Goal: Task Accomplishment & Management: Use online tool/utility

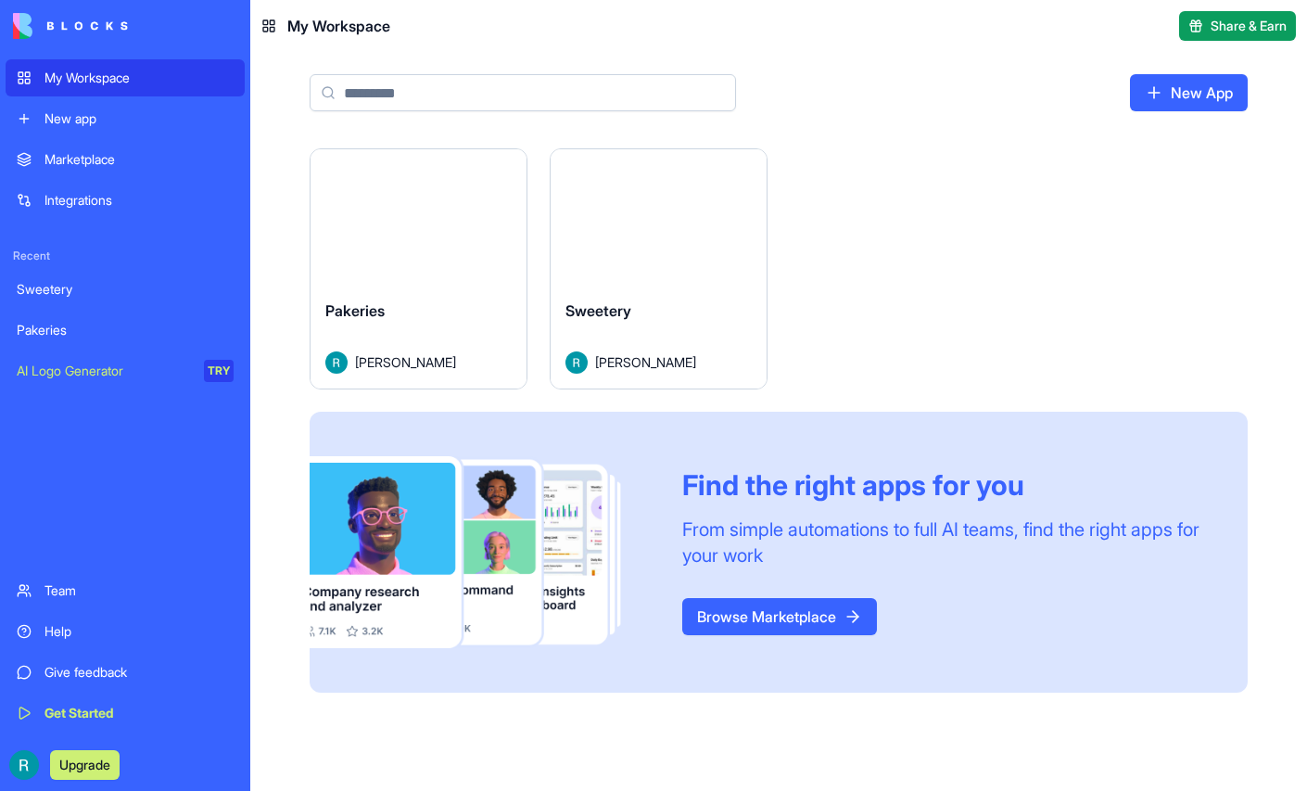
click at [728, 235] on button "Launch" at bounding box center [658, 216] width 139 height 37
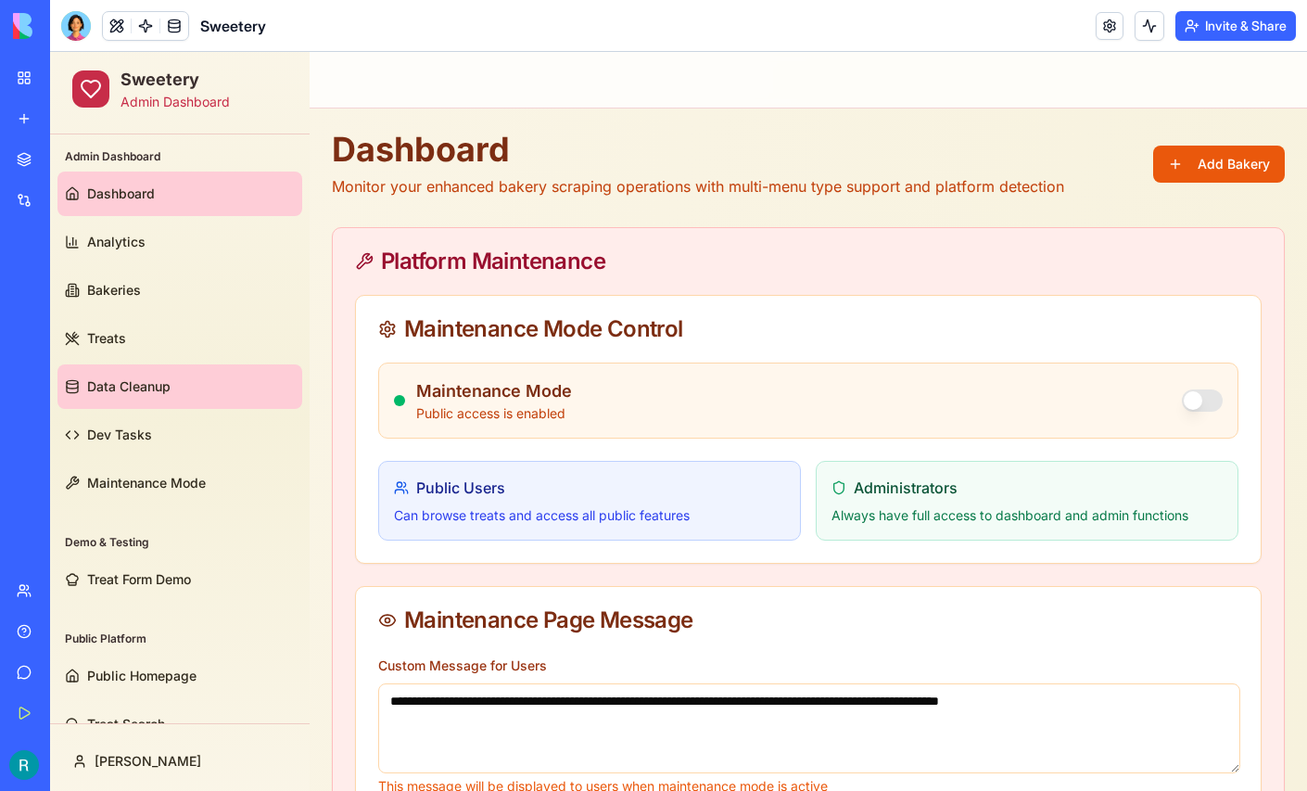
scroll to position [35, 0]
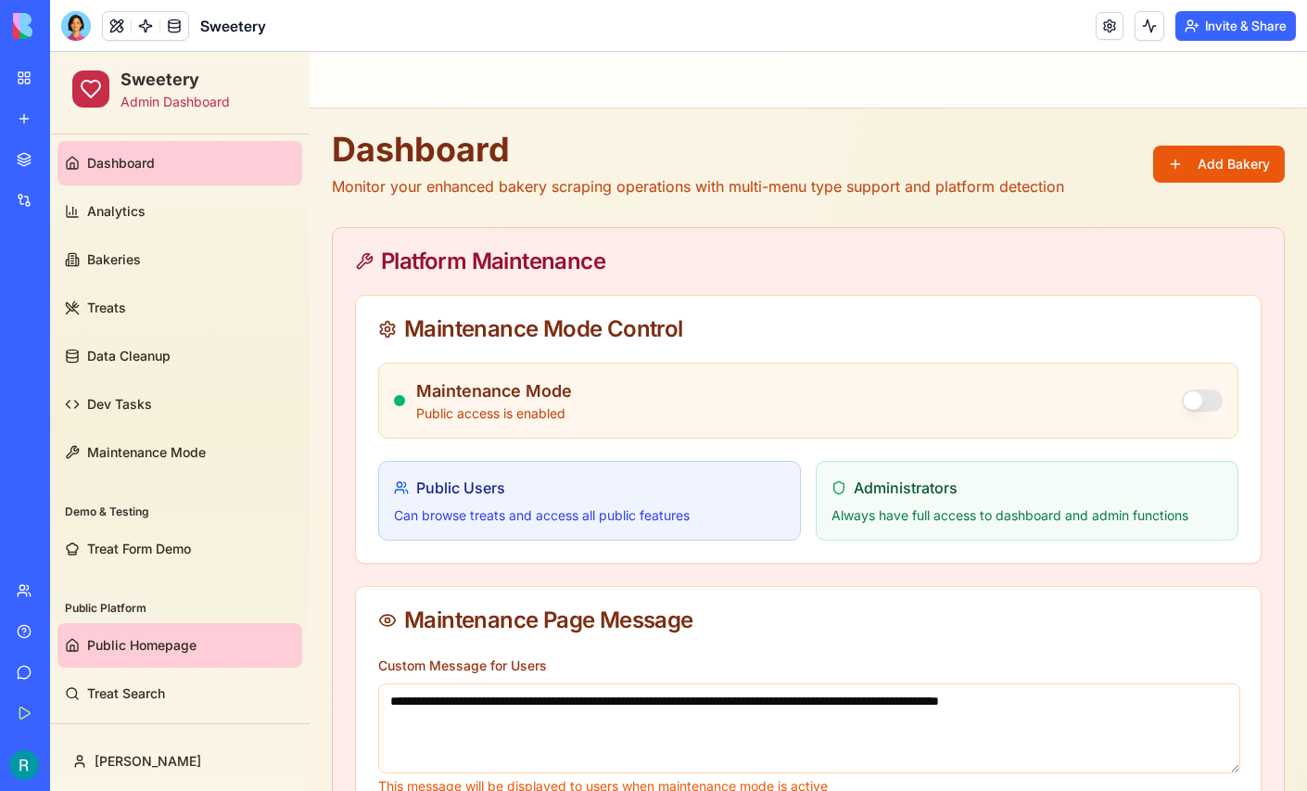
click at [113, 640] on span "Public Homepage" at bounding box center [141, 645] width 109 height 19
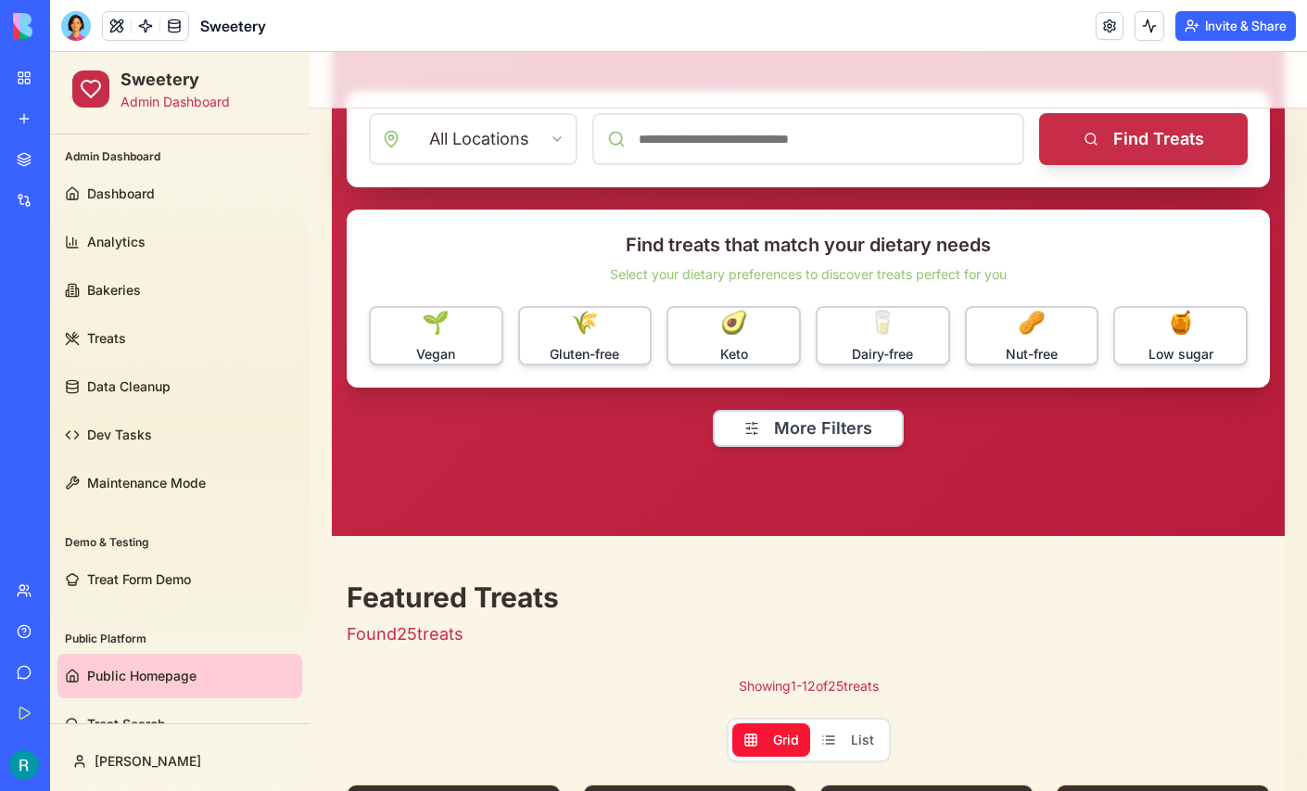
scroll to position [341, 0]
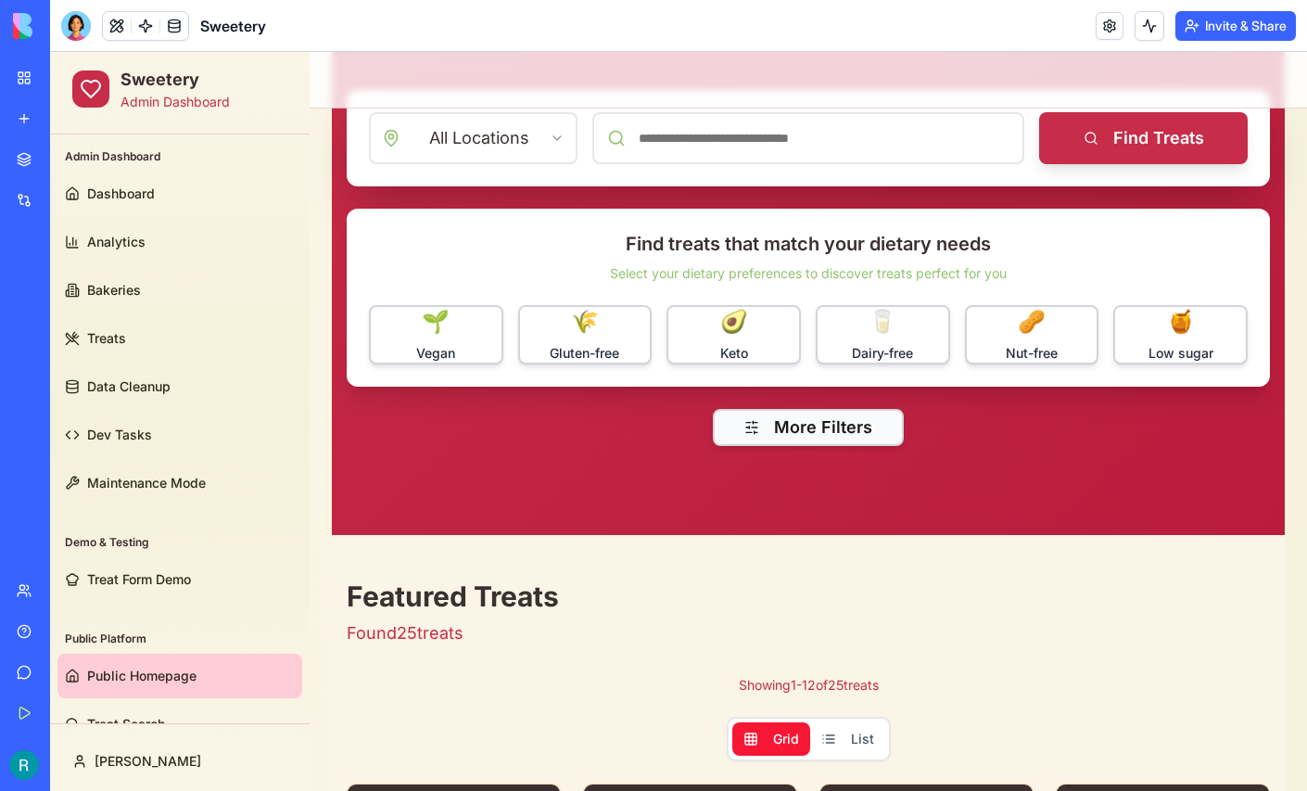
click at [818, 438] on button "More Filters" at bounding box center [808, 427] width 191 height 37
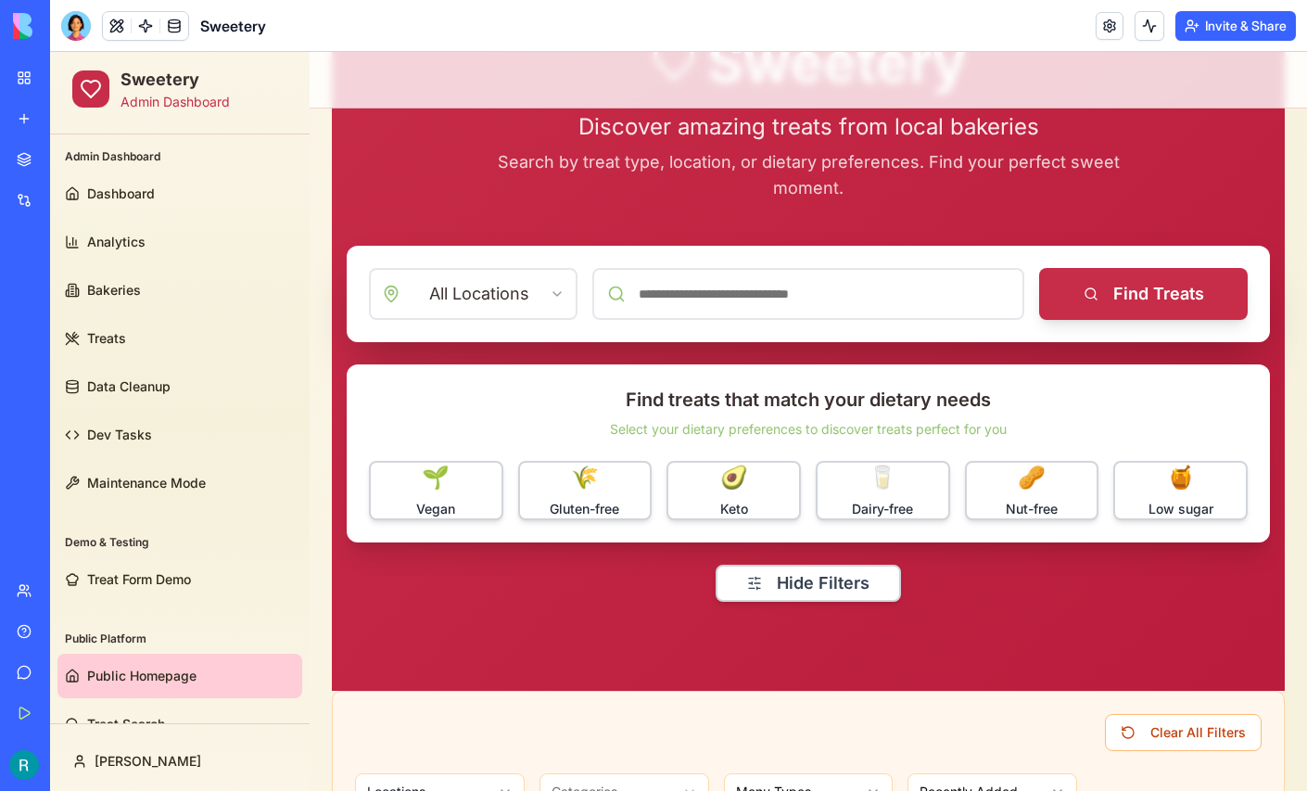
scroll to position [35, 0]
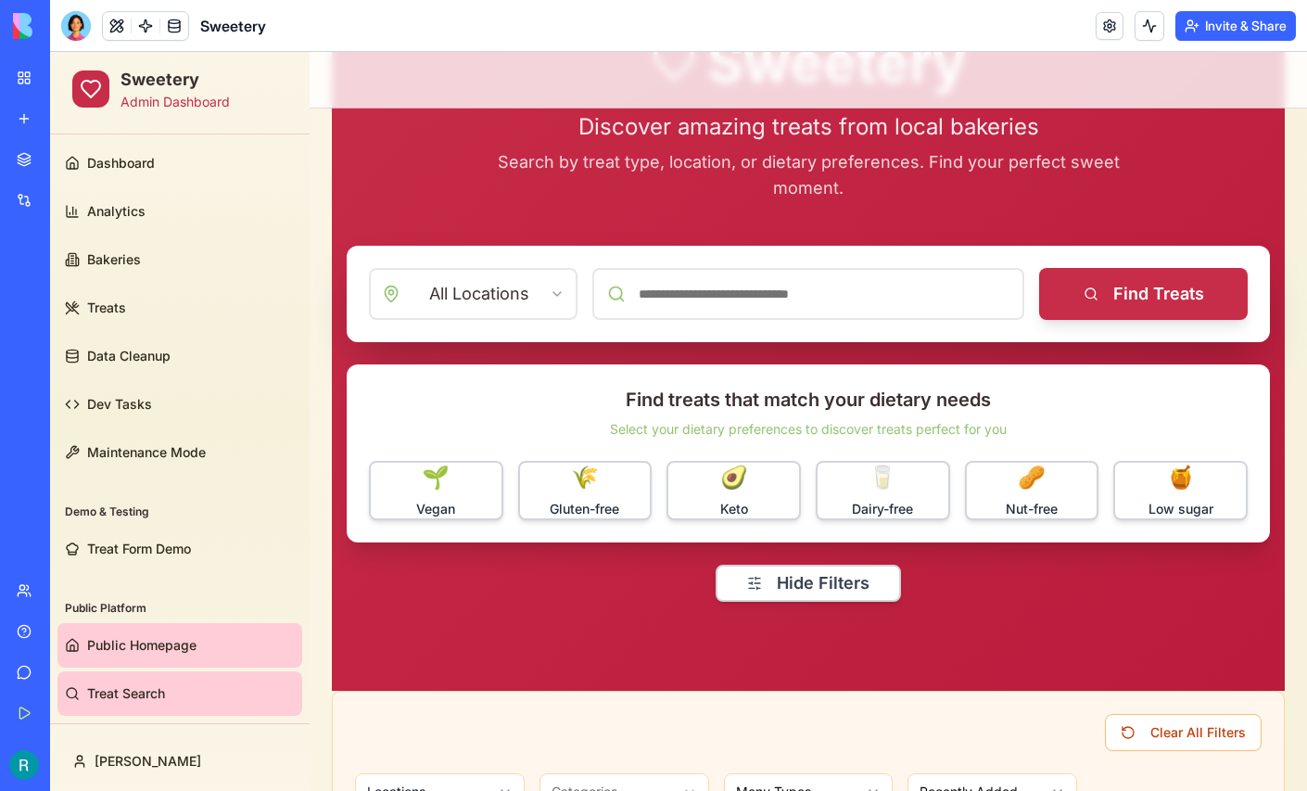
click at [113, 687] on span "Treat Search" at bounding box center [126, 693] width 78 height 19
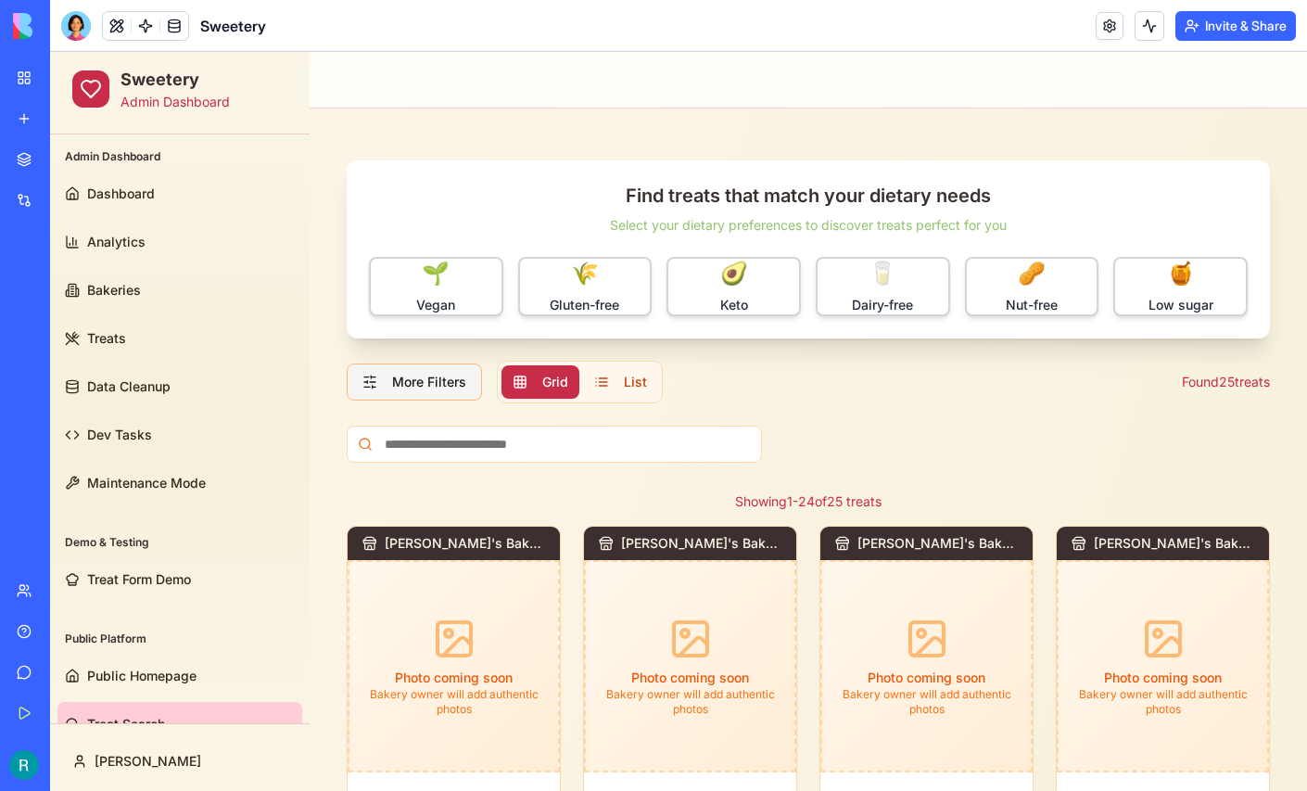
click at [400, 375] on button "More Filters" at bounding box center [414, 381] width 135 height 37
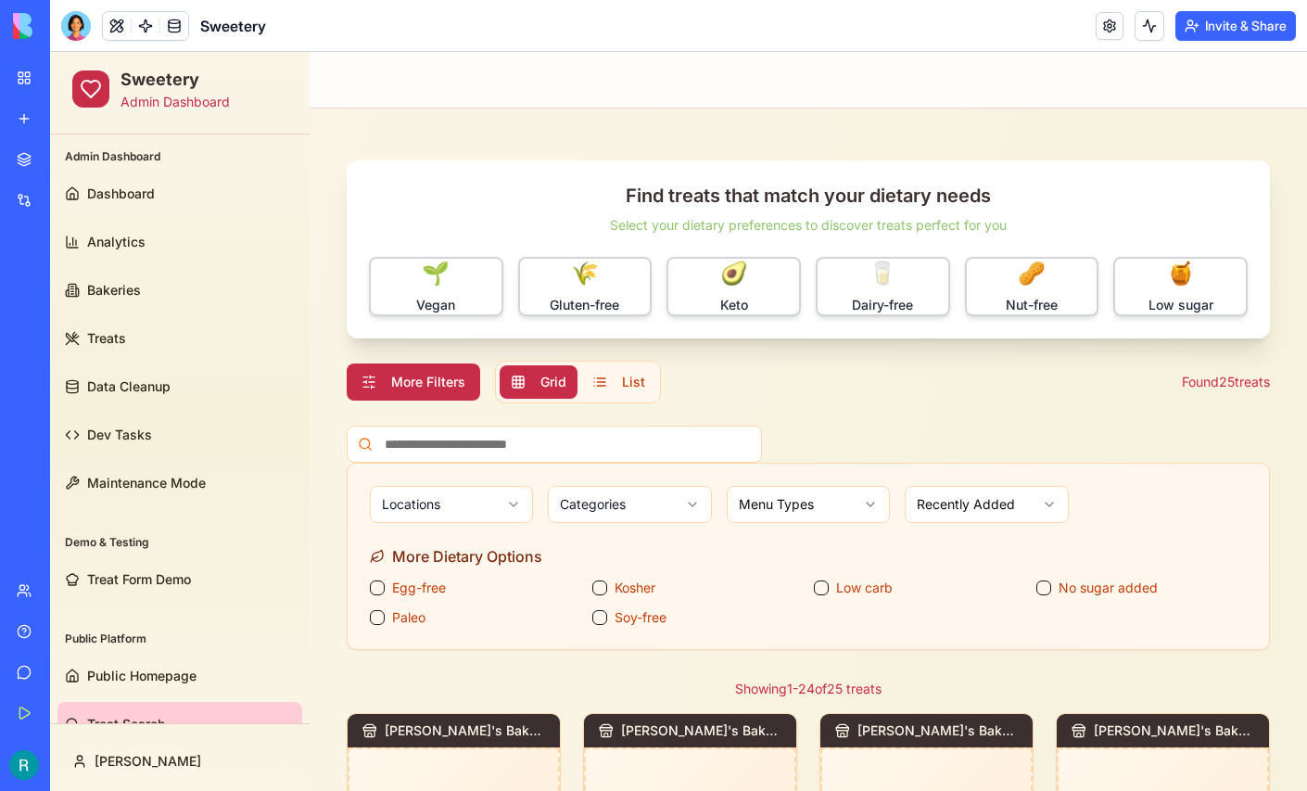
click at [400, 375] on button "More Filters" at bounding box center [413, 381] width 133 height 37
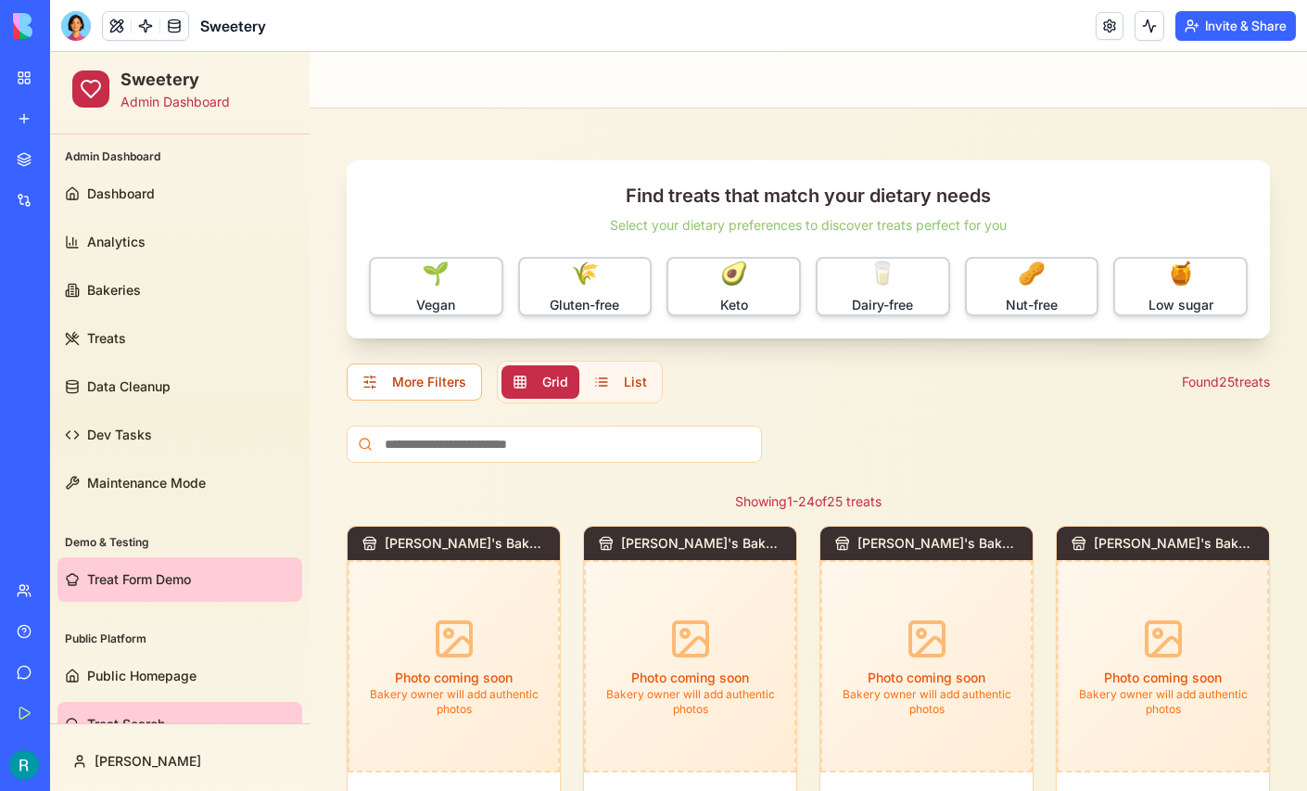
click at [166, 576] on span "Treat Form Demo" at bounding box center [139, 579] width 104 height 19
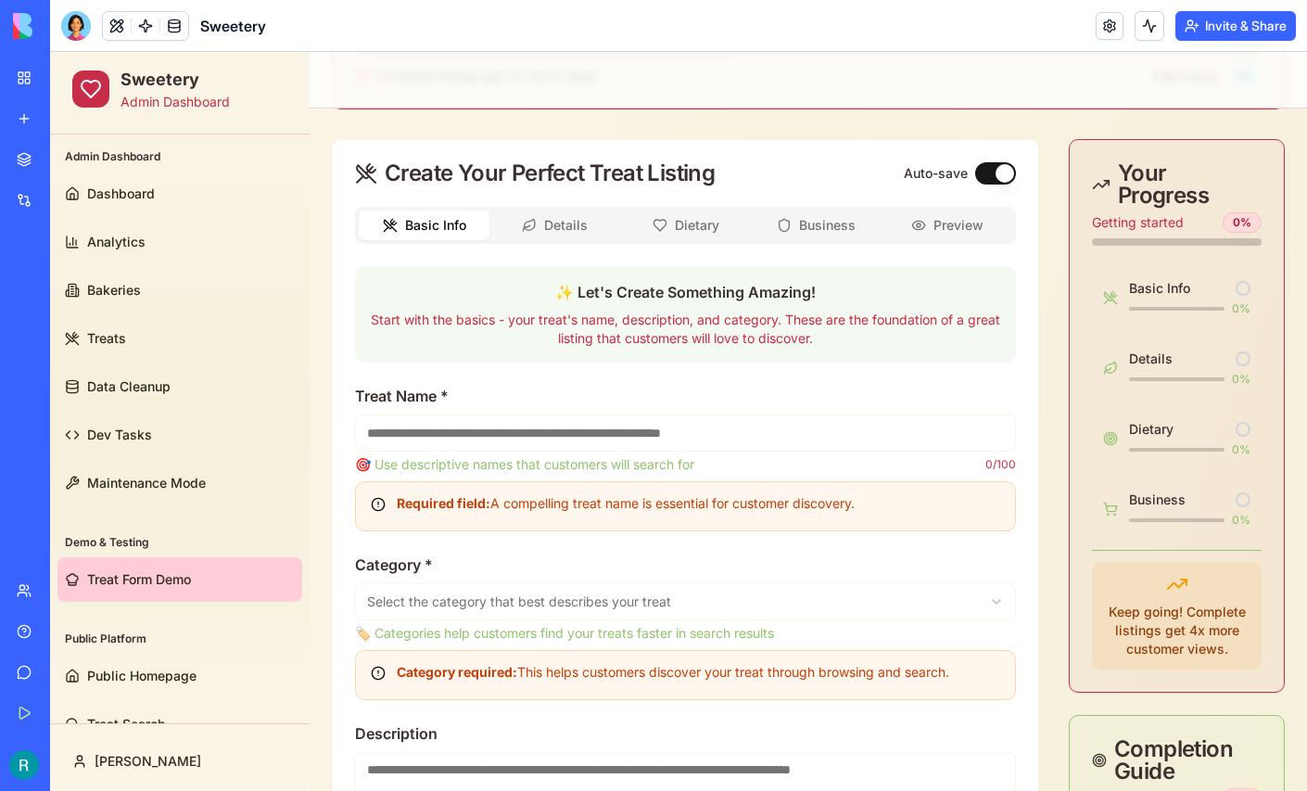
scroll to position [499, 0]
click at [120, 670] on span "Public Homepage" at bounding box center [141, 675] width 109 height 19
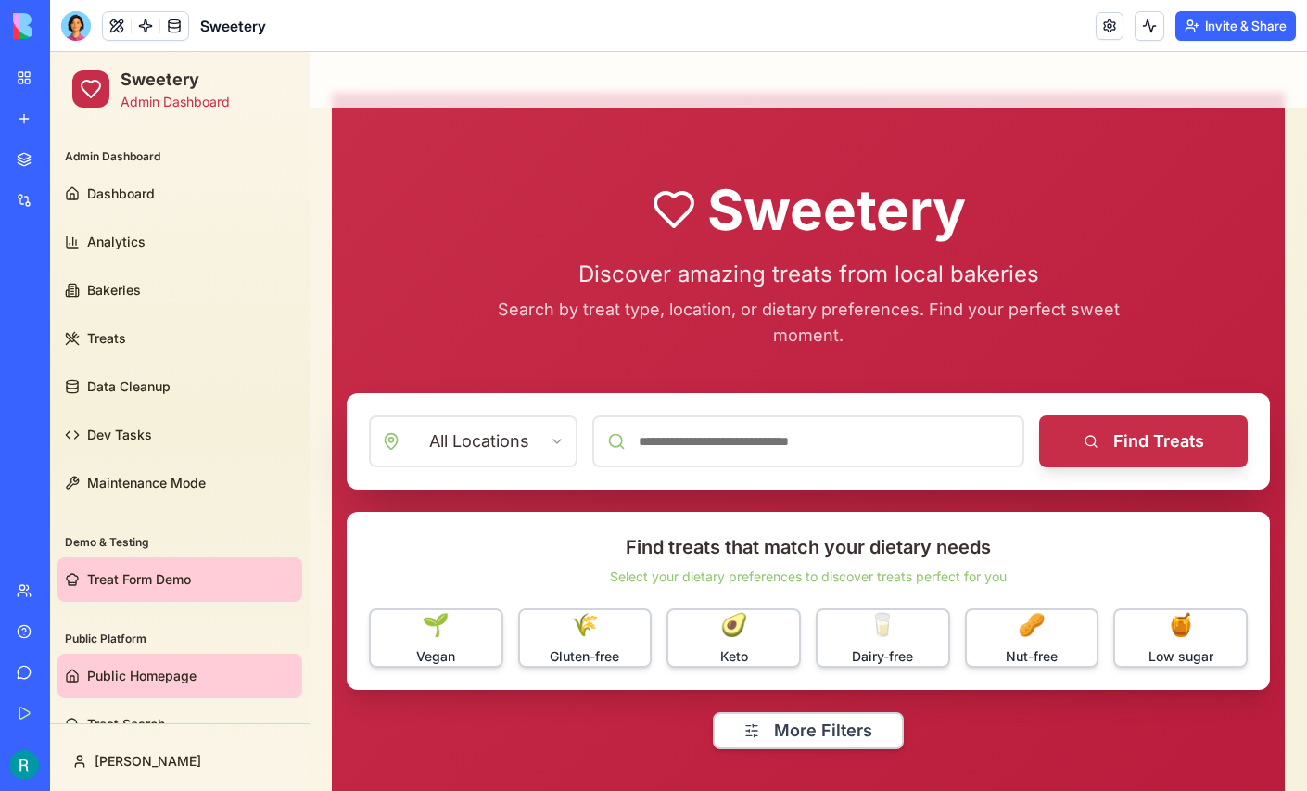
scroll to position [35, 0]
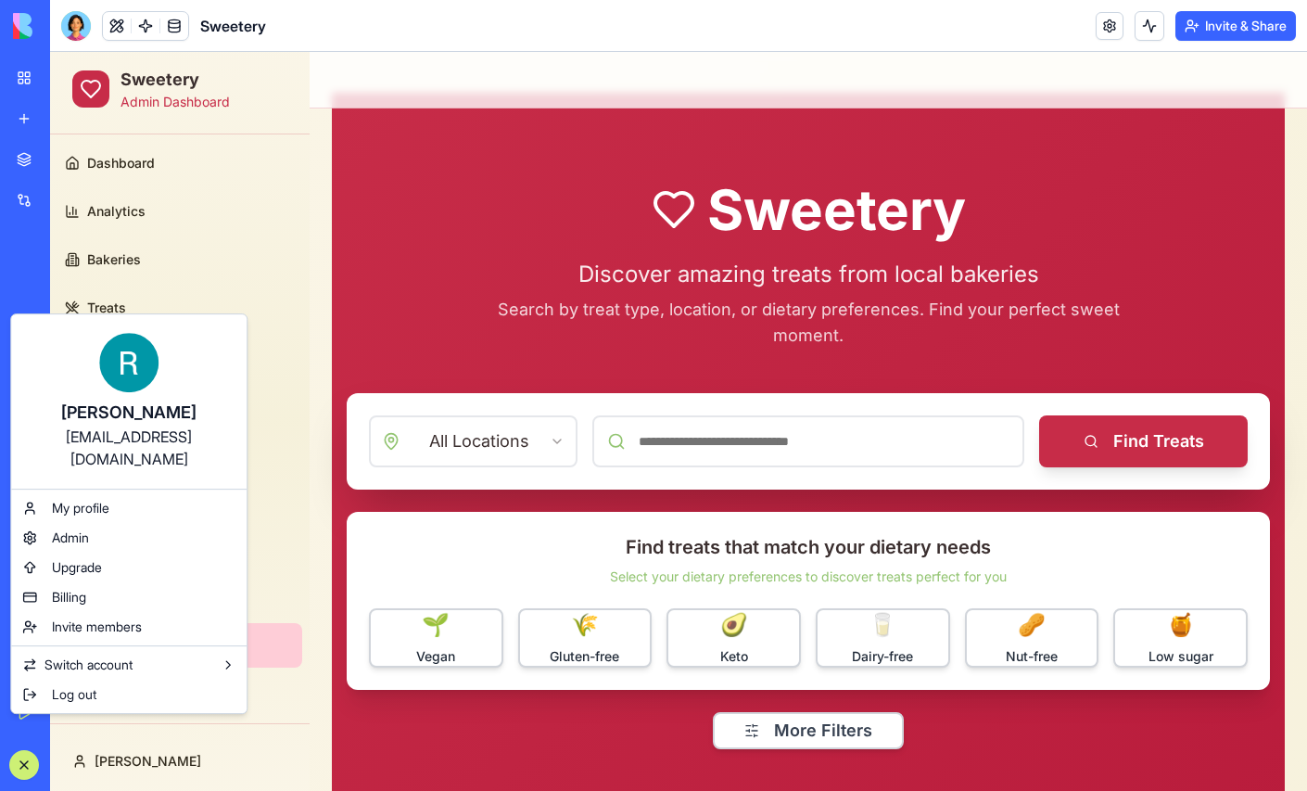
click at [307, 506] on html "My Workspace New app Marketplace Integrations Recent Sweetery Pakeries AI Logo …" at bounding box center [653, 395] width 1307 height 791
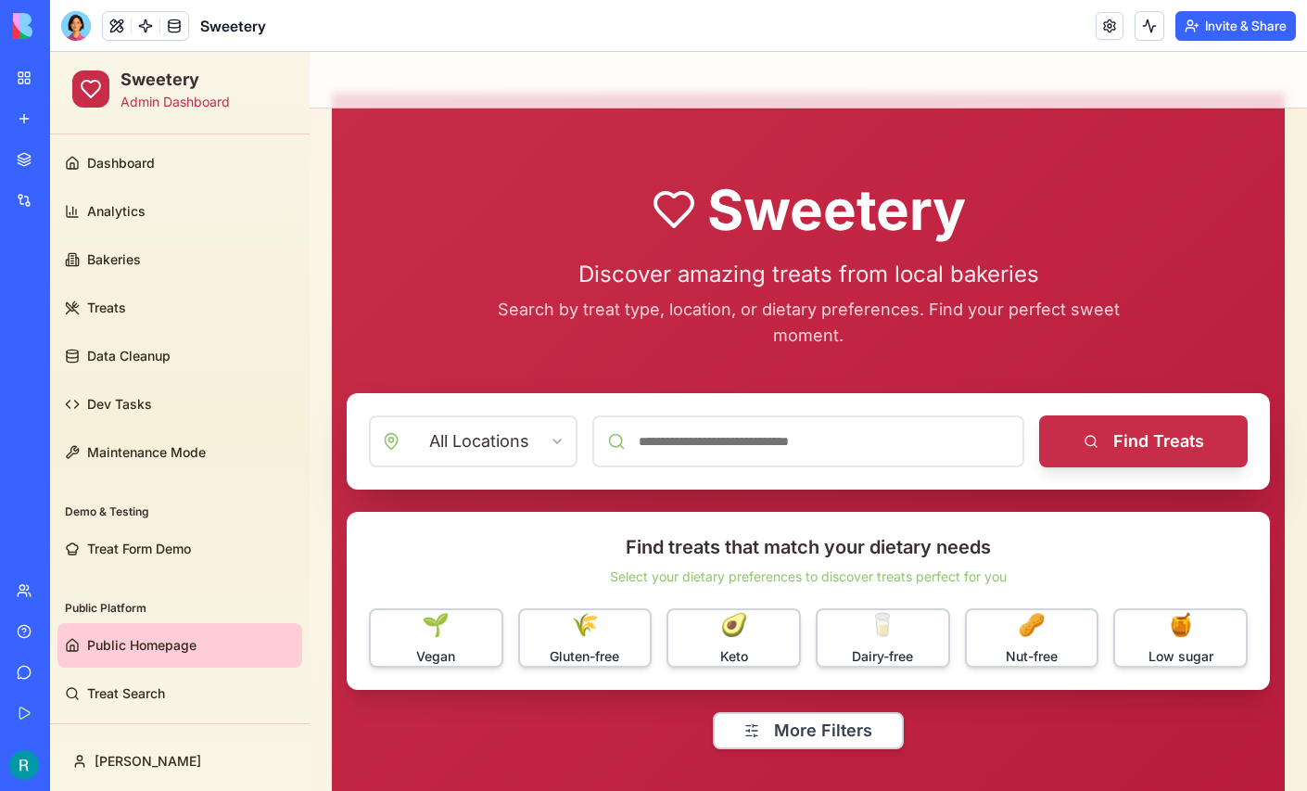
click at [69, 622] on div "Help" at bounding box center [56, 631] width 24 height 19
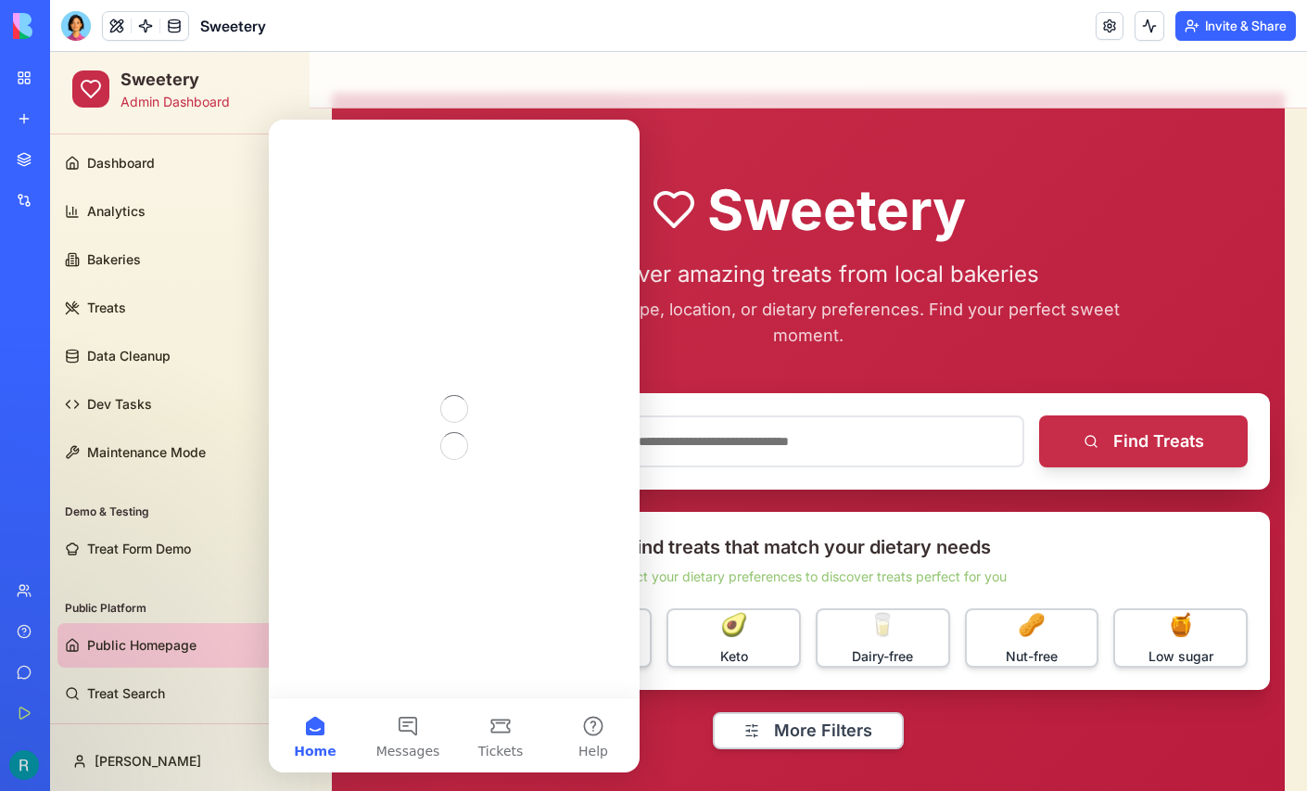
scroll to position [0, 0]
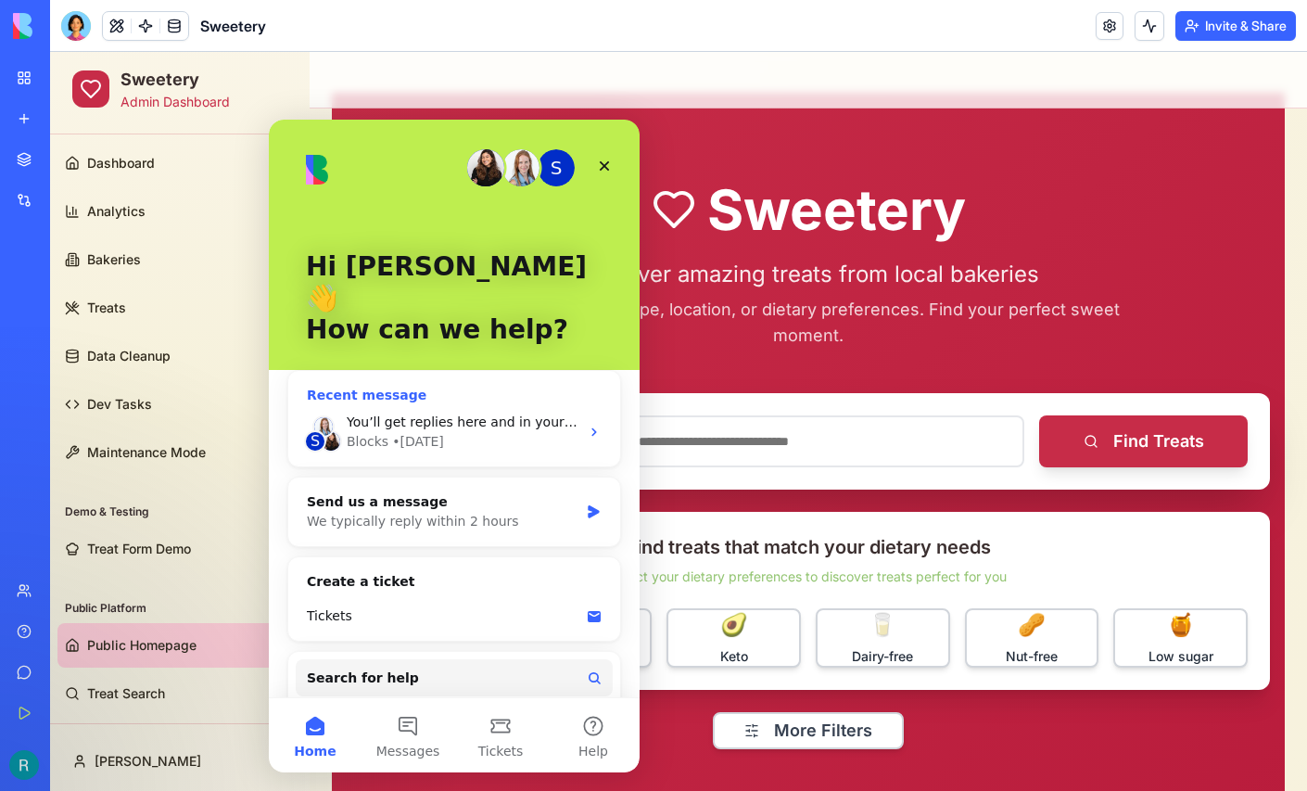
click at [508, 414] on span "You’ll get replies here and in your email: ✉️ ryanjnay@gmail.com Our usual repl…" at bounding box center [729, 421] width 765 height 15
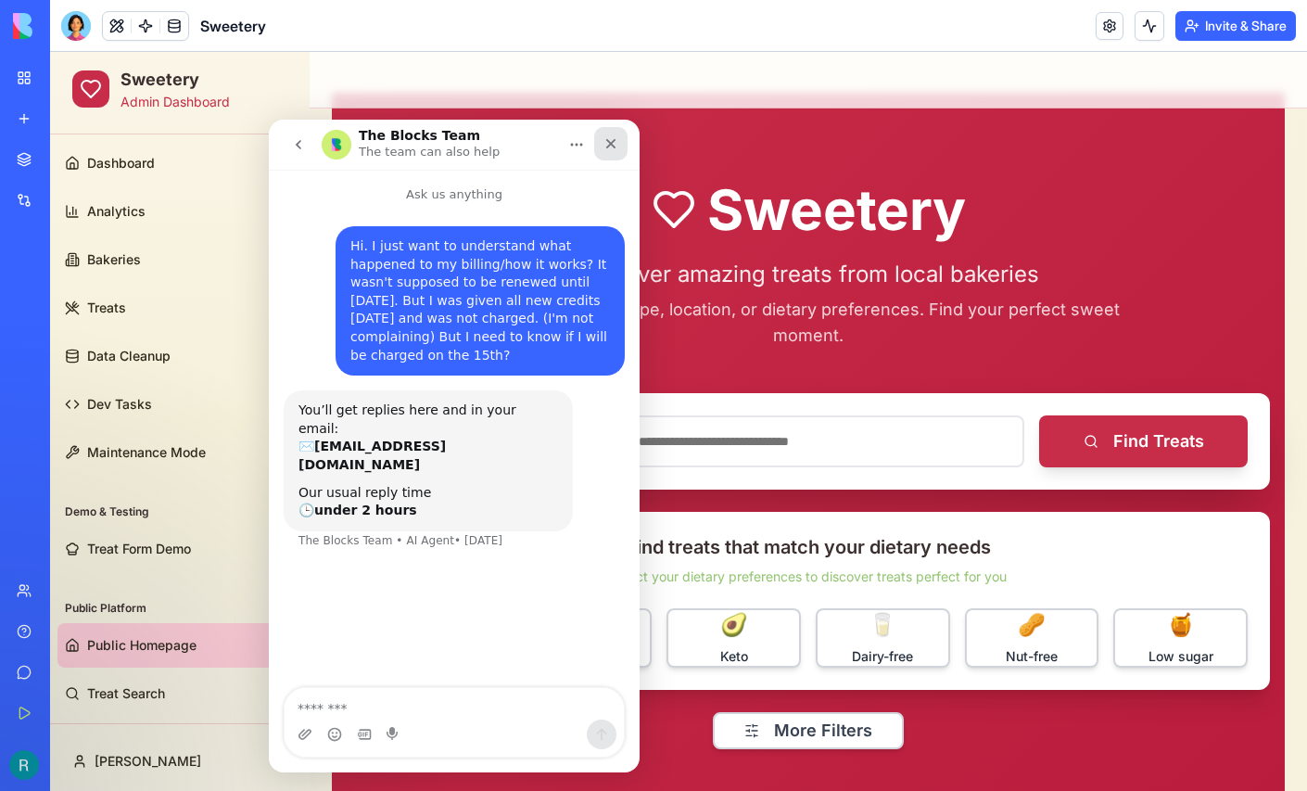
click at [614, 139] on icon "Close" at bounding box center [611, 144] width 10 height 10
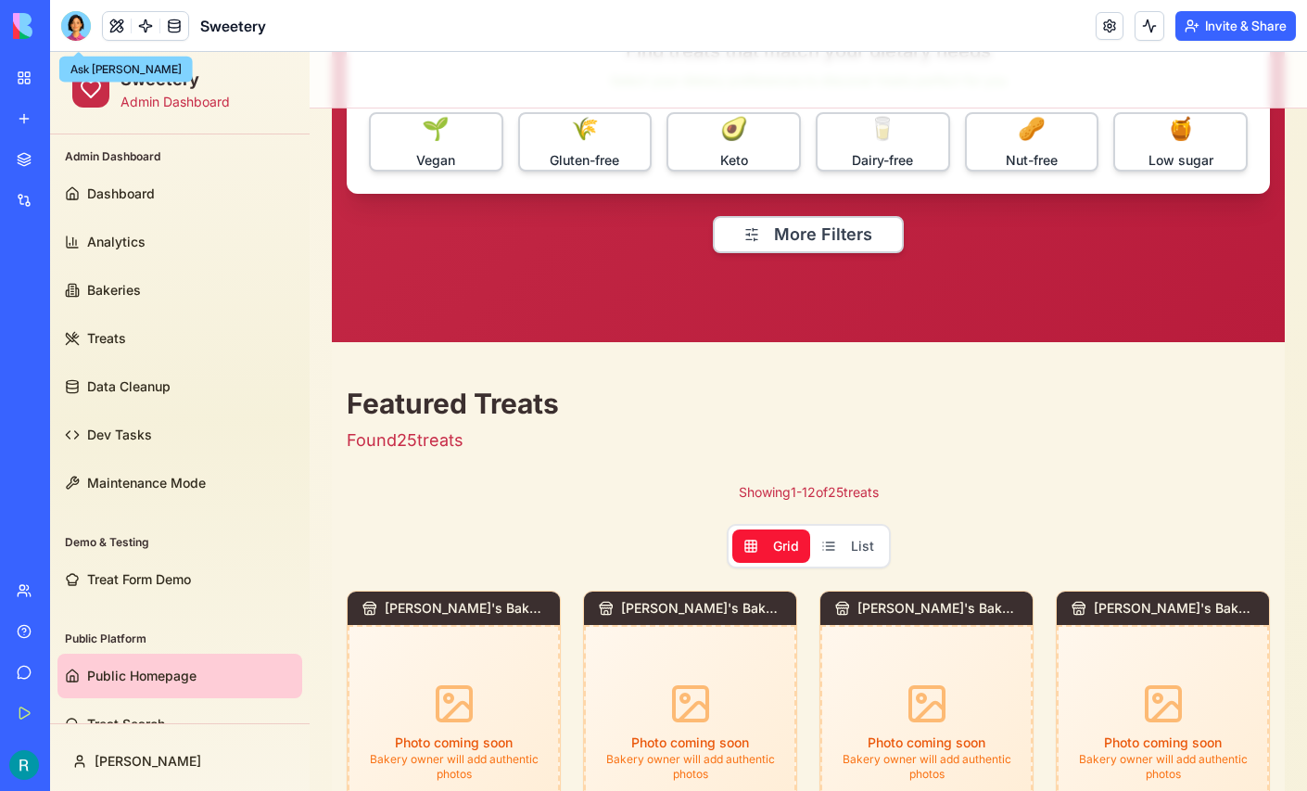
click at [83, 39] on div at bounding box center [76, 26] width 30 height 30
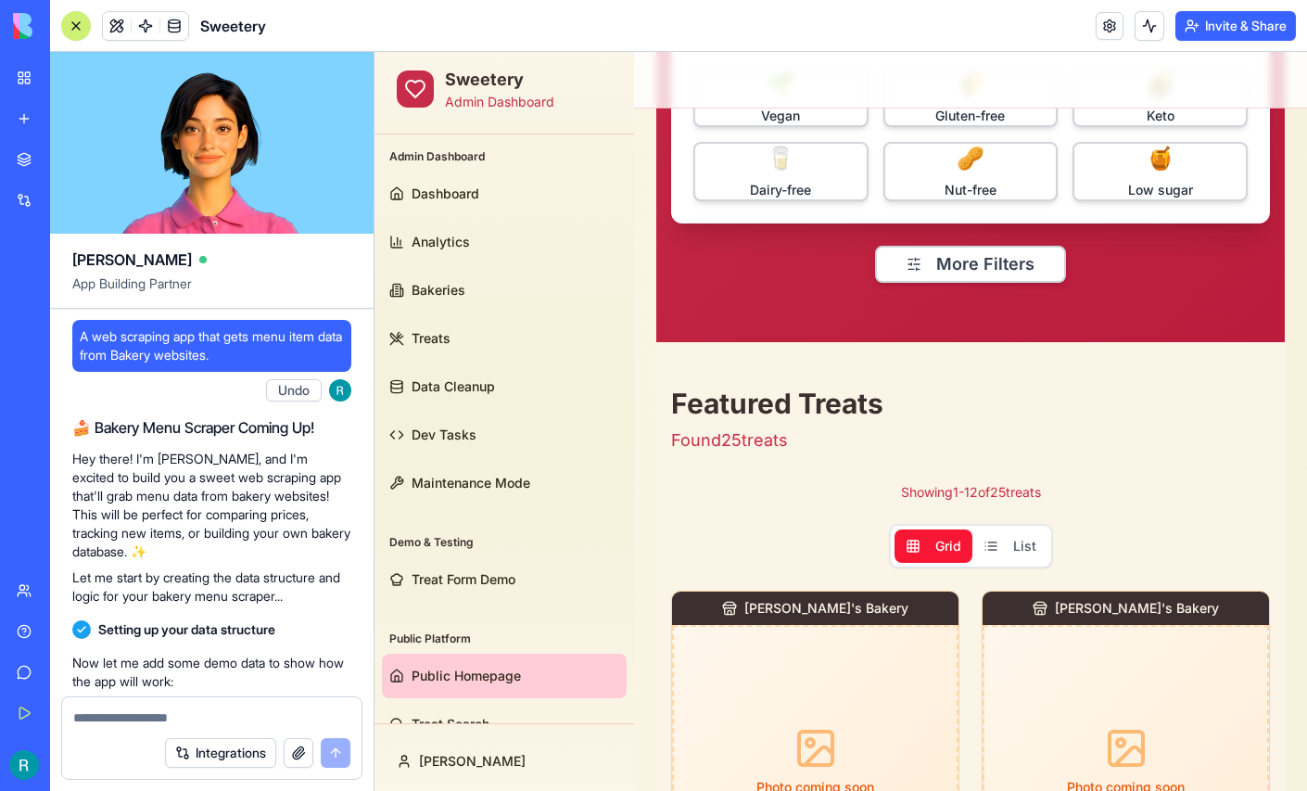
scroll to position [422545, 0]
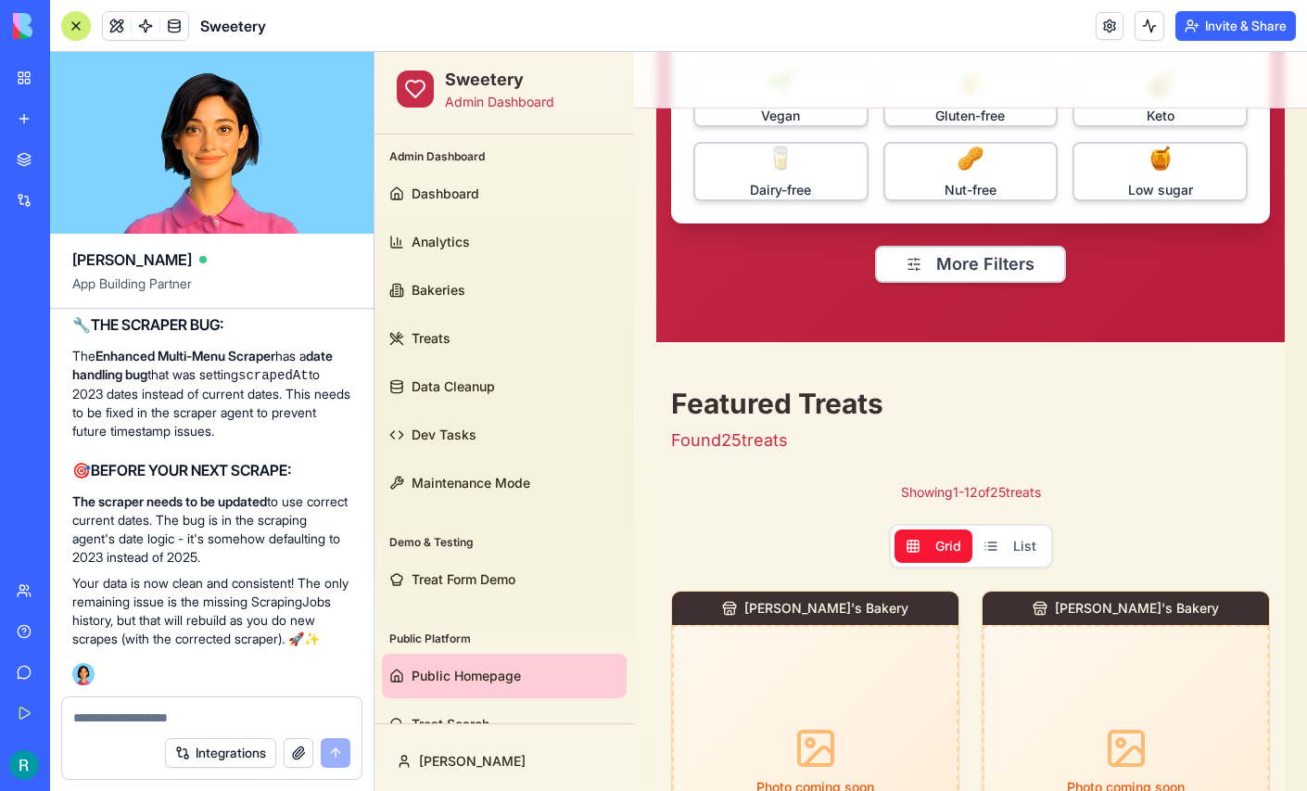
click at [158, 711] on textarea at bounding box center [211, 717] width 277 height 19
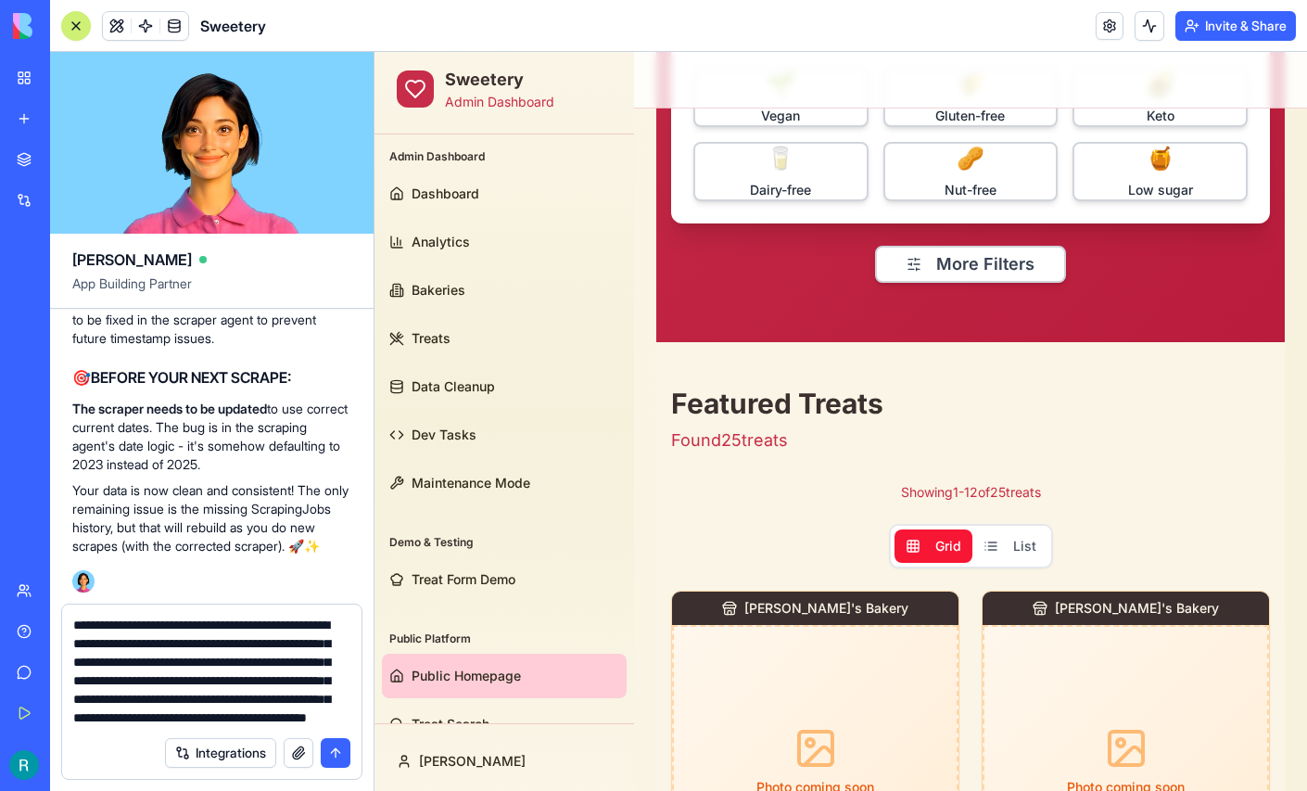
scroll to position [76, 0]
type textarea "**********"
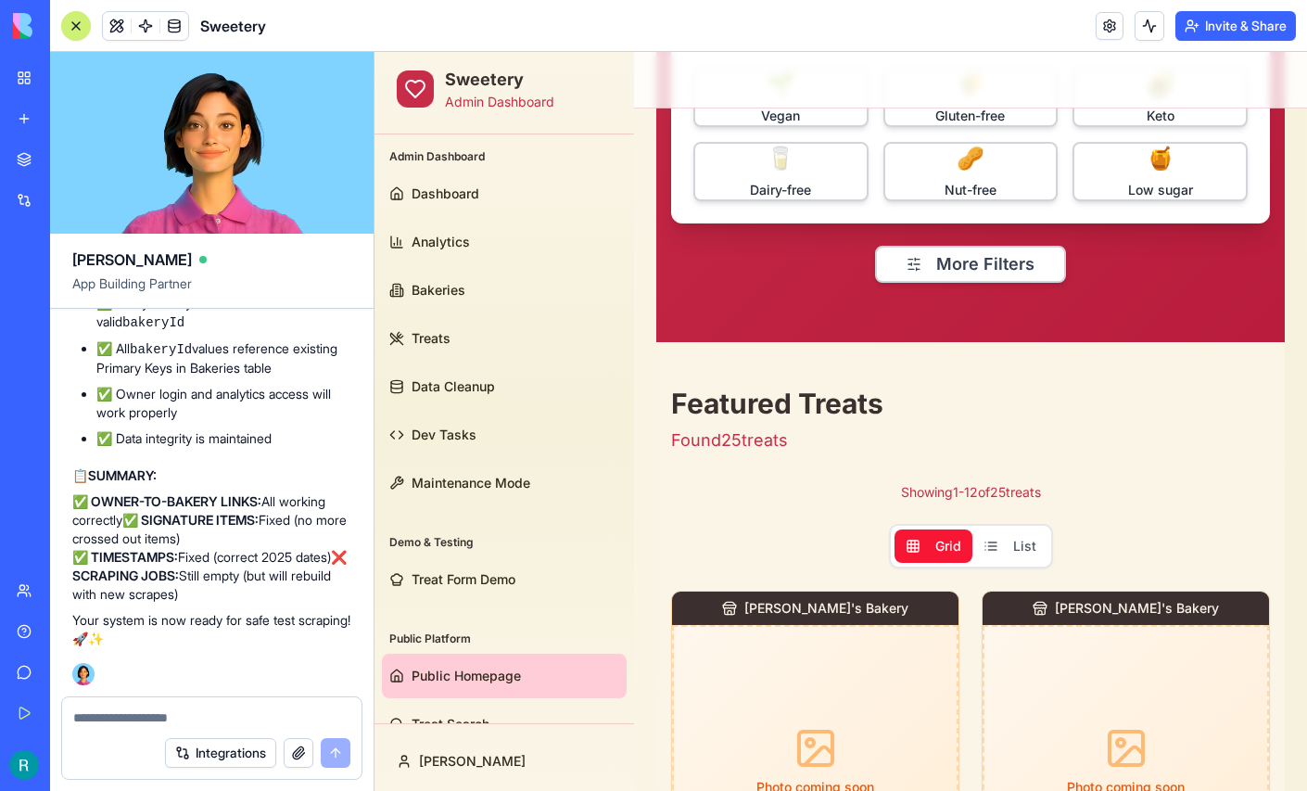
scroll to position [424289, 0]
click at [131, 33] on button at bounding box center [117, 26] width 28 height 28
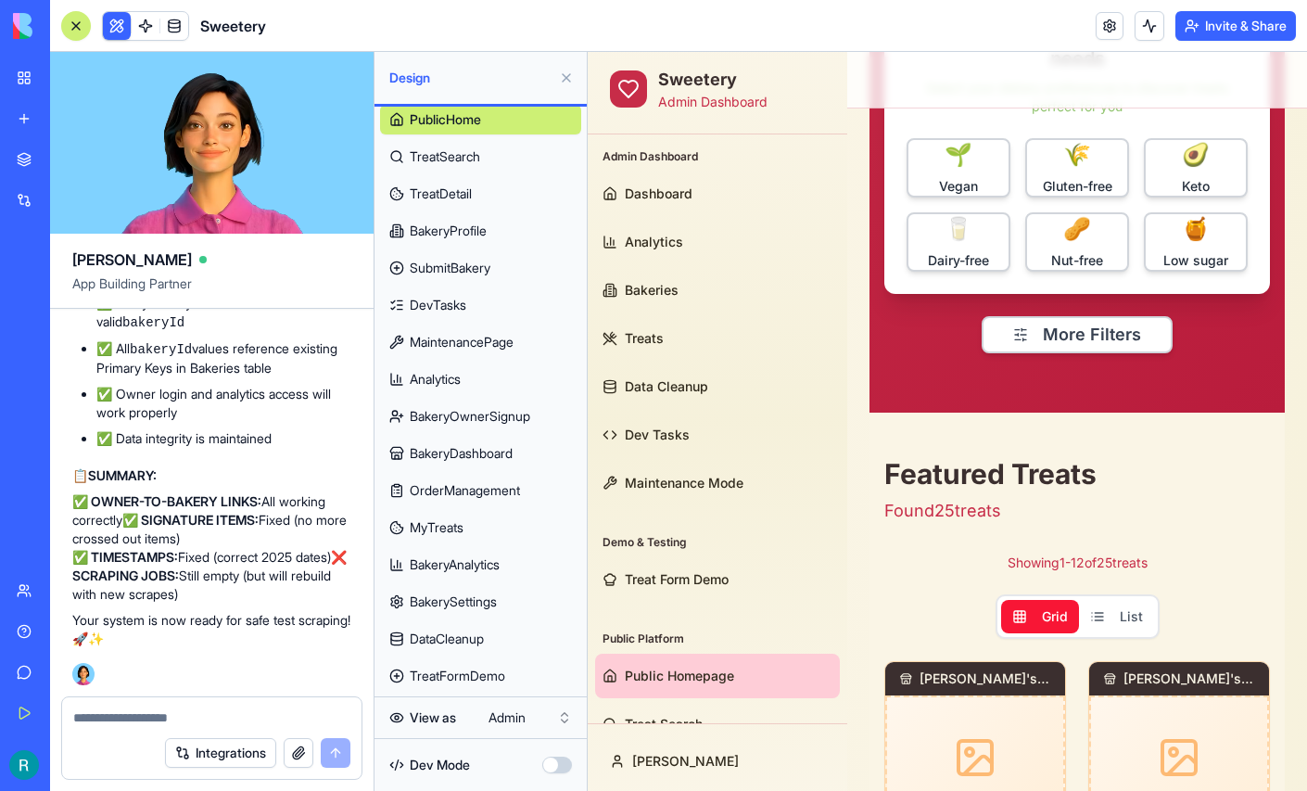
scroll to position [272, 0]
click at [458, 222] on span "BakeryProfile" at bounding box center [448, 231] width 77 height 19
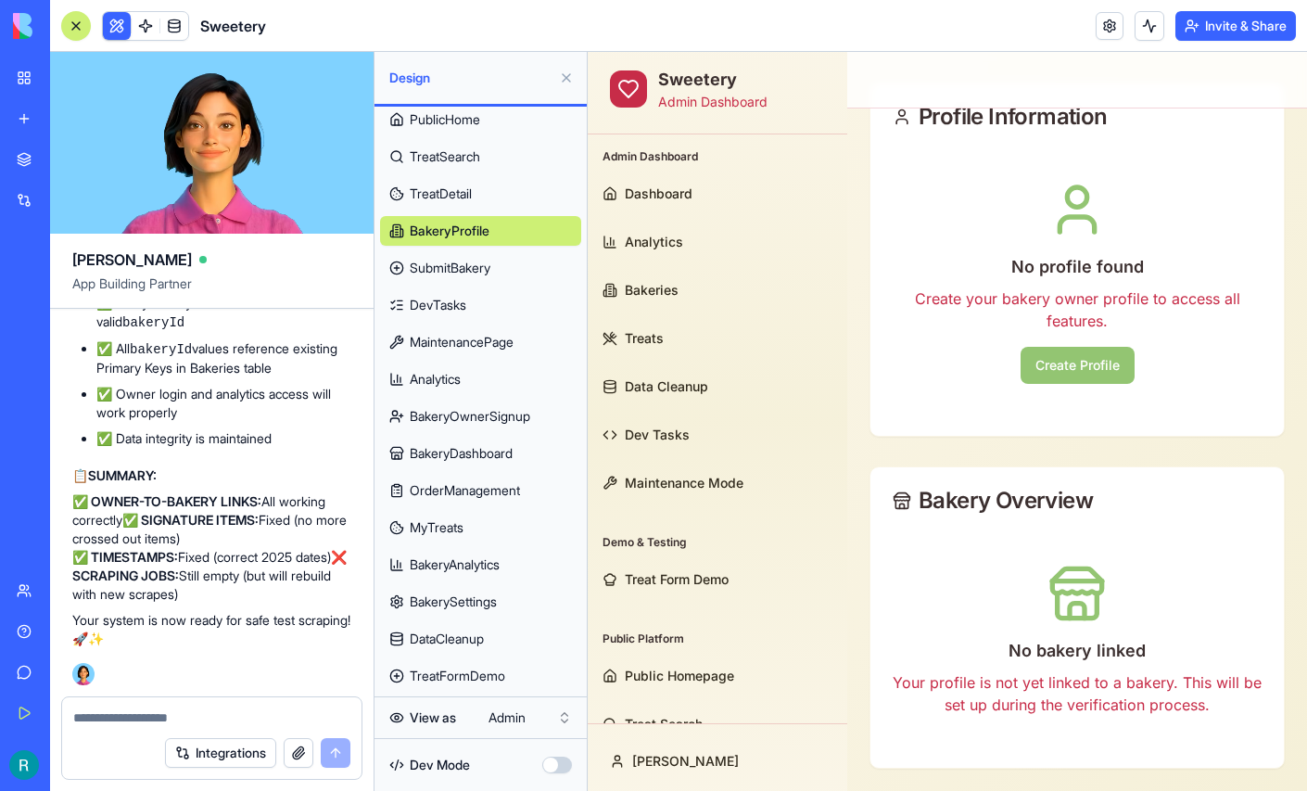
scroll to position [149, 0]
click at [461, 587] on link "BakerySettings" at bounding box center [480, 602] width 201 height 30
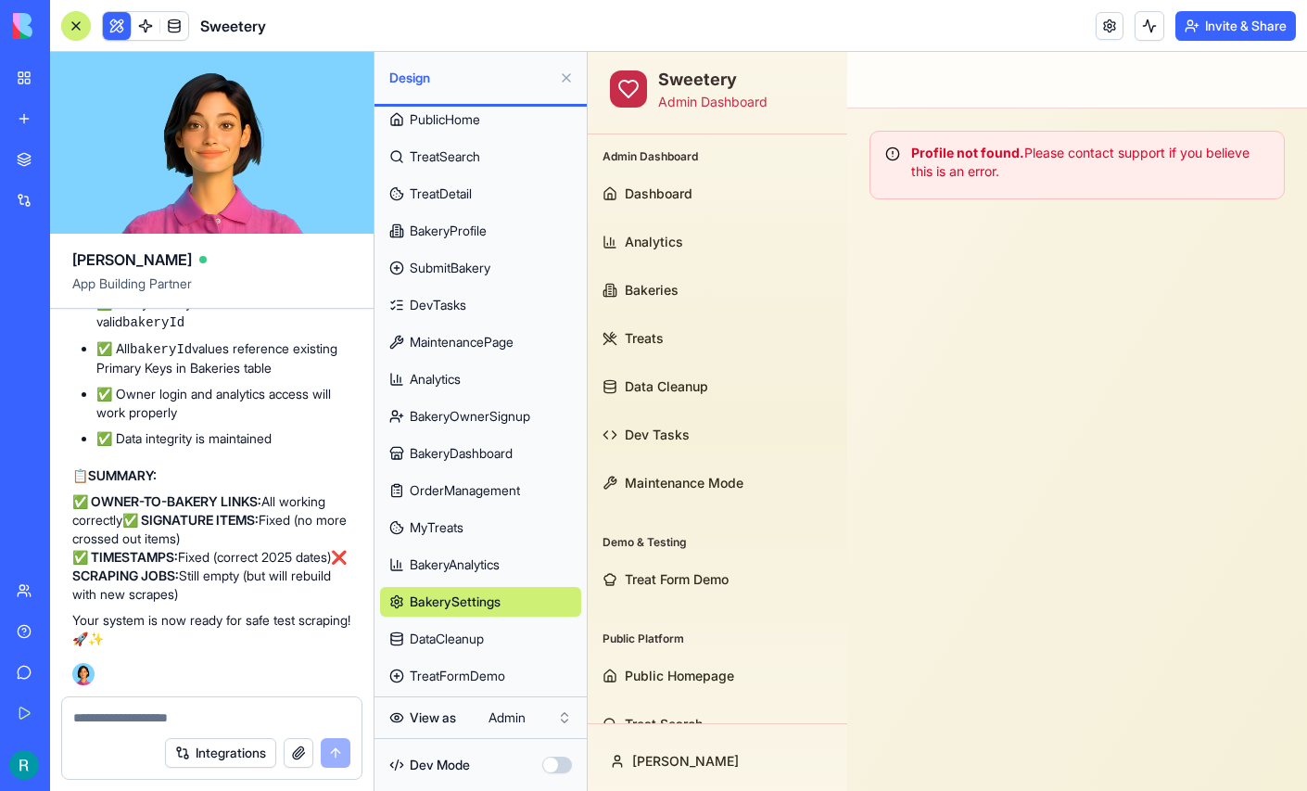
click at [464, 555] on span "BakeryAnalytics" at bounding box center [455, 564] width 90 height 19
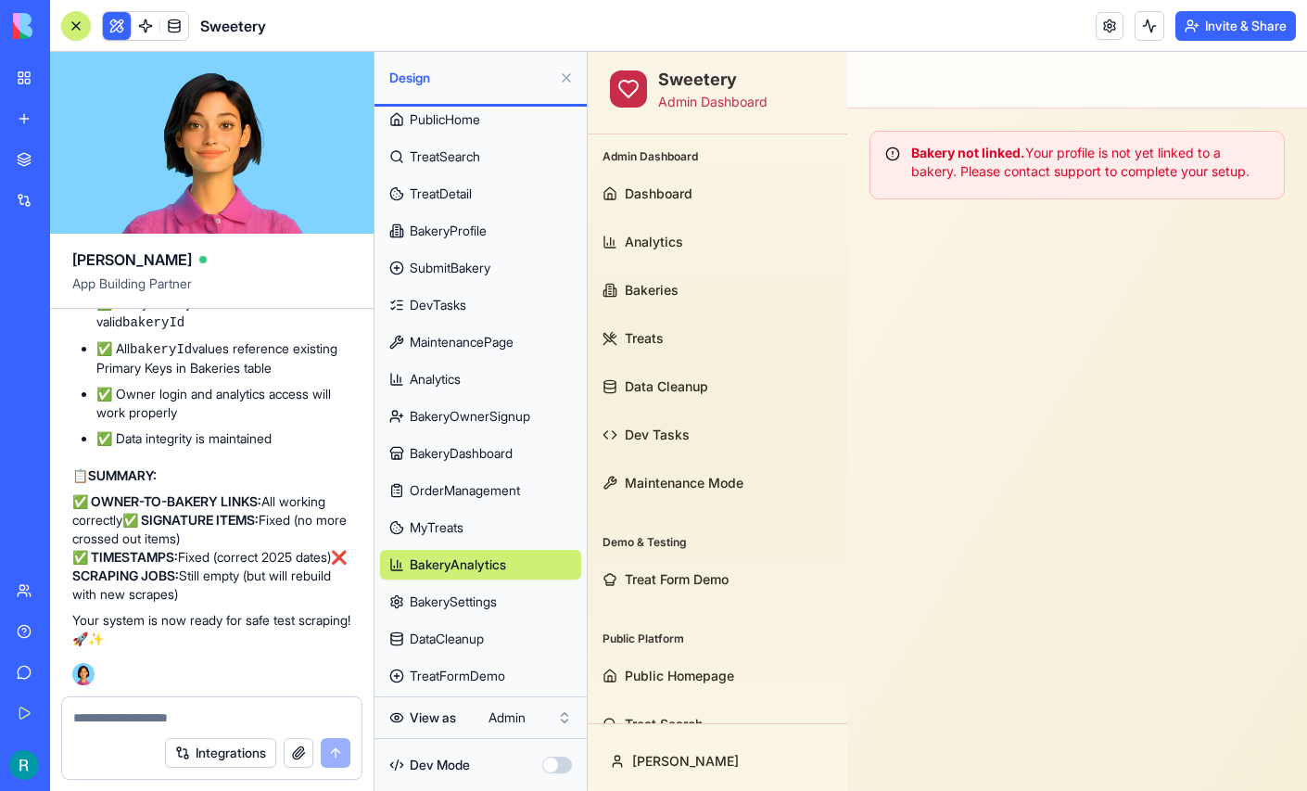
click at [475, 444] on span "BakeryDashboard" at bounding box center [461, 453] width 103 height 19
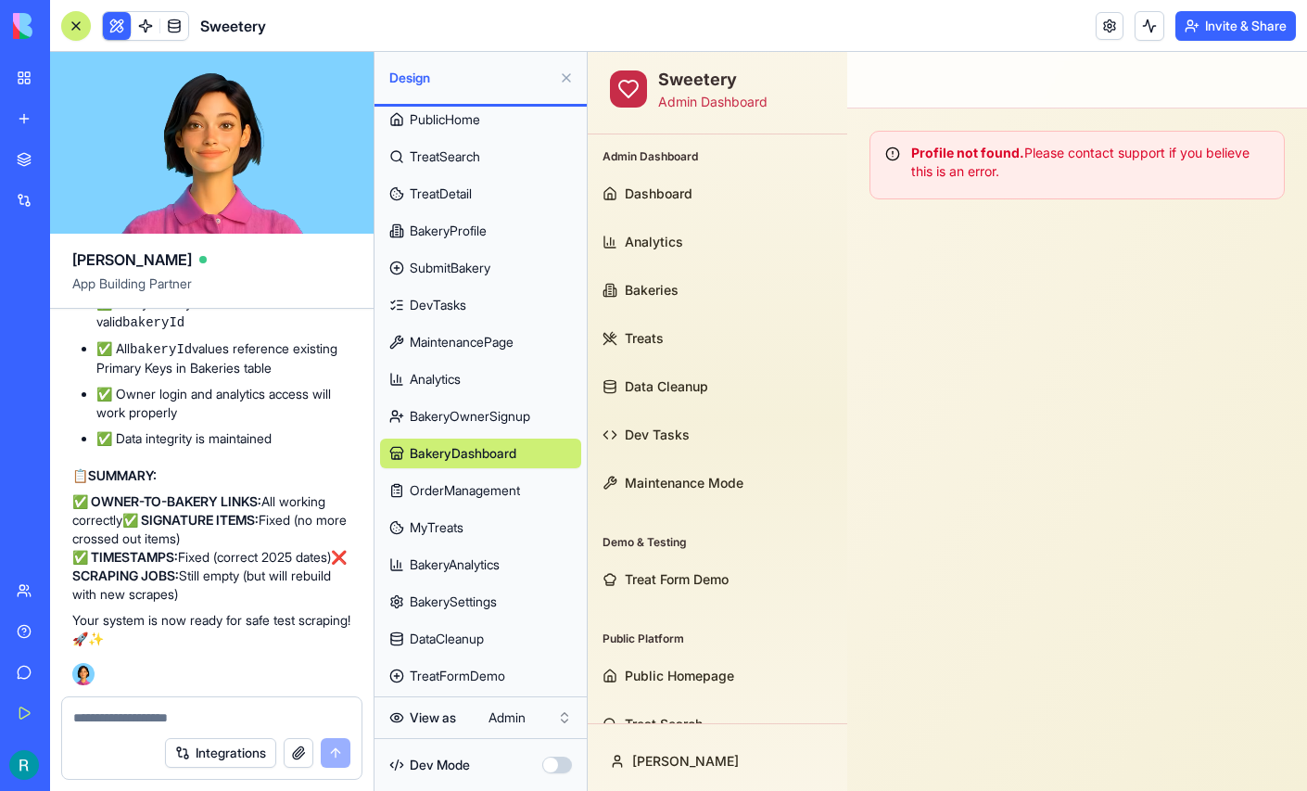
scroll to position [227, 0]
click at [500, 424] on span "BakeryOwnerSignup" at bounding box center [470, 416] width 120 height 19
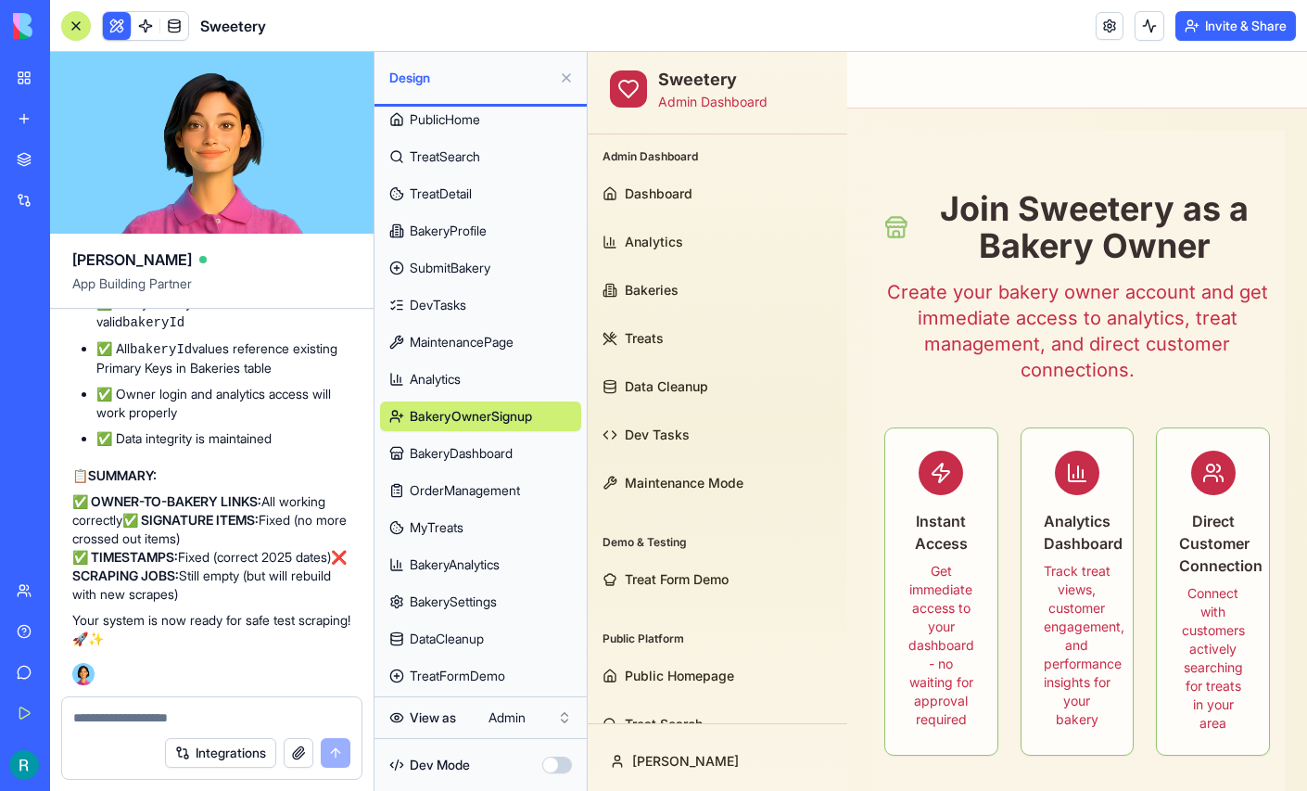
scroll to position [260, 0]
click at [491, 481] on span "OrderManagement" at bounding box center [465, 490] width 110 height 19
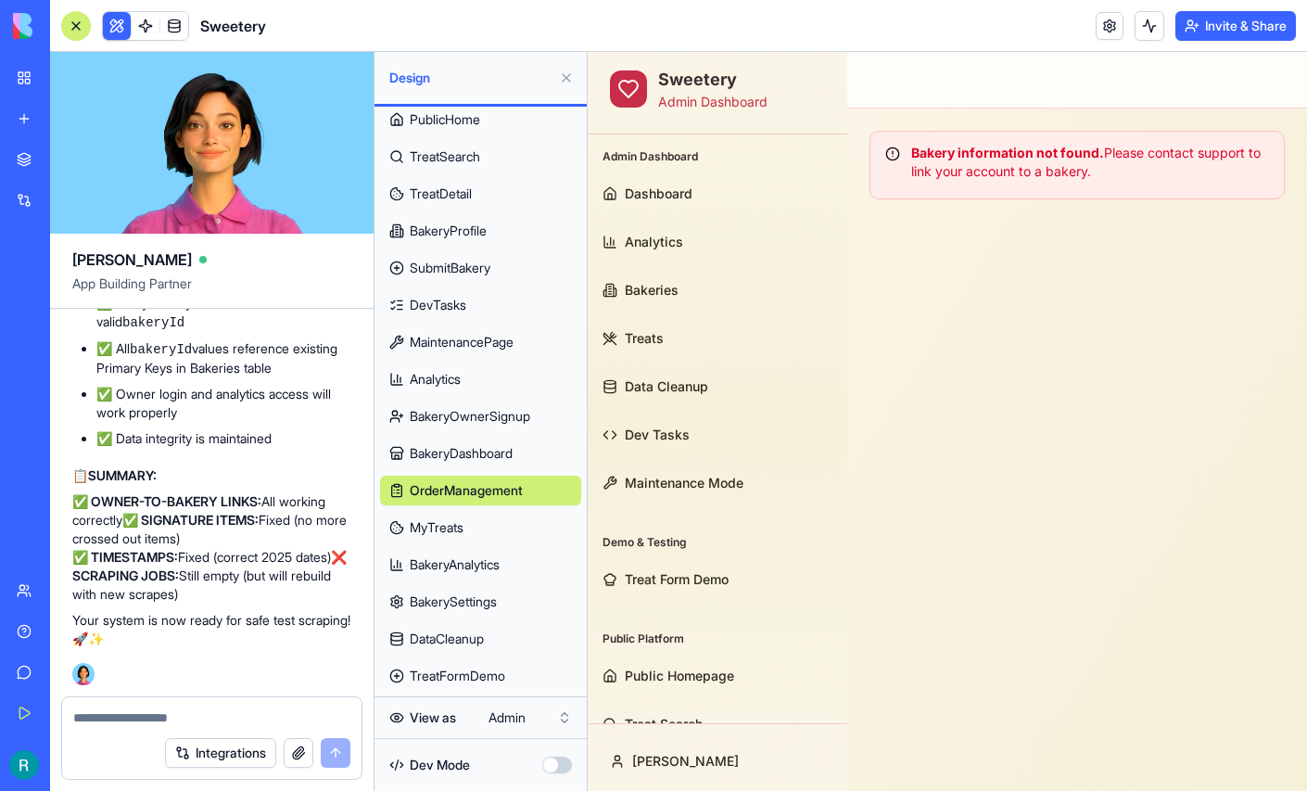
scroll to position [272, 0]
click at [470, 629] on span "DataCleanup" at bounding box center [447, 638] width 74 height 19
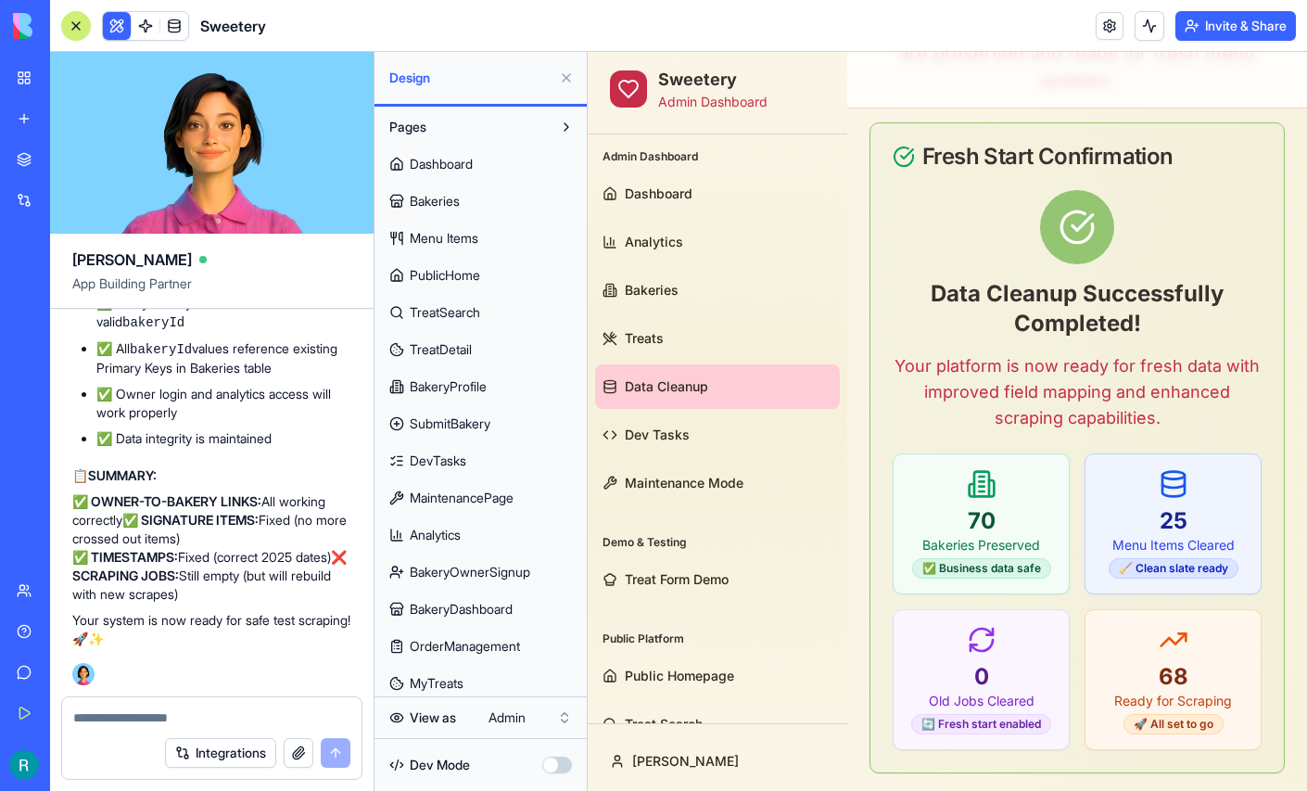
click at [461, 401] on link "BakeryProfile" at bounding box center [480, 387] width 201 height 30
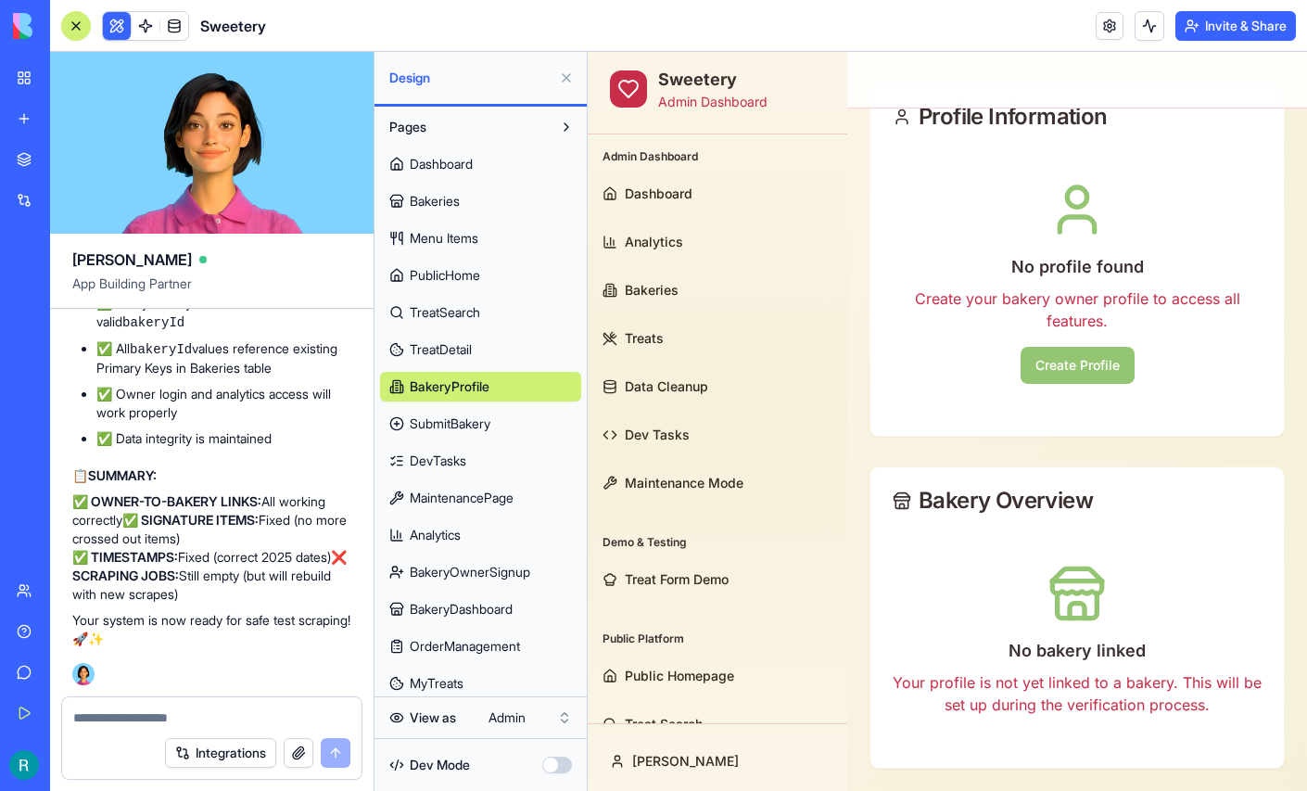
scroll to position [149, 0]
click at [185, 35] on link at bounding box center [174, 26] width 28 height 28
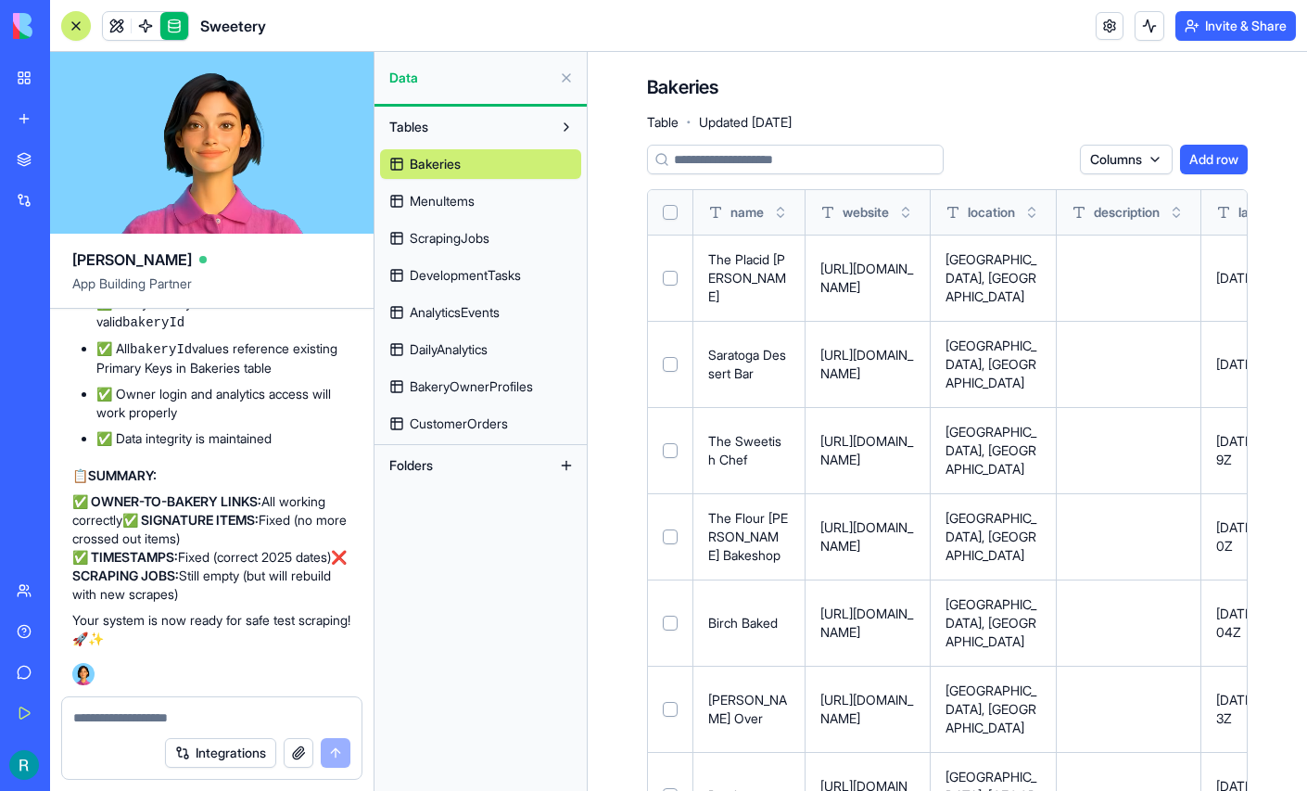
click at [480, 396] on span "BakeryOwnerProfiles" at bounding box center [471, 386] width 123 height 19
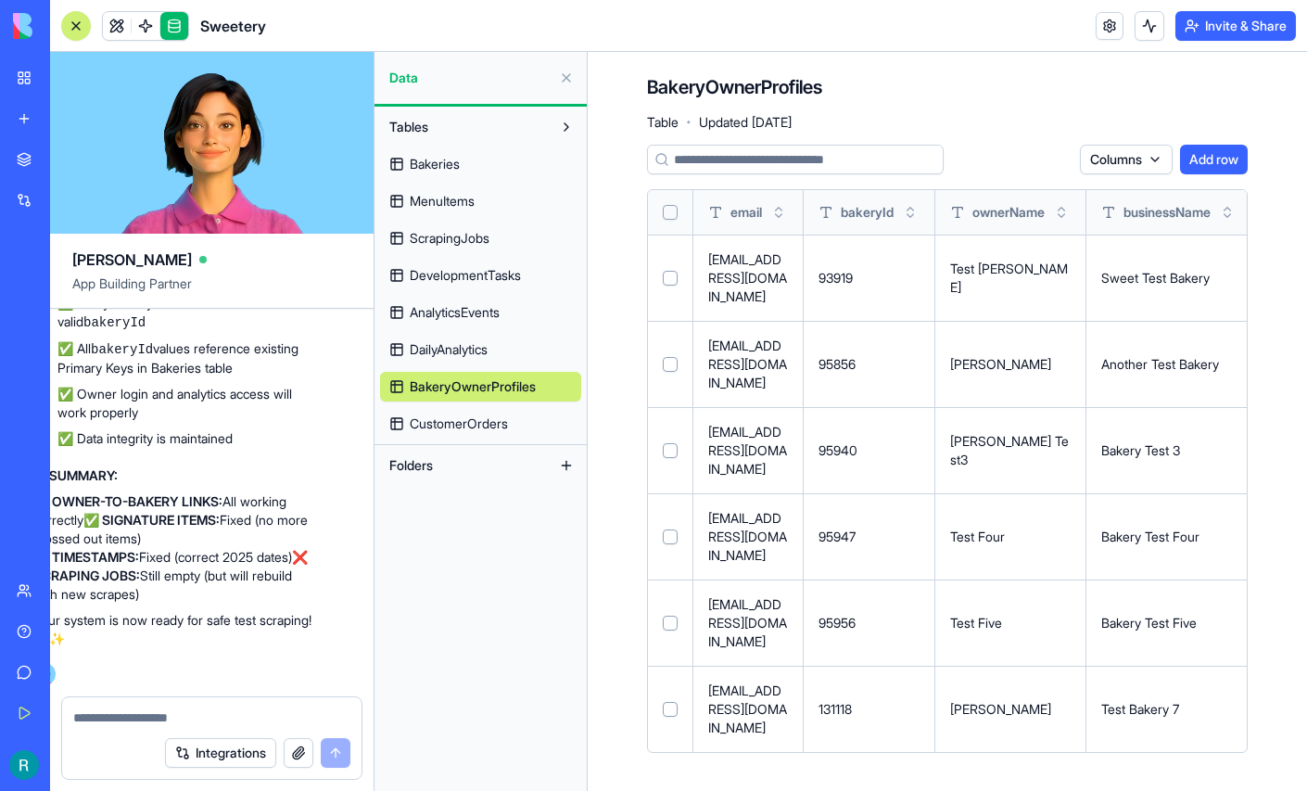
scroll to position [425187, 40]
click at [133, 708] on textarea at bounding box center [209, 717] width 272 height 19
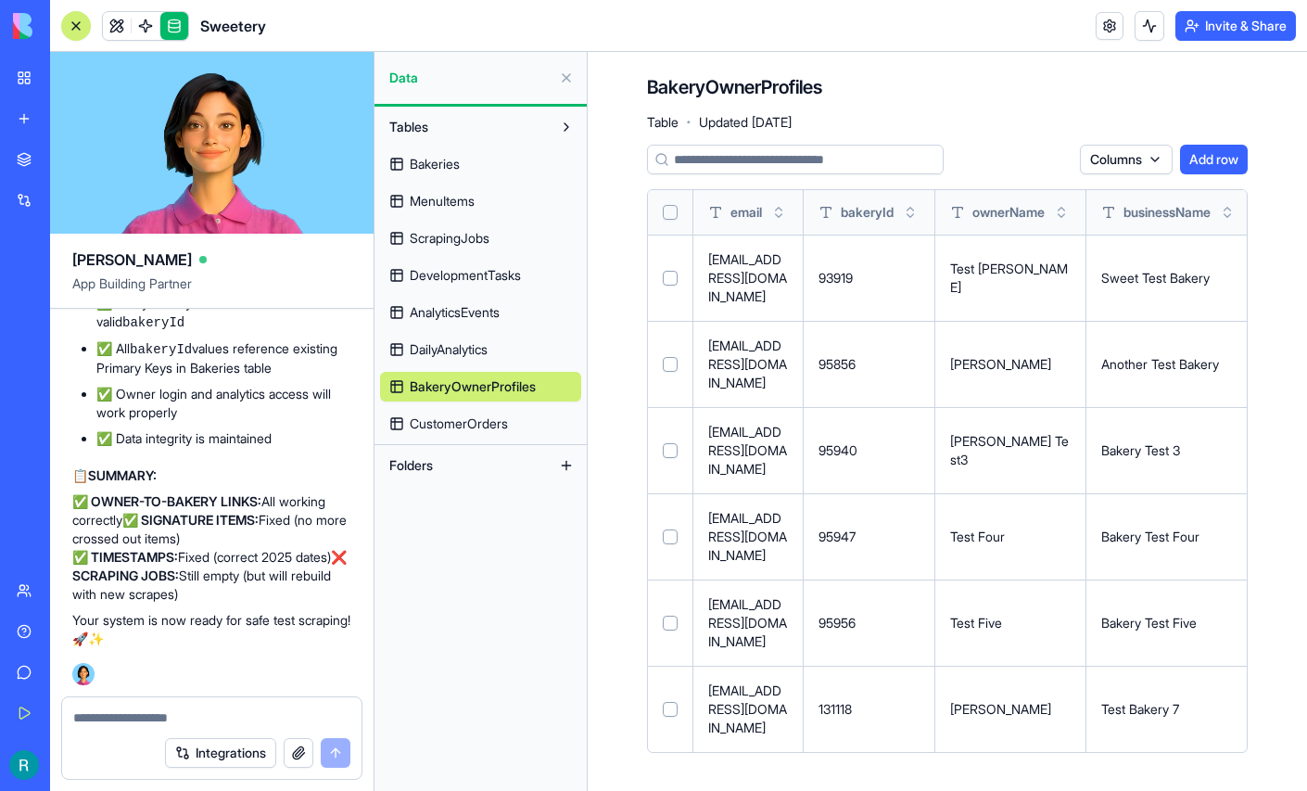
scroll to position [425187, 0]
click at [153, 708] on textarea at bounding box center [209, 717] width 272 height 19
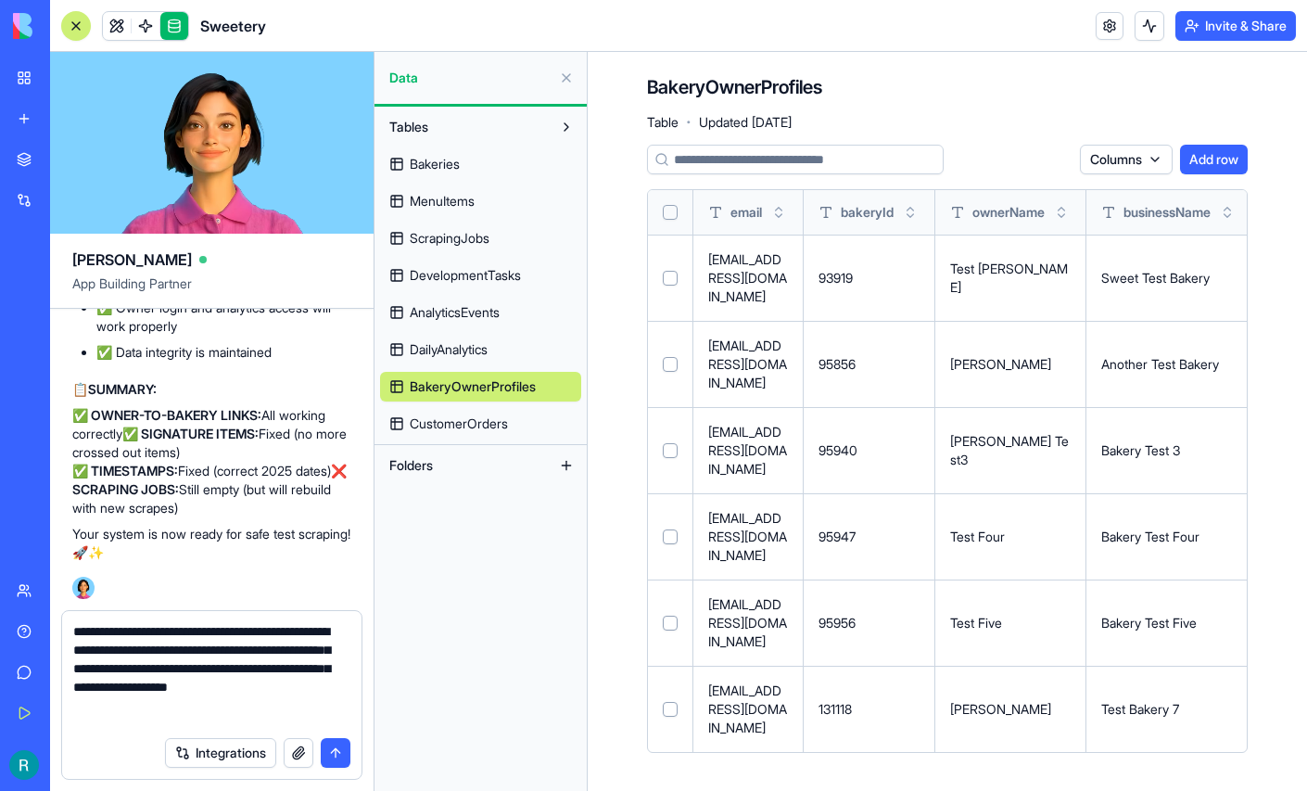
click at [470, 433] on span "CustomerOrders" at bounding box center [459, 423] width 98 height 19
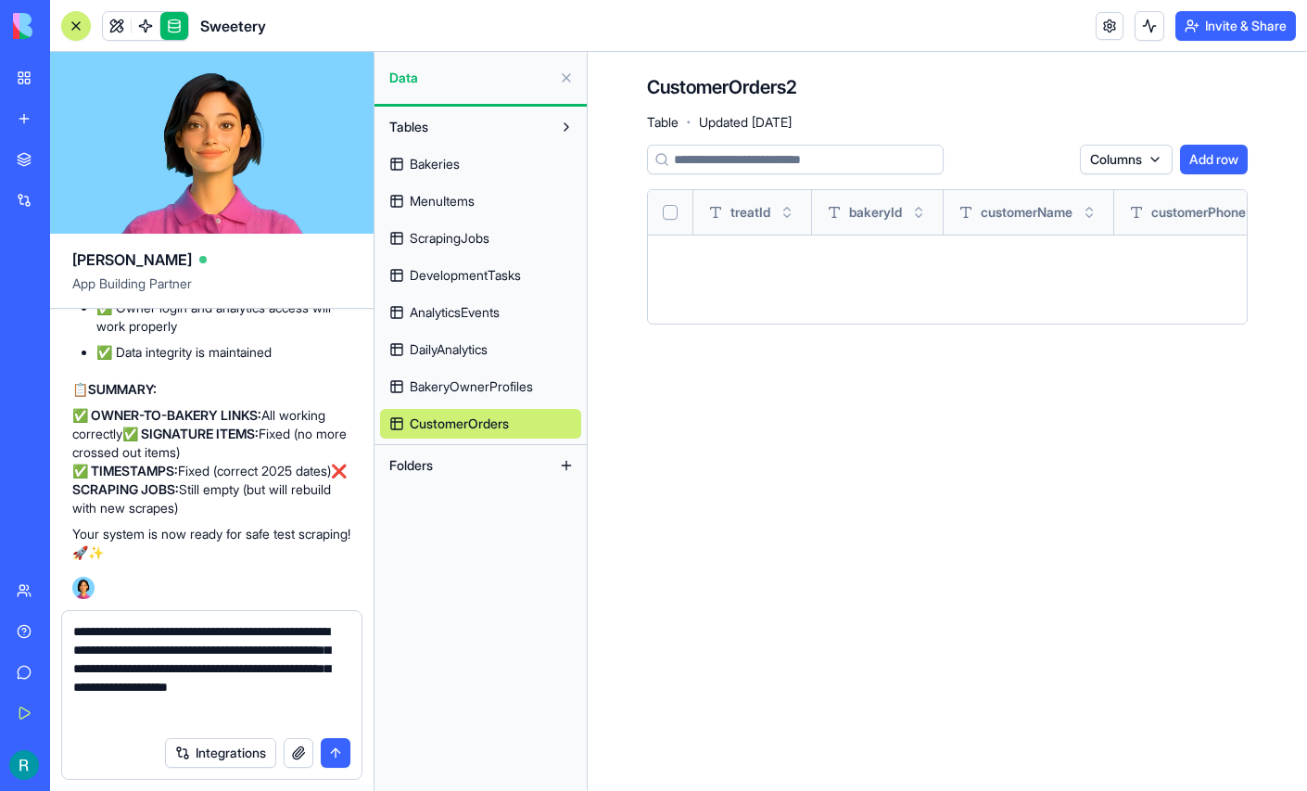
click at [336, 707] on textarea "**********" at bounding box center [209, 674] width 272 height 105
click at [518, 396] on span "BakeryOwnerProfiles" at bounding box center [471, 386] width 123 height 19
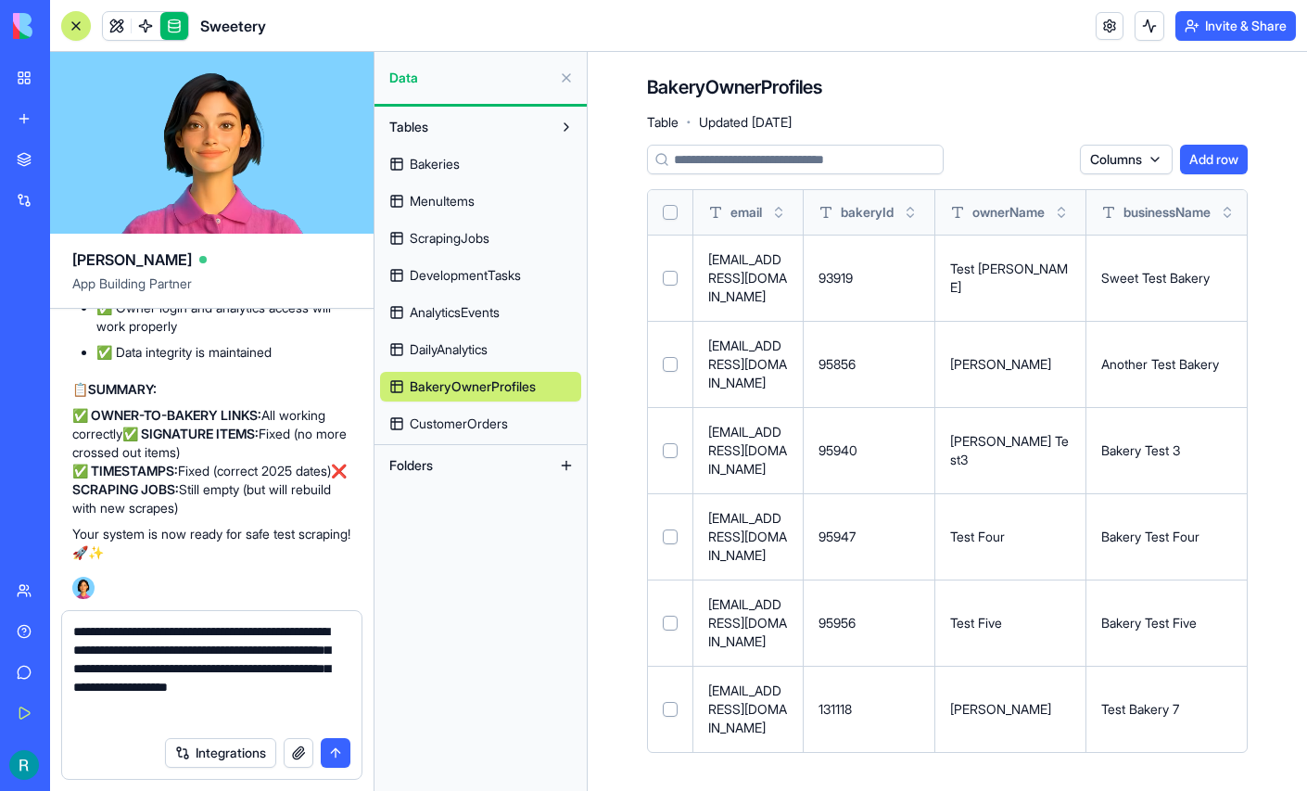
scroll to position [31, 0]
click at [496, 433] on span "CustomerOrders" at bounding box center [459, 423] width 98 height 19
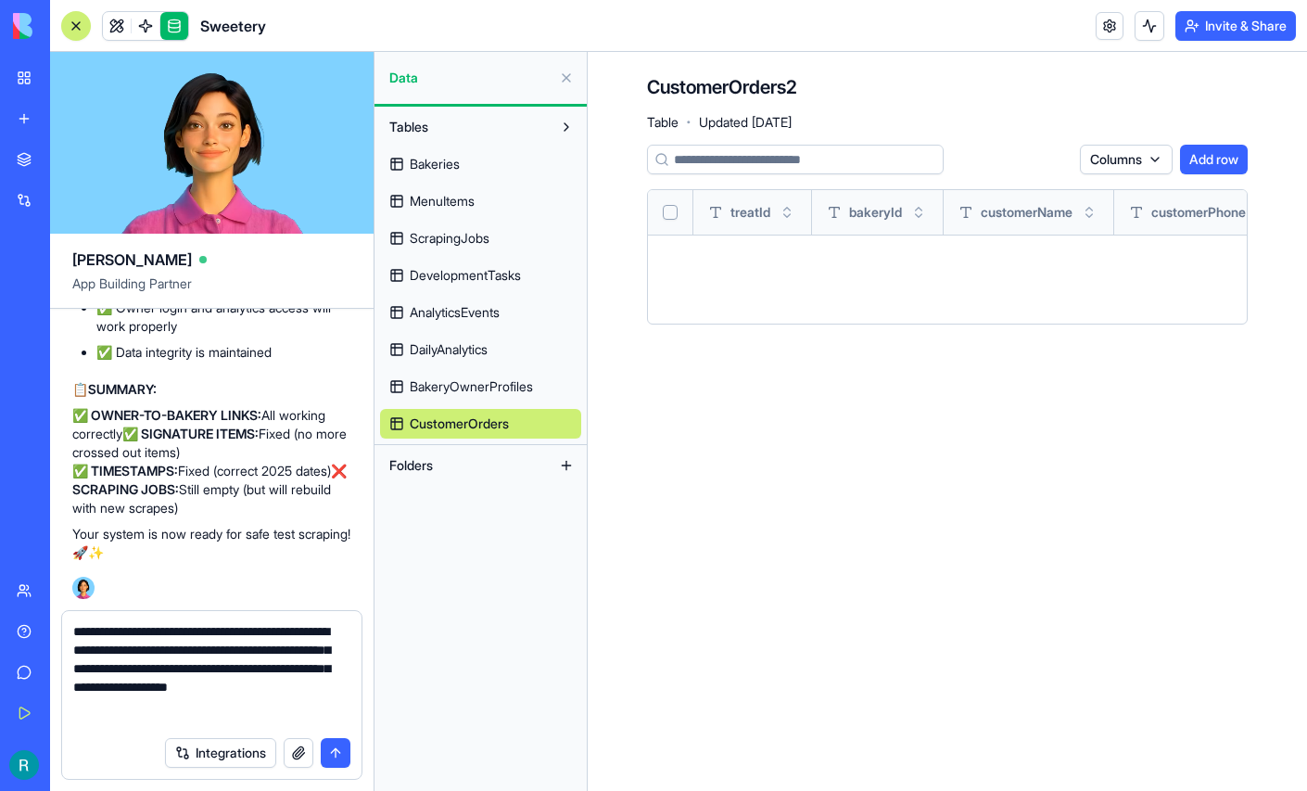
click at [335, 709] on textarea "**********" at bounding box center [209, 674] width 272 height 105
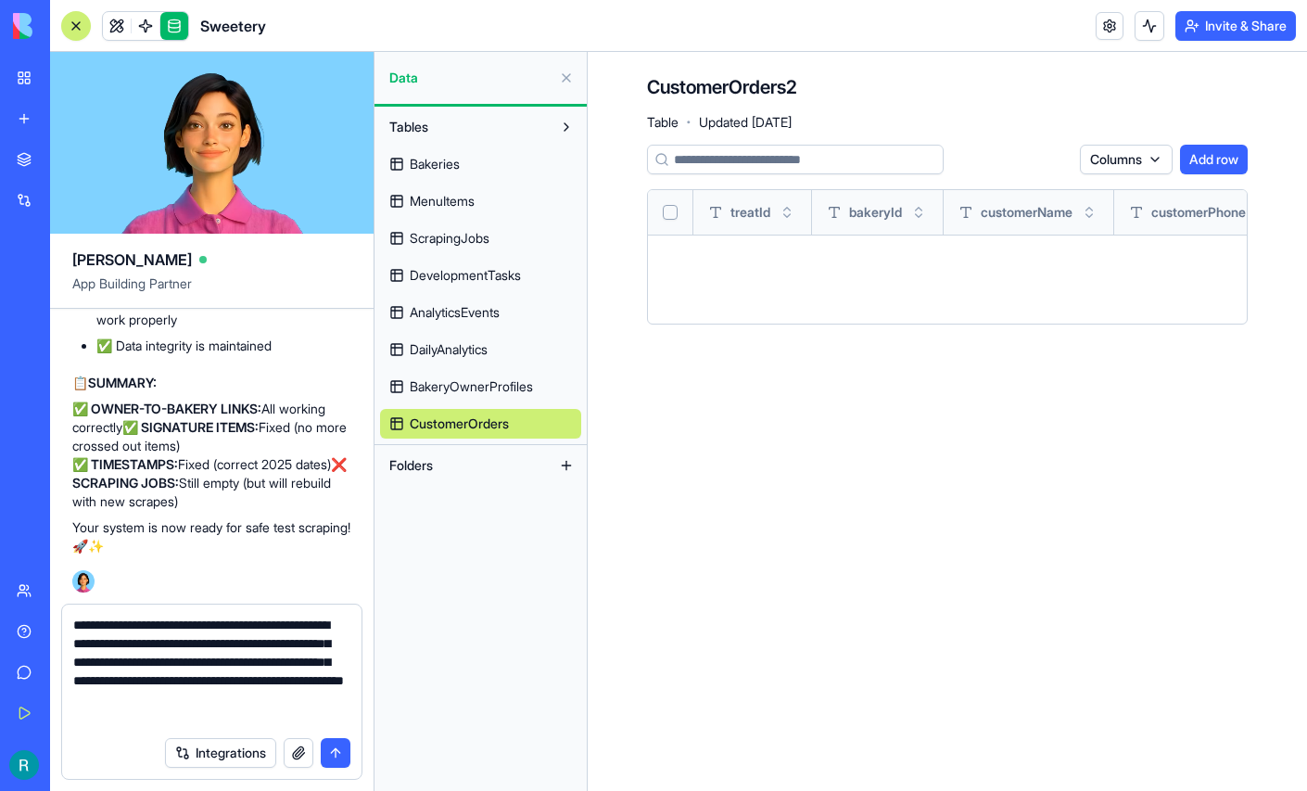
scroll to position [32, 0]
click at [326, 670] on textarea "**********" at bounding box center [209, 670] width 272 height 111
type textarea "**********"
click at [288, 754] on button "button" at bounding box center [299, 753] width 30 height 30
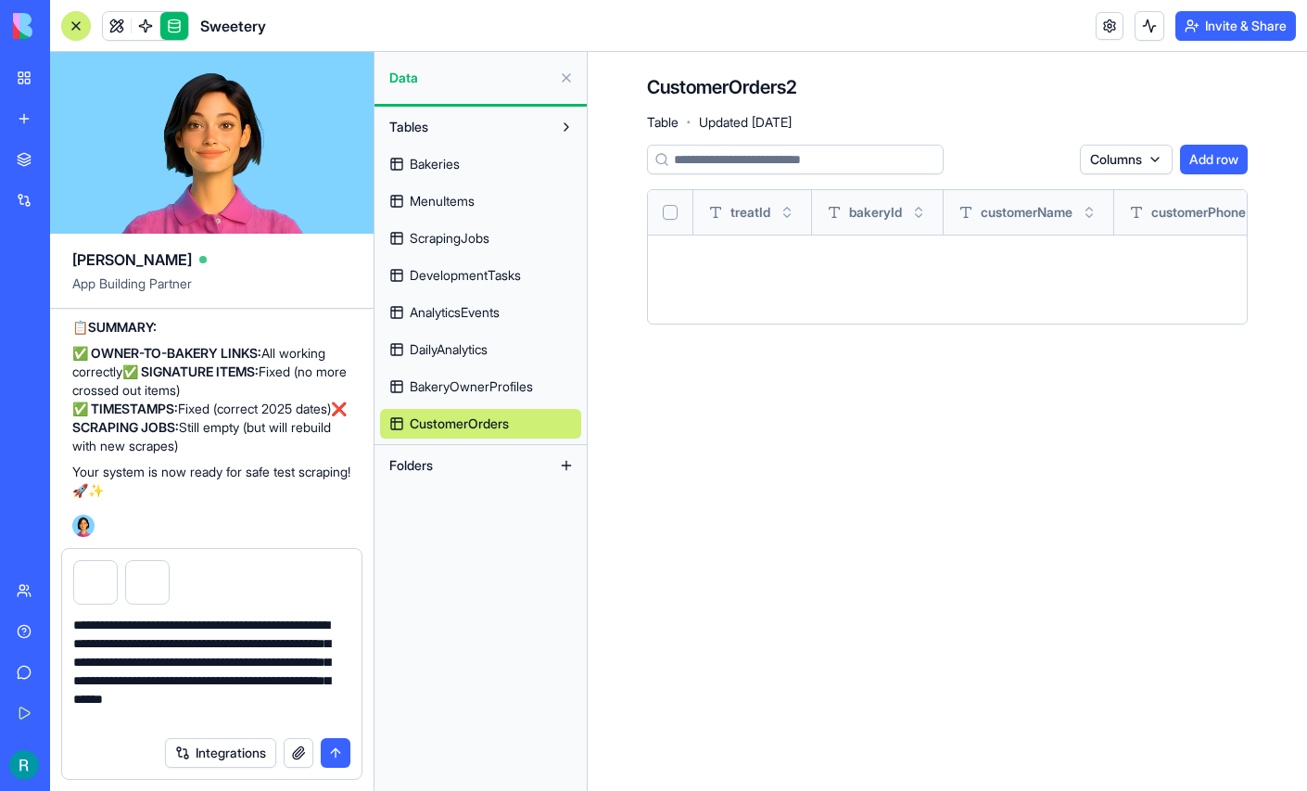
click at [333, 749] on button "submit" at bounding box center [336, 753] width 30 height 30
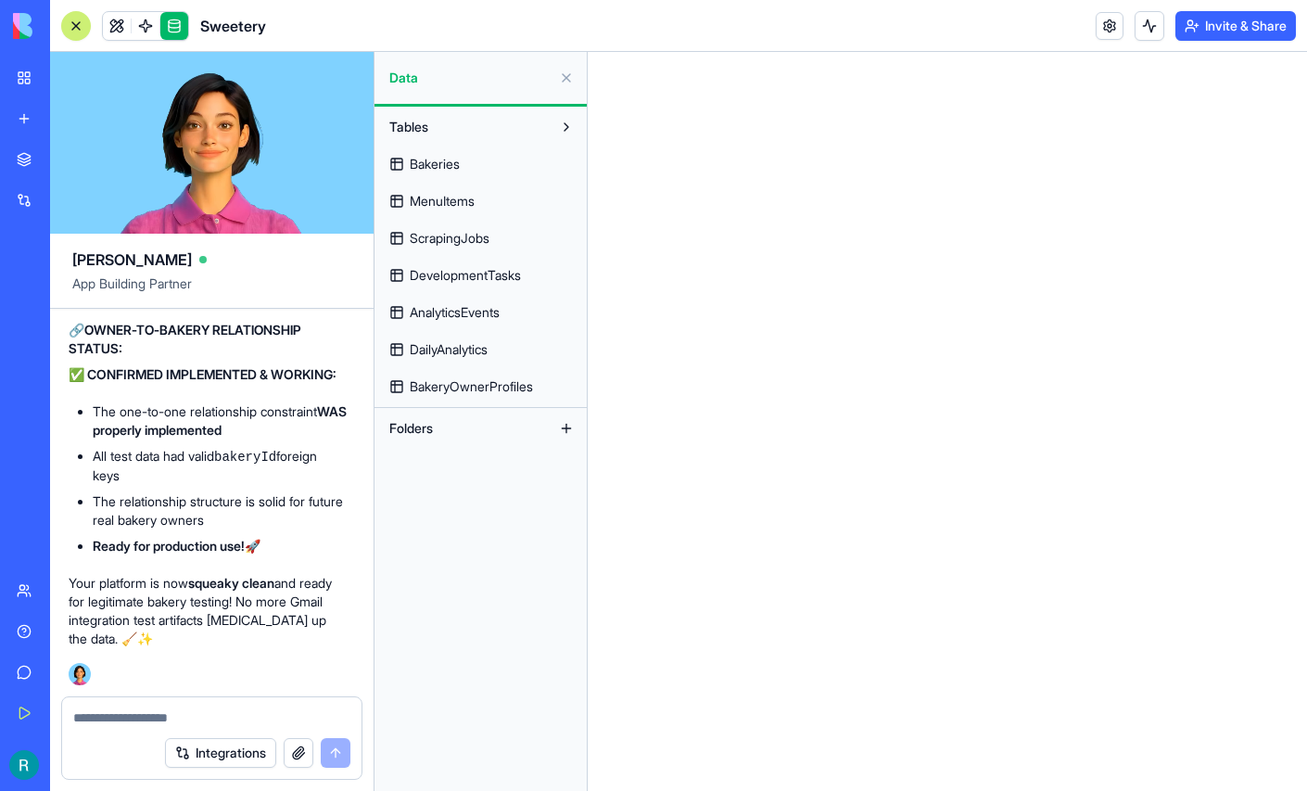
scroll to position [427223, 4]
click at [140, 708] on textarea at bounding box center [209, 717] width 272 height 19
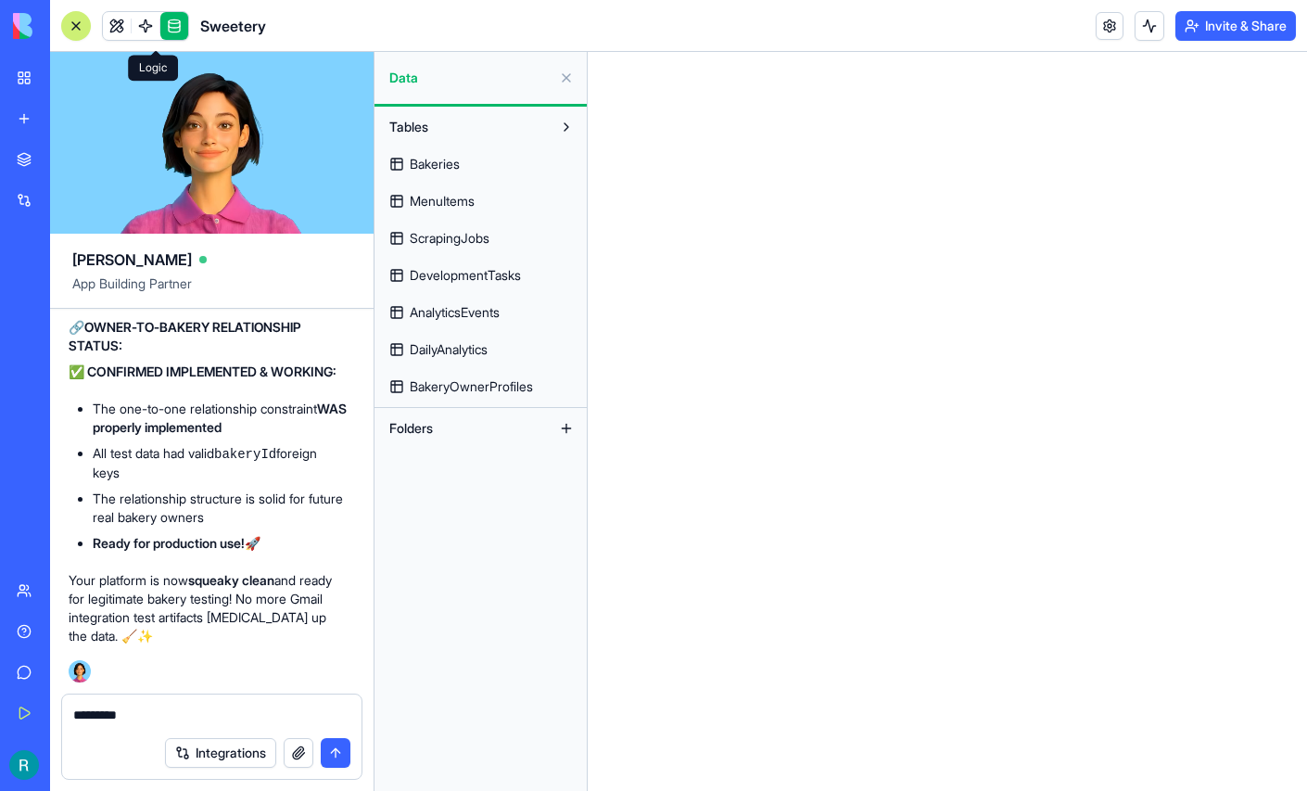
click at [158, 34] on link at bounding box center [146, 26] width 28 height 28
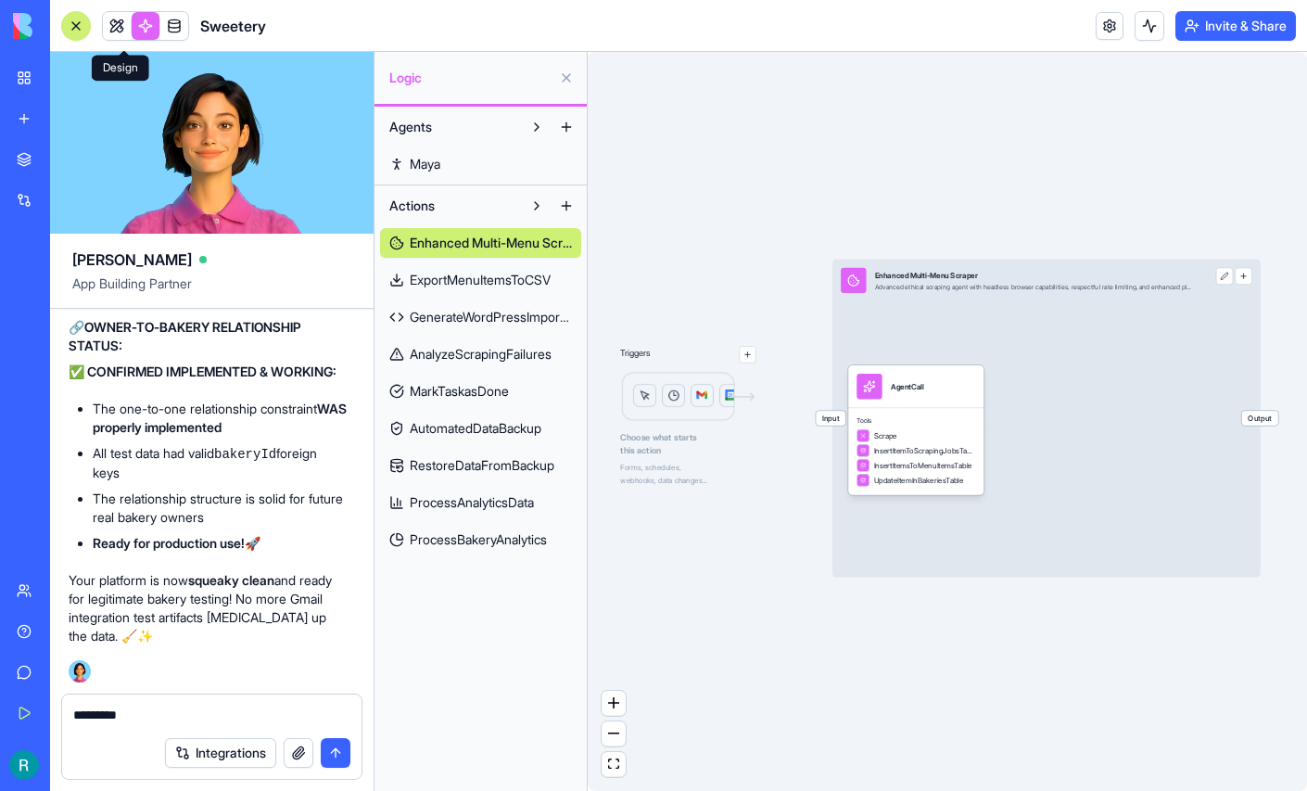
click at [124, 28] on link at bounding box center [117, 26] width 28 height 28
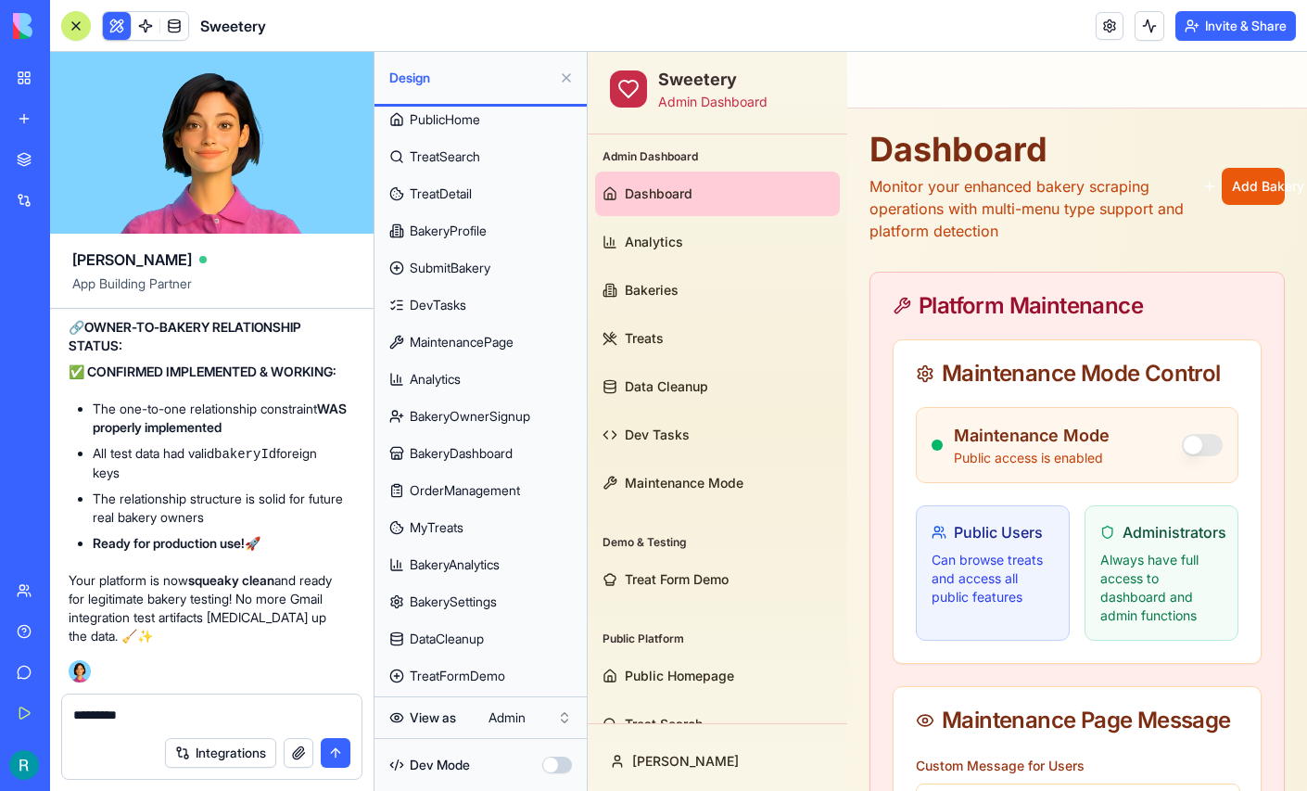
scroll to position [272, 0]
click at [173, 705] on textarea "********" at bounding box center [209, 715] width 272 height 21
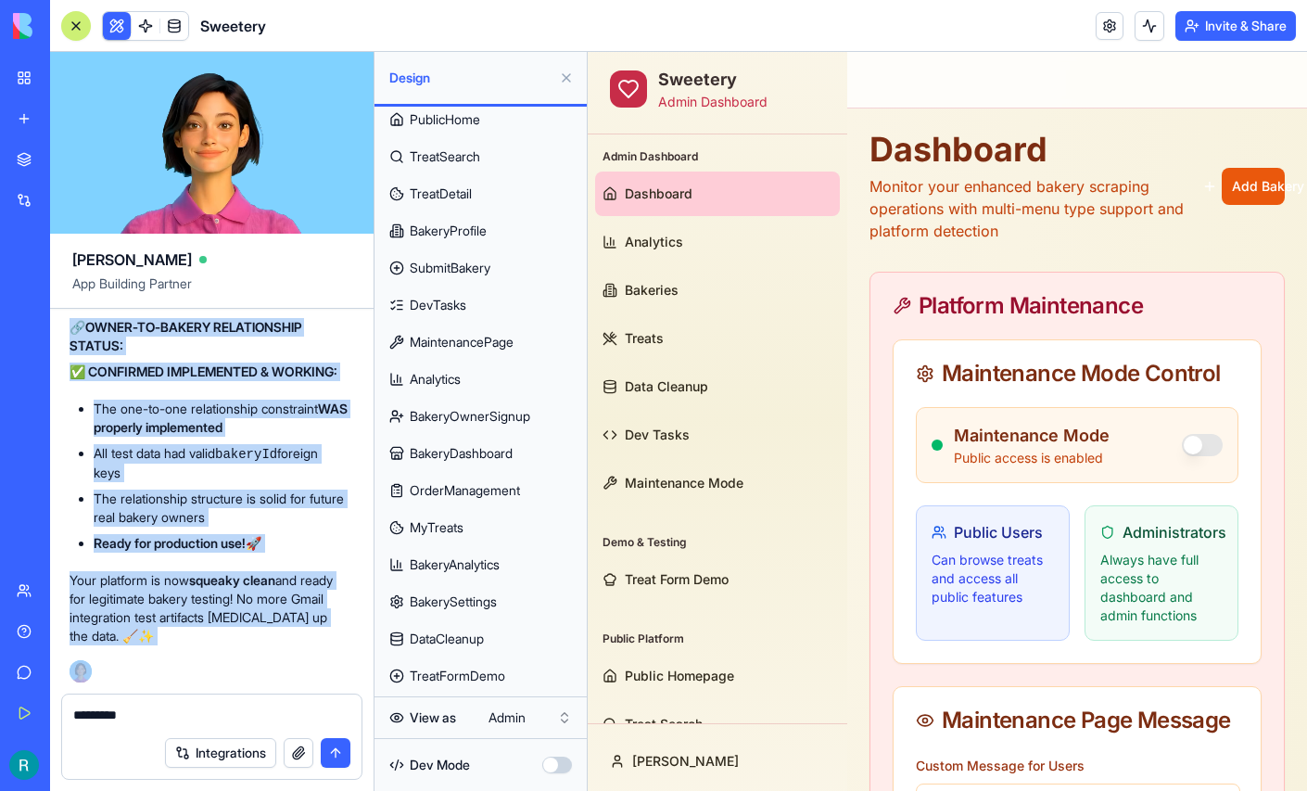
scroll to position [427226, 3]
drag, startPoint x: 96, startPoint y: 374, endPoint x: 226, endPoint y: 639, distance: 295.1
copy div "TIME FOR SOME DATA CLEANUP! Ah, I see what happened! Those are leftover test re…"
click at [303, 450] on ul "The one-to-one relationship constraint WAS properly implemented All test data h…" at bounding box center [209, 475] width 279 height 153
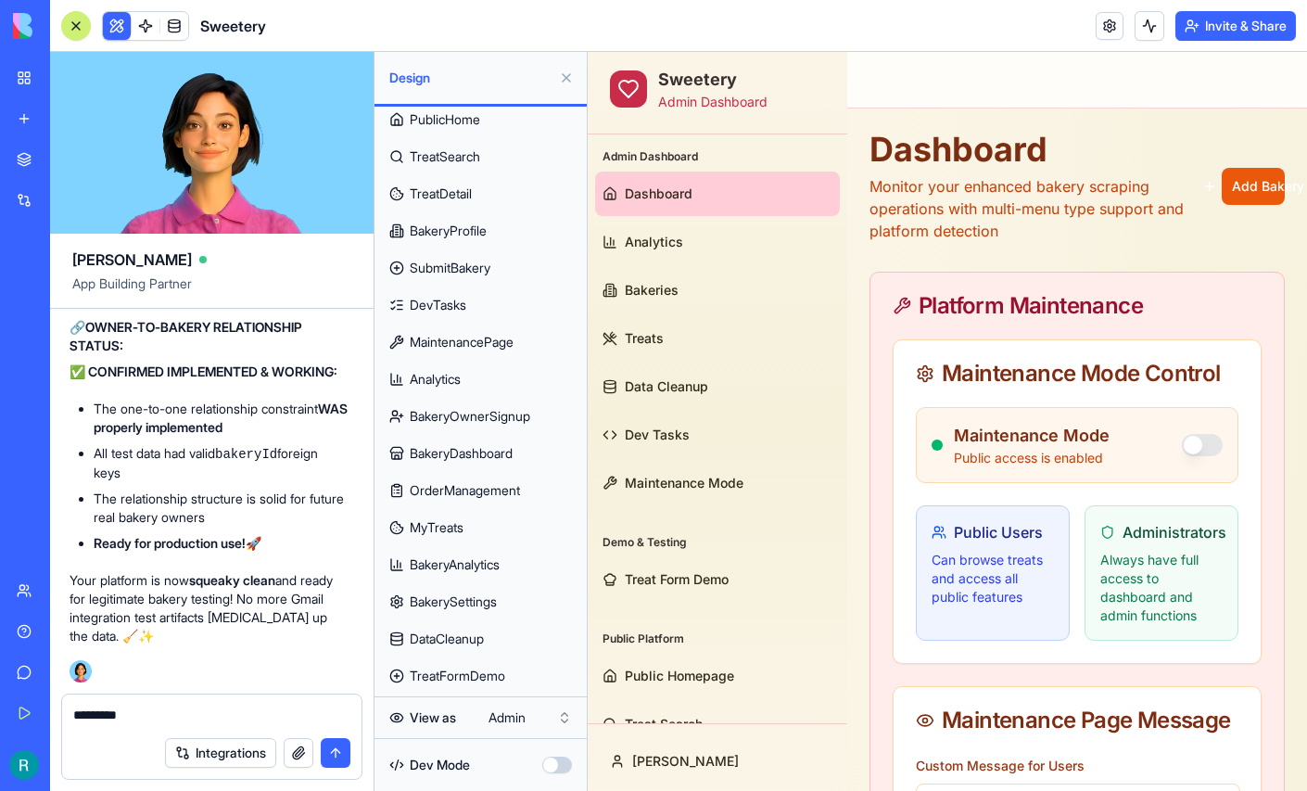
click at [564, 85] on button at bounding box center [566, 78] width 30 height 30
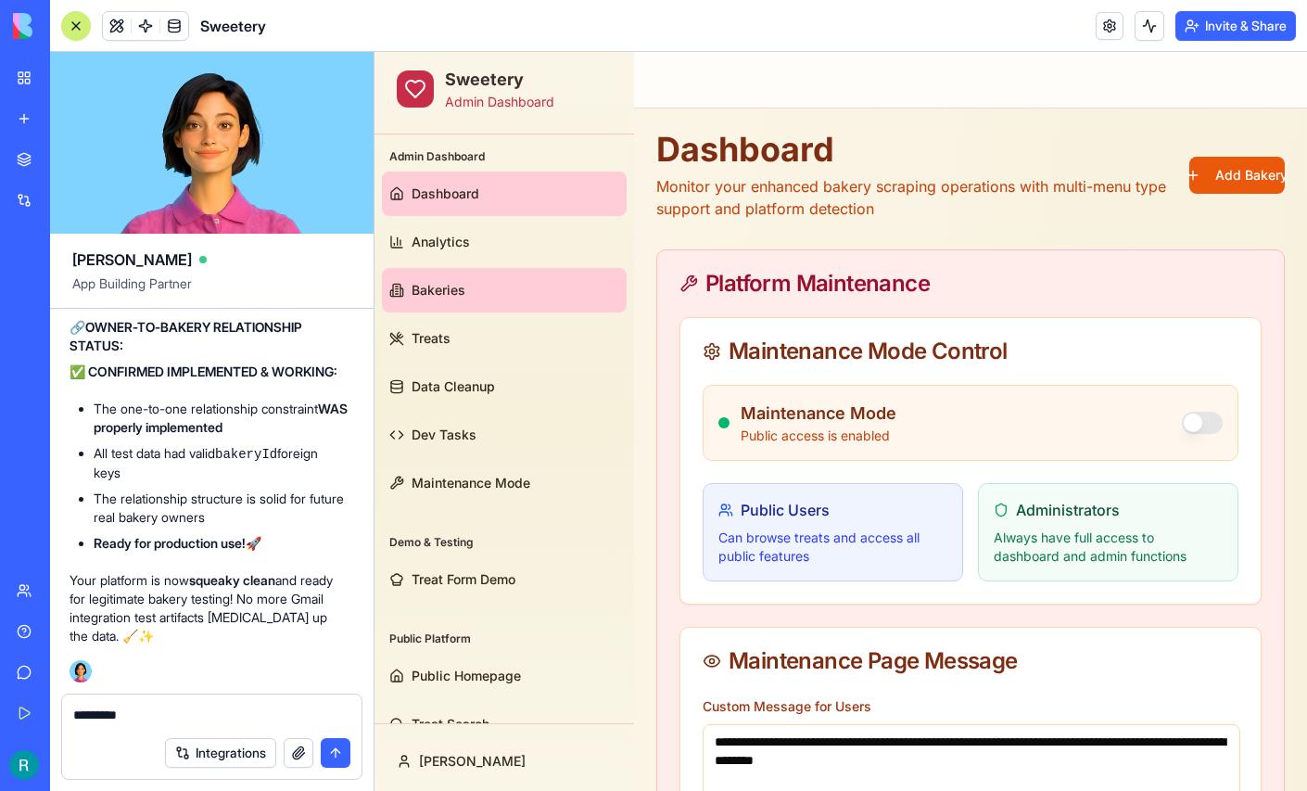
click at [434, 308] on link "Bakeries" at bounding box center [504, 290] width 245 height 44
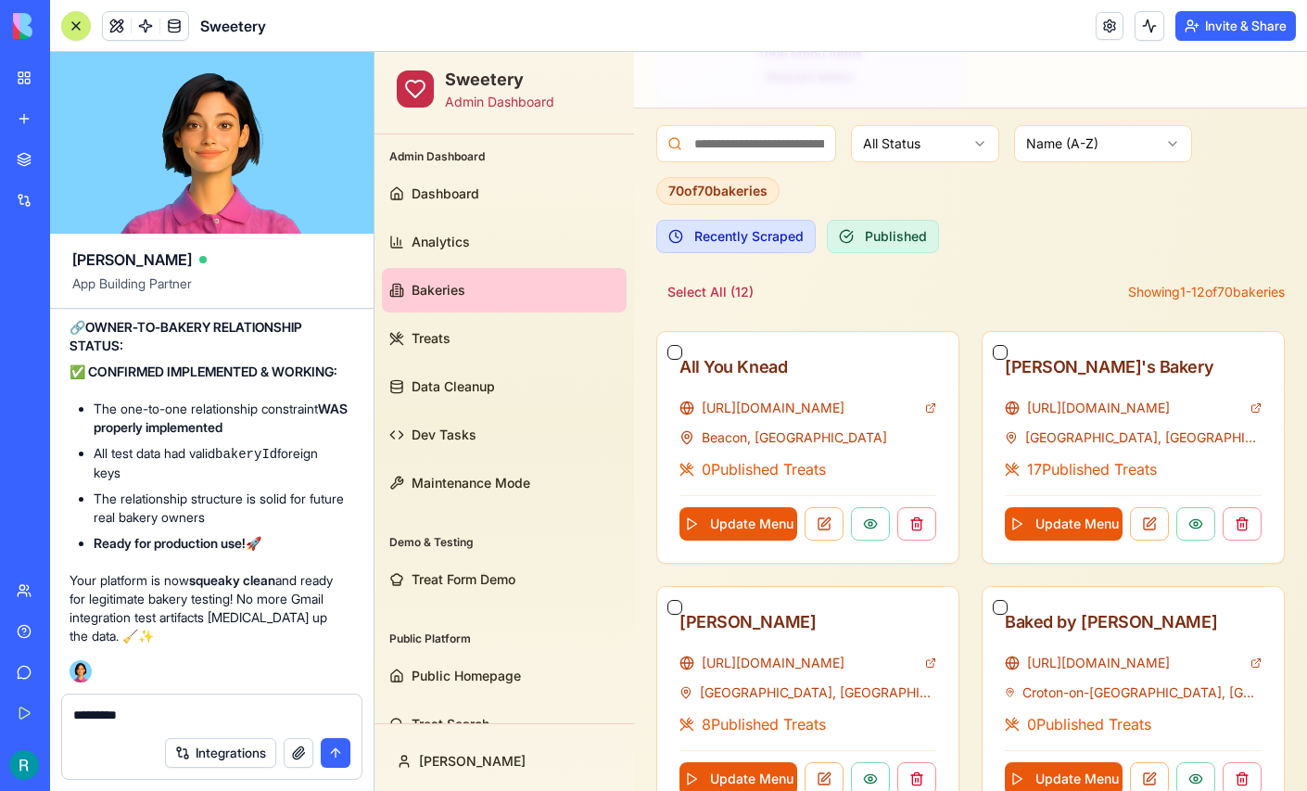
scroll to position [475, 0]
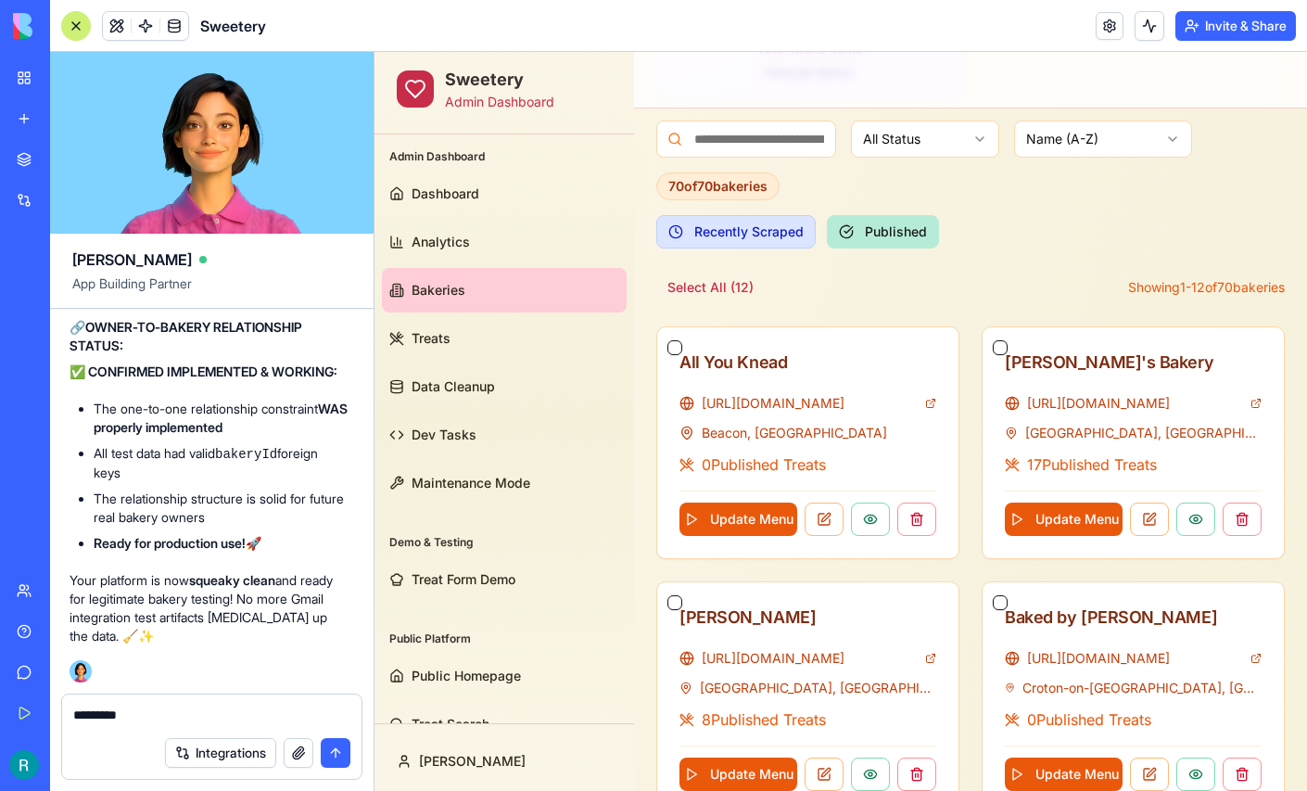
click at [907, 233] on button "Published" at bounding box center [883, 231] width 112 height 33
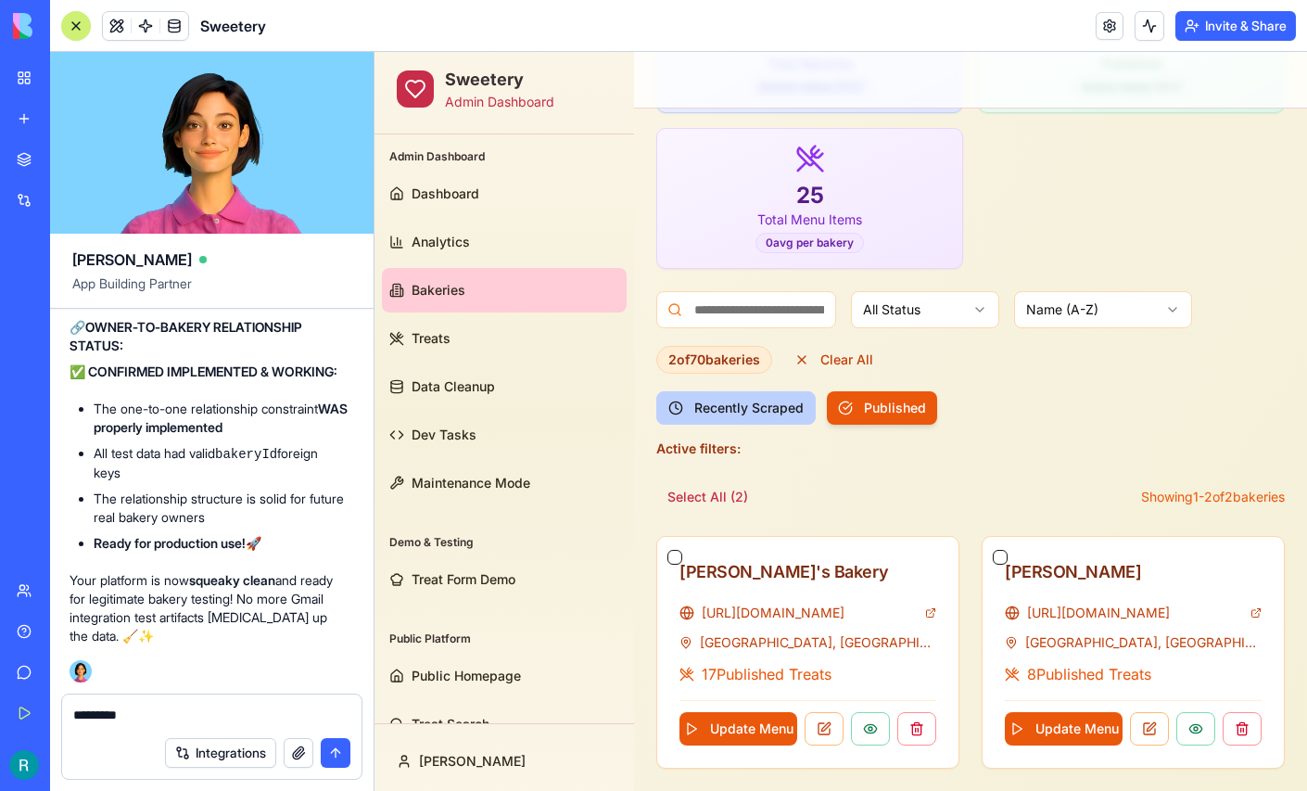
click at [728, 397] on button "Recently Scraped" at bounding box center [735, 407] width 159 height 33
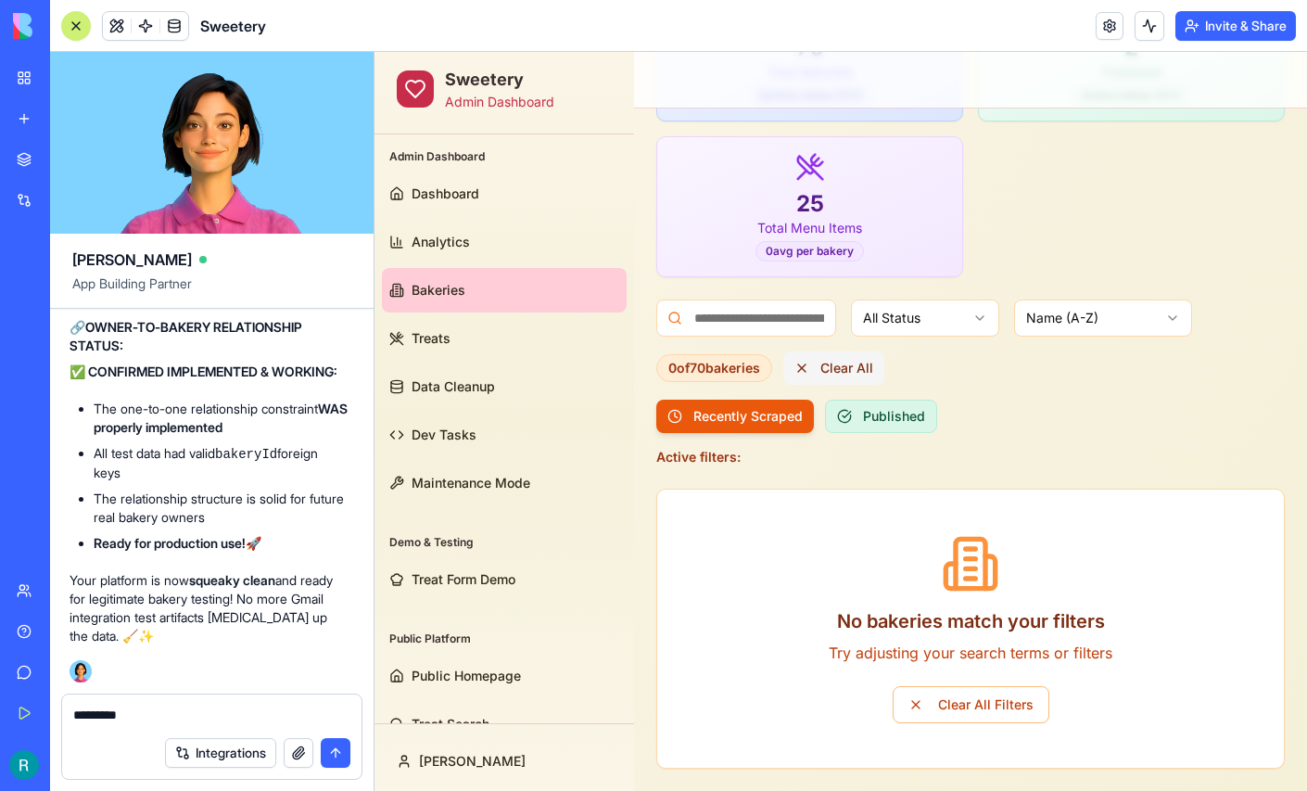
click at [858, 358] on button "Clear All" at bounding box center [833, 367] width 101 height 33
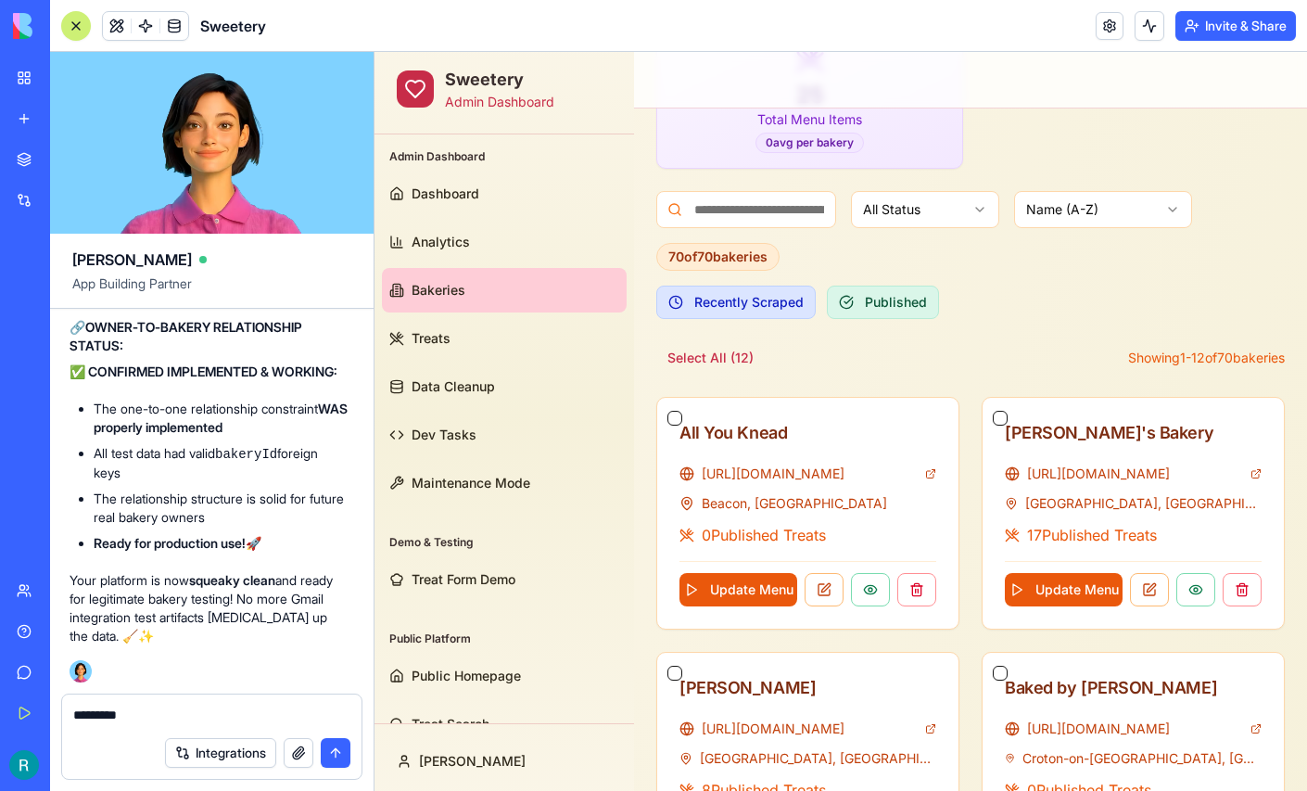
scroll to position [397, 0]
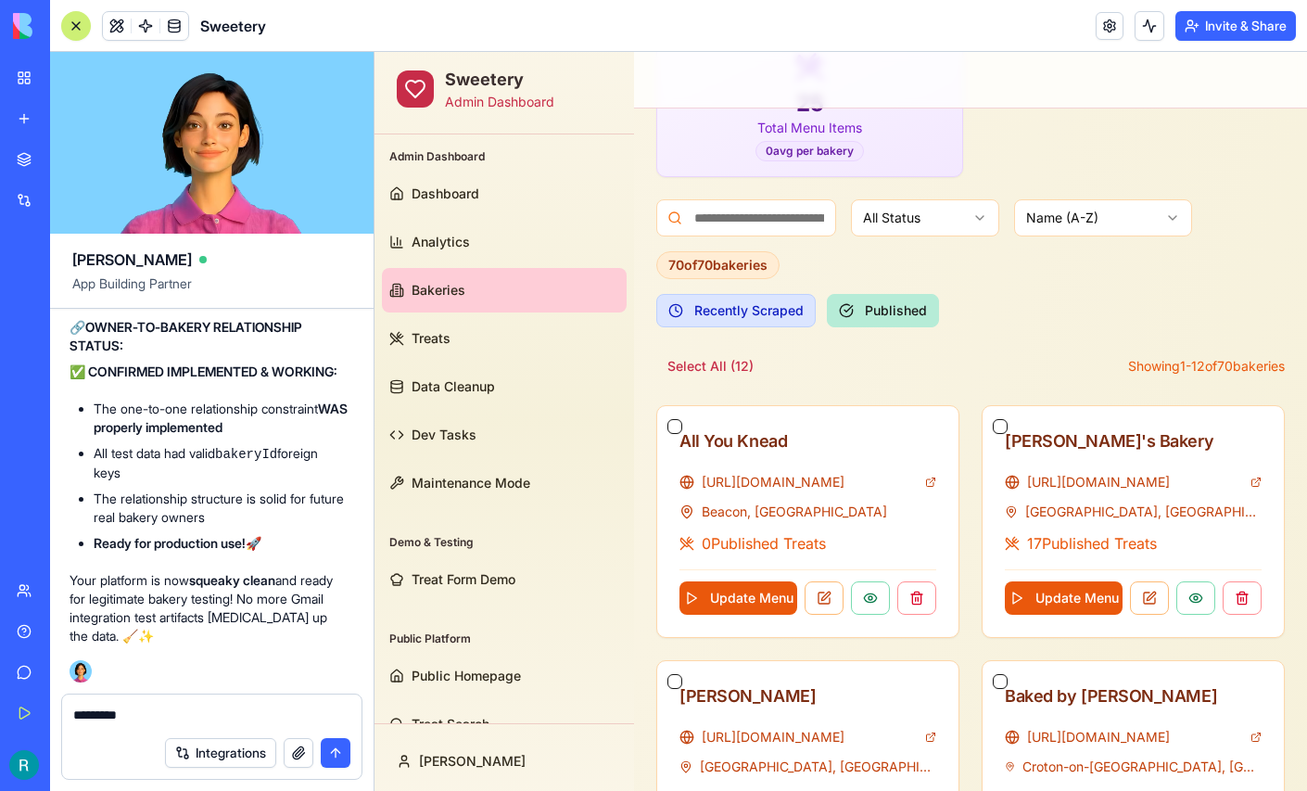
click at [867, 310] on button "Published" at bounding box center [883, 310] width 112 height 33
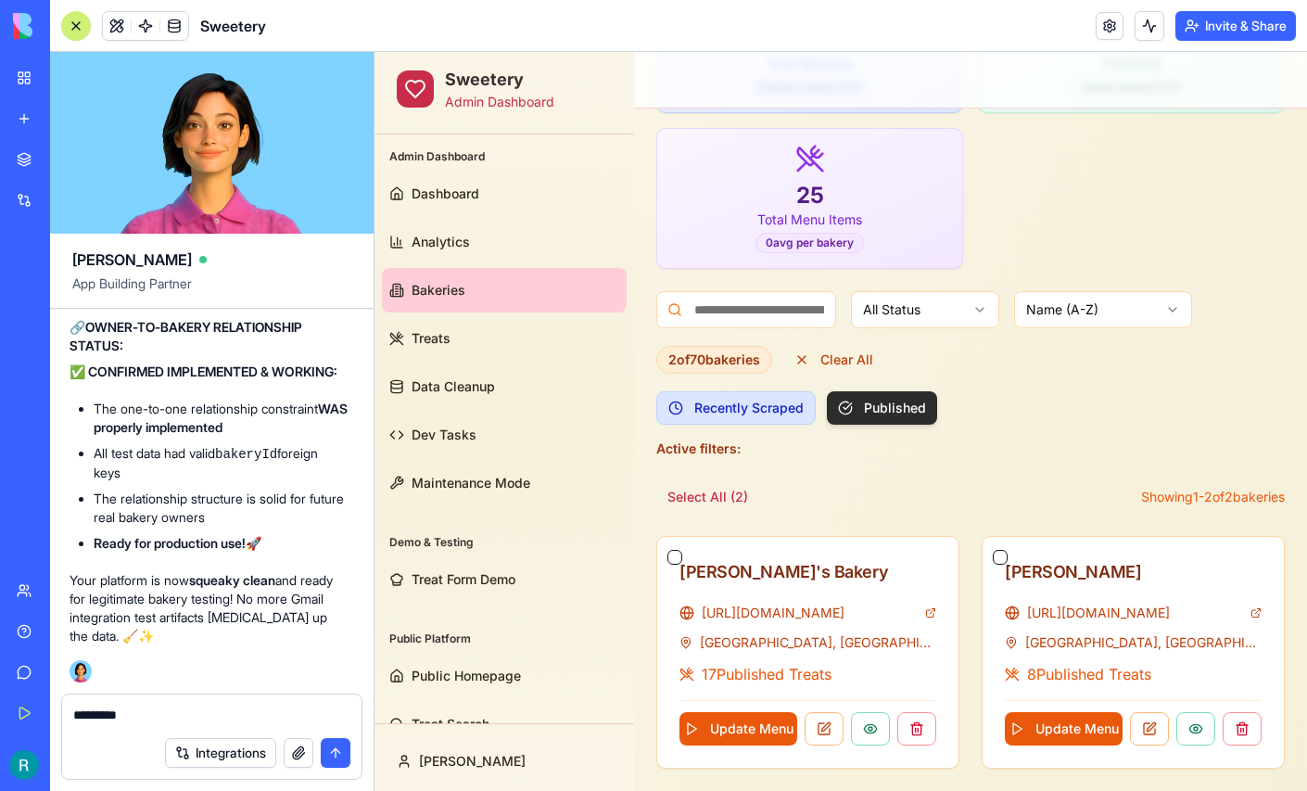
scroll to position [307, 0]
click at [859, 354] on button "Clear All" at bounding box center [833, 359] width 101 height 33
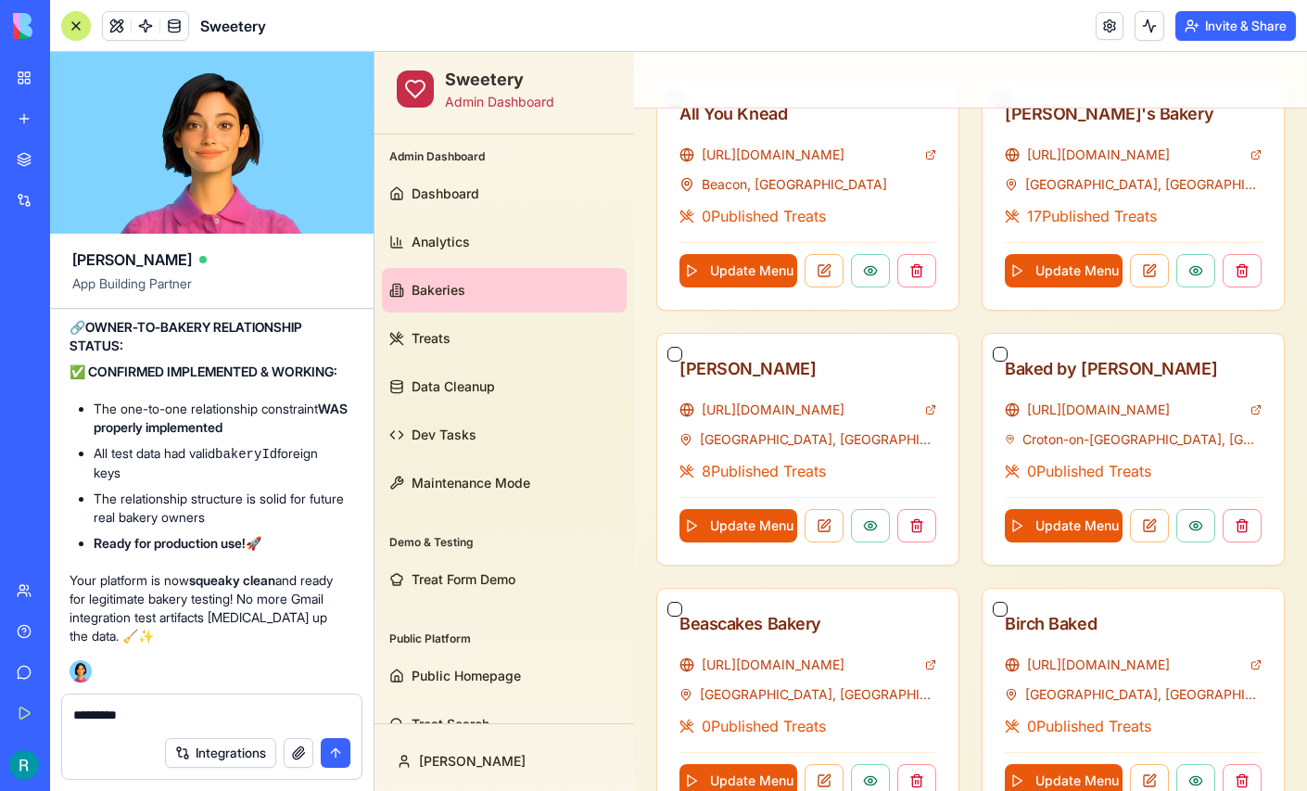
scroll to position [725, 0]
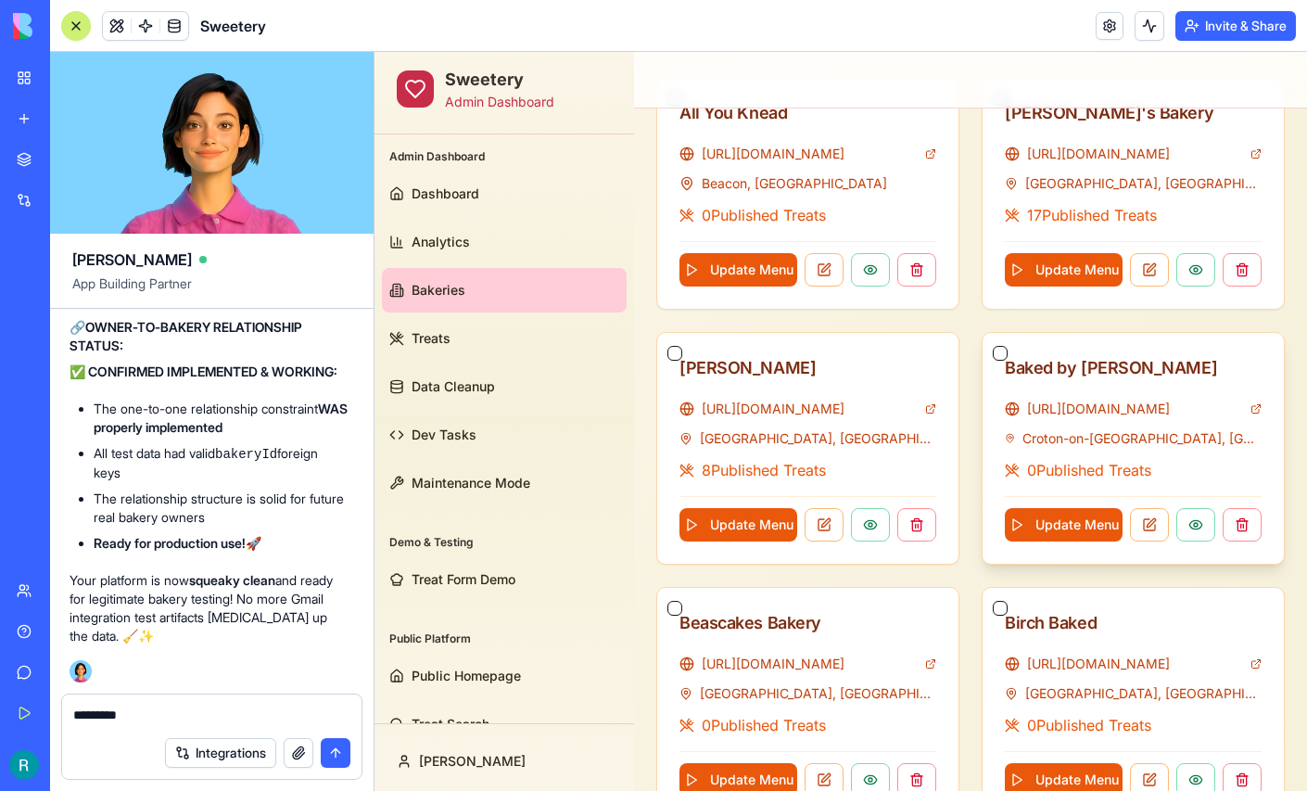
click at [1001, 347] on button "button" at bounding box center [1000, 353] width 15 height 15
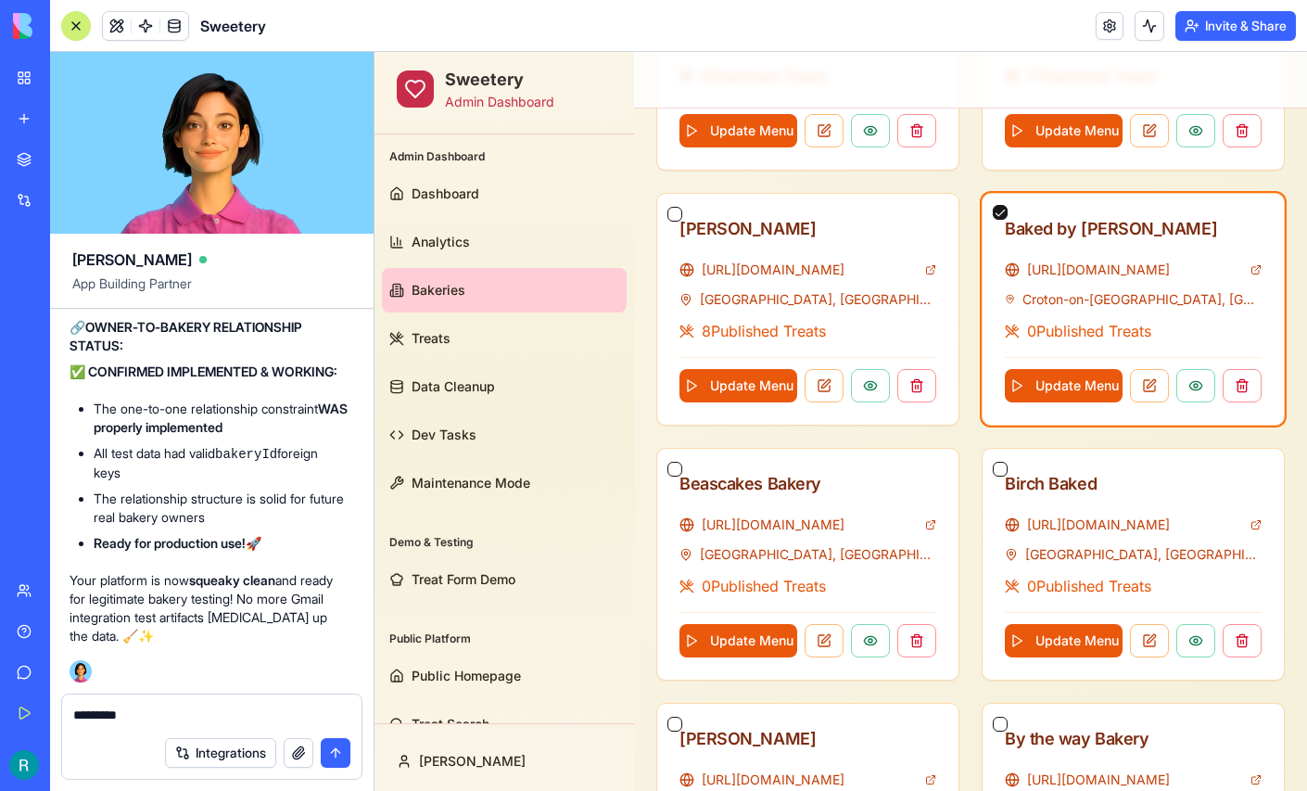
scroll to position [958, 0]
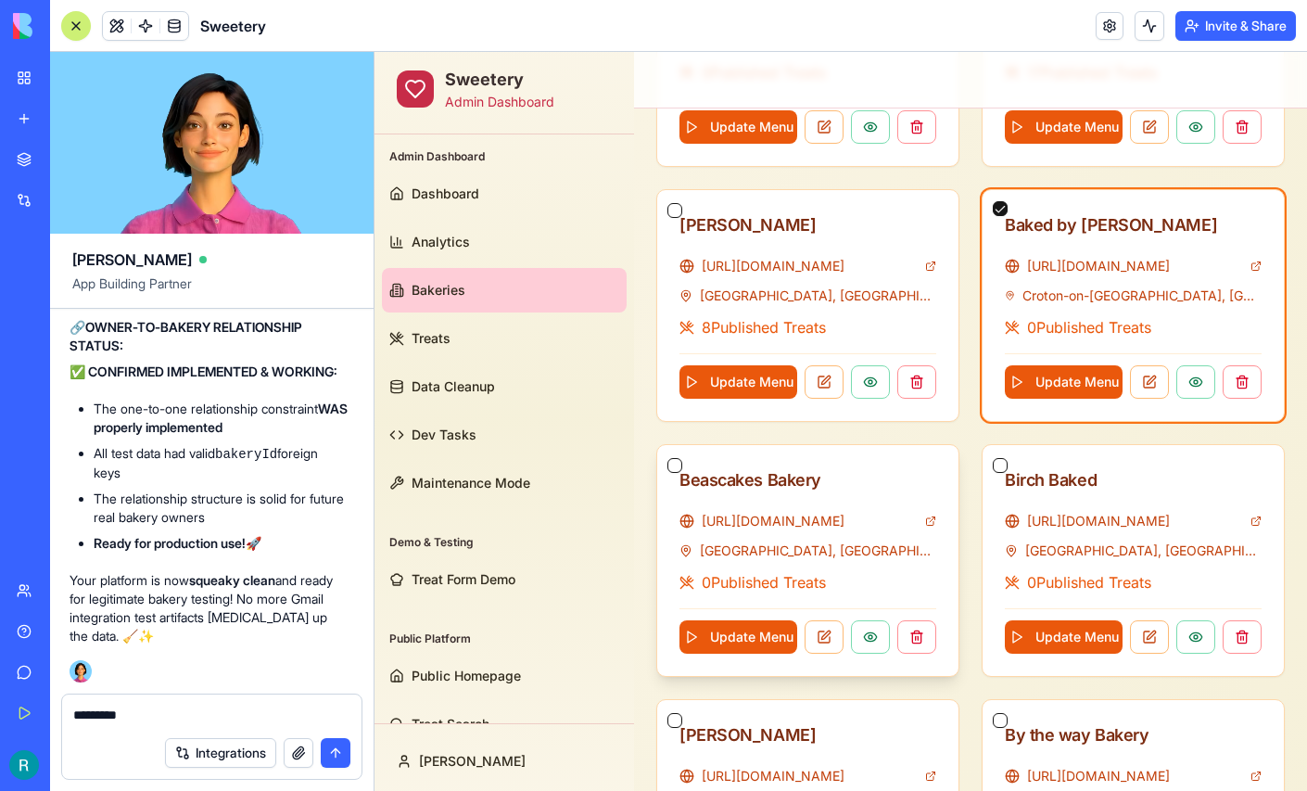
click at [664, 453] on div "Beascakes Bakery" at bounding box center [807, 478] width 301 height 67
click at [675, 458] on button "button" at bounding box center [674, 465] width 15 height 15
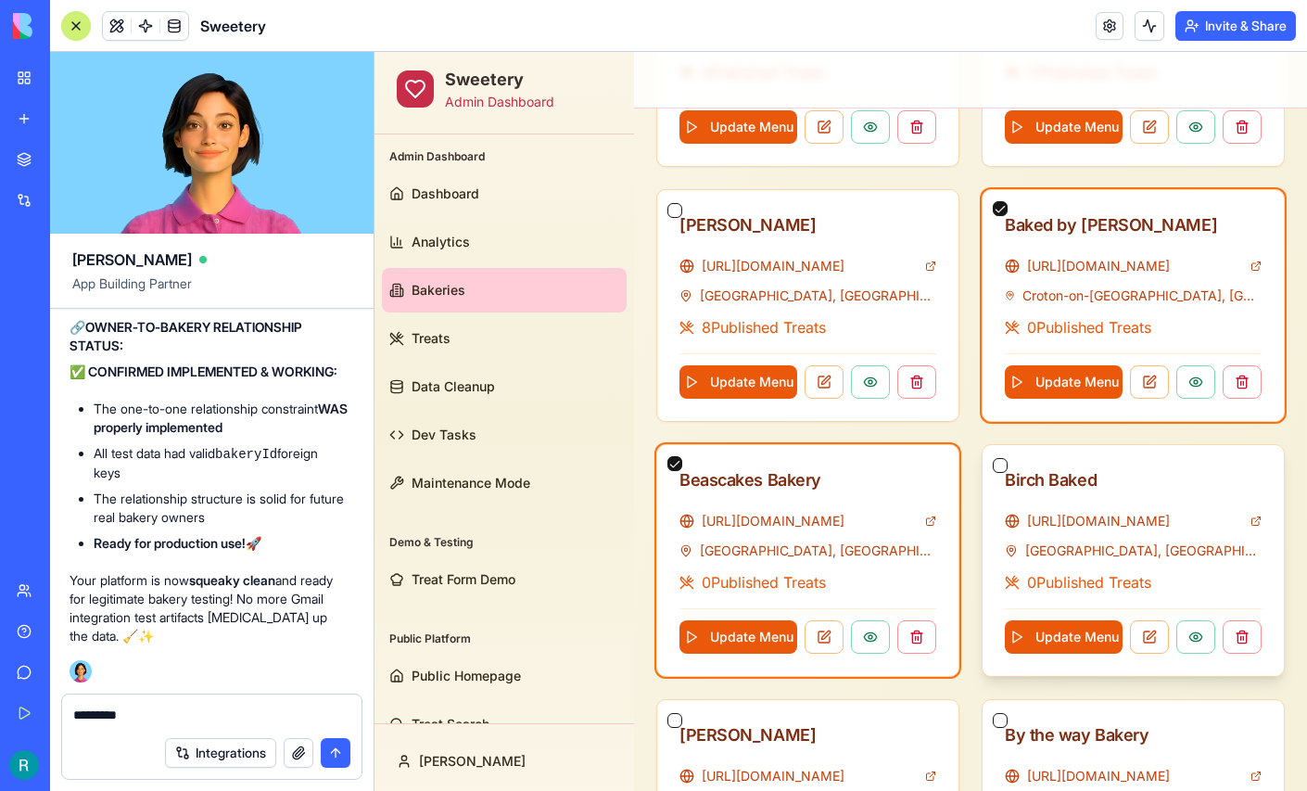
click at [1000, 458] on button "button" at bounding box center [1000, 465] width 15 height 15
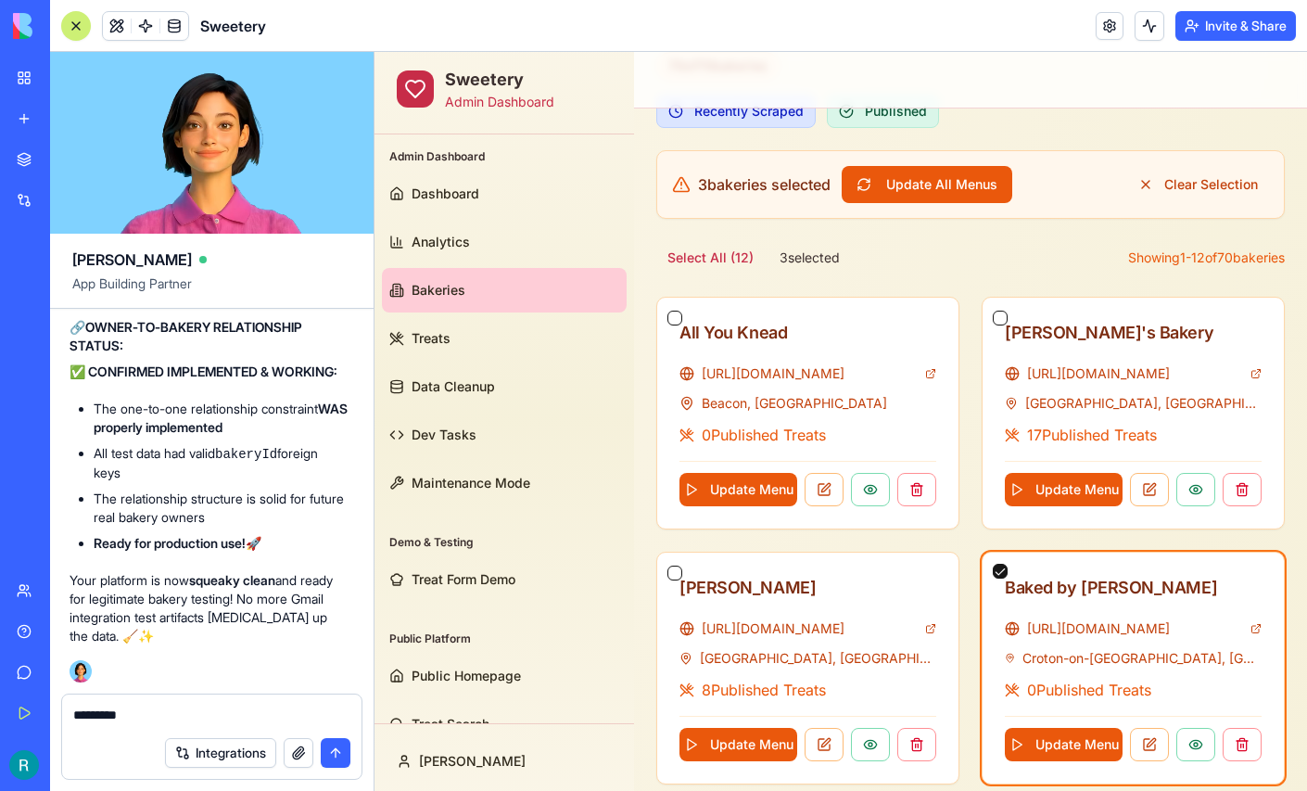
scroll to position [595, 0]
click at [1003, 565] on button "button" at bounding box center [1000, 571] width 15 height 15
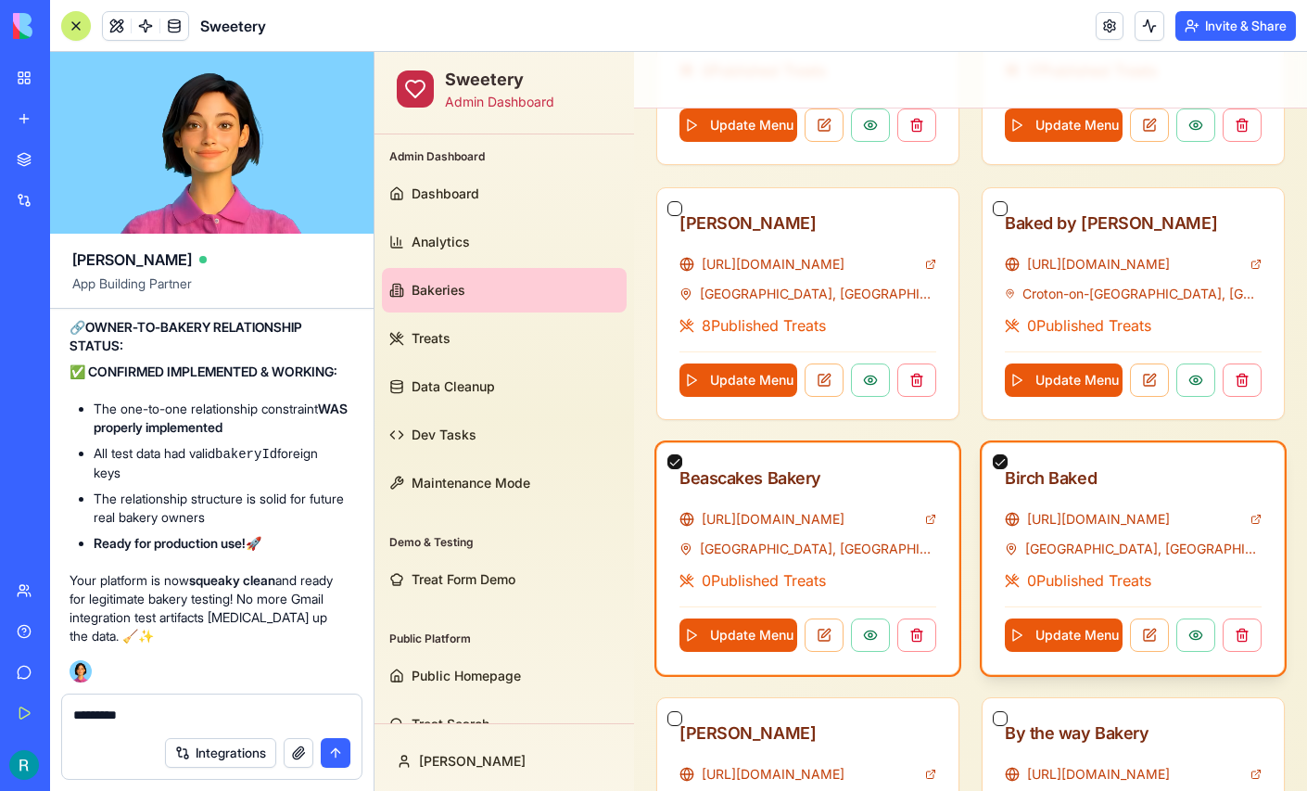
scroll to position [968, 0]
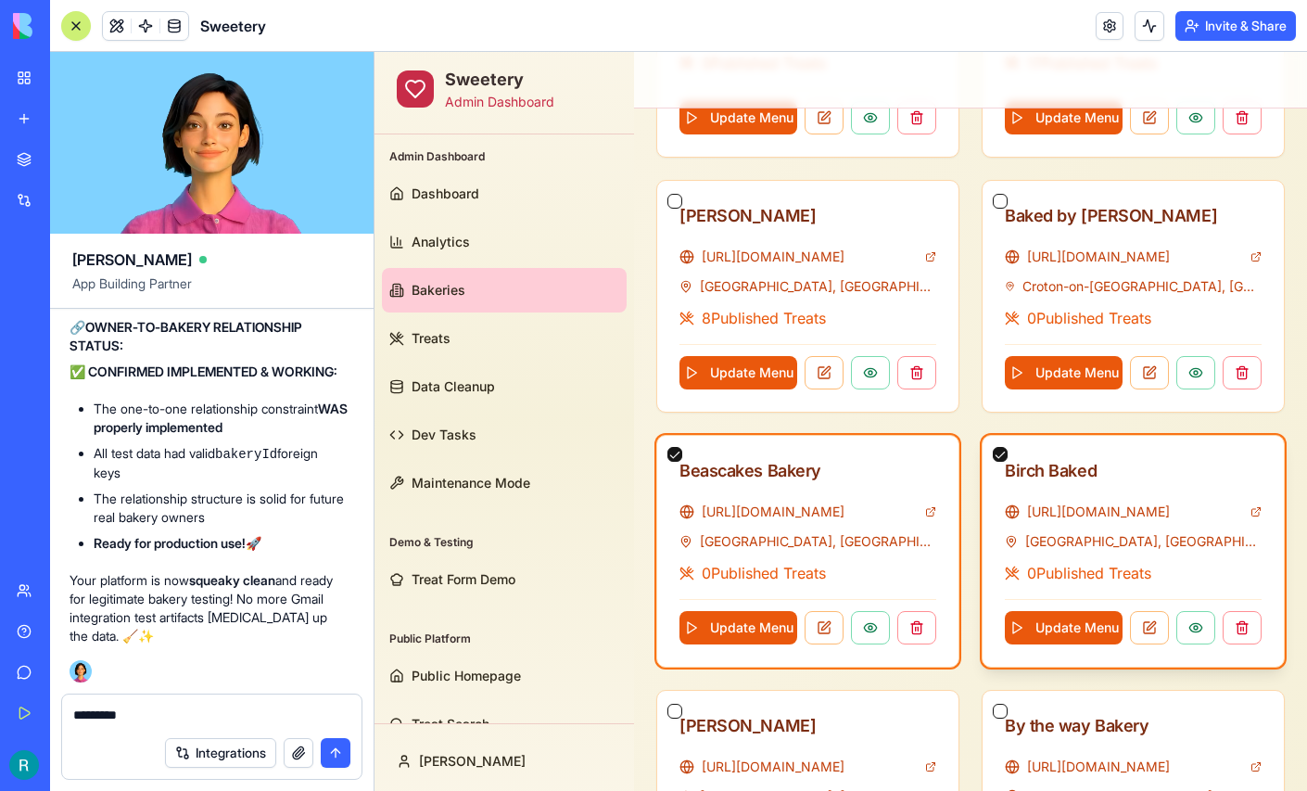
click at [998, 454] on div at bounding box center [1000, 457] width 15 height 22
click at [998, 450] on button "button" at bounding box center [1000, 454] width 15 height 15
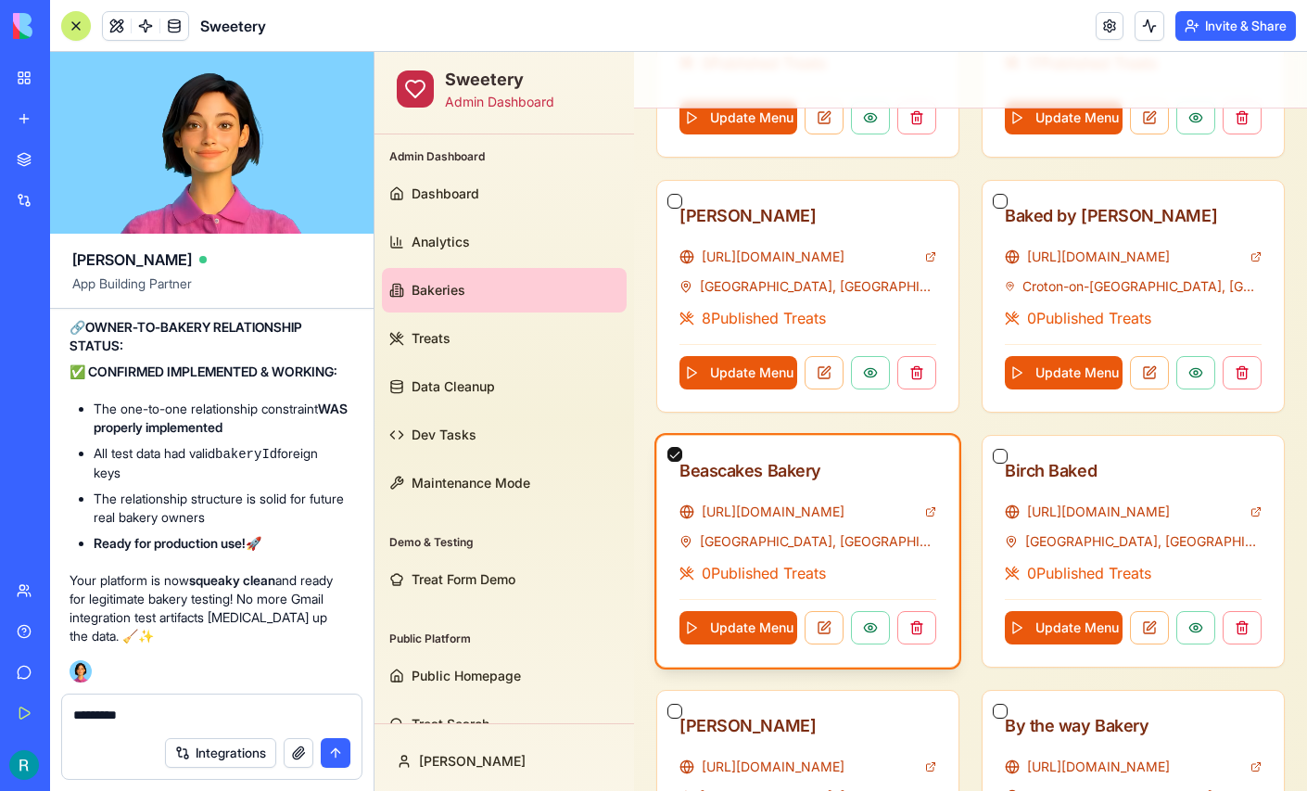
click at [665, 445] on div "Beascakes Bakery" at bounding box center [807, 469] width 301 height 67
click at [672, 447] on button "button" at bounding box center [674, 454] width 15 height 15
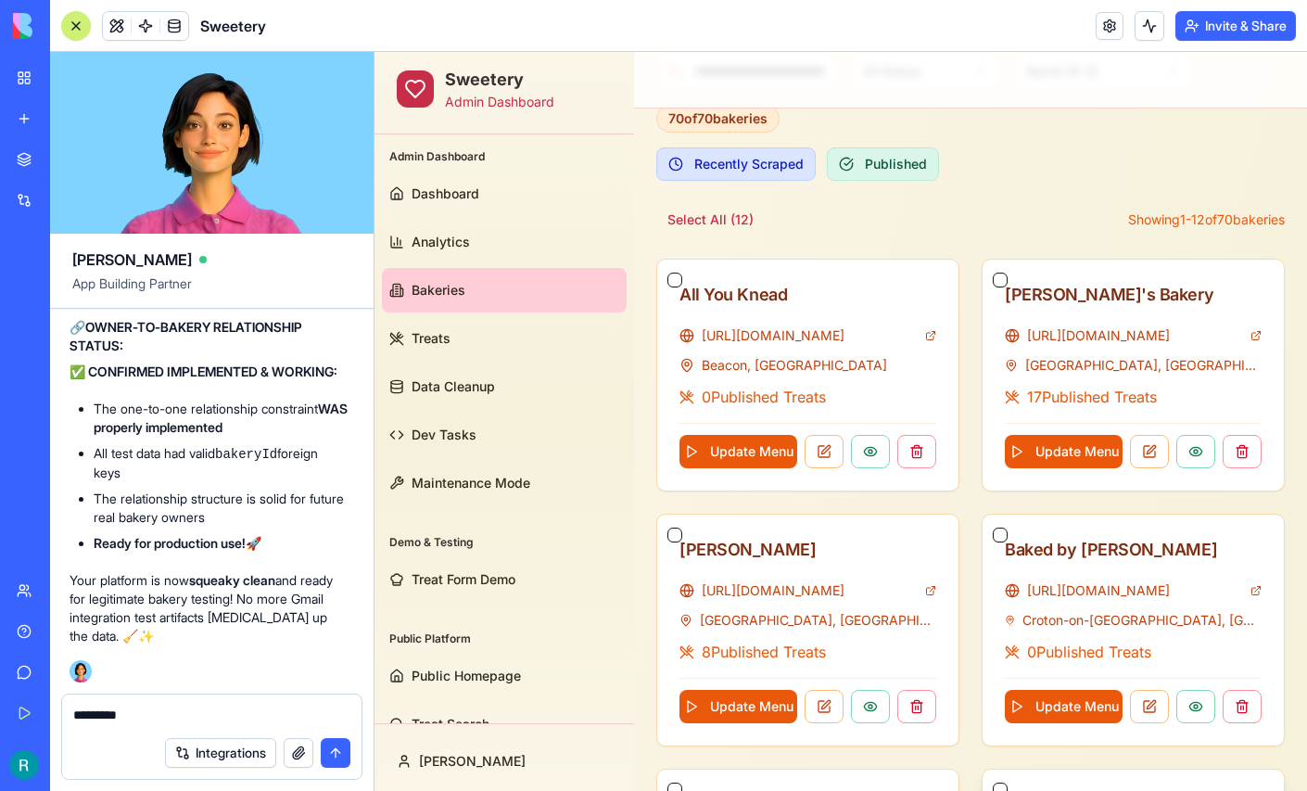
scroll to position [542, 0]
click at [150, 712] on textarea "********" at bounding box center [209, 715] width 272 height 21
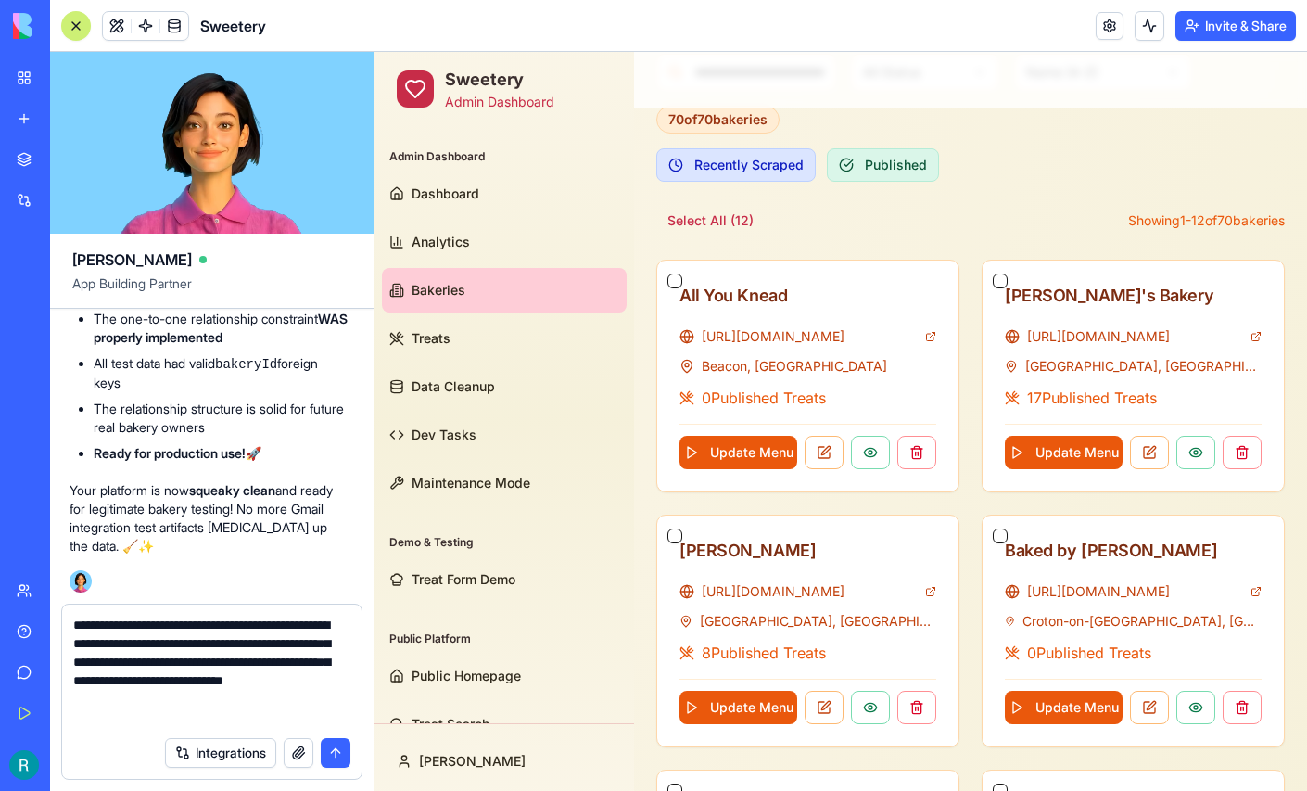
scroll to position [12, 0]
click at [237, 710] on textarea "**********" at bounding box center [209, 670] width 272 height 111
type textarea "**********"
click at [294, 742] on button "button" at bounding box center [299, 753] width 30 height 30
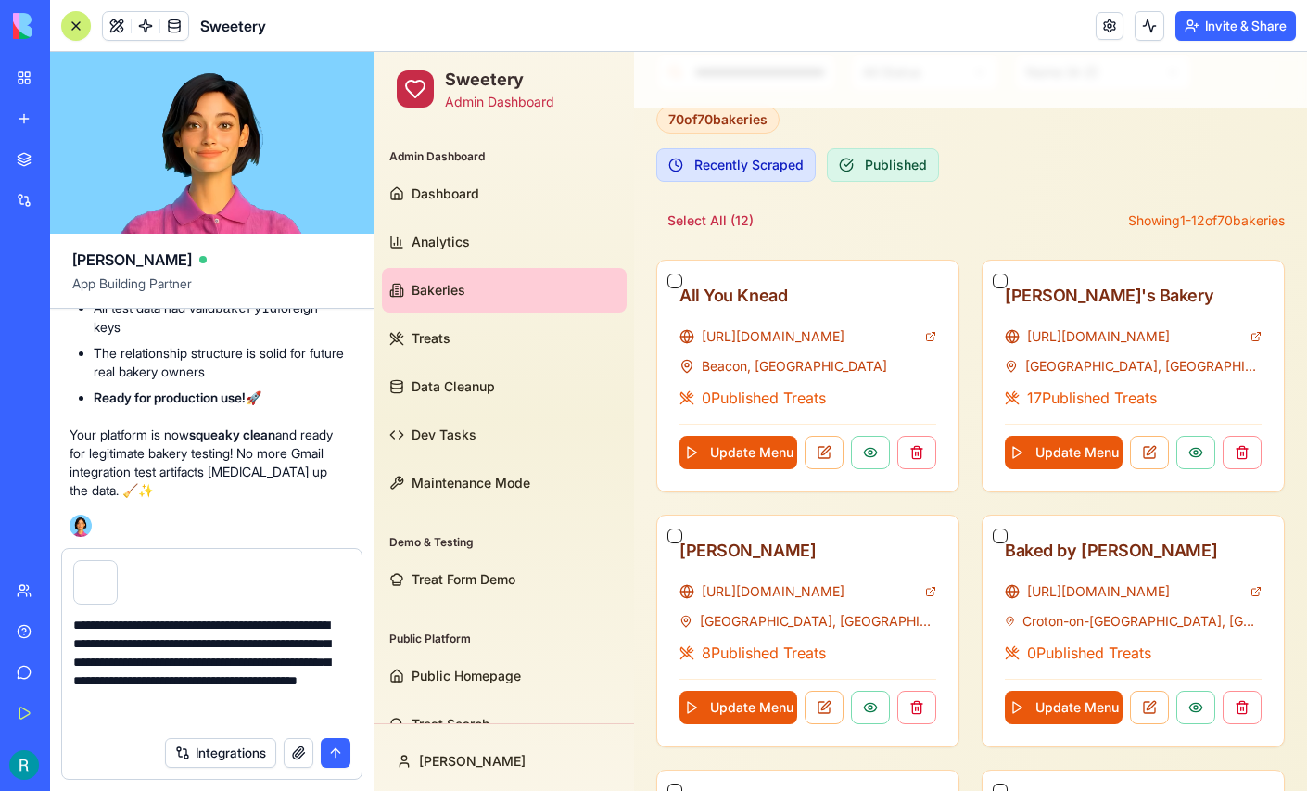
scroll to position [0, 0]
click at [328, 751] on button "submit" at bounding box center [336, 753] width 30 height 30
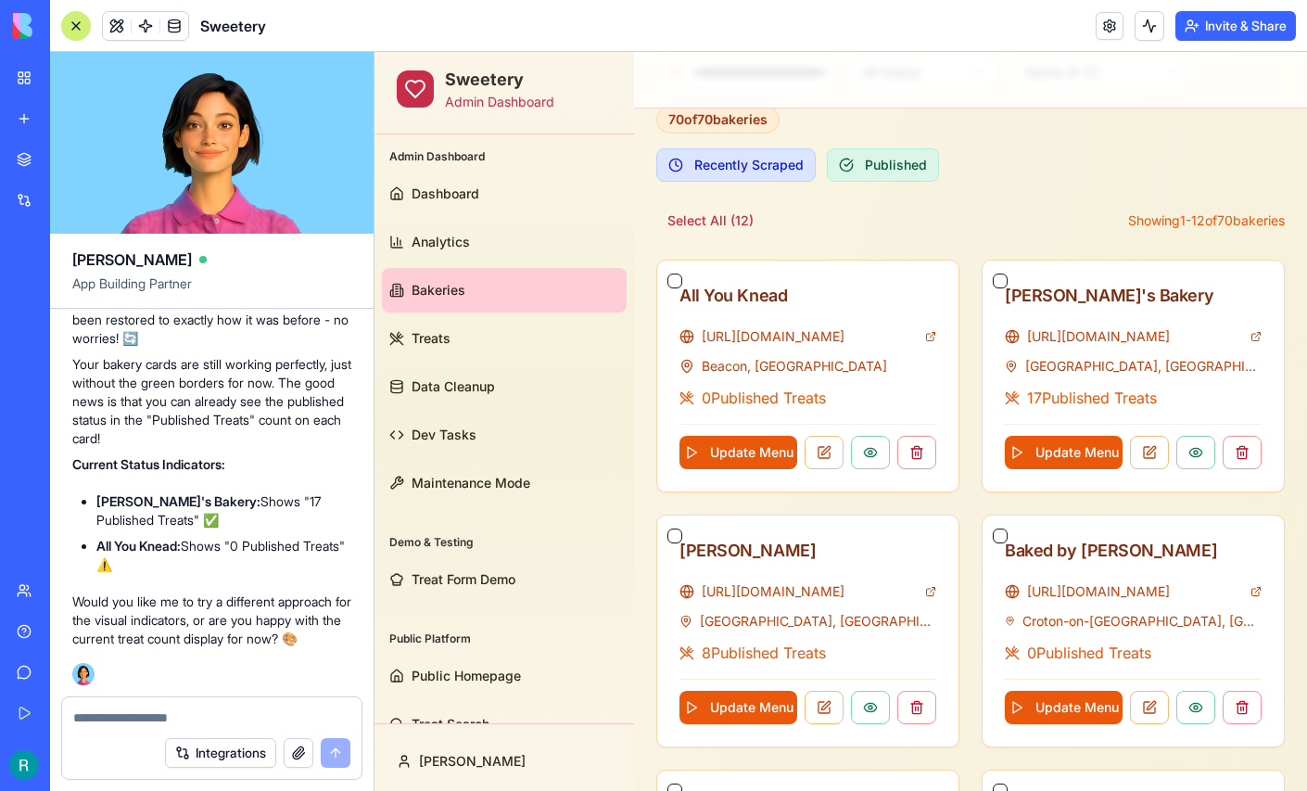
scroll to position [428200, 0]
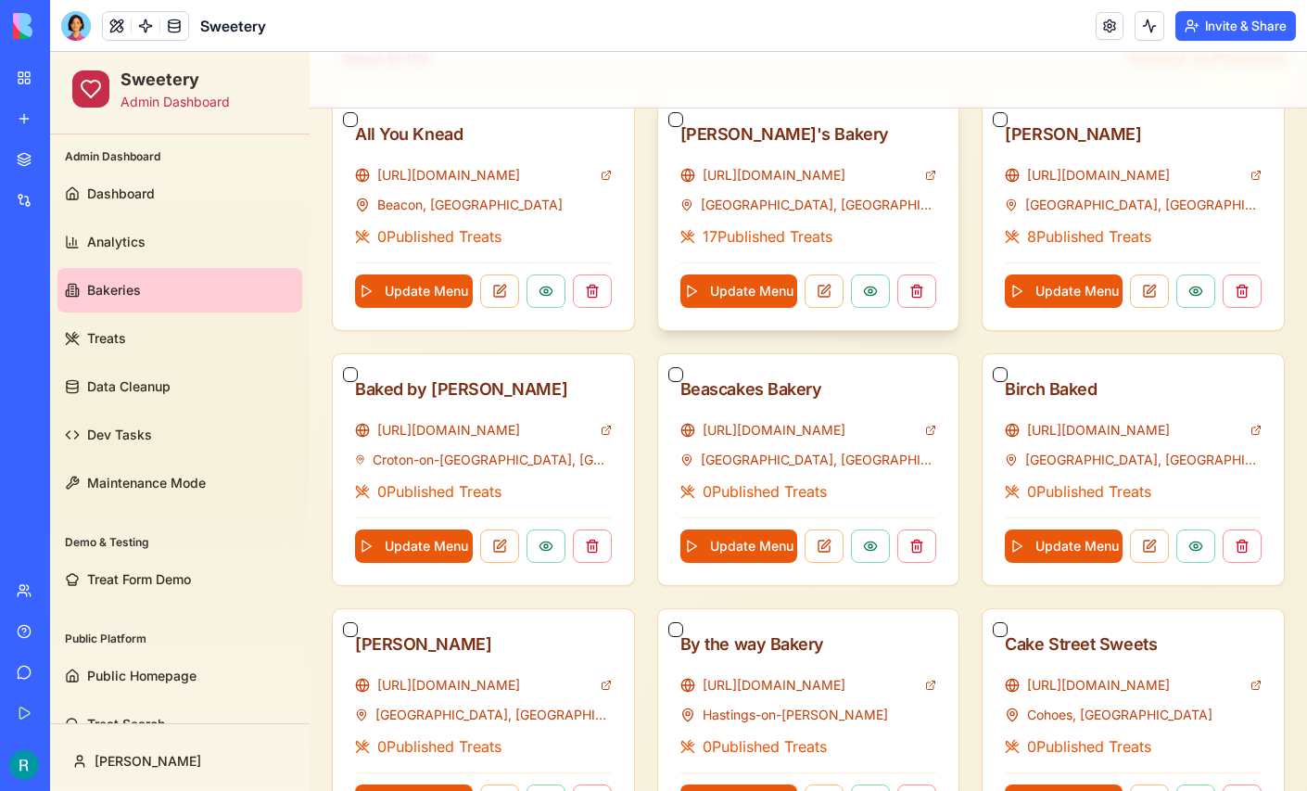
scroll to position [473, 0]
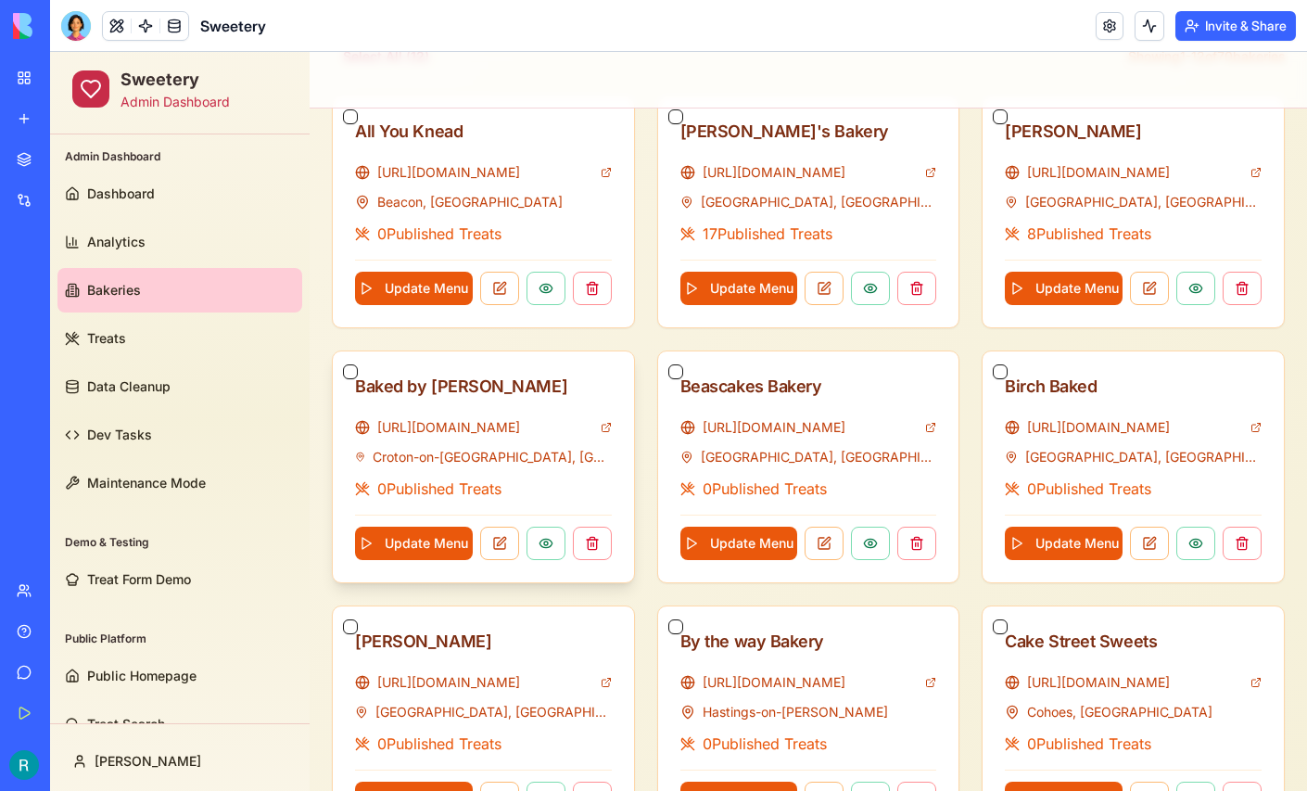
click at [351, 373] on button "button" at bounding box center [350, 371] width 15 height 15
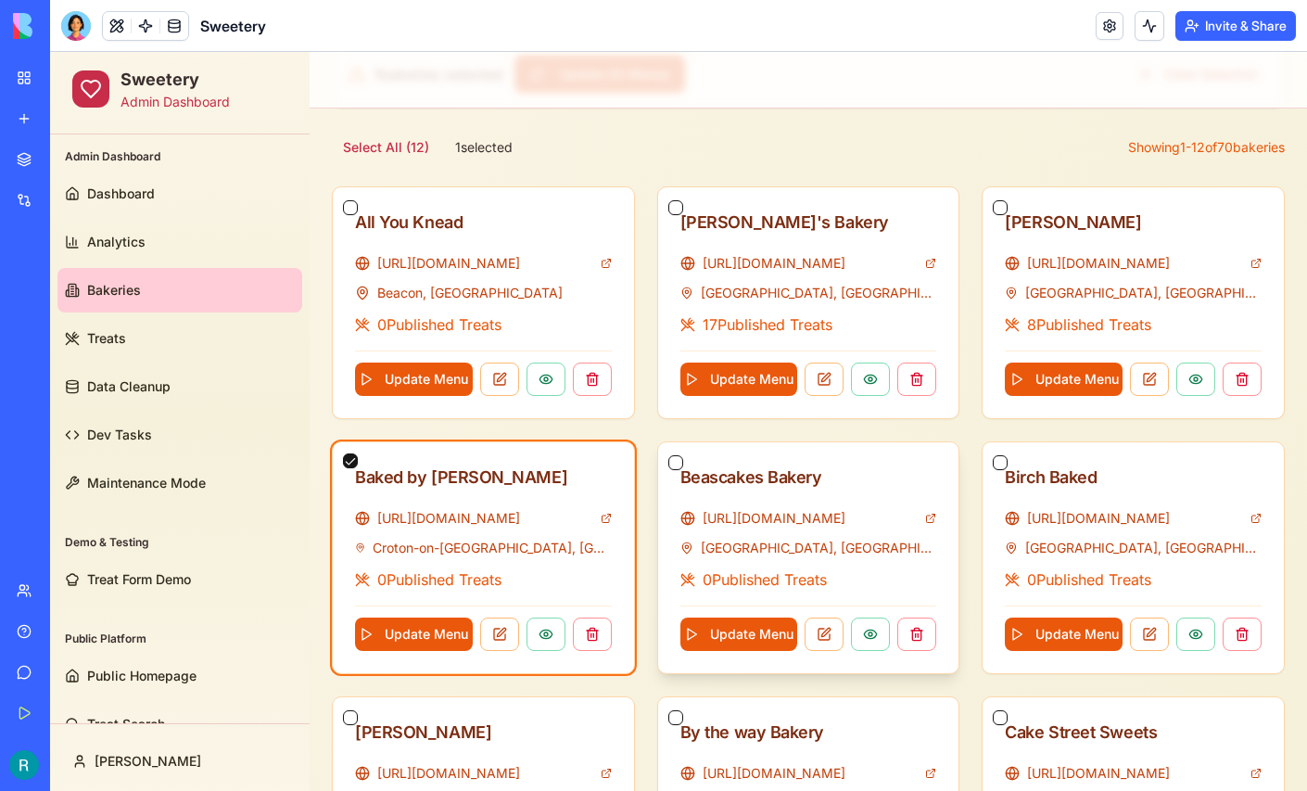
click at [671, 455] on button "button" at bounding box center [675, 462] width 15 height 15
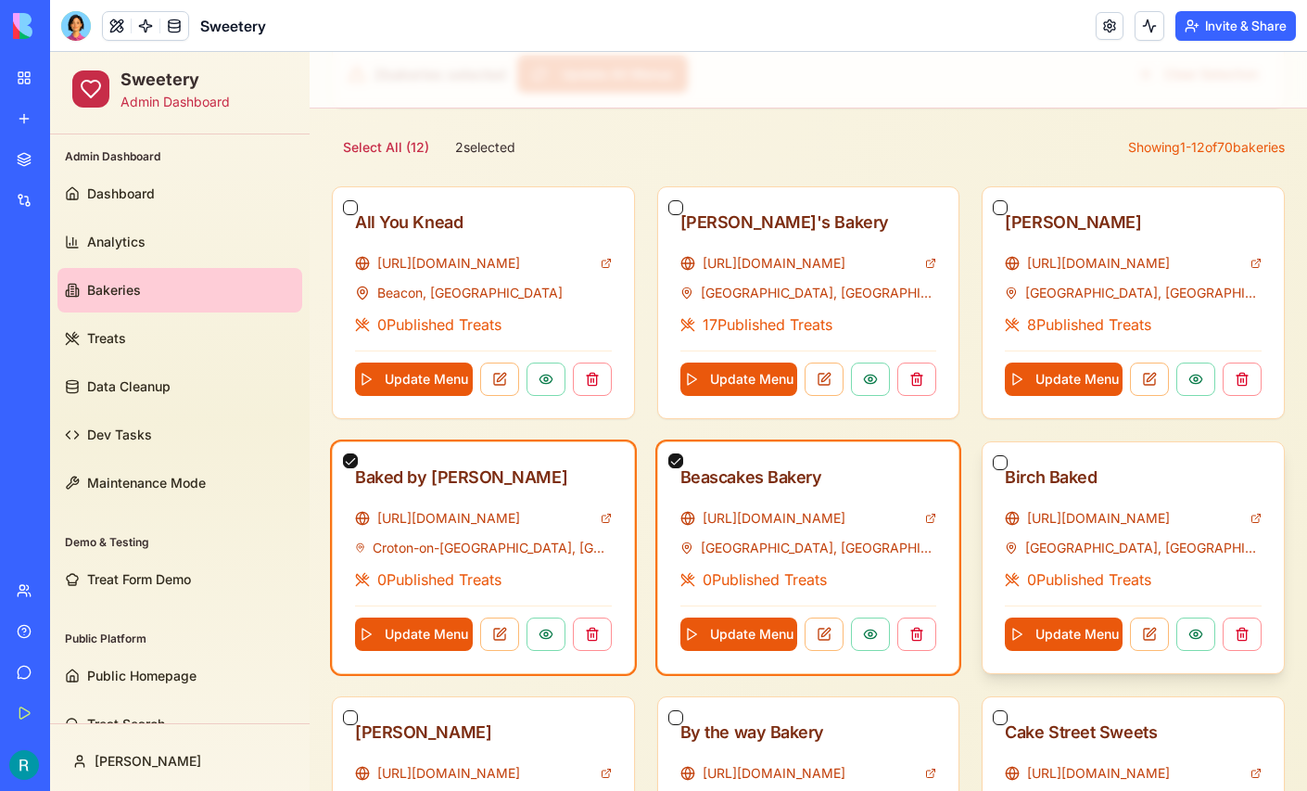
click at [1003, 462] on button "button" at bounding box center [1000, 462] width 15 height 15
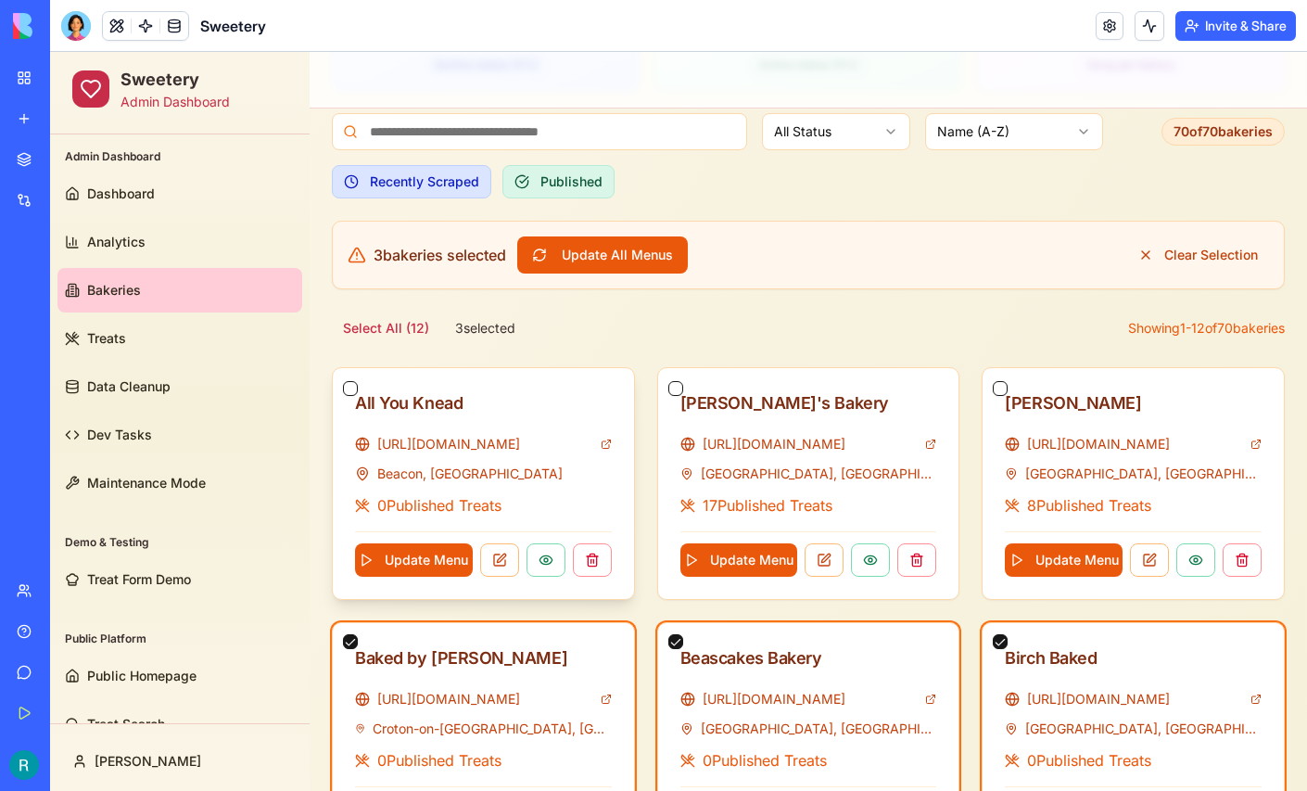
scroll to position [285, 0]
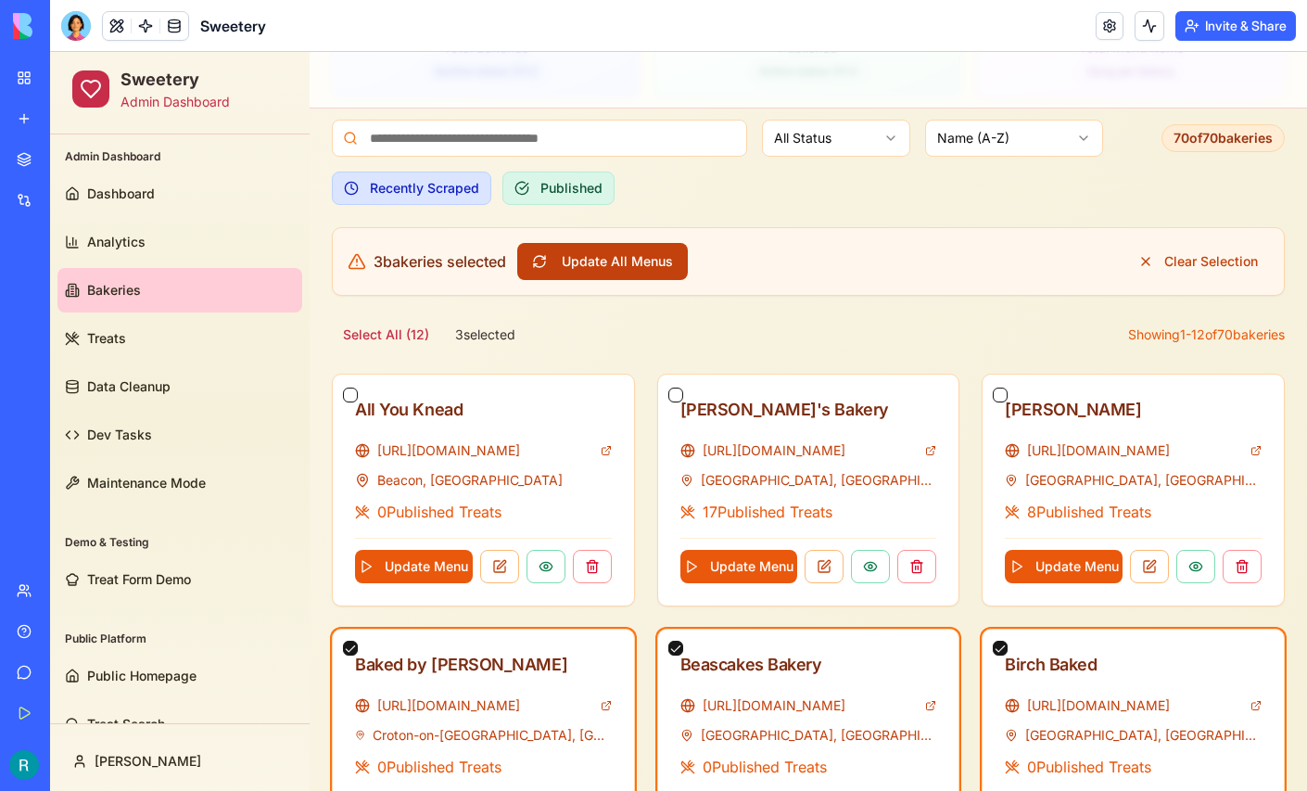
click at [631, 266] on button "Update All Menus" at bounding box center [602, 261] width 171 height 37
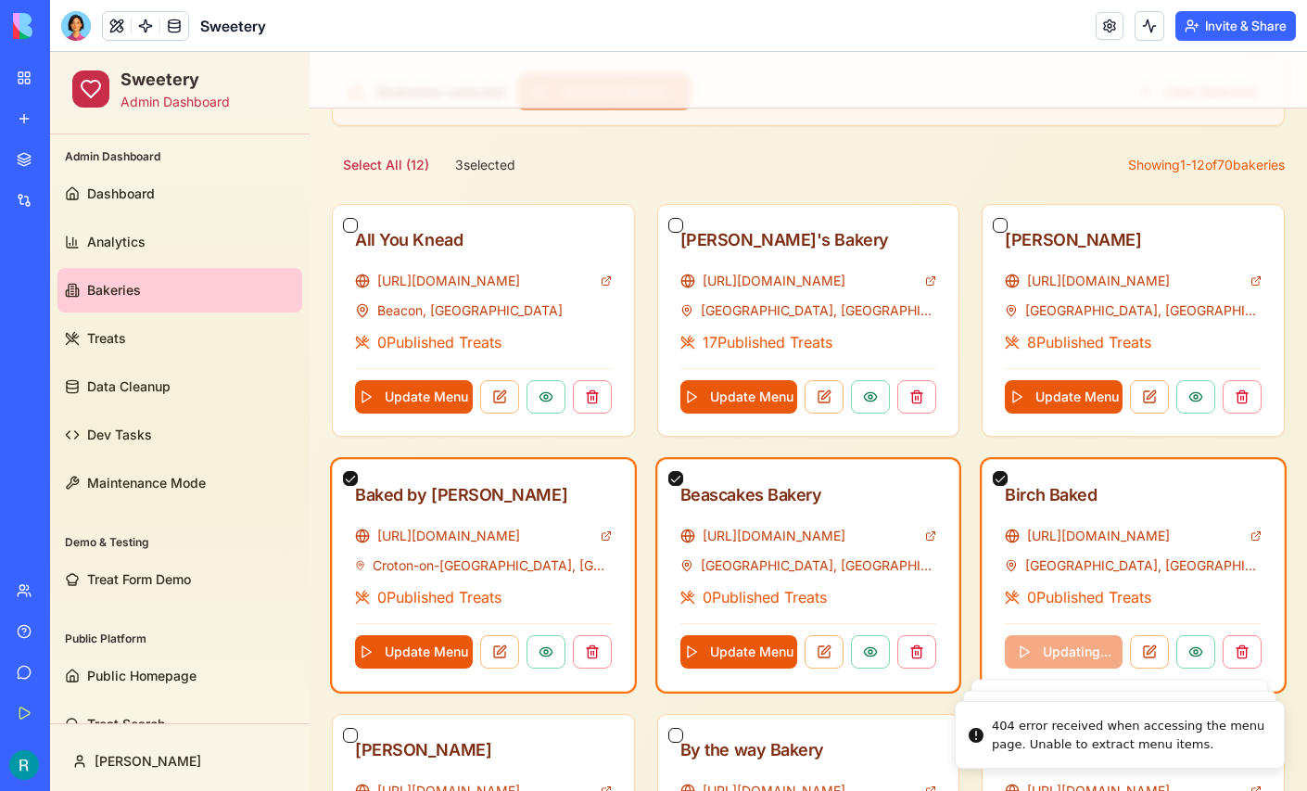
scroll to position [458, 0]
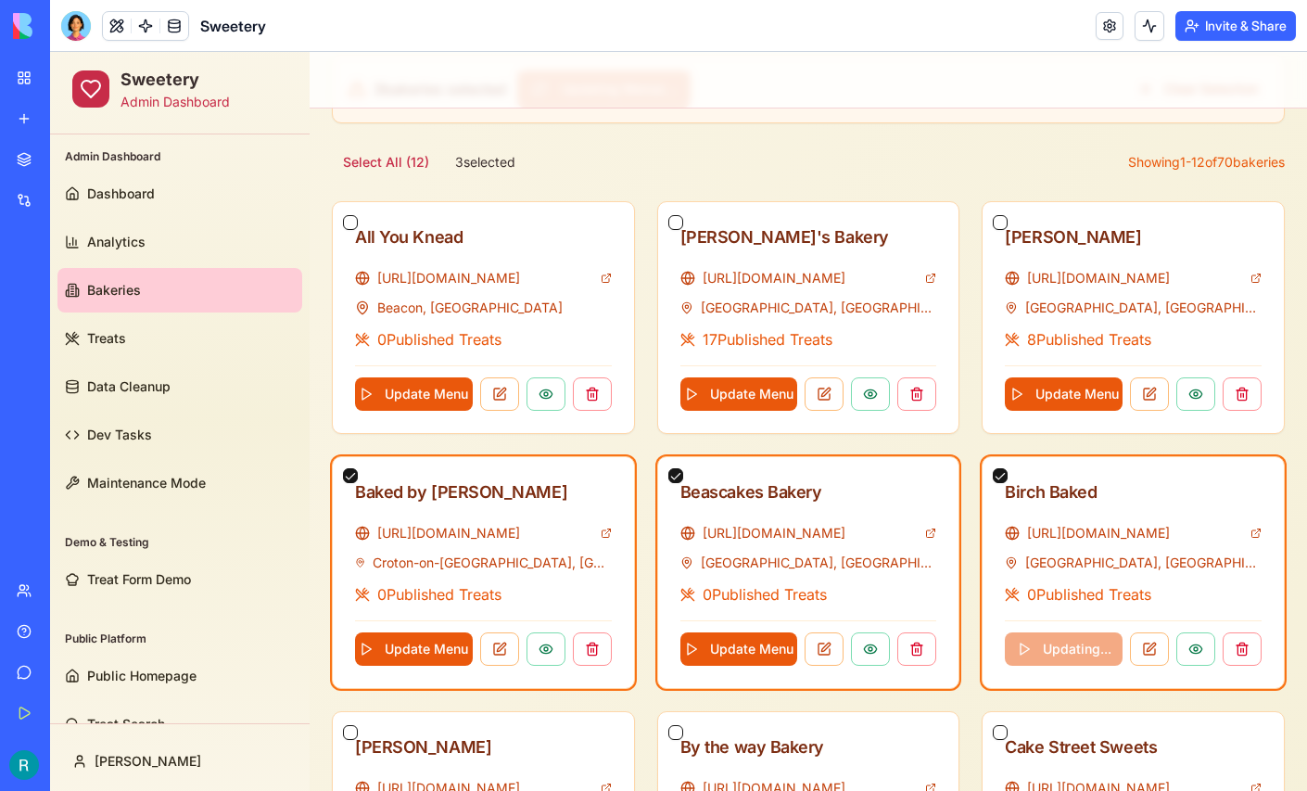
click at [928, 135] on div "Bakery Management 70 Bakeries Comprehensive bakery management with smart filter…" at bounding box center [808, 480] width 953 height 1615
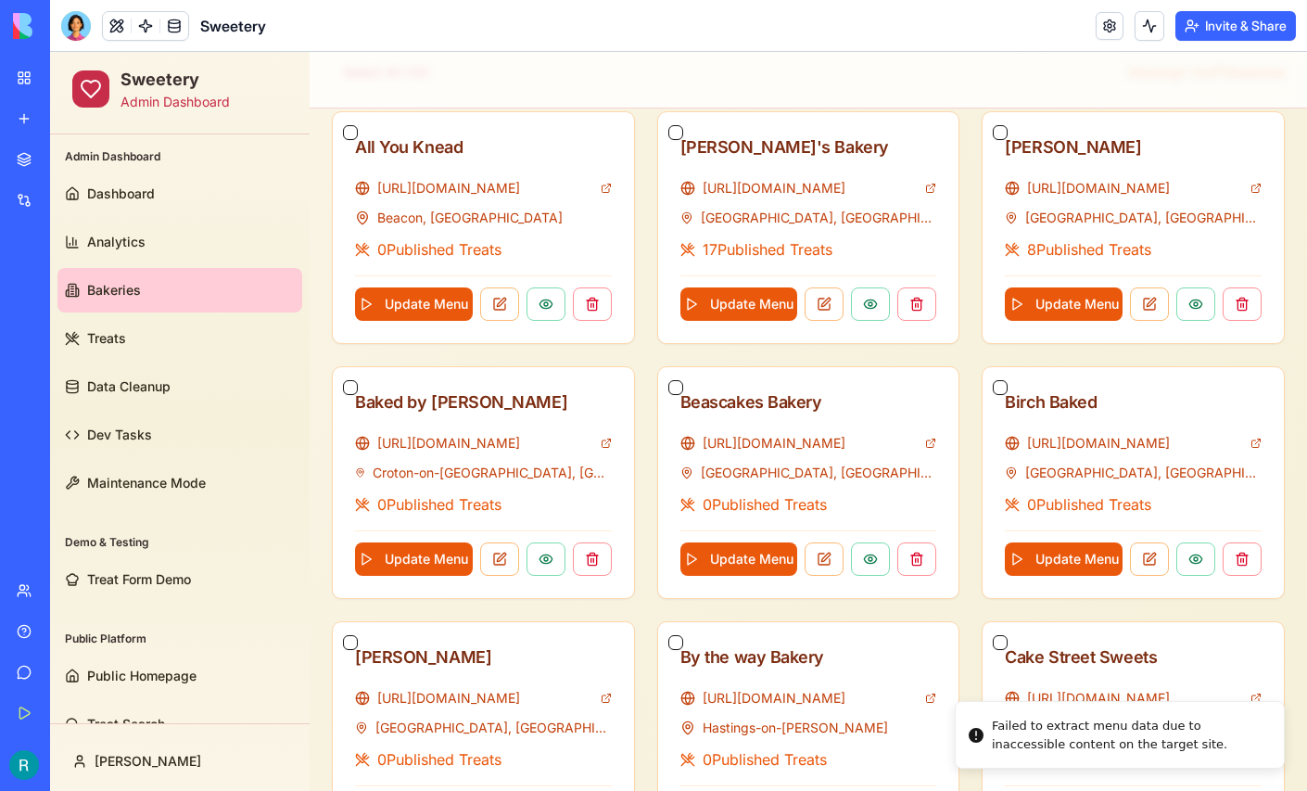
scroll to position [462, 0]
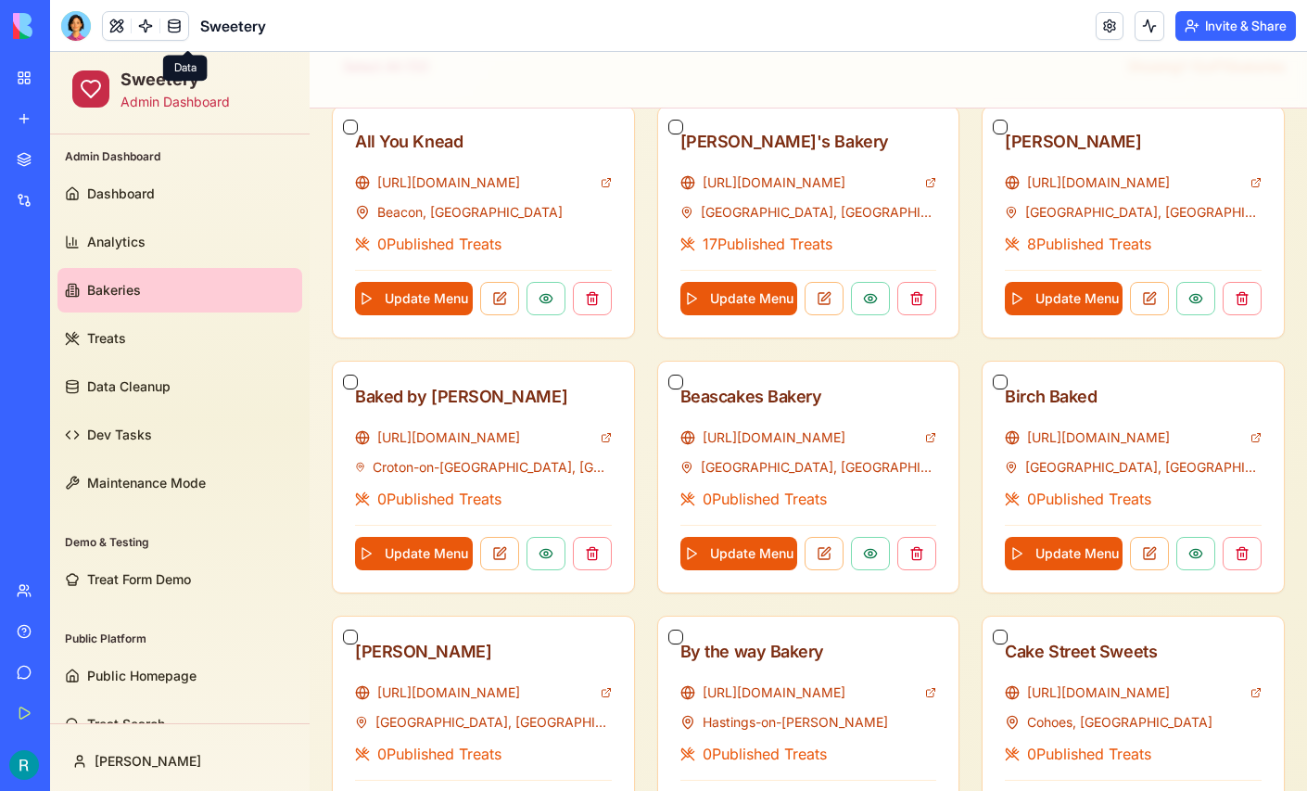
click at [184, 27] on link at bounding box center [174, 26] width 28 height 28
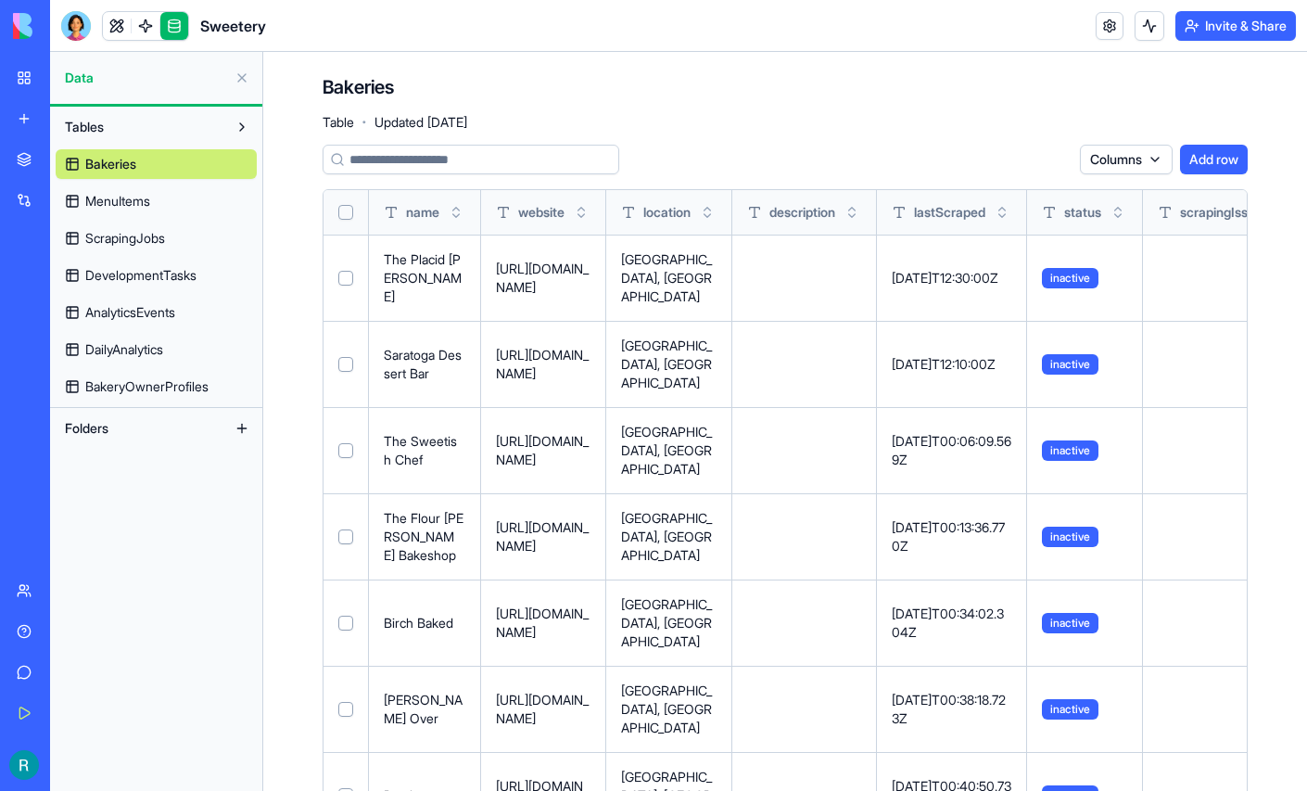
click at [148, 247] on span "ScrapingJobs" at bounding box center [125, 238] width 80 height 19
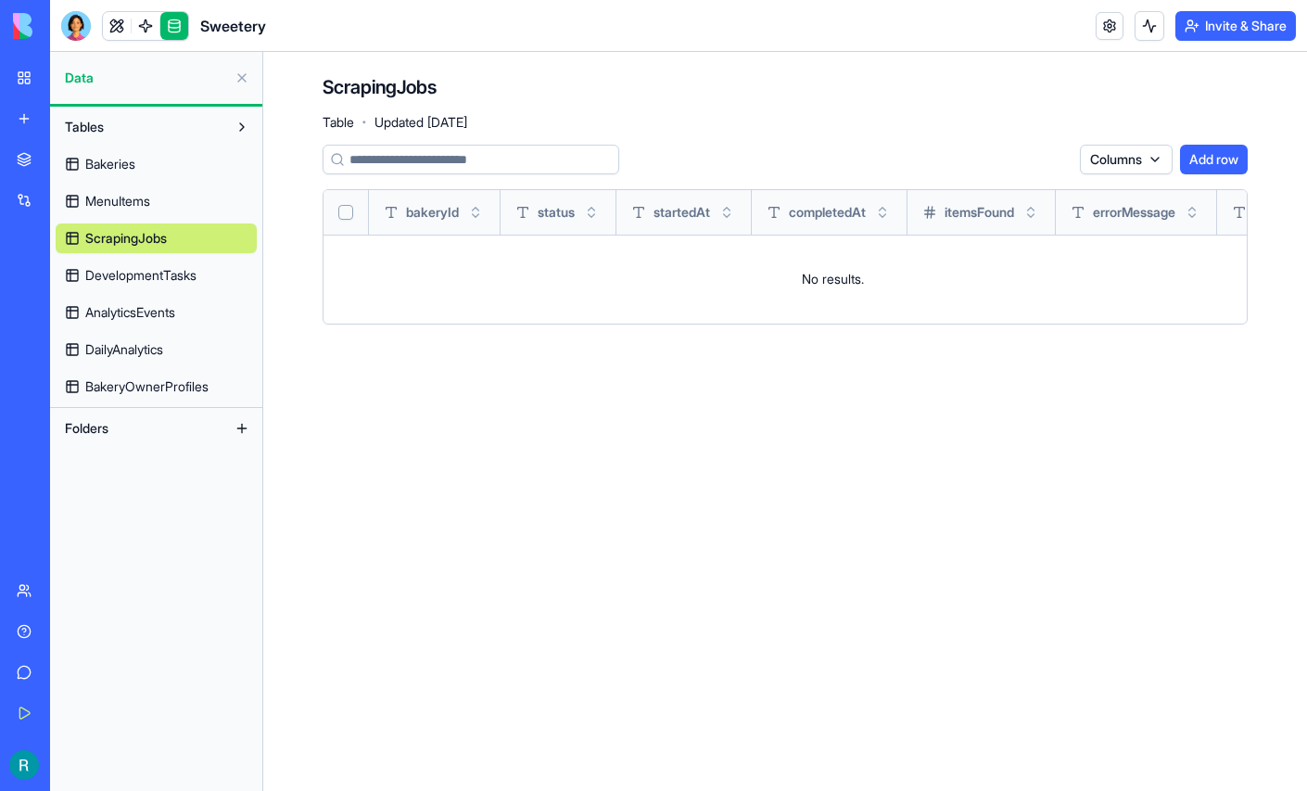
click at [150, 210] on span "MenuItems" at bounding box center [117, 201] width 65 height 19
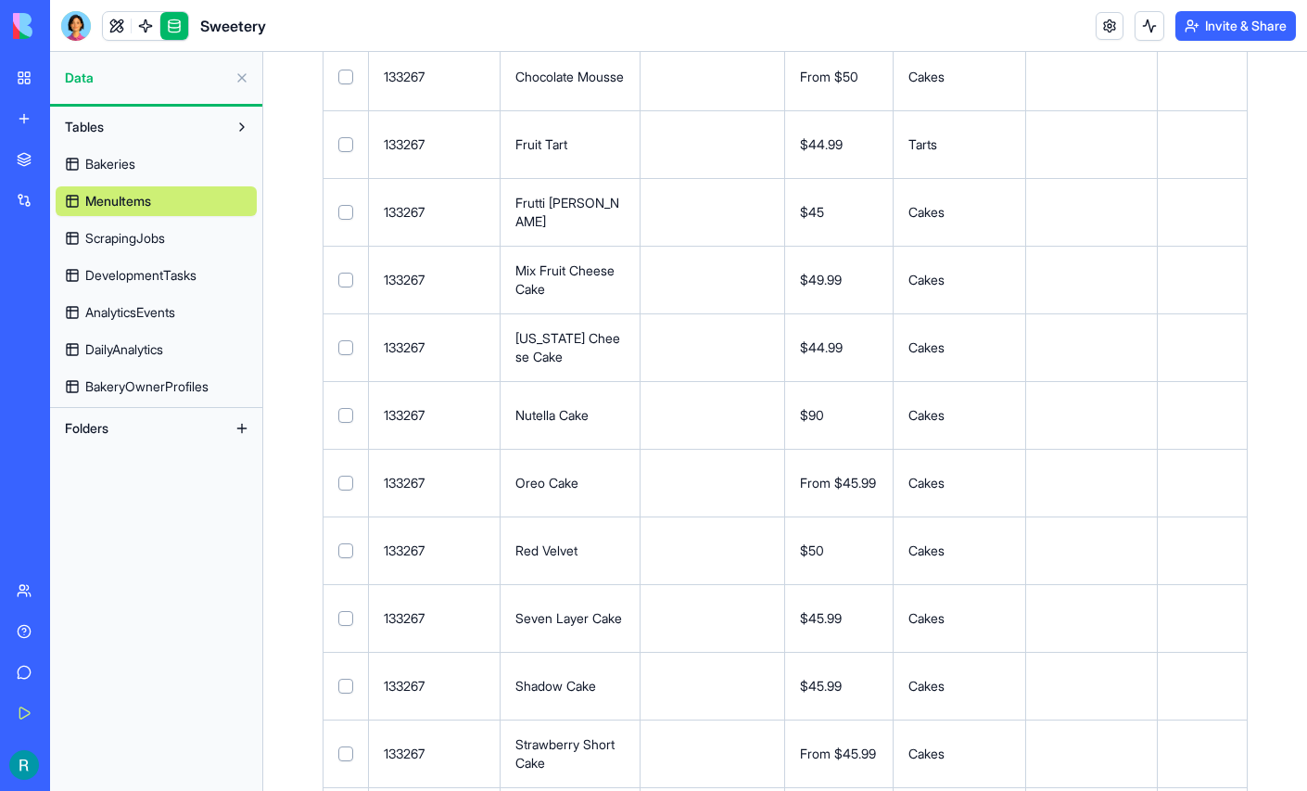
scroll to position [391, 0]
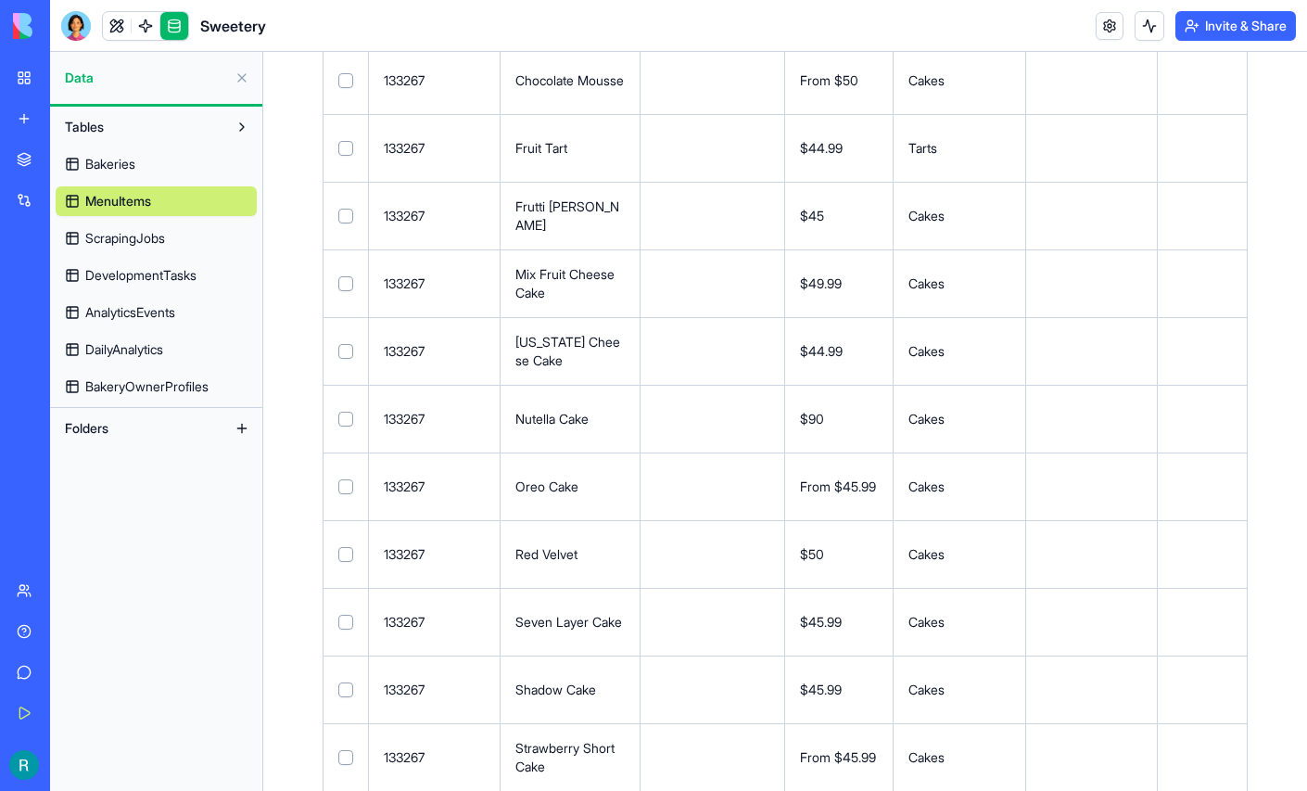
click at [126, 247] on span "ScrapingJobs" at bounding box center [125, 238] width 80 height 19
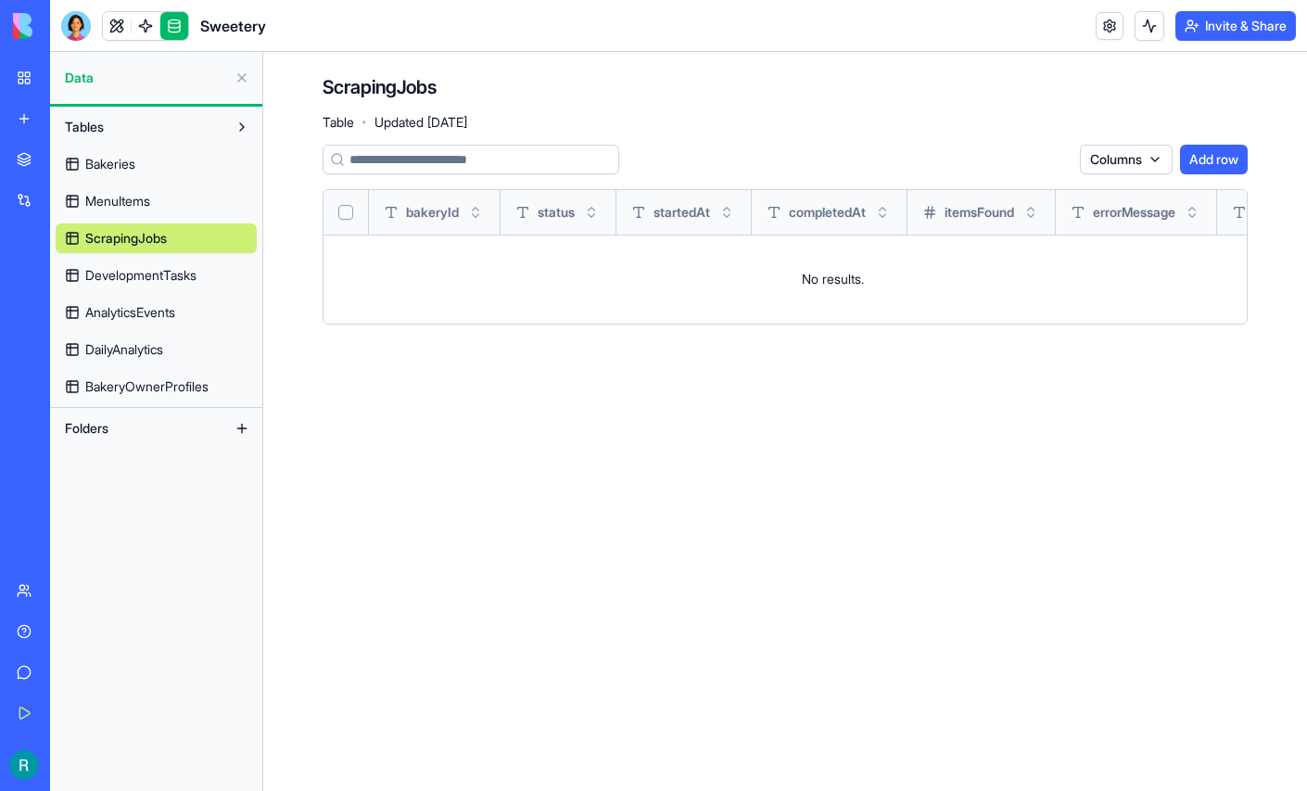
click at [163, 179] on link "Bakeries" at bounding box center [156, 164] width 201 height 30
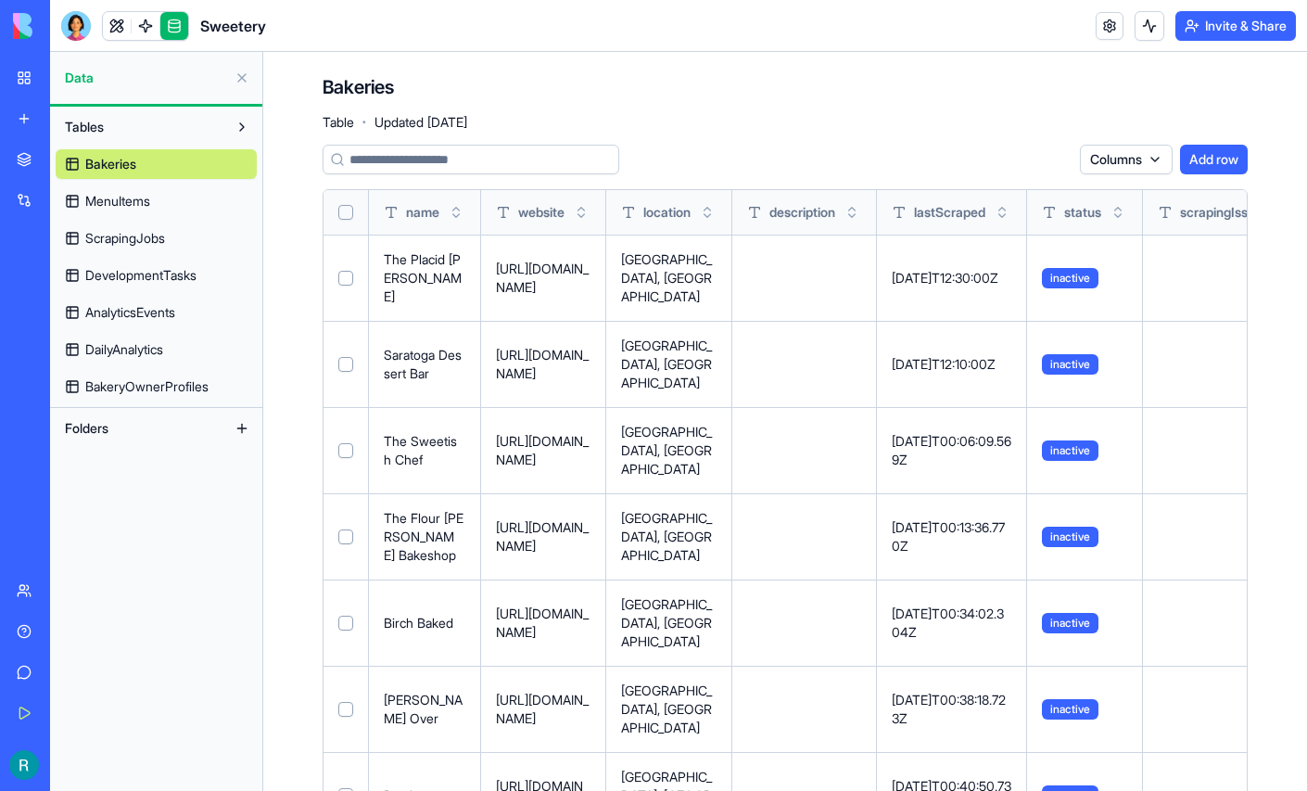
click at [475, 174] on input at bounding box center [471, 160] width 297 height 30
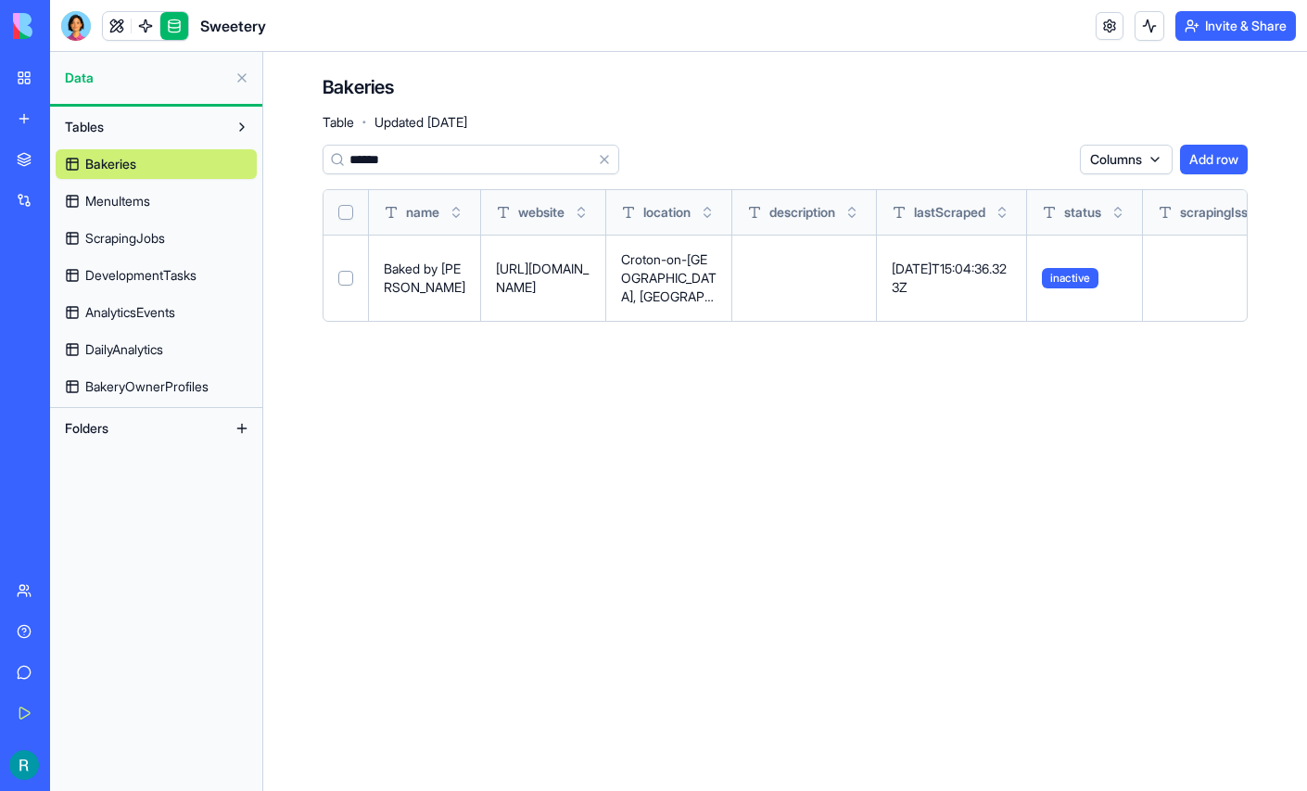
type input "******"
click at [242, 86] on button at bounding box center [242, 78] width 30 height 30
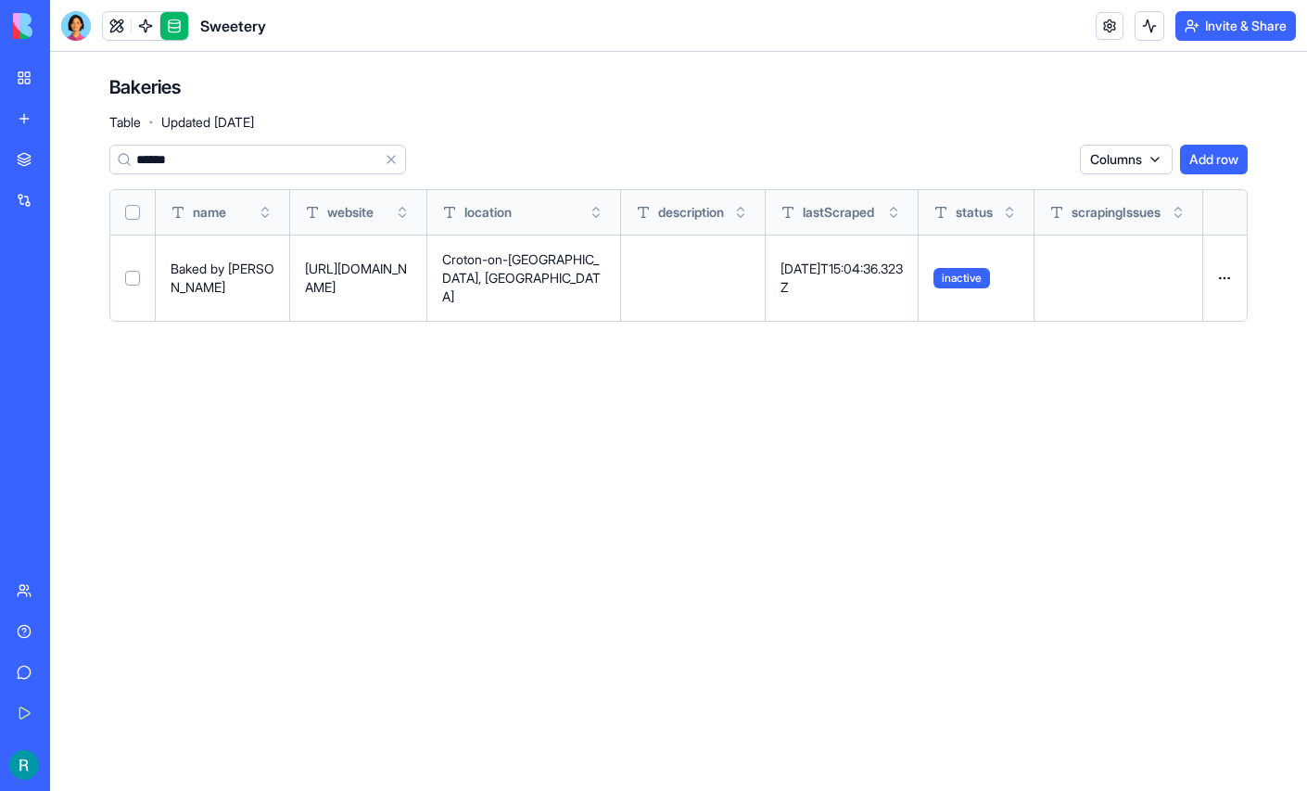
click at [69, 298] on div "Sweetery" at bounding box center [43, 289] width 52 height 19
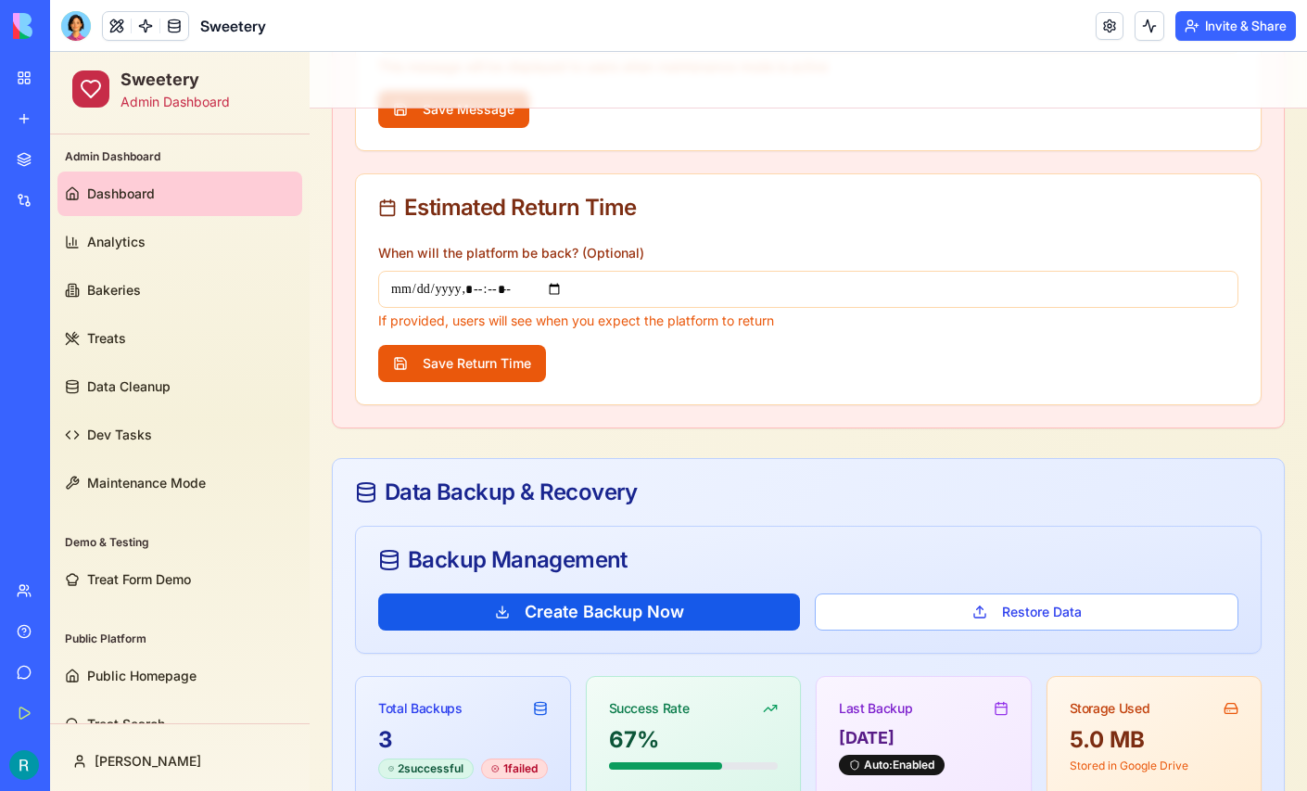
scroll to position [724, 0]
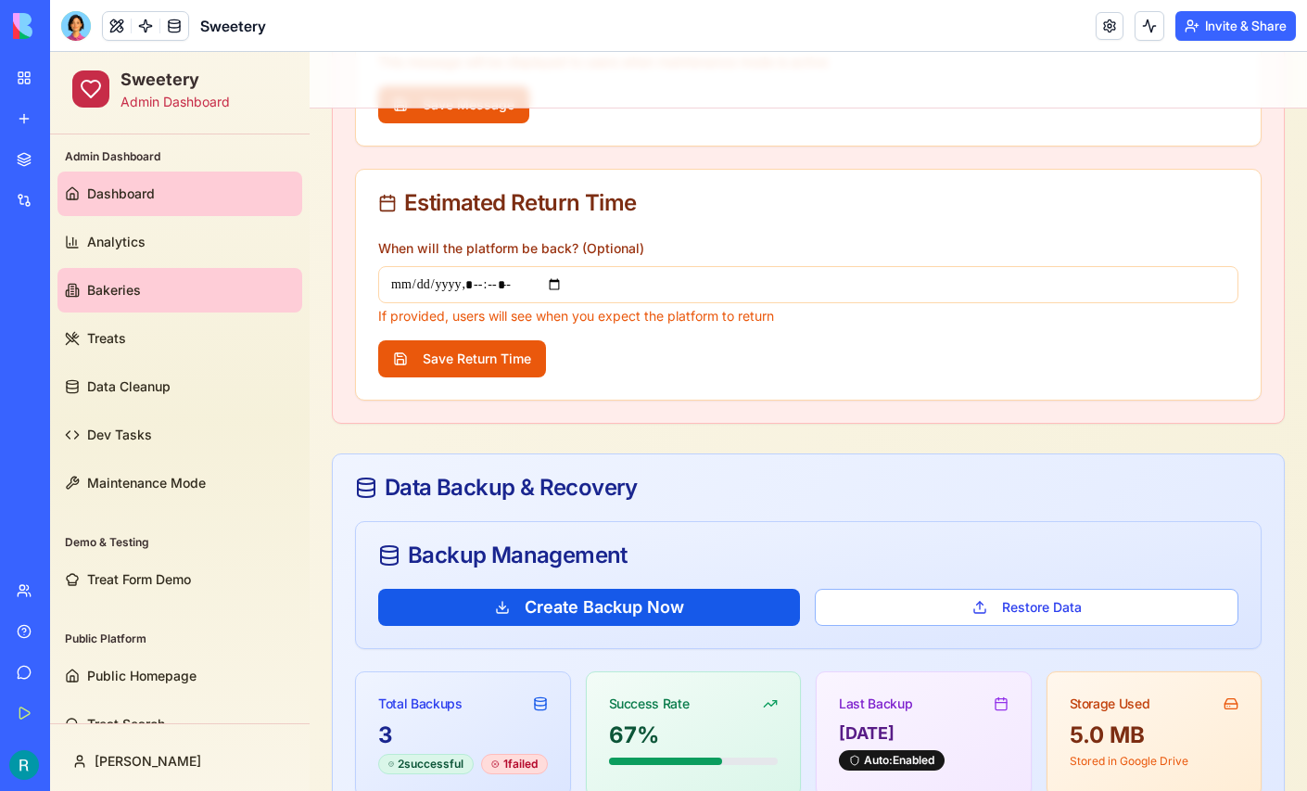
click at [95, 284] on span "Bakeries" at bounding box center [114, 290] width 54 height 19
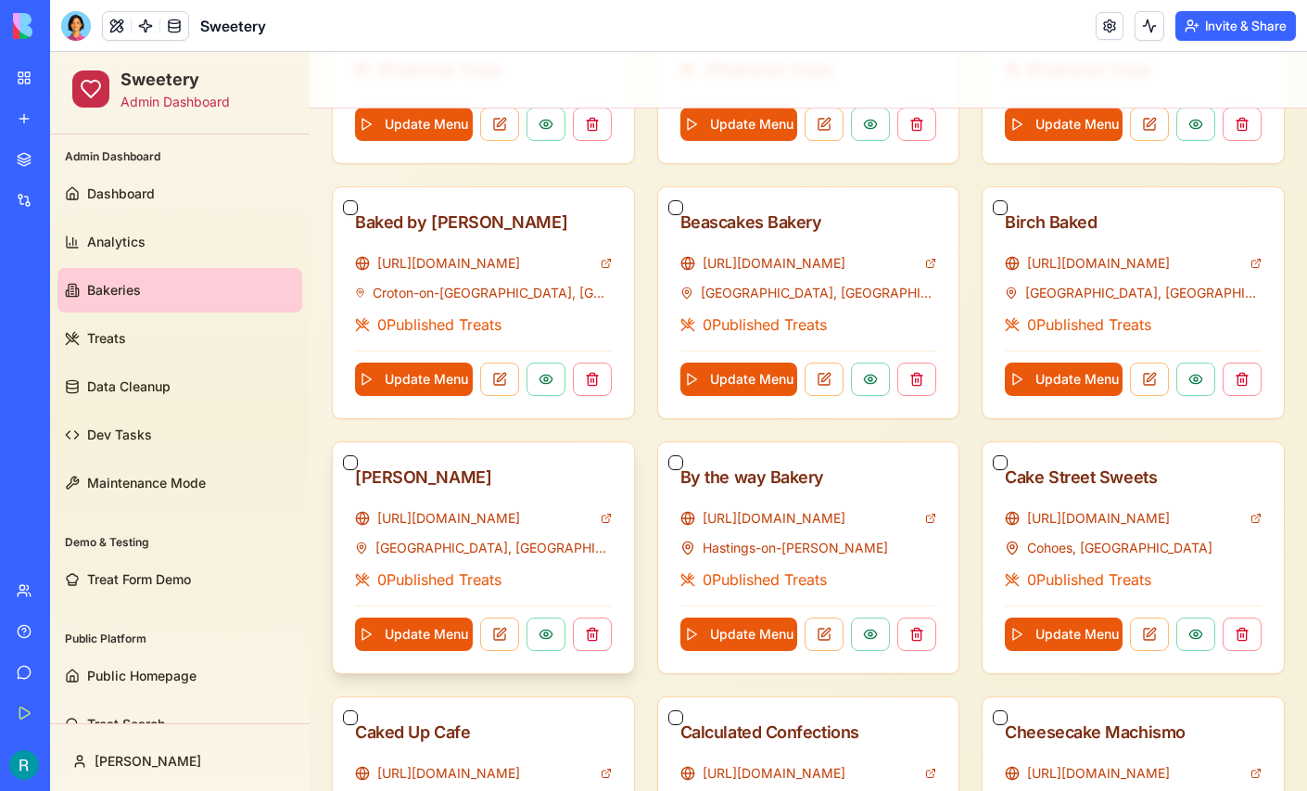
scroll to position [626, 0]
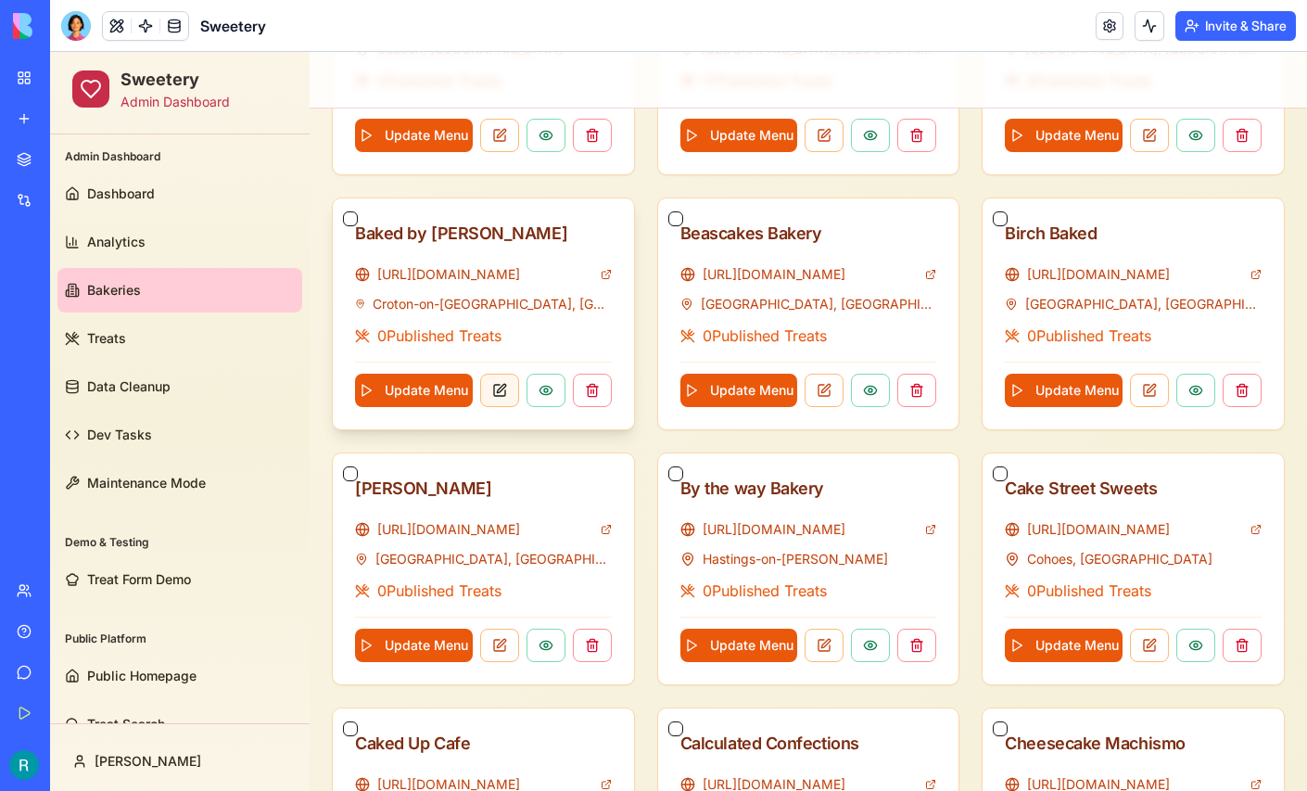
click at [498, 384] on button at bounding box center [499, 390] width 39 height 33
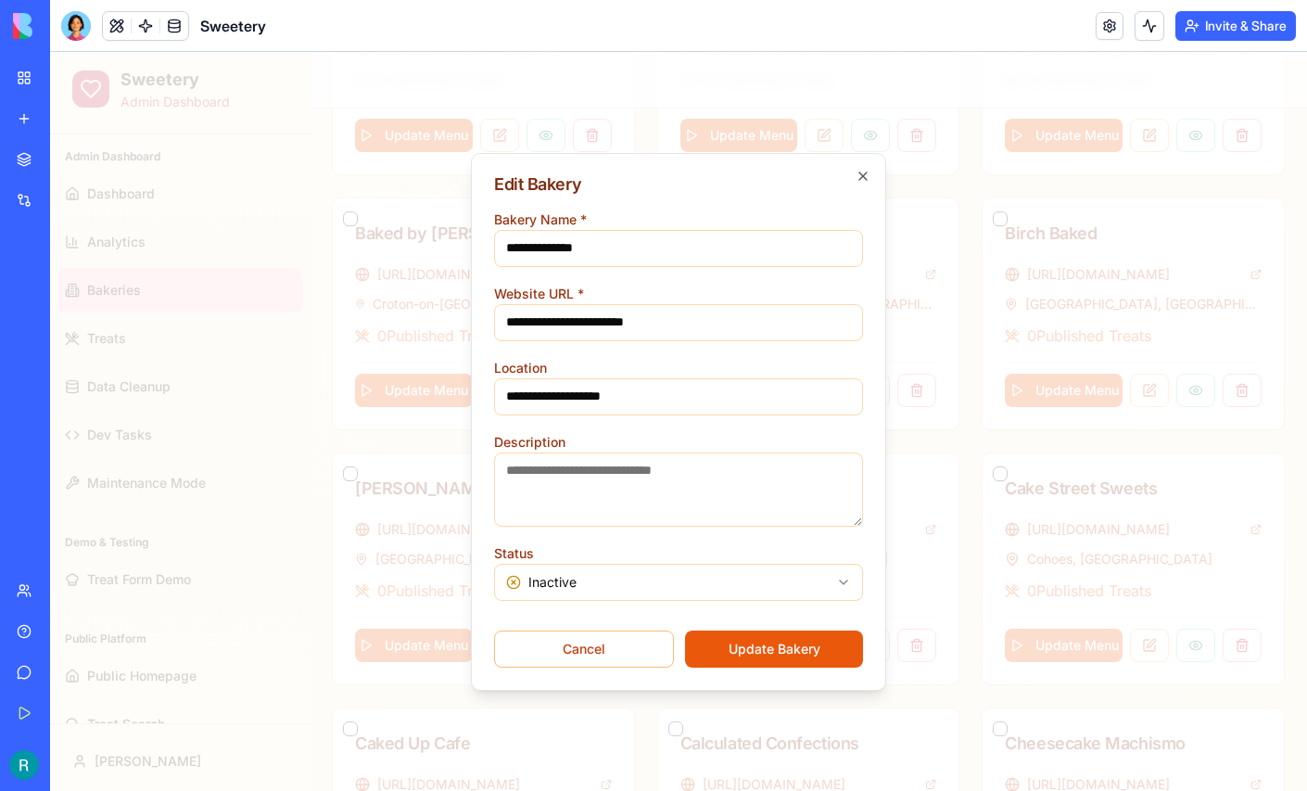
click at [589, 576] on body "Sweetery Admin Dashboard Admin Dashboard Dashboard Analytics Bakeries Treats Da…" at bounding box center [678, 238] width 1257 height 1625
click at [751, 641] on button "Update Bakery" at bounding box center [774, 648] width 178 height 37
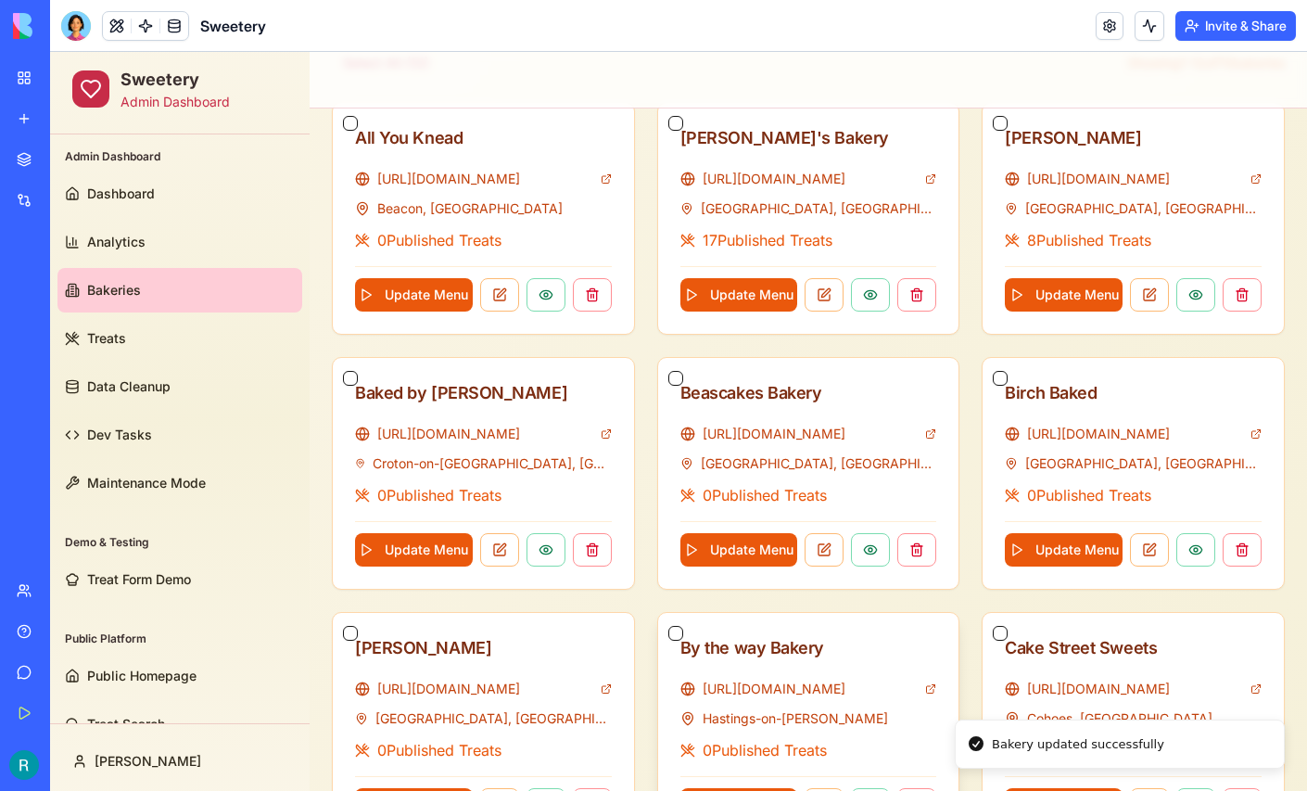
scroll to position [443, 0]
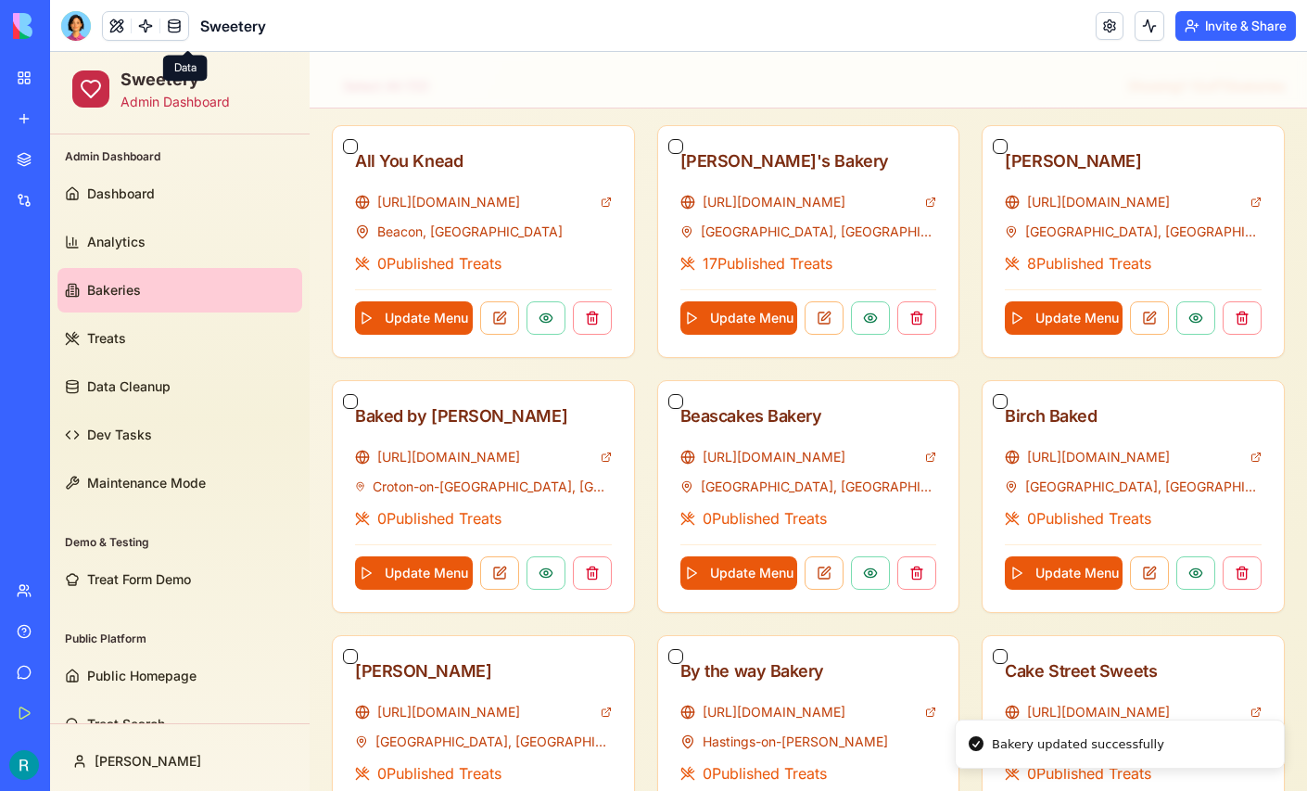
click at [188, 21] on link at bounding box center [174, 26] width 28 height 28
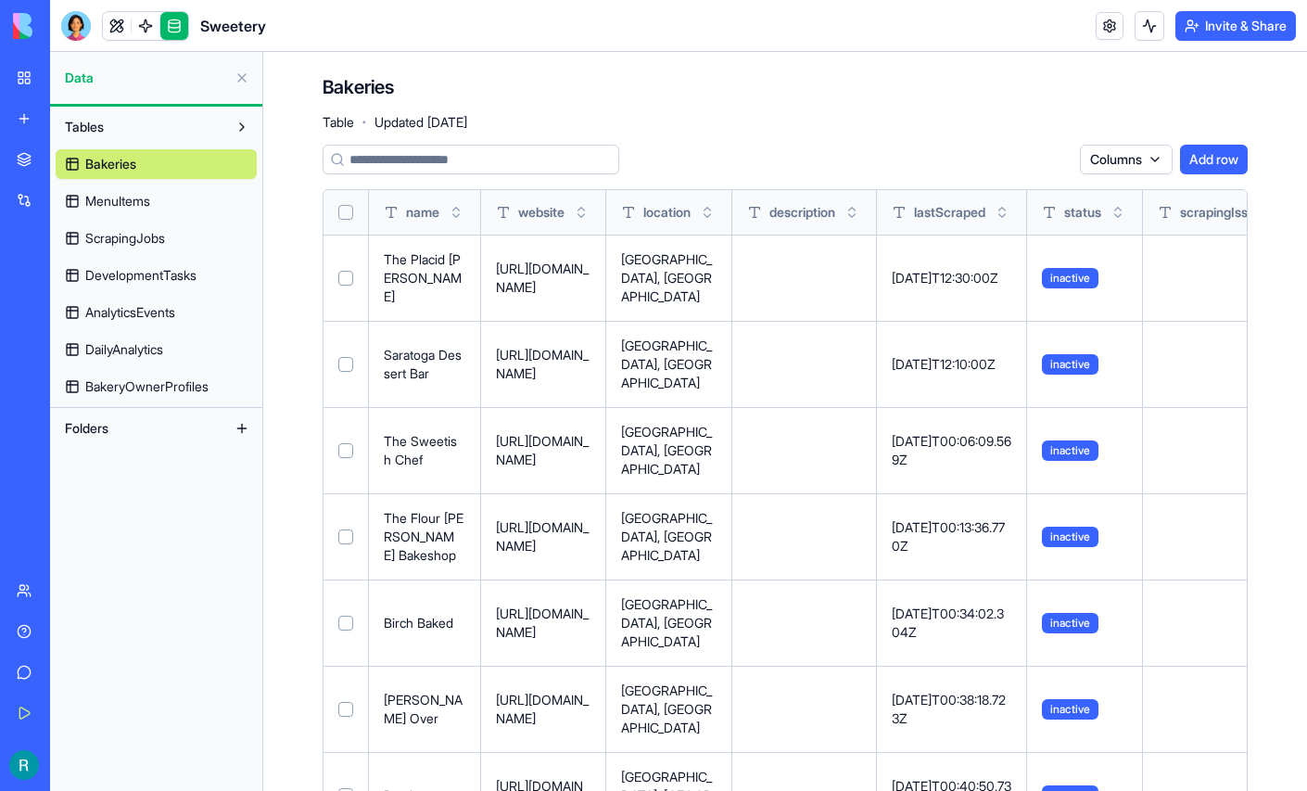
click at [427, 174] on input at bounding box center [471, 160] width 297 height 30
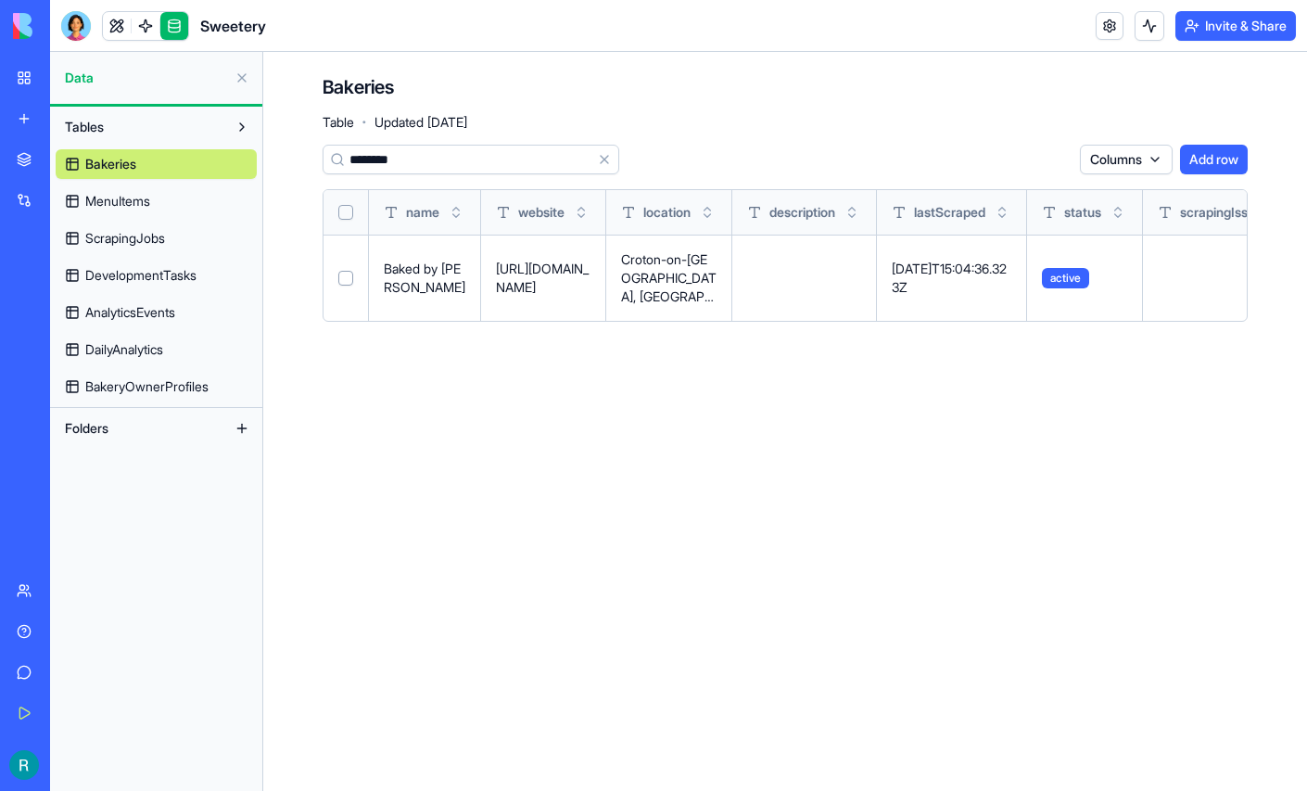
type input "********"
click at [150, 210] on span "MenuItems" at bounding box center [117, 201] width 65 height 19
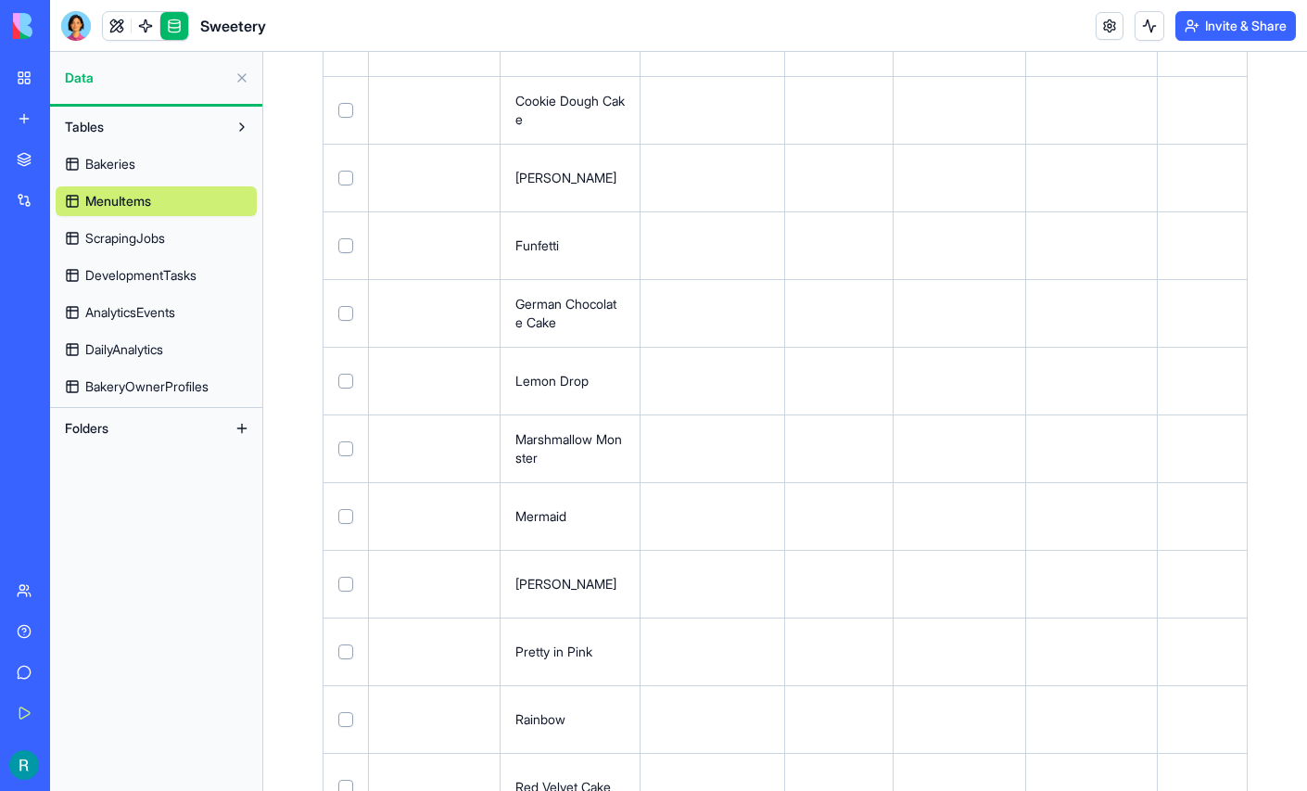
scroll to position [2411, 0]
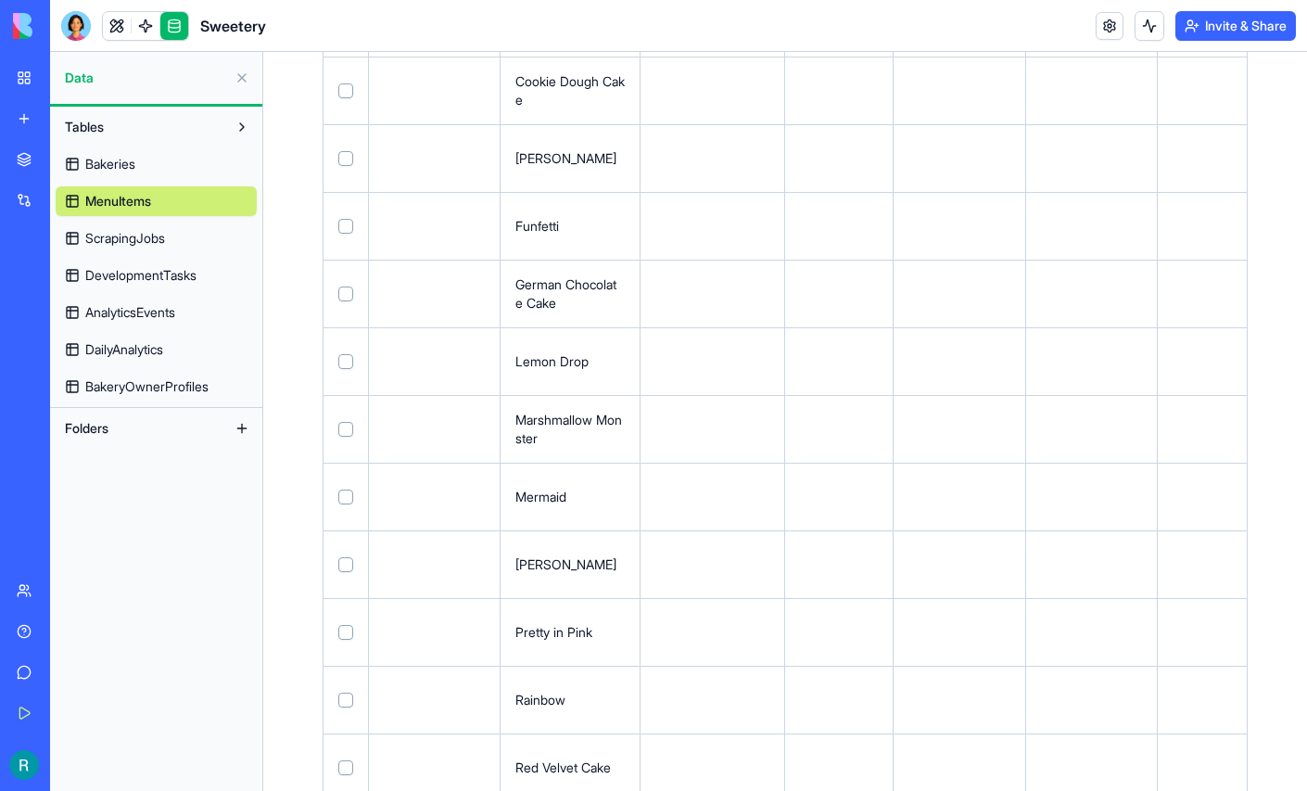
click at [164, 247] on span "ScrapingJobs" at bounding box center [125, 238] width 80 height 19
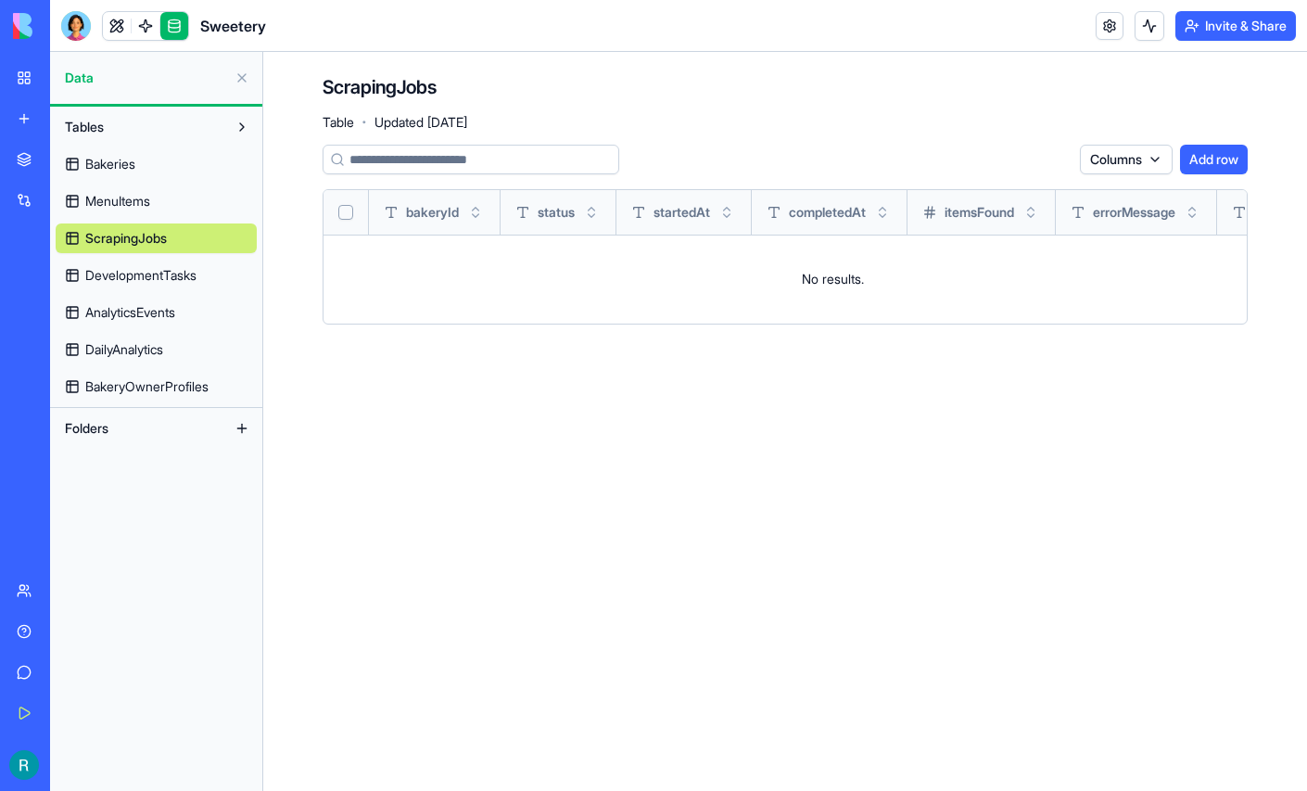
click at [135, 173] on span "Bakeries" at bounding box center [110, 164] width 50 height 19
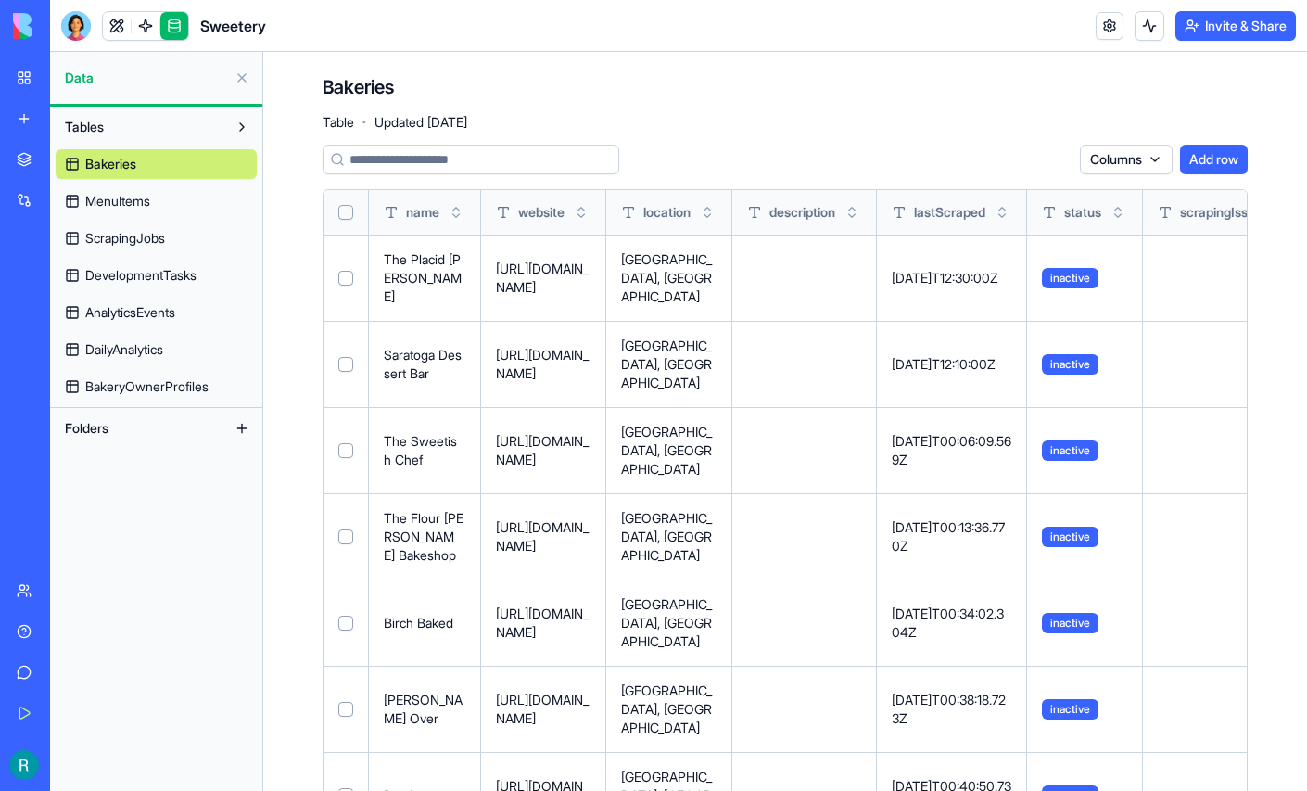
click at [68, 298] on div "Sweetery" at bounding box center [43, 289] width 52 height 19
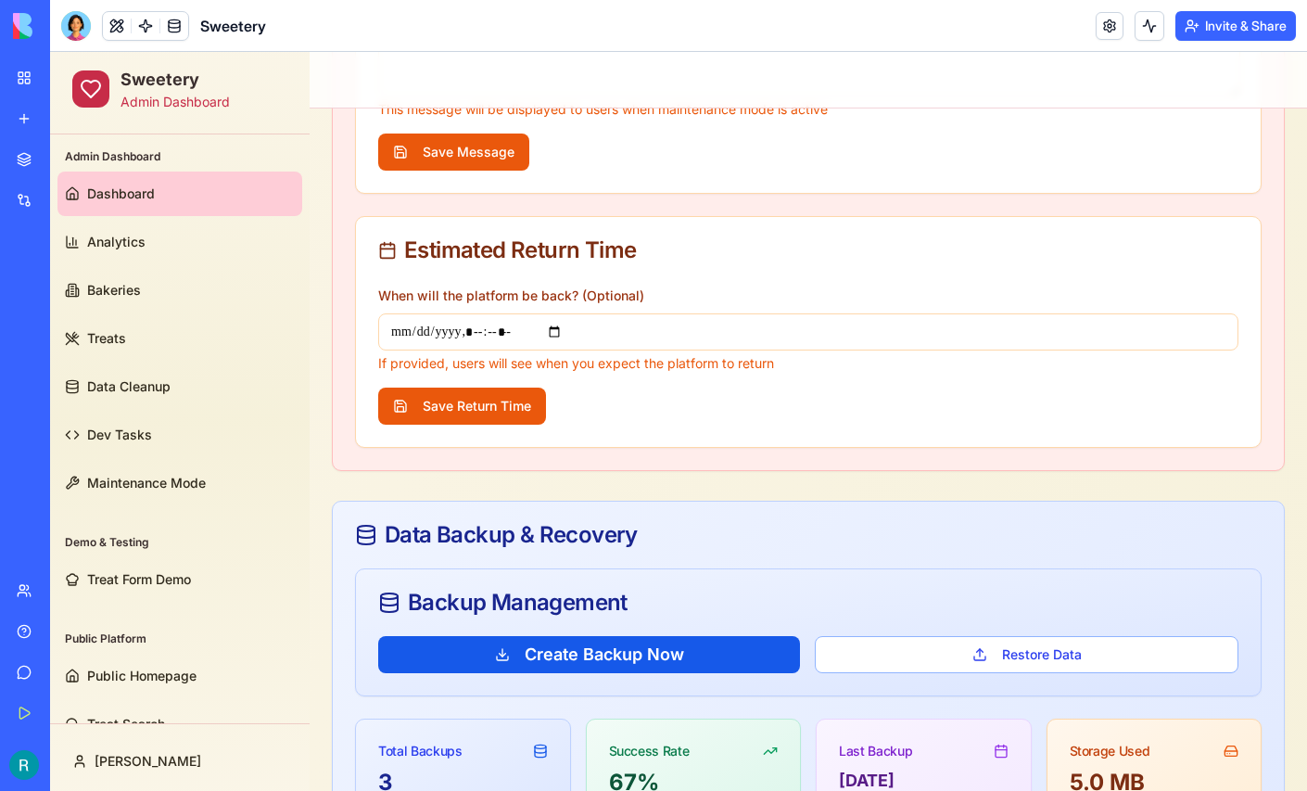
scroll to position [682, 0]
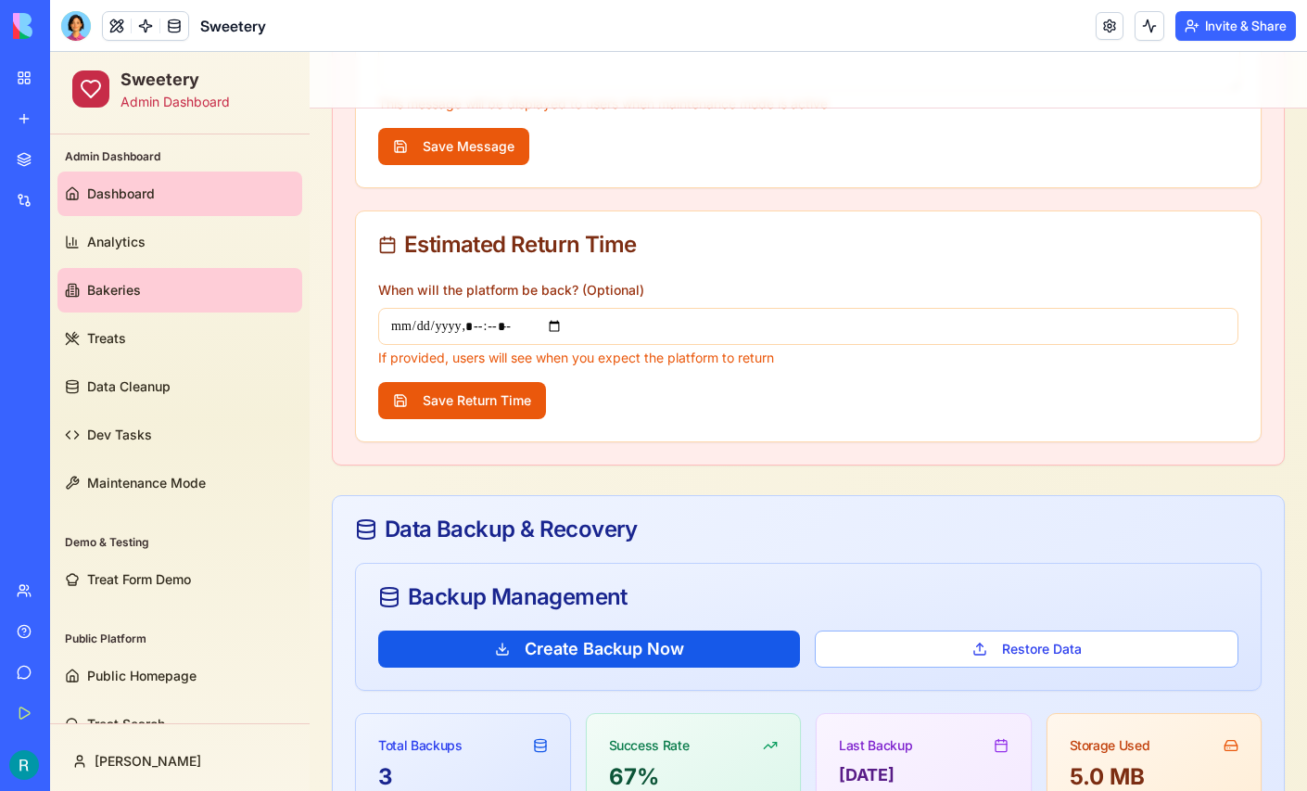
click at [197, 287] on link "Bakeries" at bounding box center [179, 290] width 245 height 44
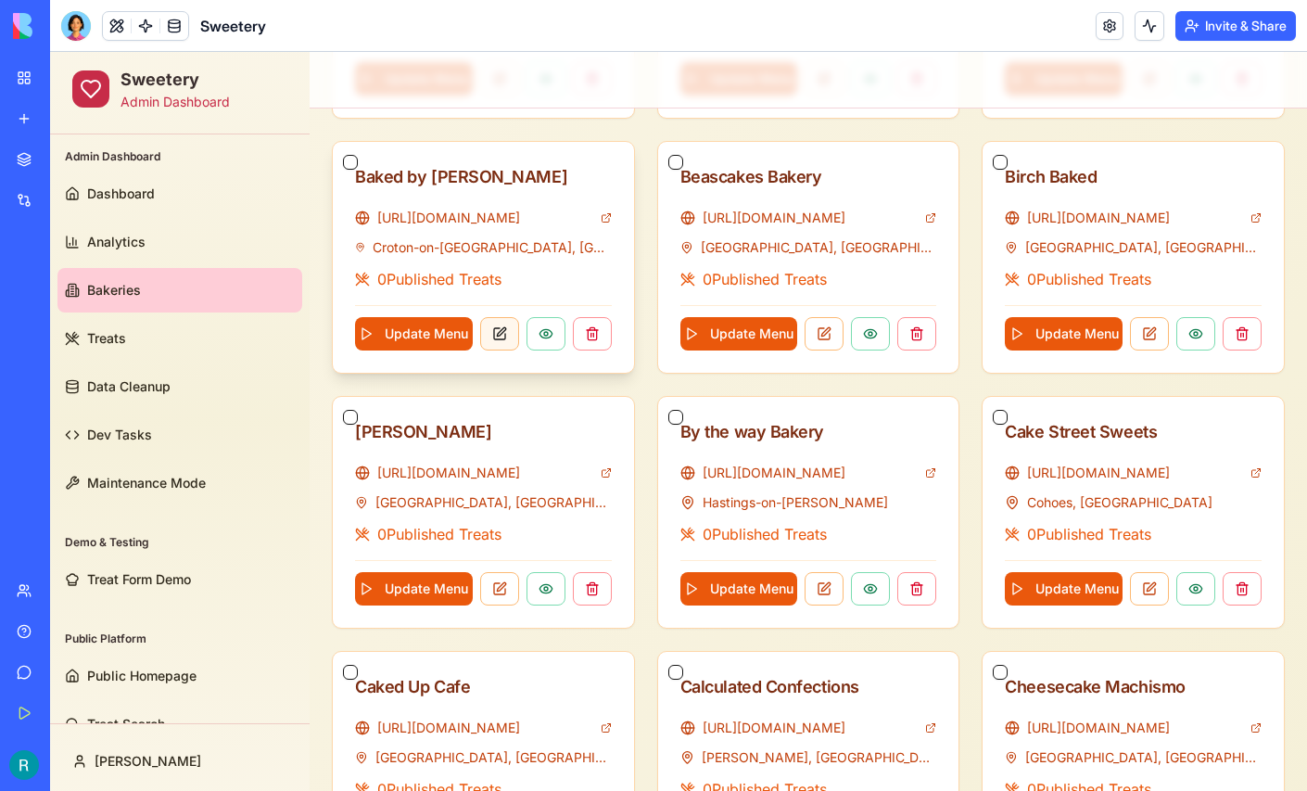
click at [499, 329] on button at bounding box center [499, 333] width 39 height 33
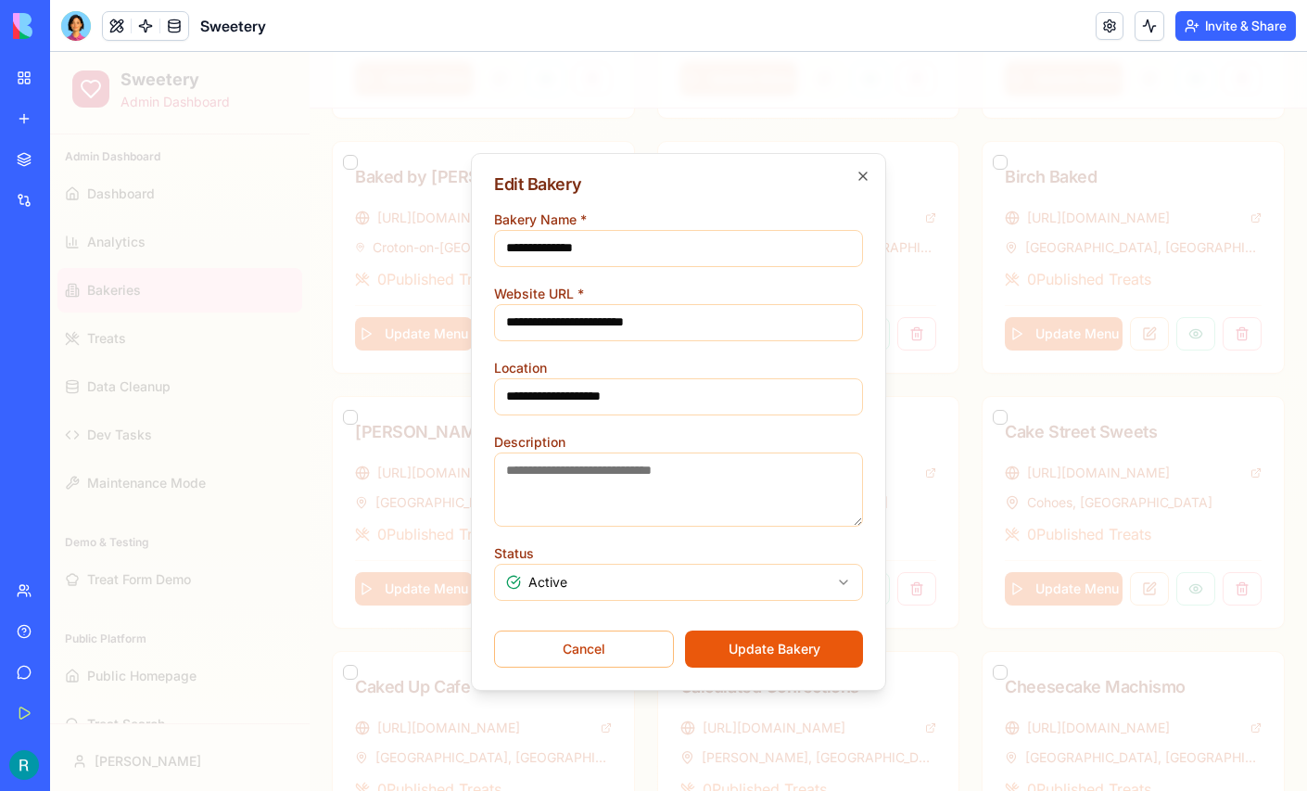
click at [616, 590] on body "Sweetery Admin Dashboard Admin Dashboard Dashboard Analytics Bakeries Treats Da…" at bounding box center [678, 182] width 1257 height 1625
click at [741, 647] on button "Update Bakery" at bounding box center [774, 648] width 178 height 37
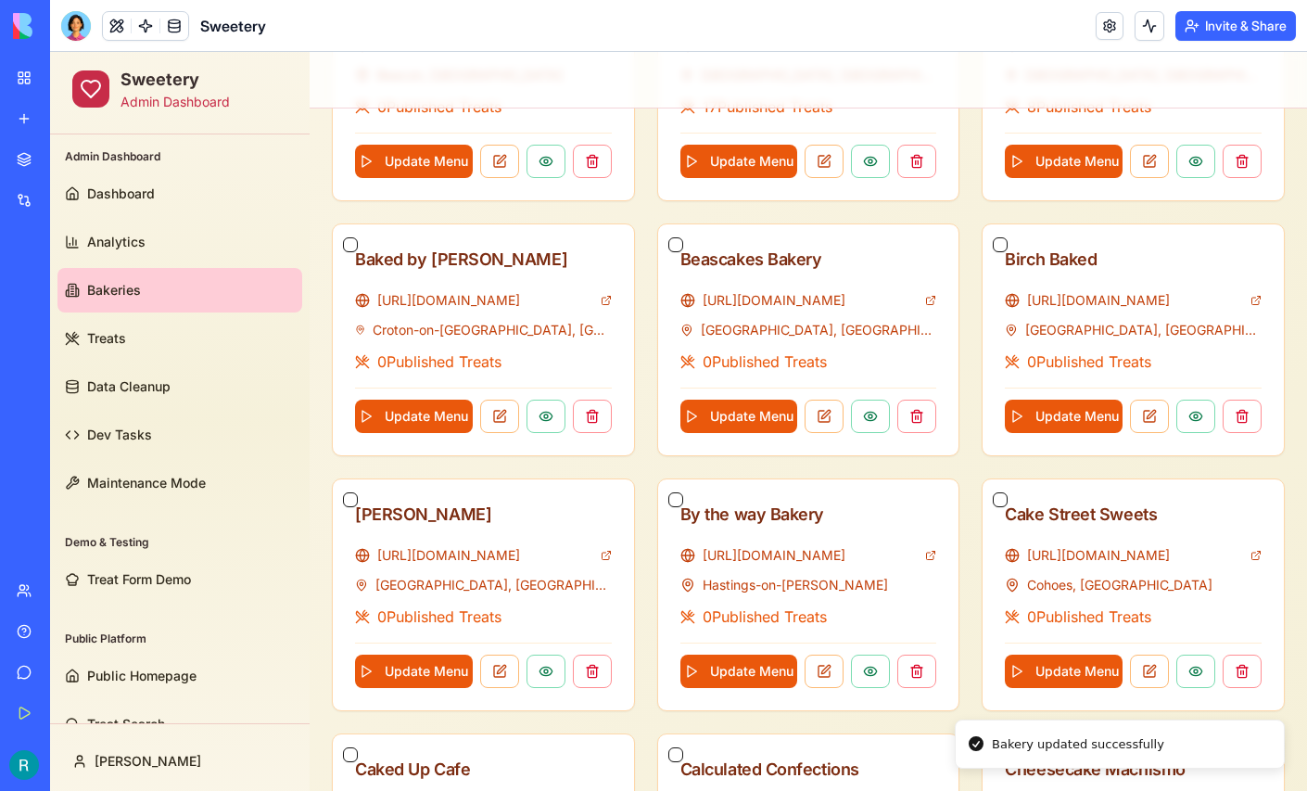
scroll to position [593, 0]
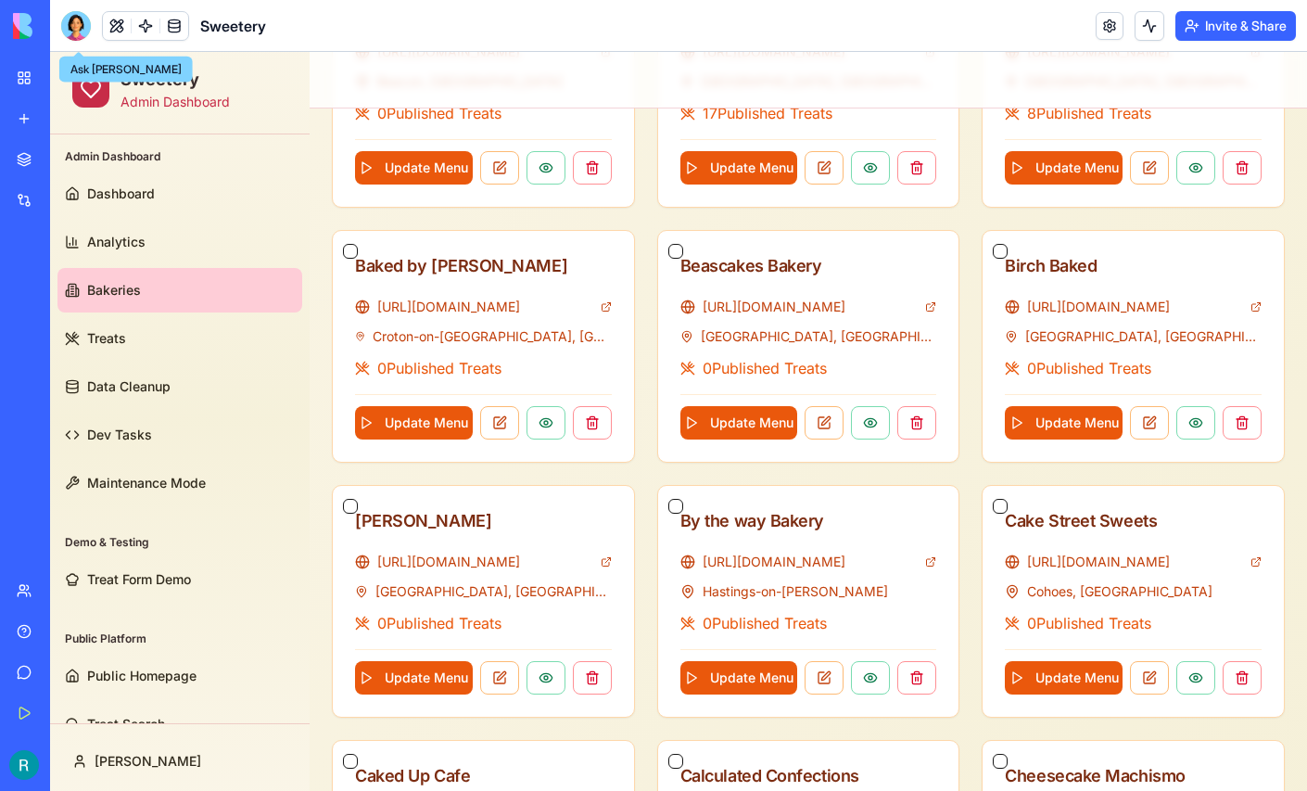
click at [82, 31] on div at bounding box center [76, 26] width 30 height 30
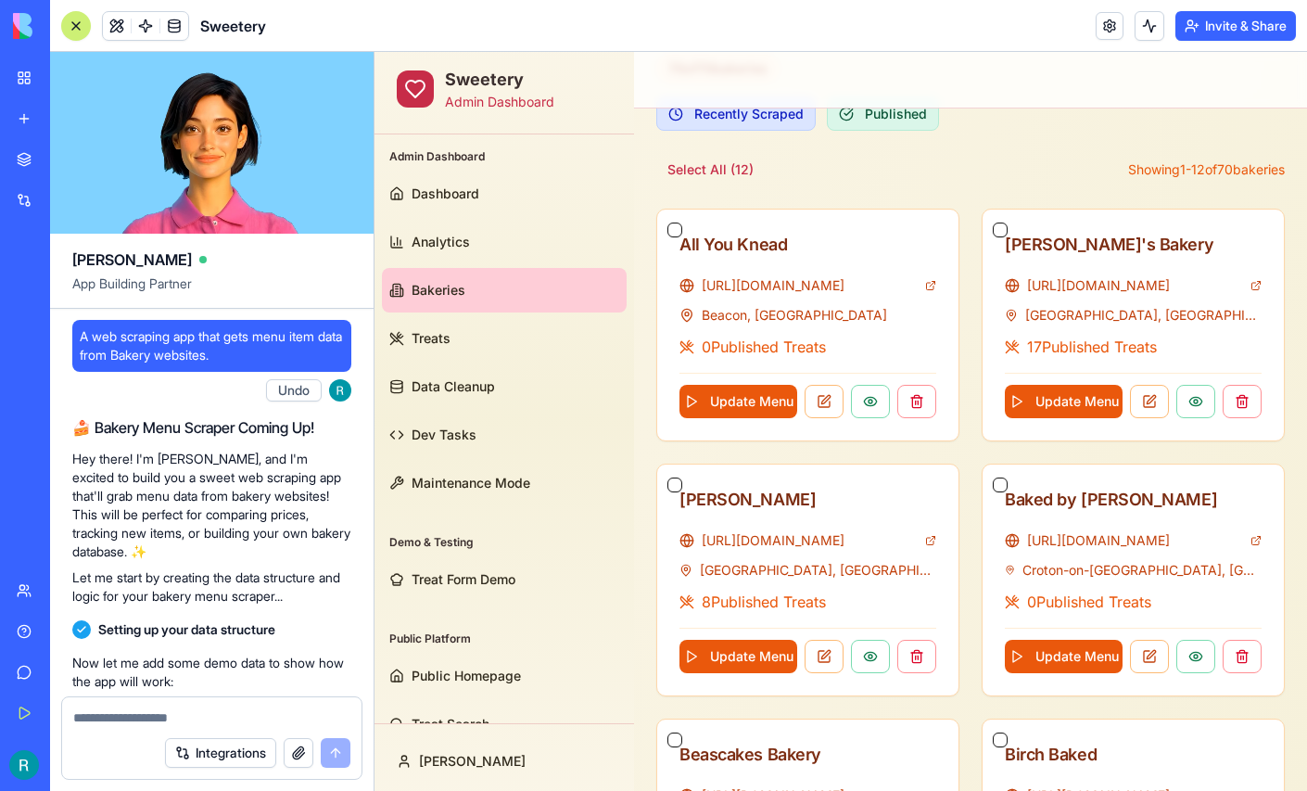
scroll to position [428562, 0]
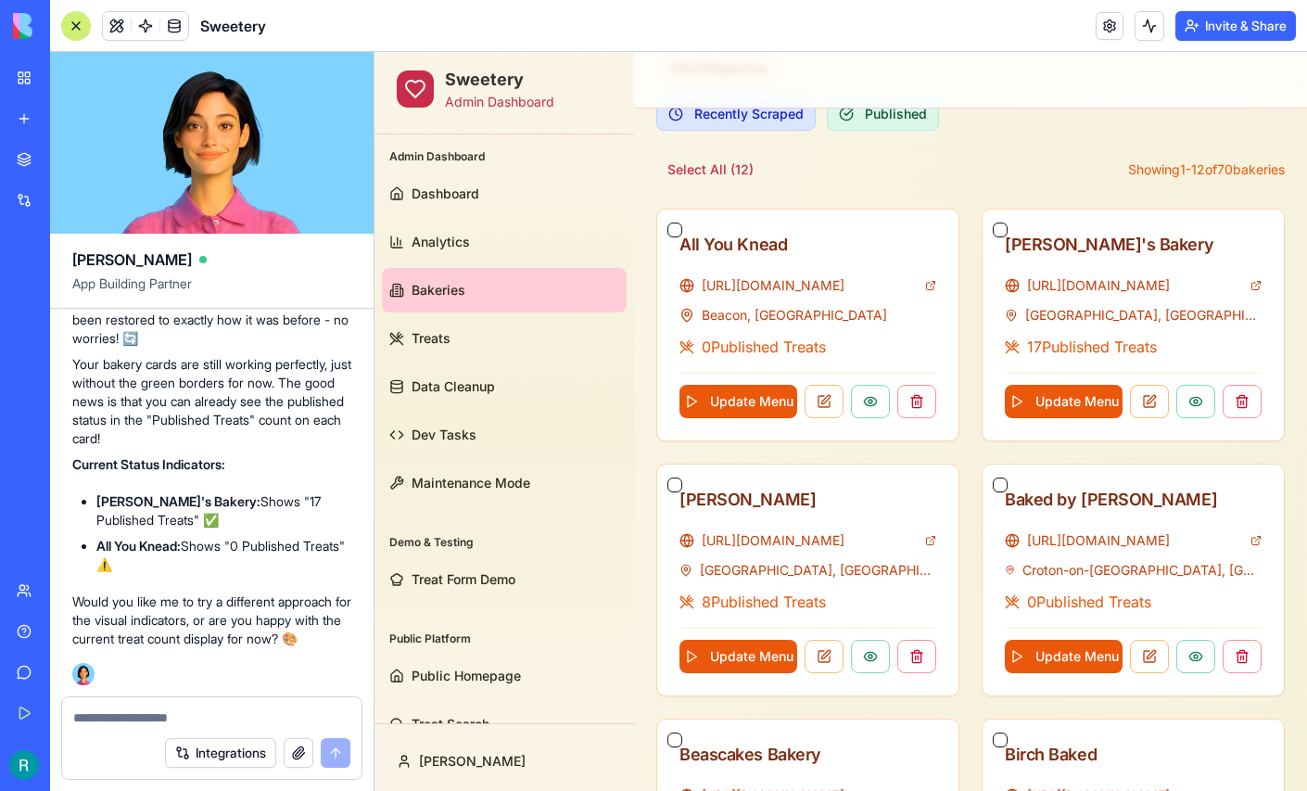
click at [133, 708] on textarea at bounding box center [211, 717] width 277 height 19
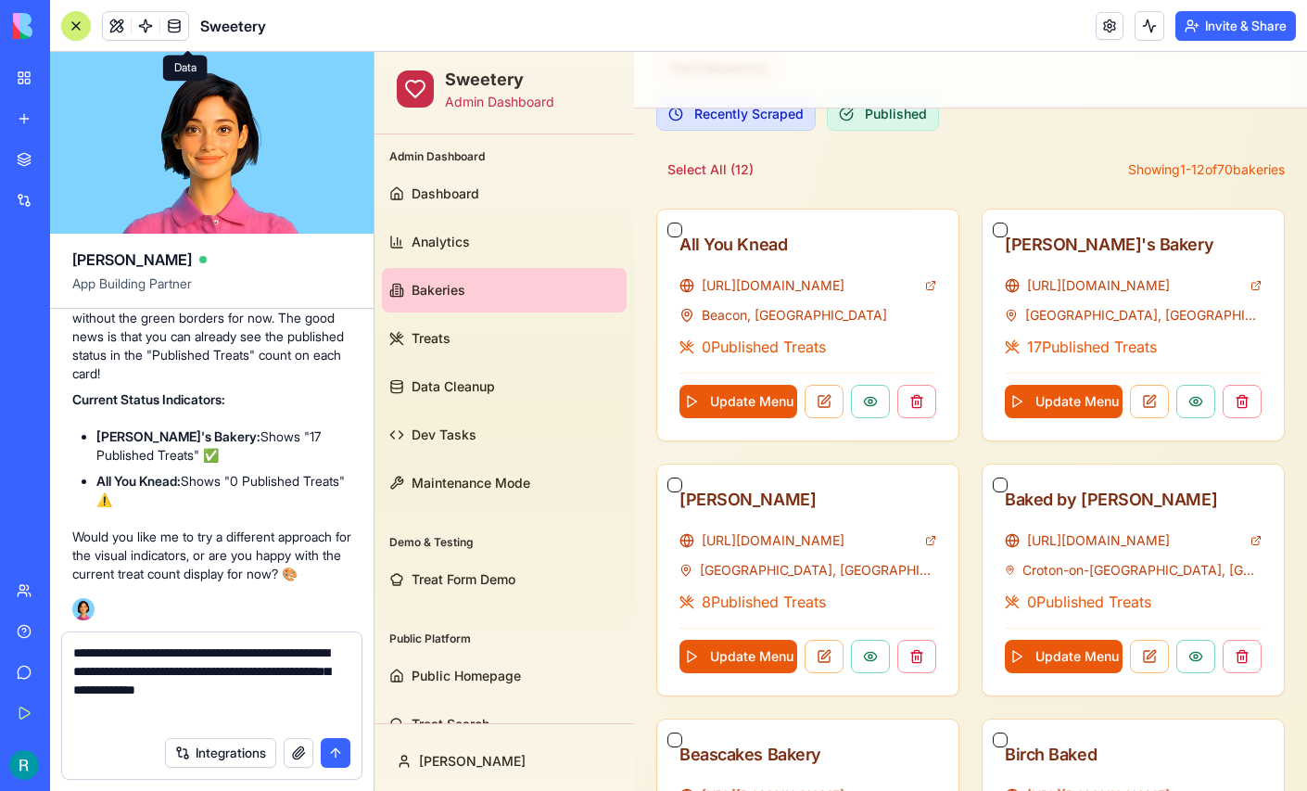
click at [188, 32] on link at bounding box center [174, 26] width 28 height 28
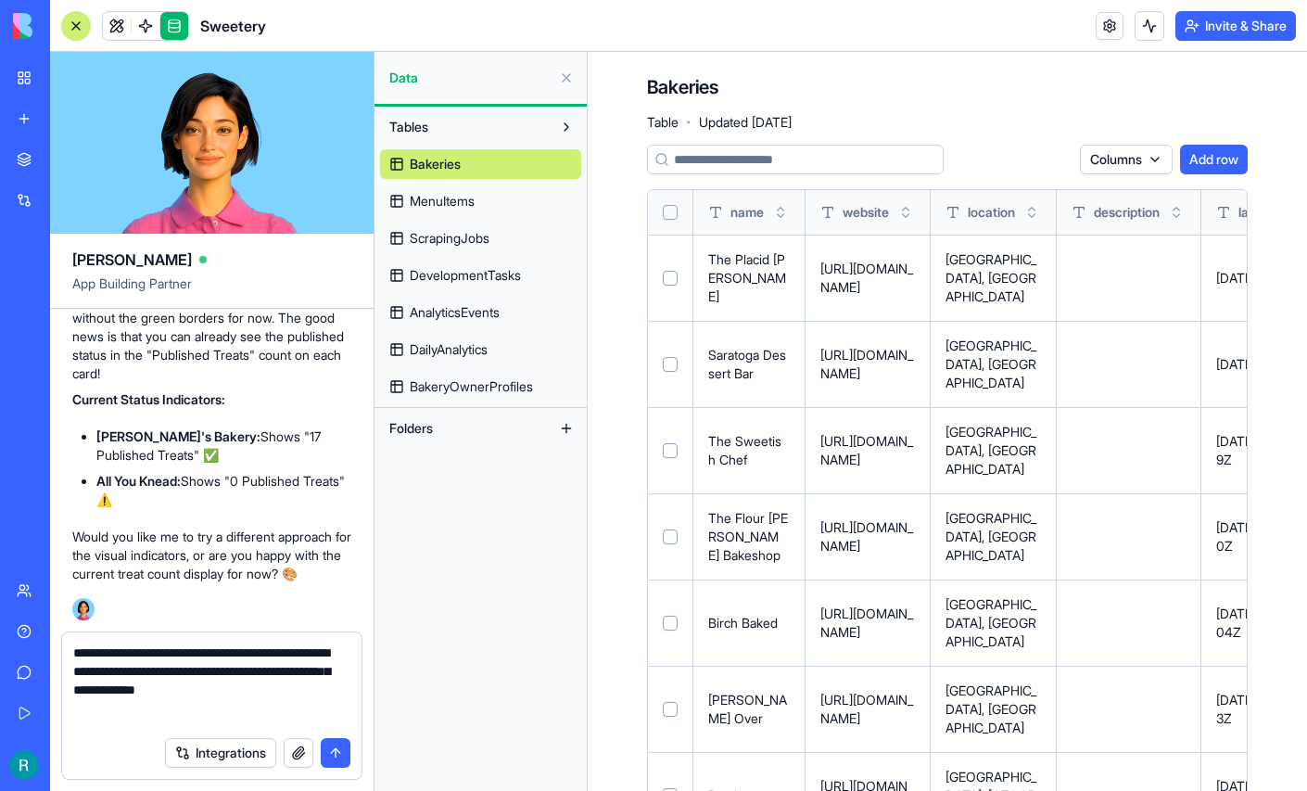
click at [461, 173] on span "Bakeries" at bounding box center [435, 164] width 51 height 19
click at [442, 210] on span "MenuItems" at bounding box center [442, 201] width 65 height 19
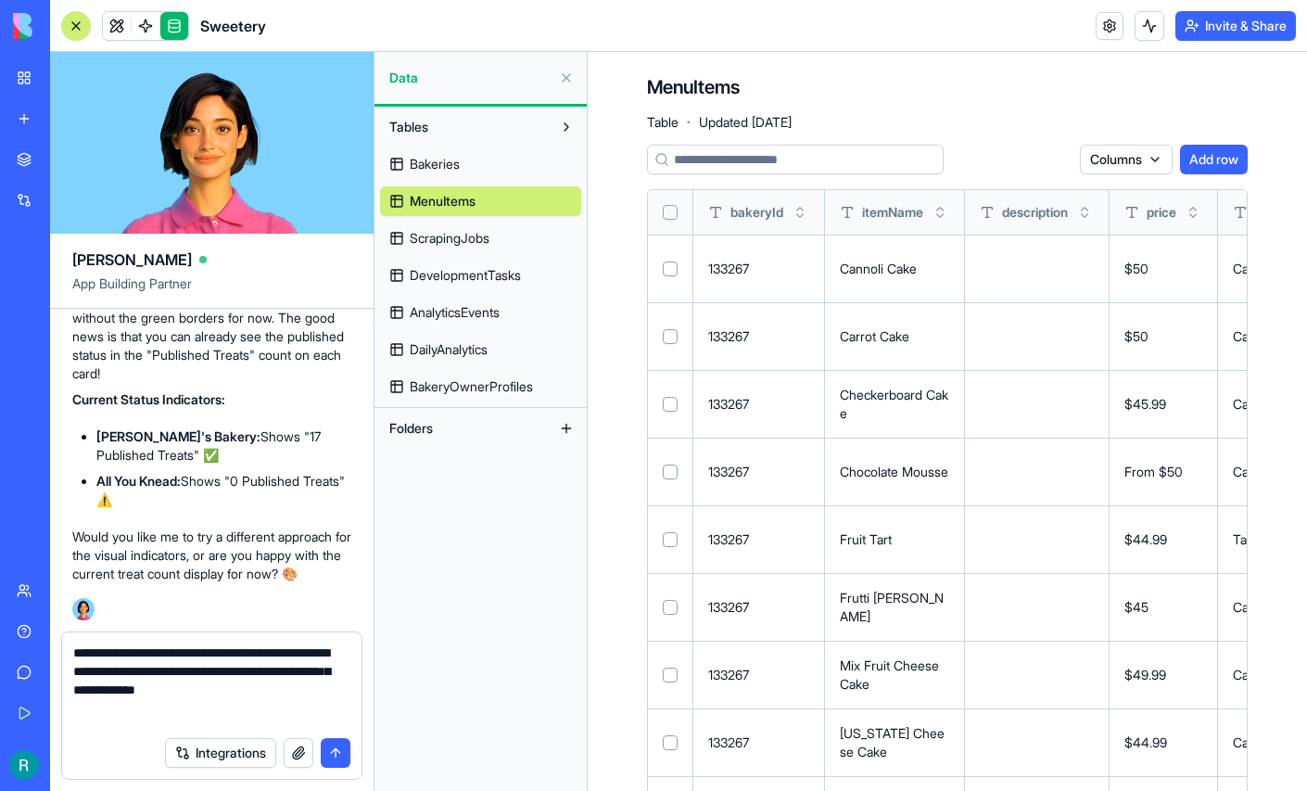
click at [221, 709] on textarea "**********" at bounding box center [209, 684] width 272 height 83
click at [291, 746] on button "button" at bounding box center [299, 753] width 30 height 30
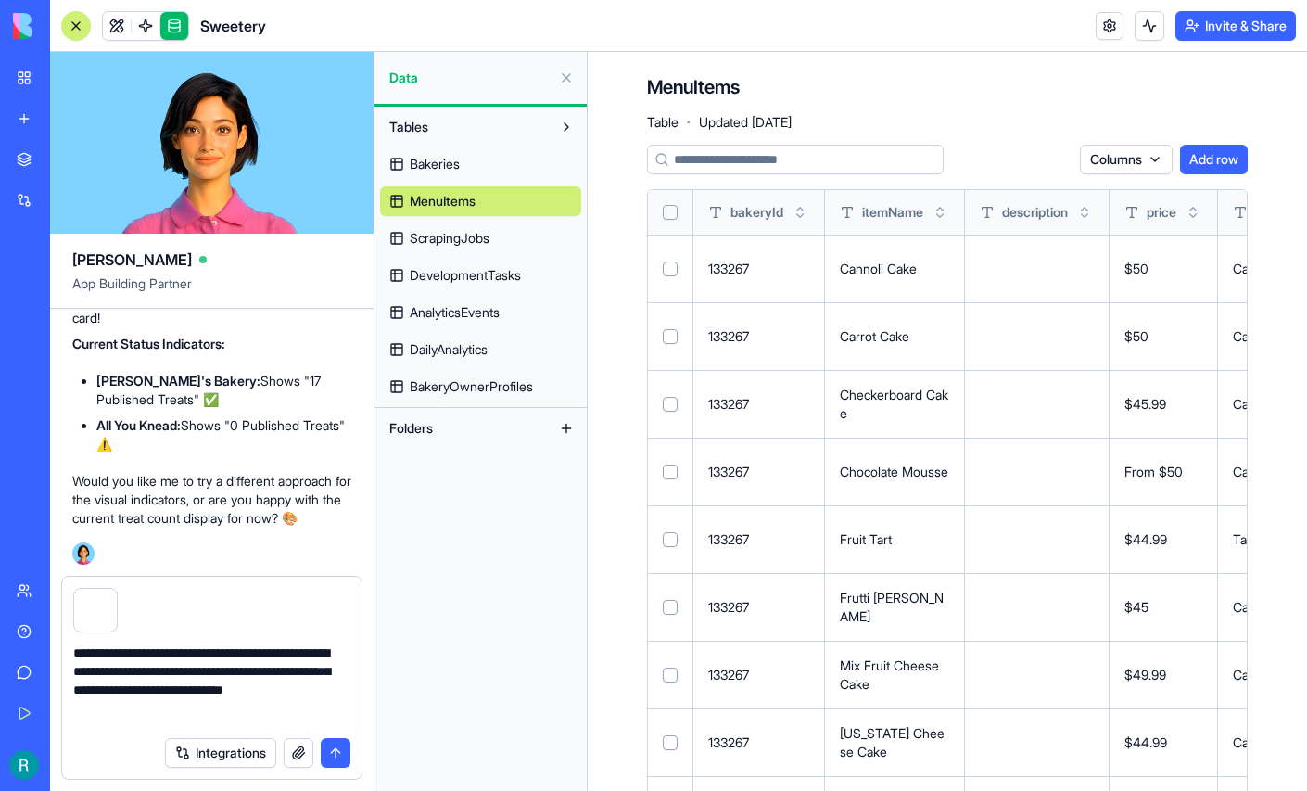
click at [291, 706] on textarea "**********" at bounding box center [209, 684] width 272 height 83
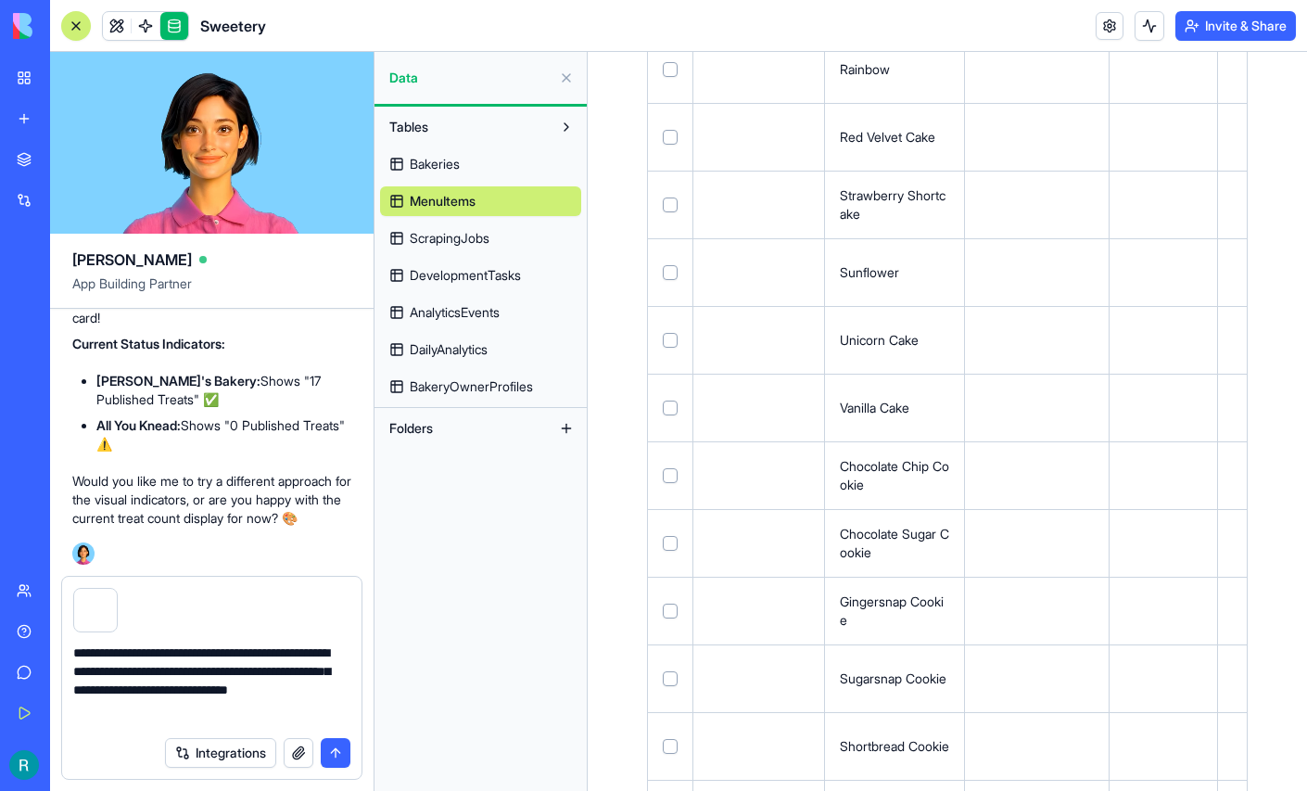
scroll to position [3066, 0]
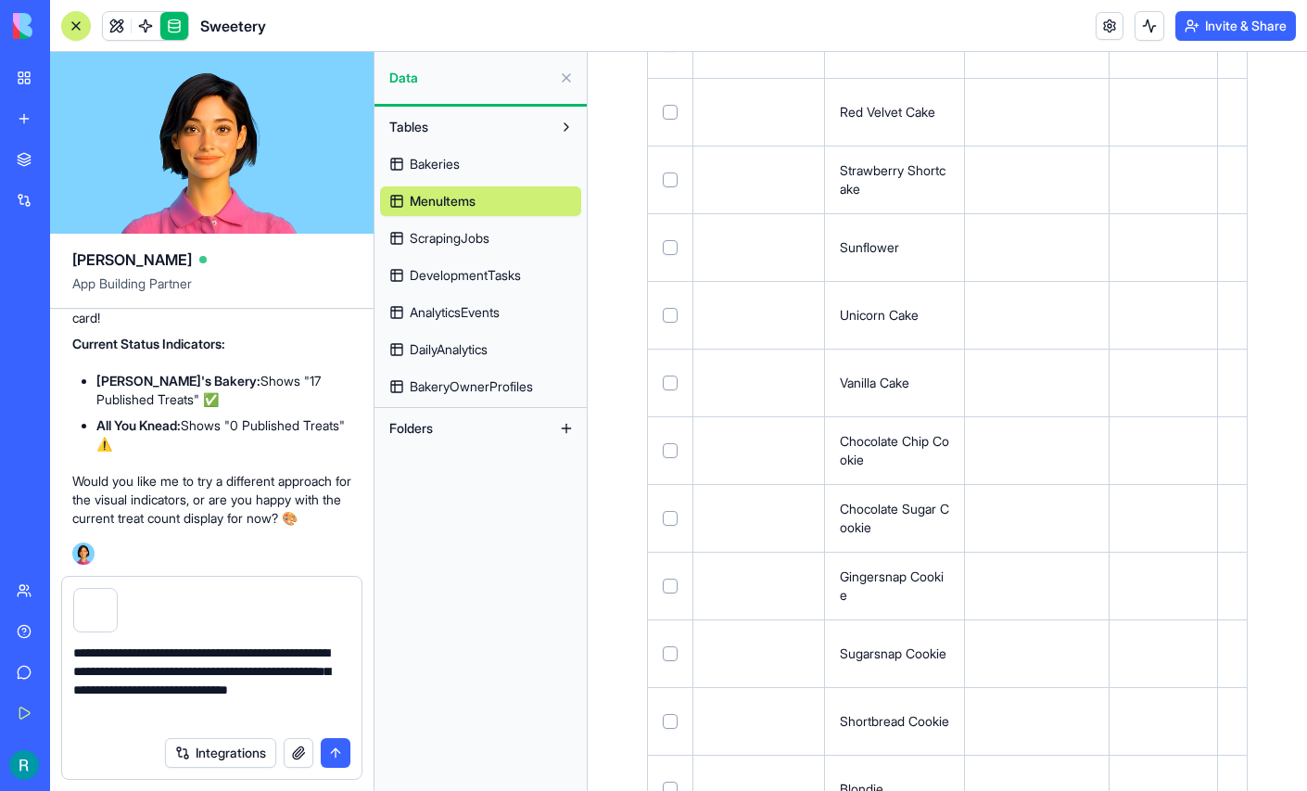
type textarea "**********"
click at [335, 752] on button "submit" at bounding box center [336, 753] width 30 height 30
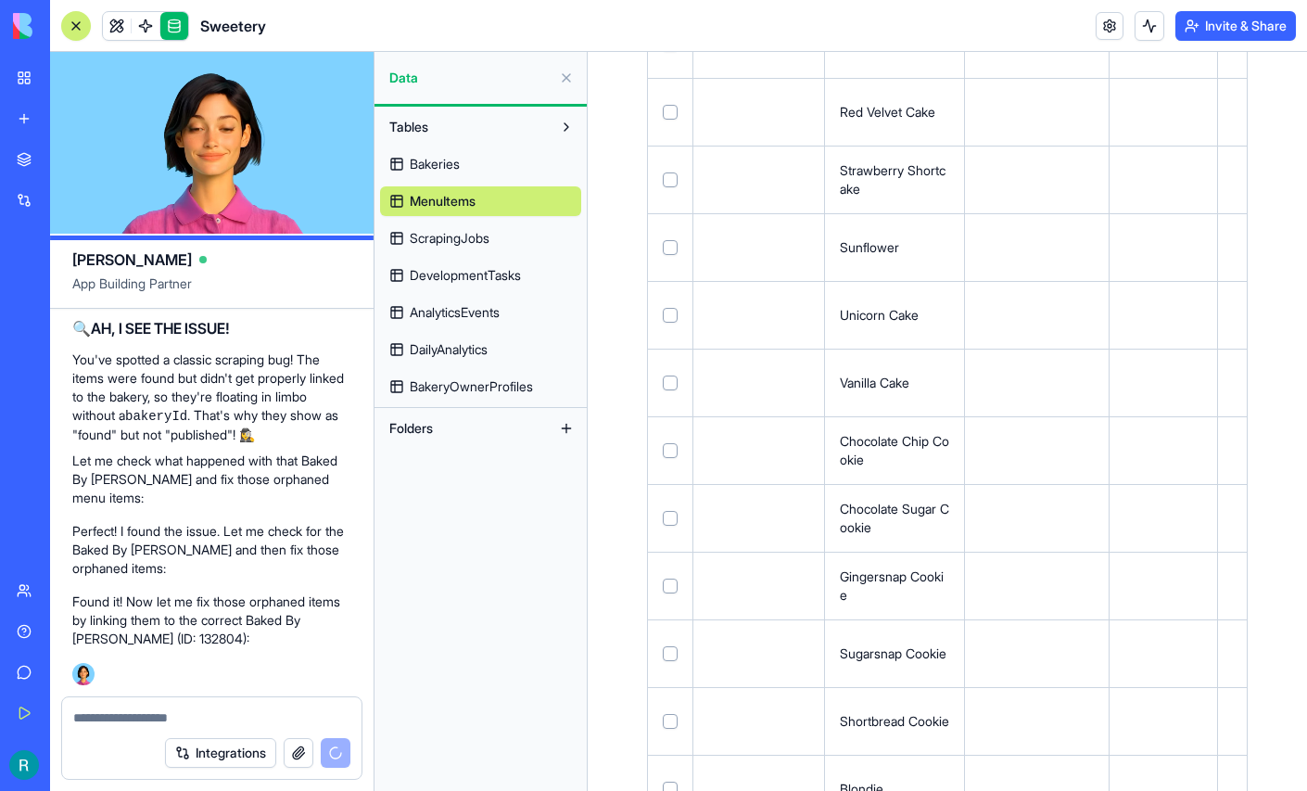
scroll to position [429203, 0]
click at [445, 173] on span "Bakeries" at bounding box center [435, 164] width 50 height 19
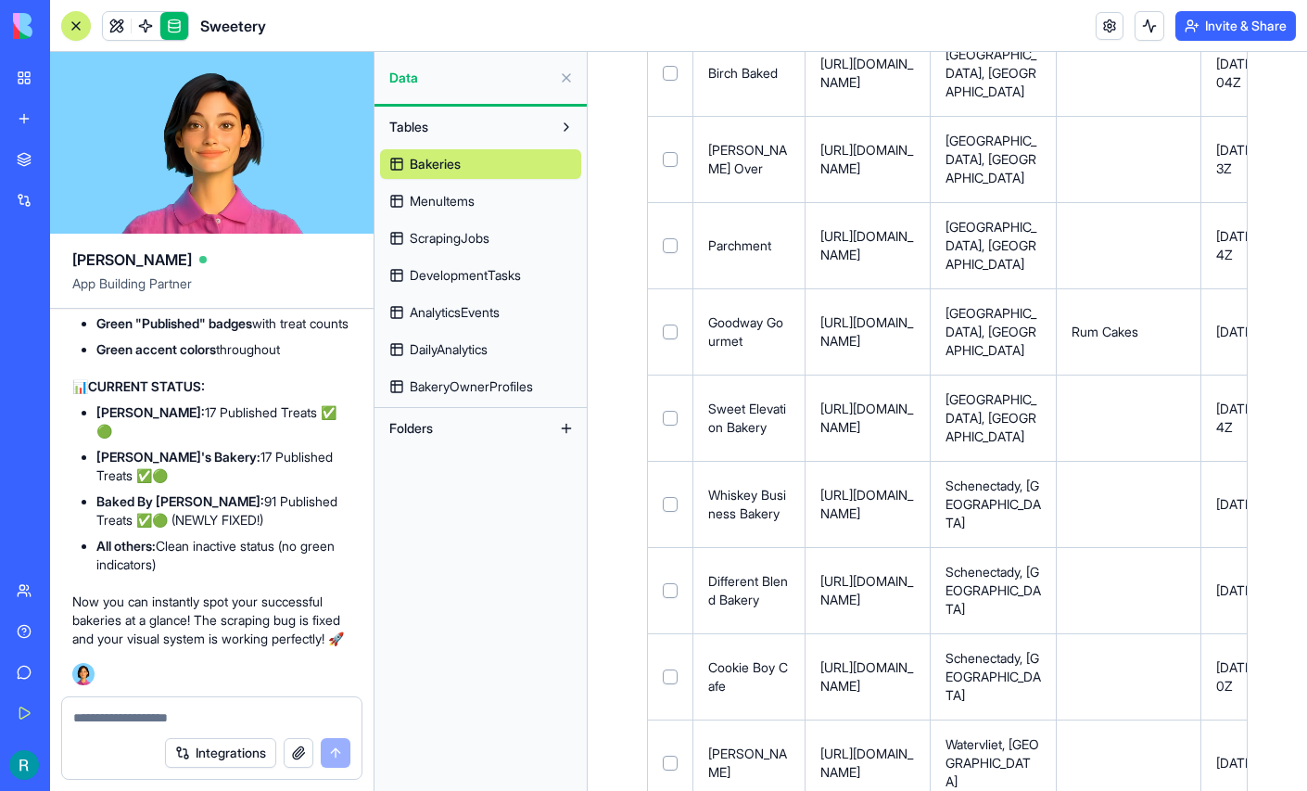
scroll to position [568, 0]
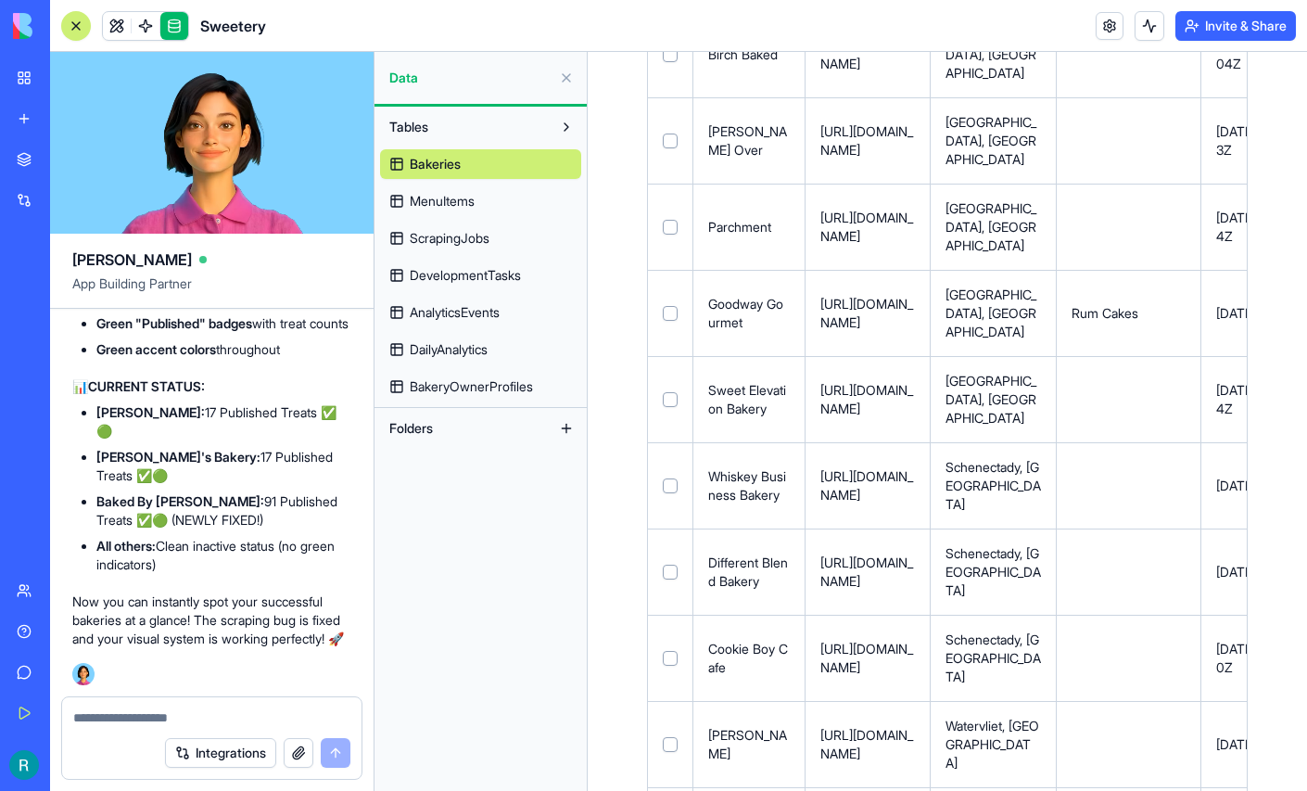
click at [442, 210] on span "MenuItems" at bounding box center [442, 201] width 65 height 19
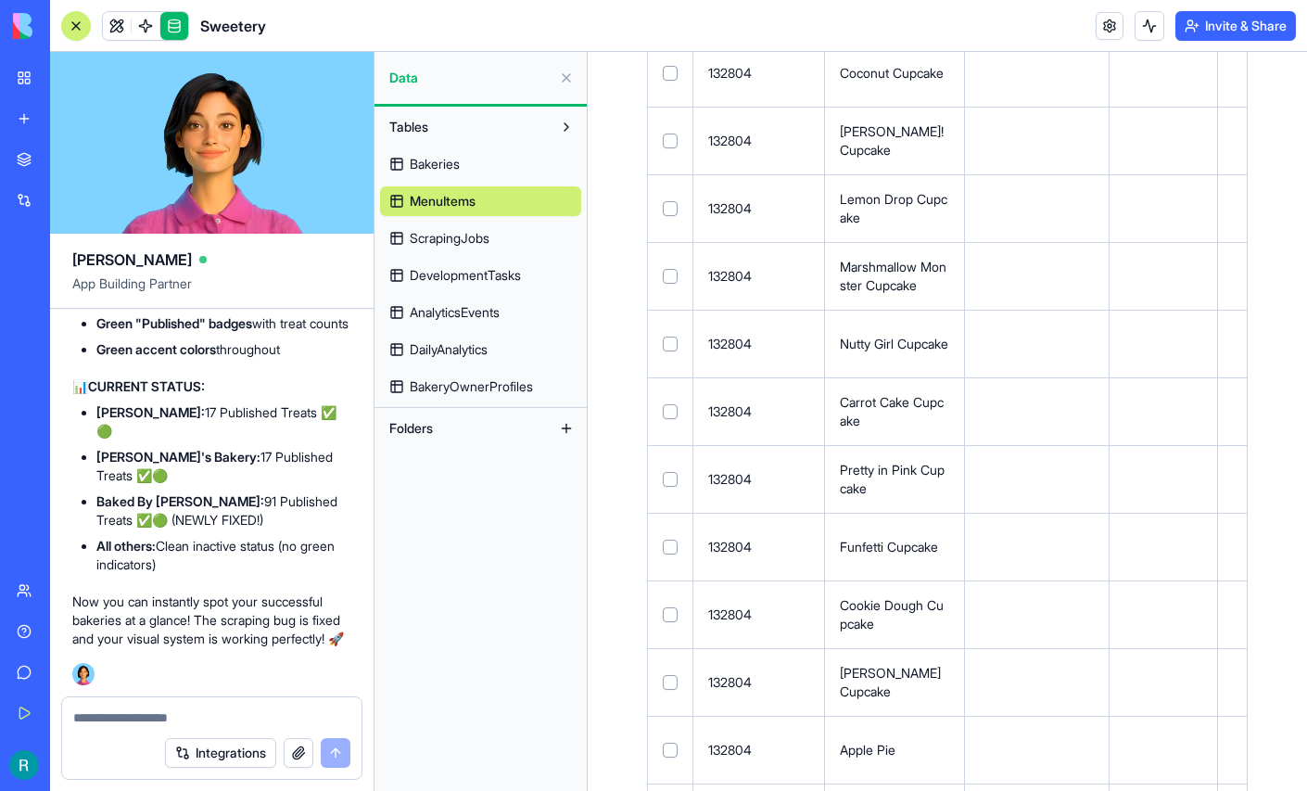
scroll to position [430305, 0]
click at [126, 30] on link at bounding box center [117, 26] width 28 height 28
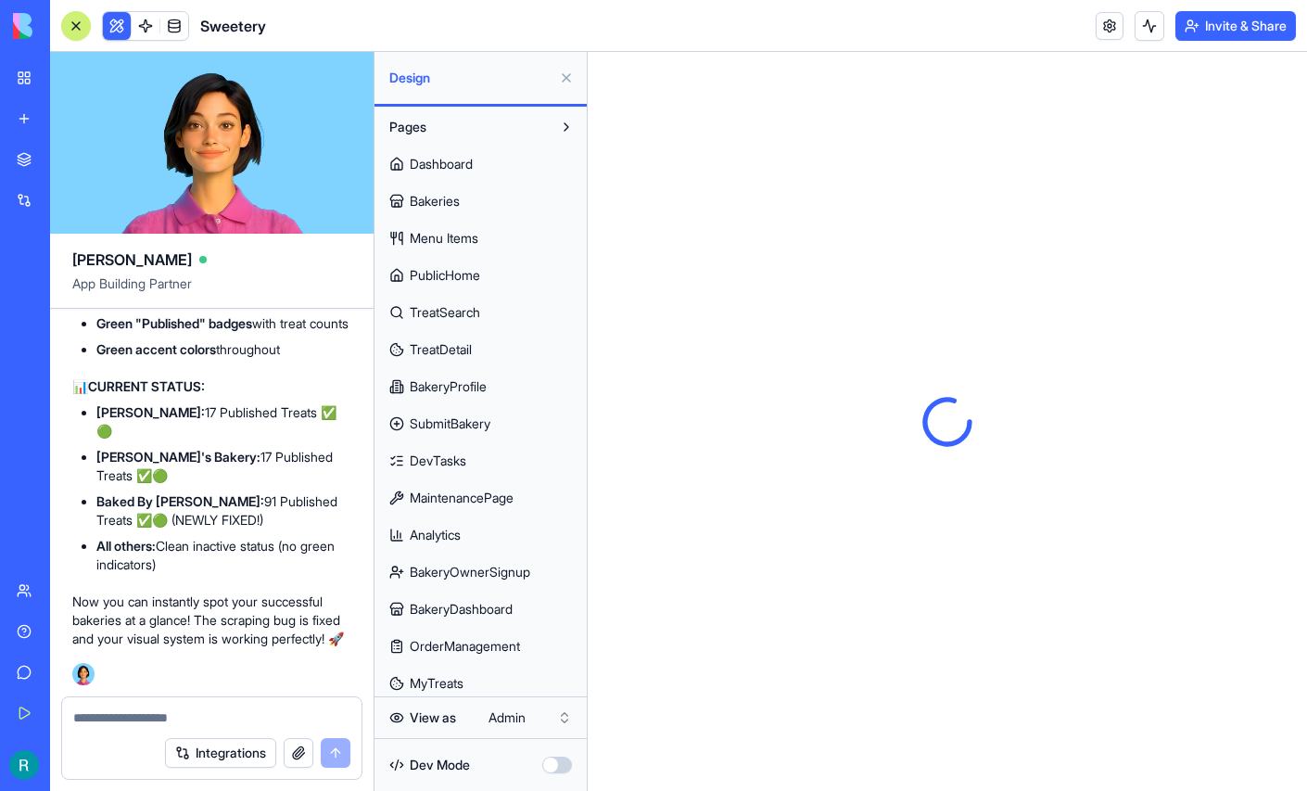
click at [564, 84] on button at bounding box center [566, 78] width 30 height 30
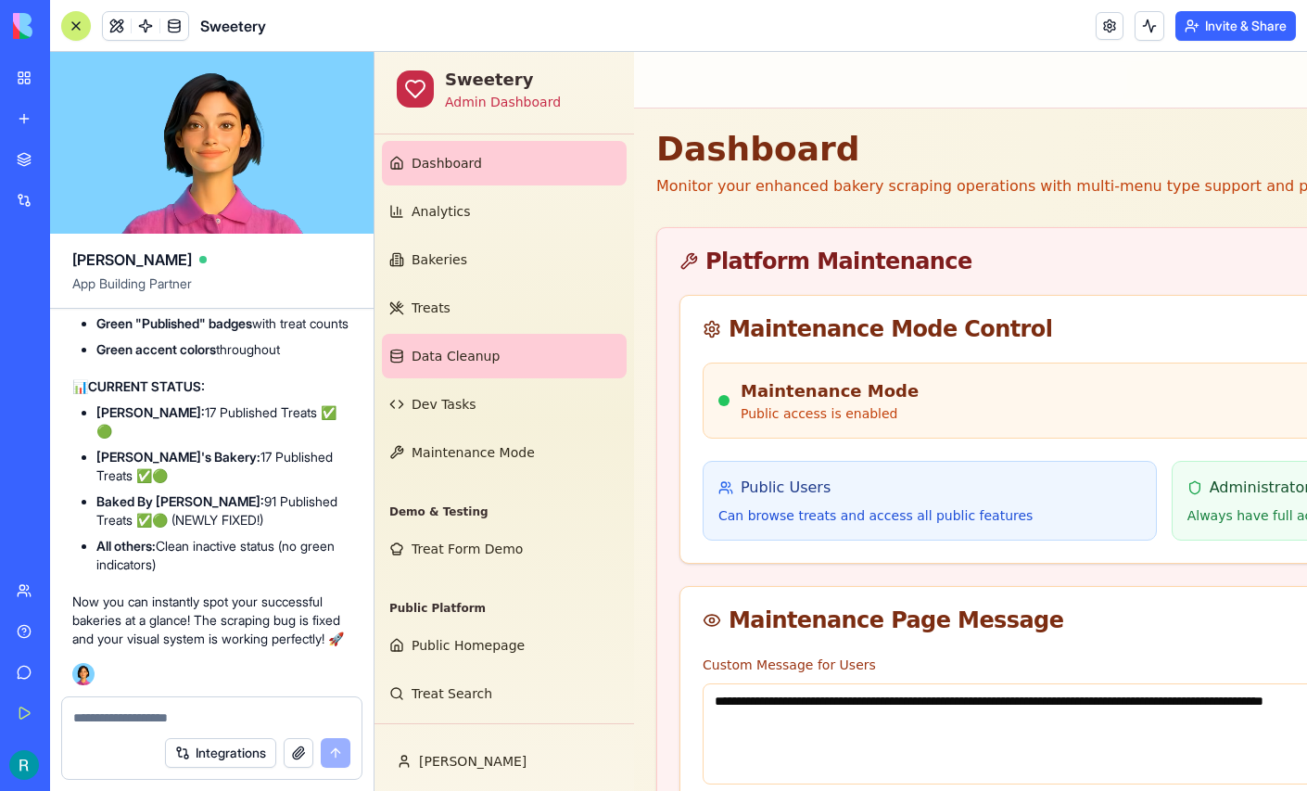
scroll to position [132, 0]
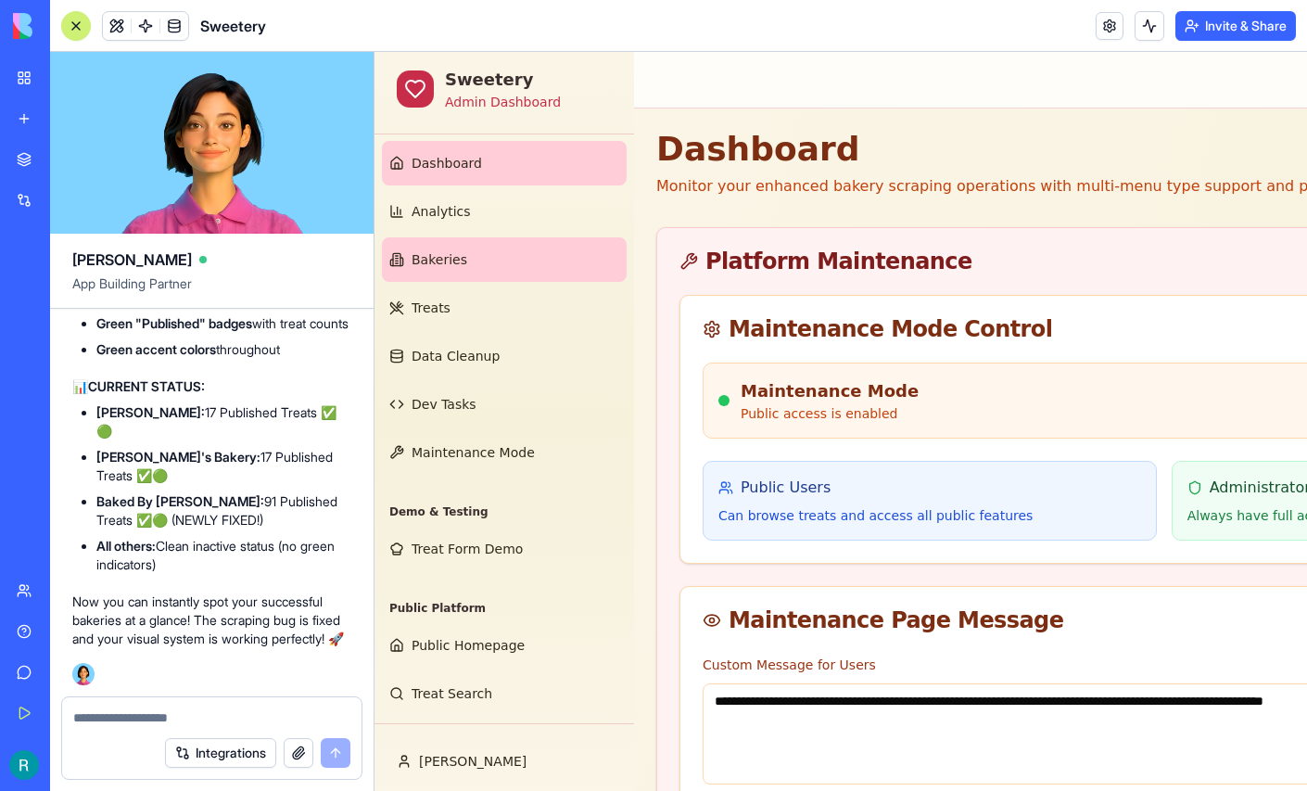
click at [492, 237] on link "Bakeries" at bounding box center [504, 259] width 245 height 44
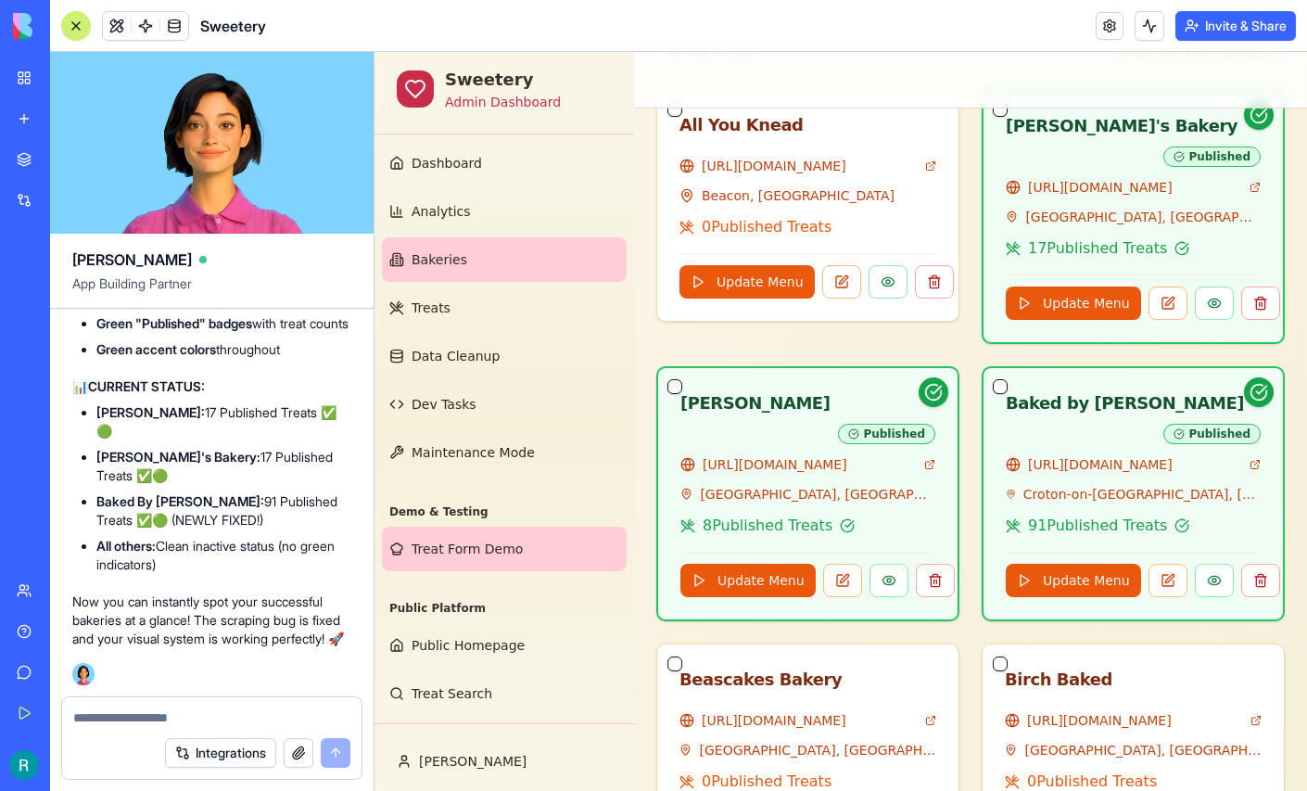
scroll to position [120, 0]
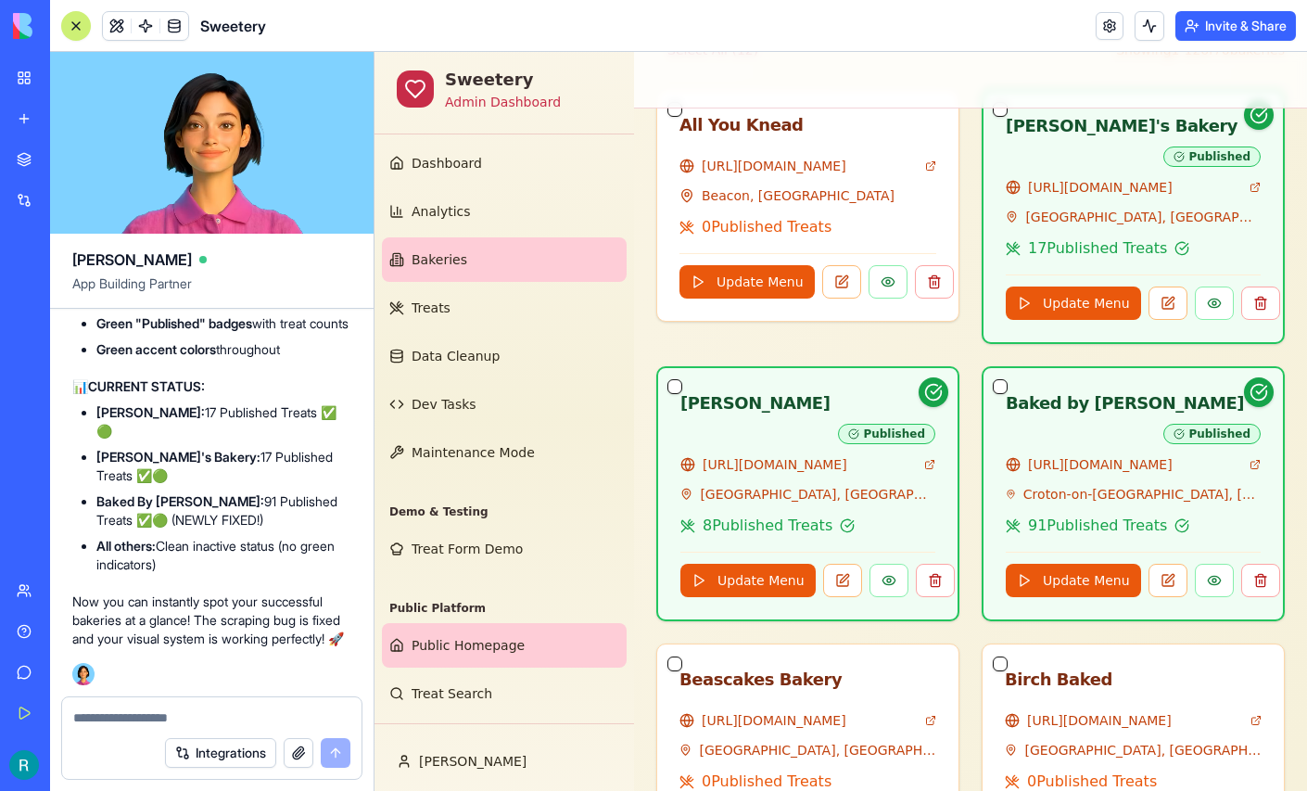
click at [475, 636] on span "Public Homepage" at bounding box center [468, 645] width 113 height 19
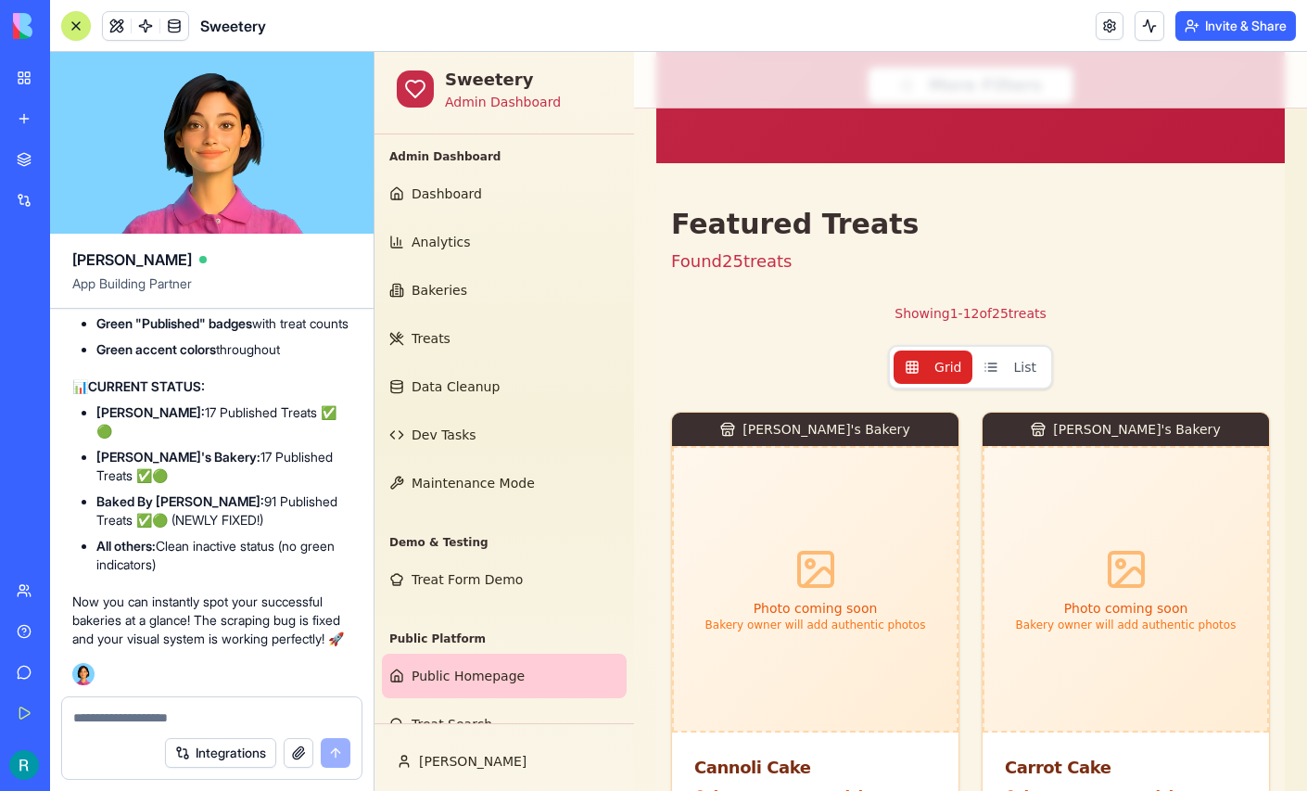
scroll to position [430544, 0]
click at [462, 299] on span "Bakeries" at bounding box center [440, 290] width 56 height 19
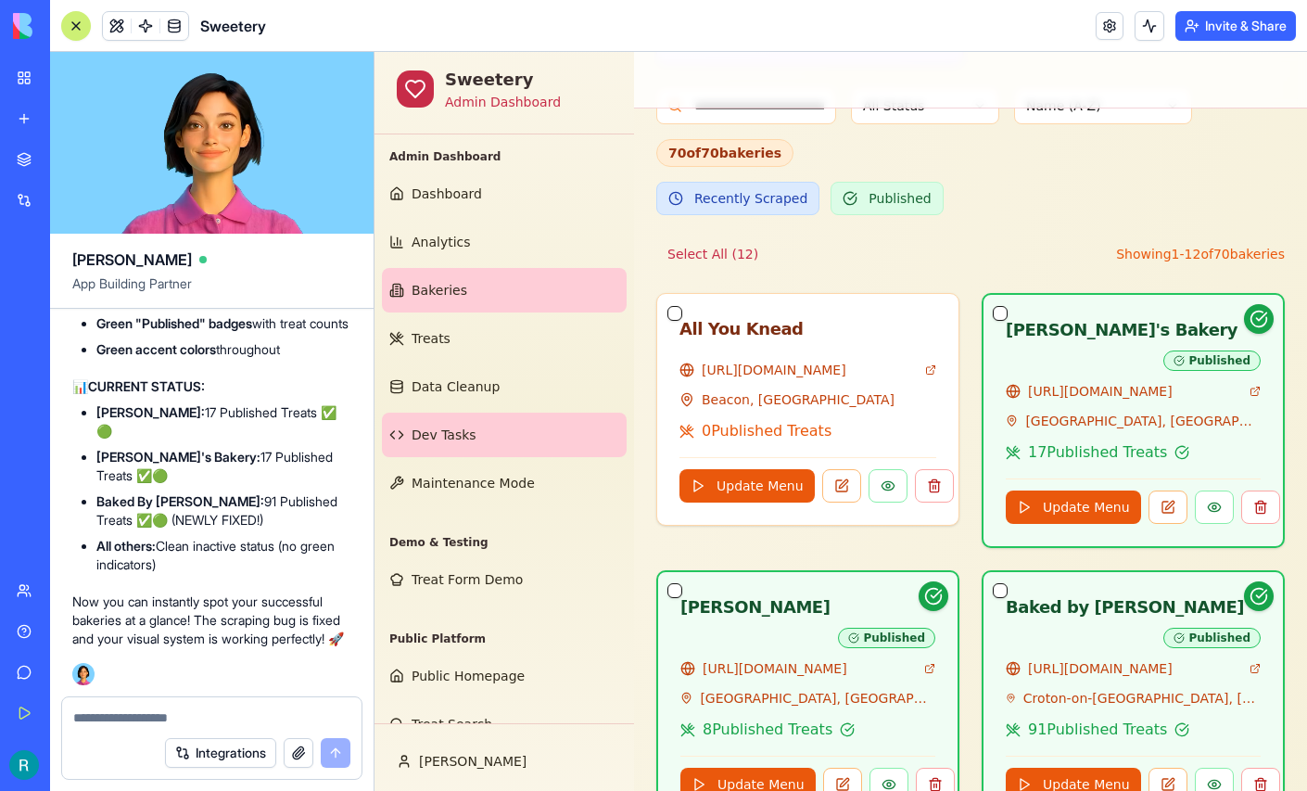
scroll to position [132, 0]
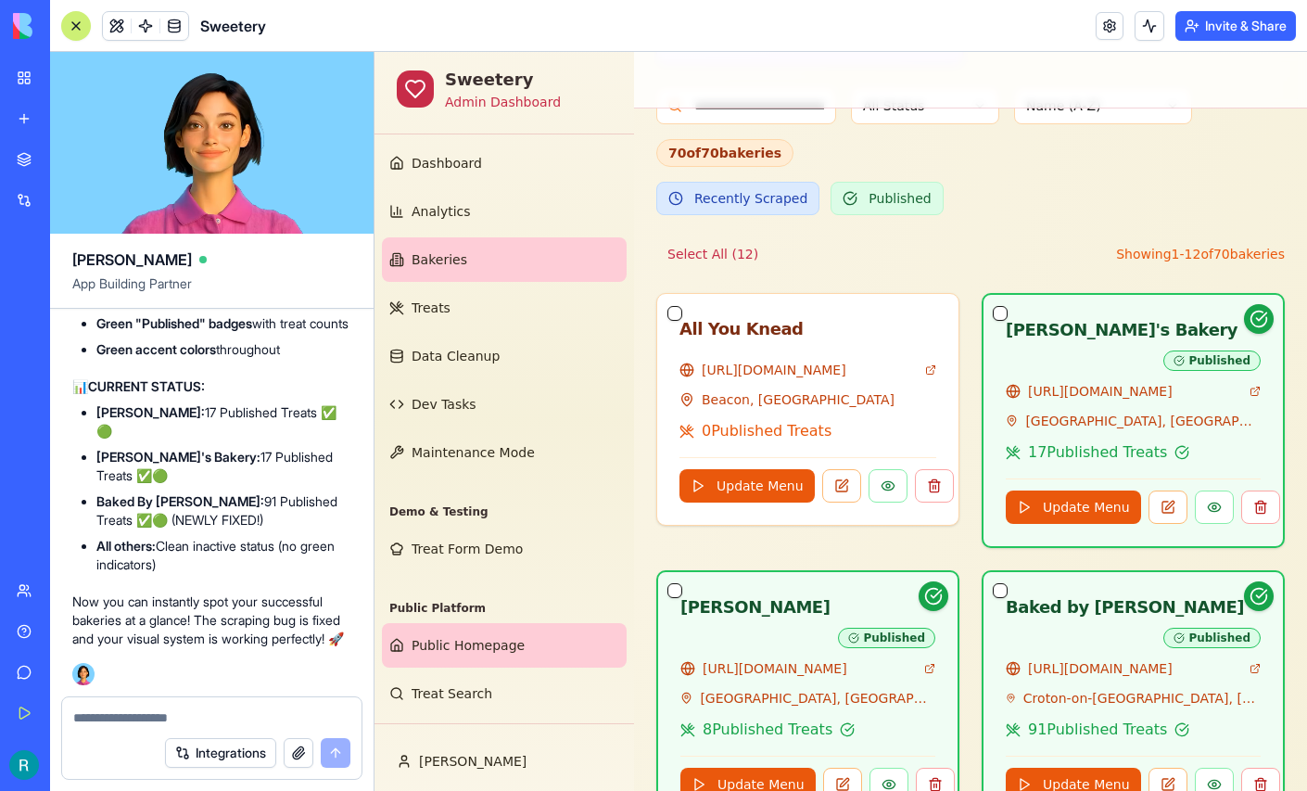
click at [452, 636] on span "Public Homepage" at bounding box center [468, 645] width 113 height 19
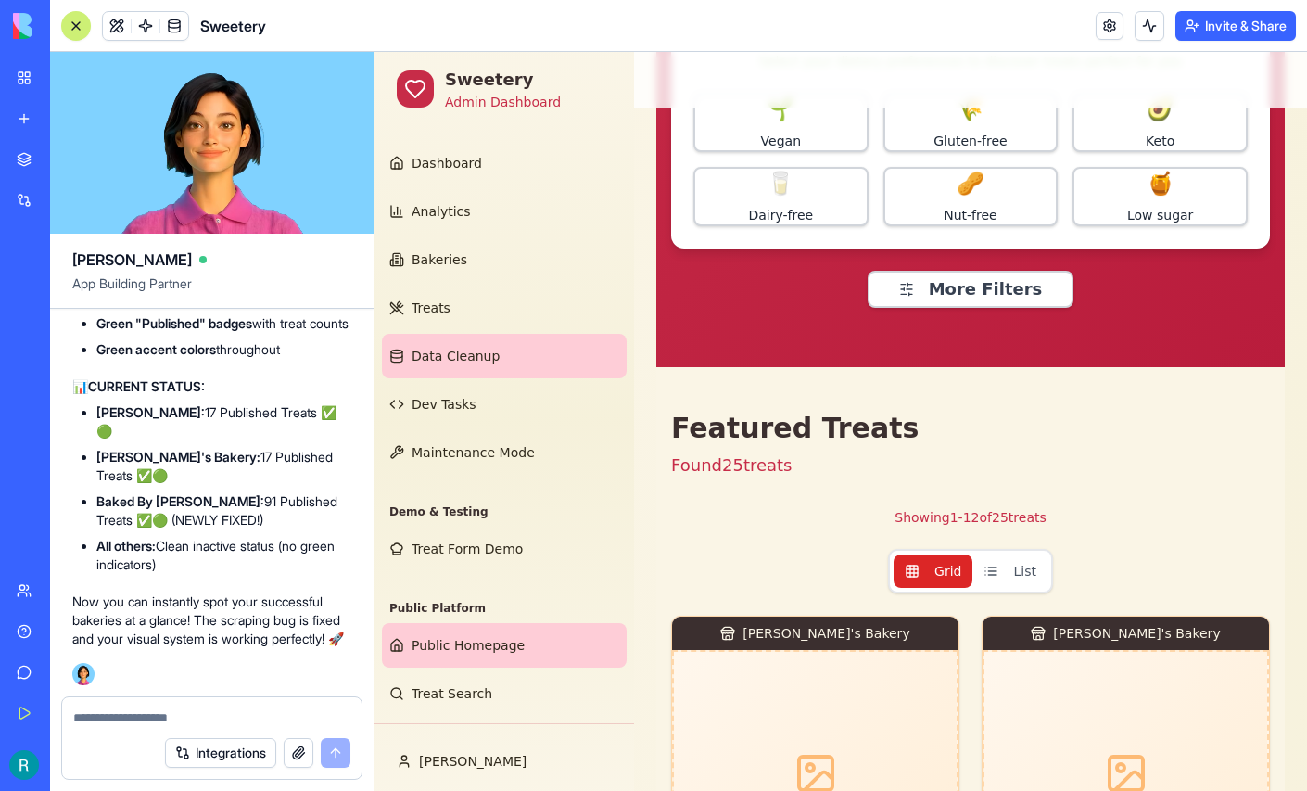
scroll to position [132, 0]
click at [83, 21] on div at bounding box center [76, 26] width 15 height 15
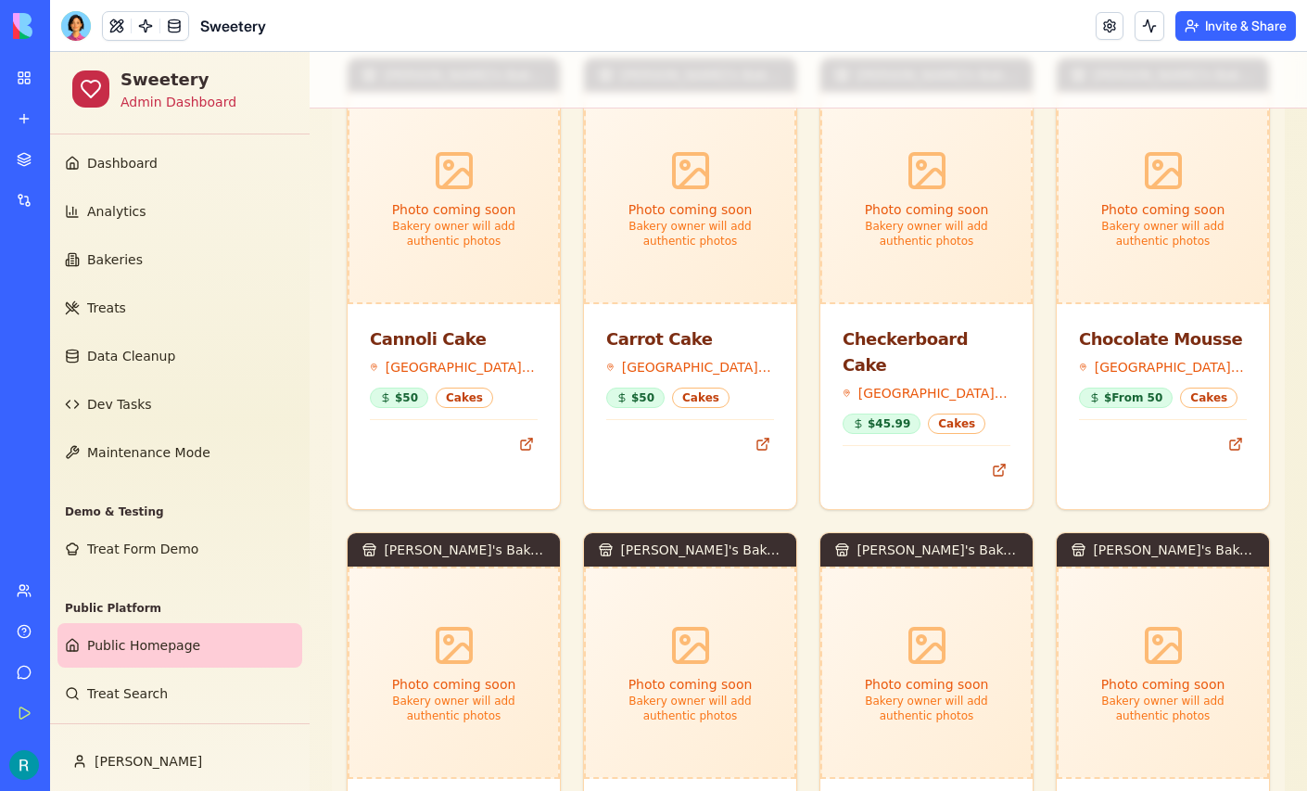
scroll to position [1073, 0]
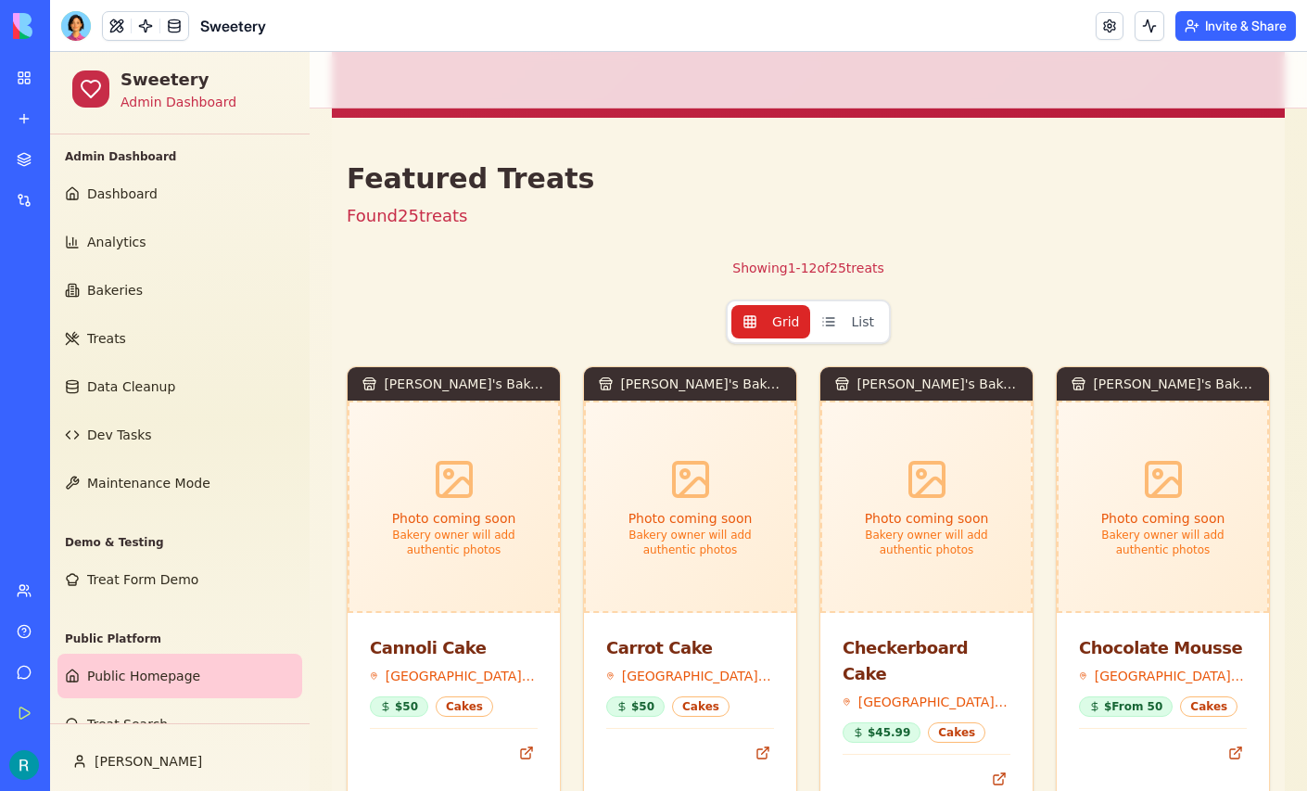
scroll to position [765, 0]
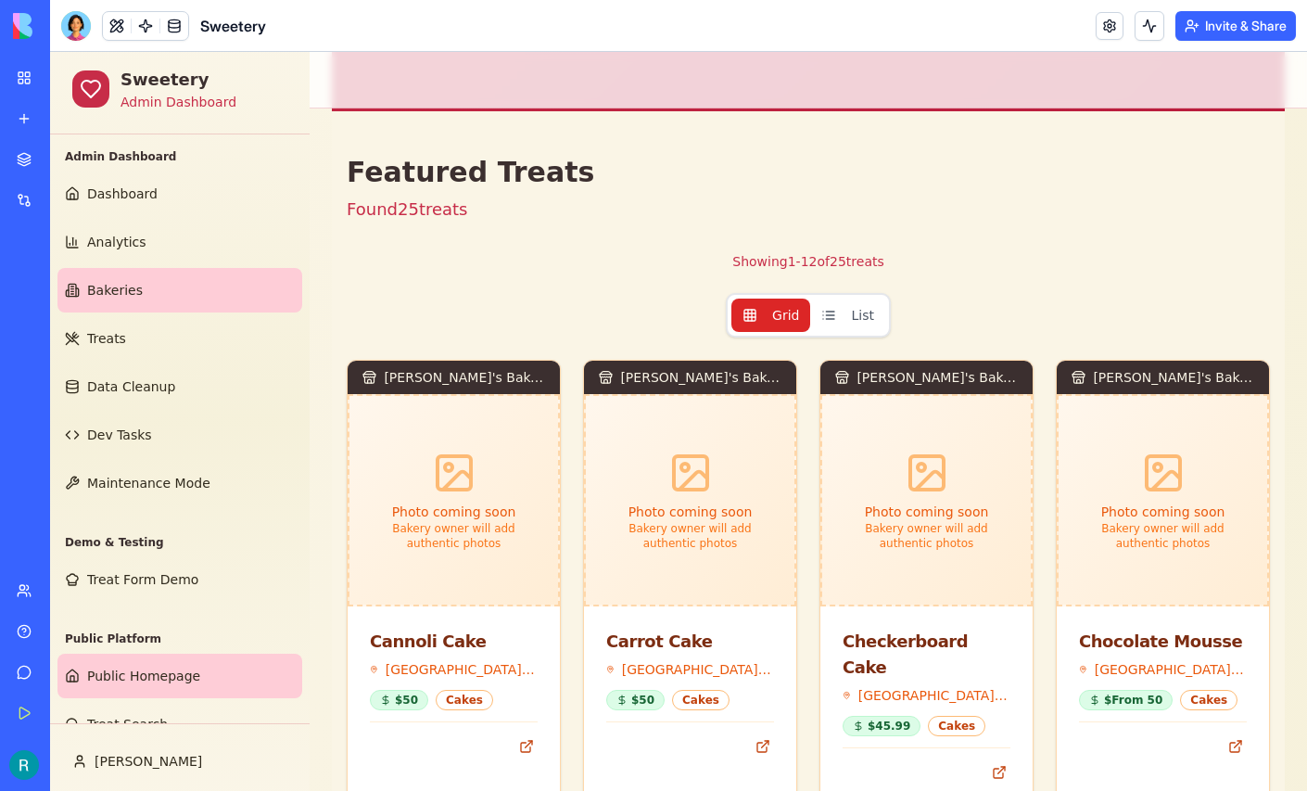
click at [158, 312] on link "Bakeries" at bounding box center [179, 290] width 245 height 44
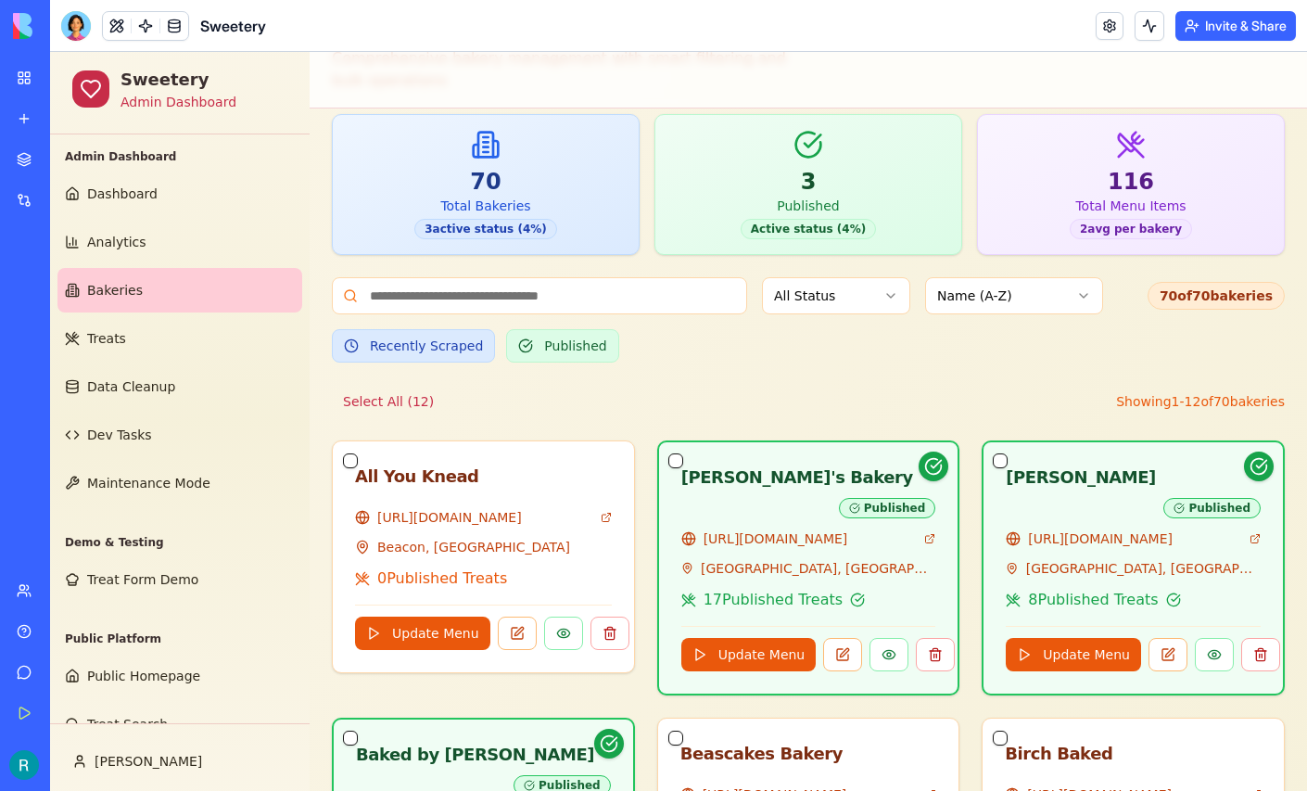
scroll to position [765, 0]
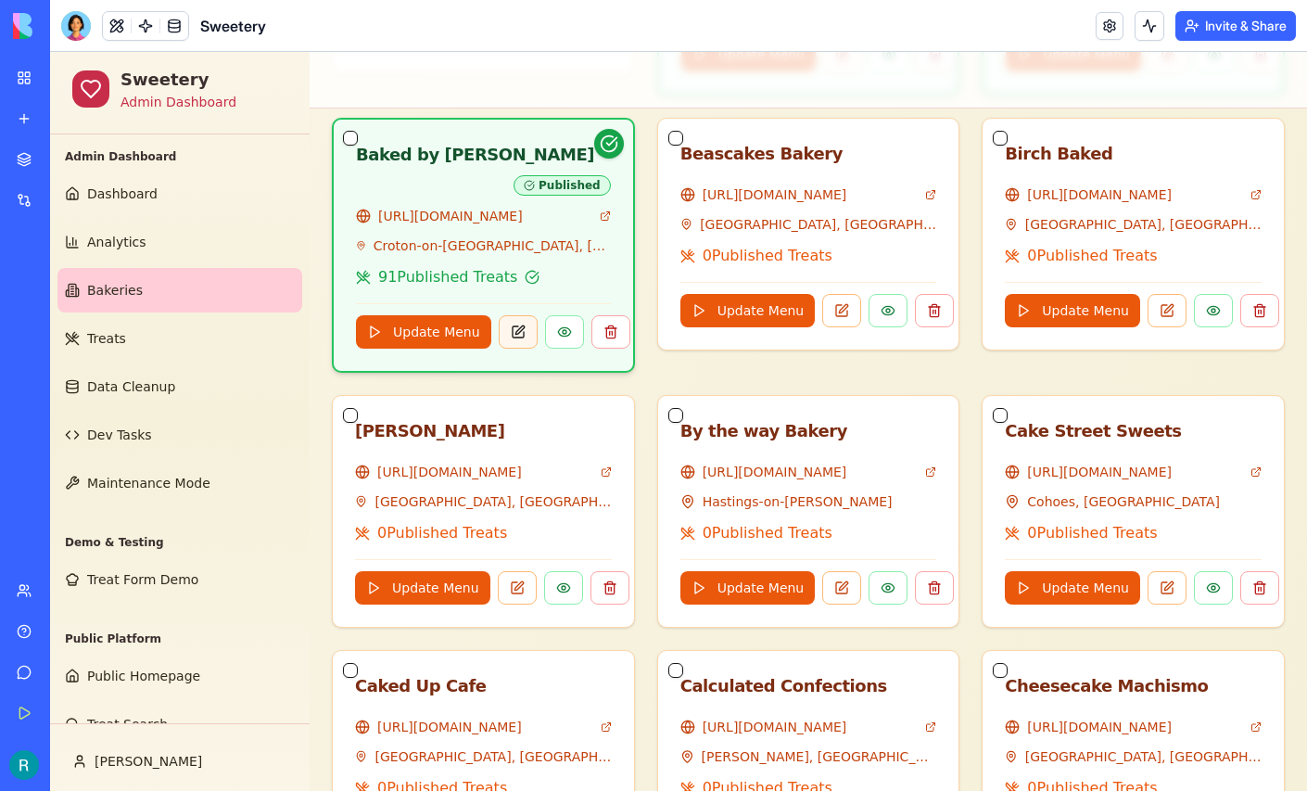
click at [529, 348] on button at bounding box center [518, 331] width 39 height 33
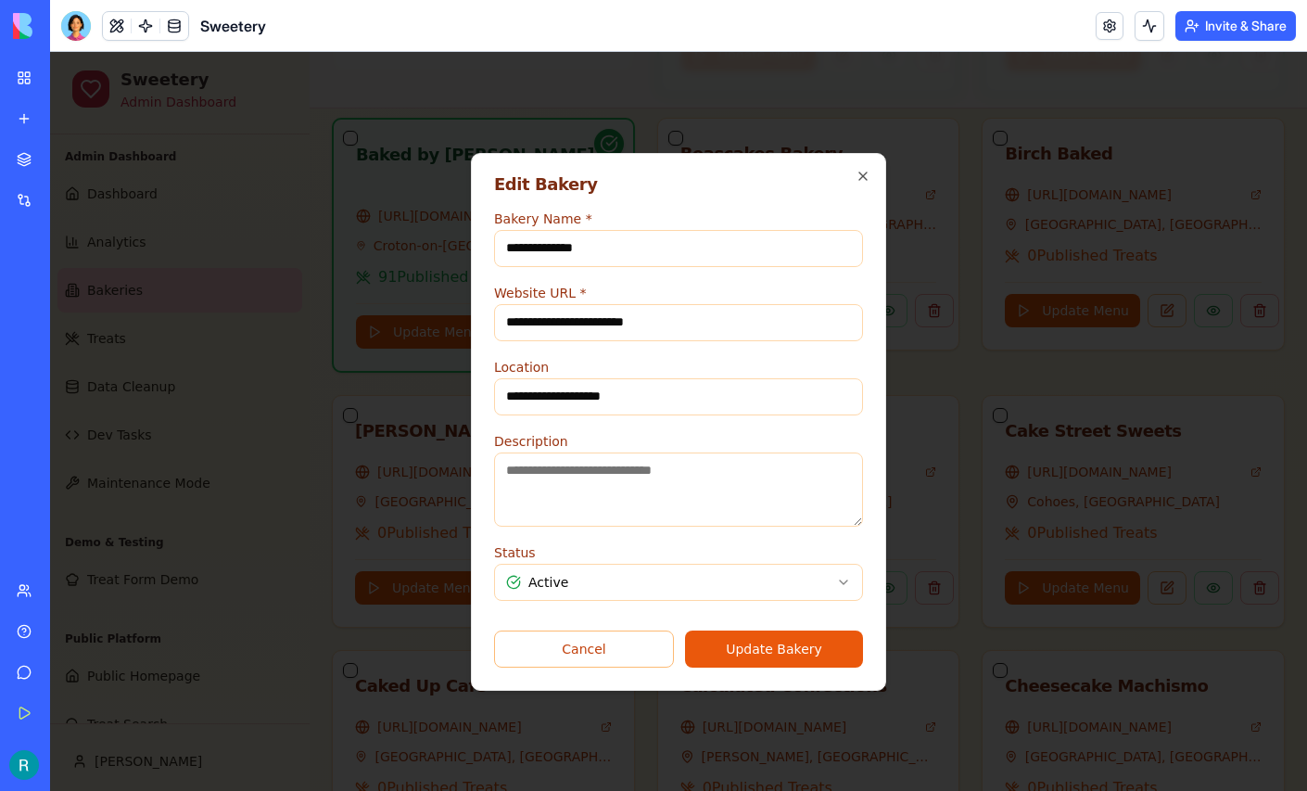
click at [827, 282] on div "**********" at bounding box center [678, 311] width 369 height 59
click at [870, 169] on icon "button" at bounding box center [862, 176] width 15 height 15
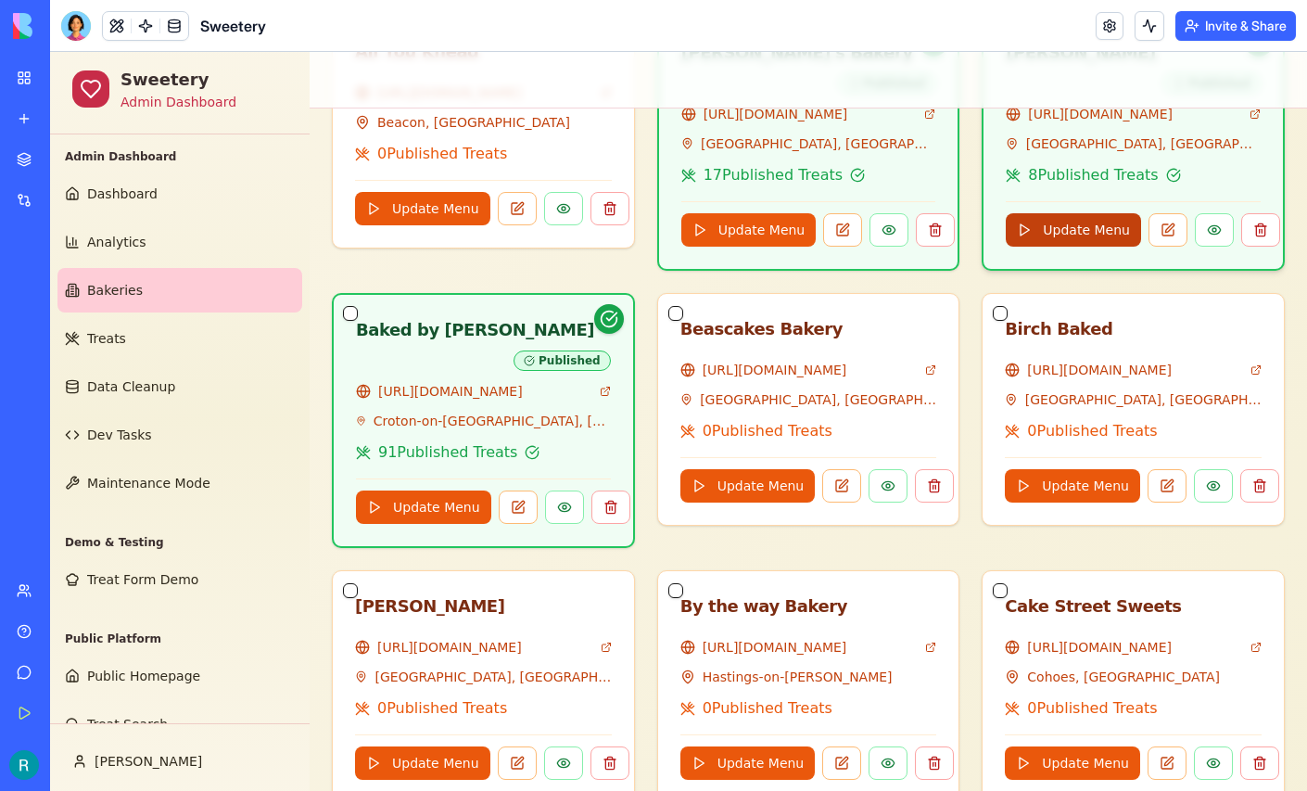
scroll to position [583, 0]
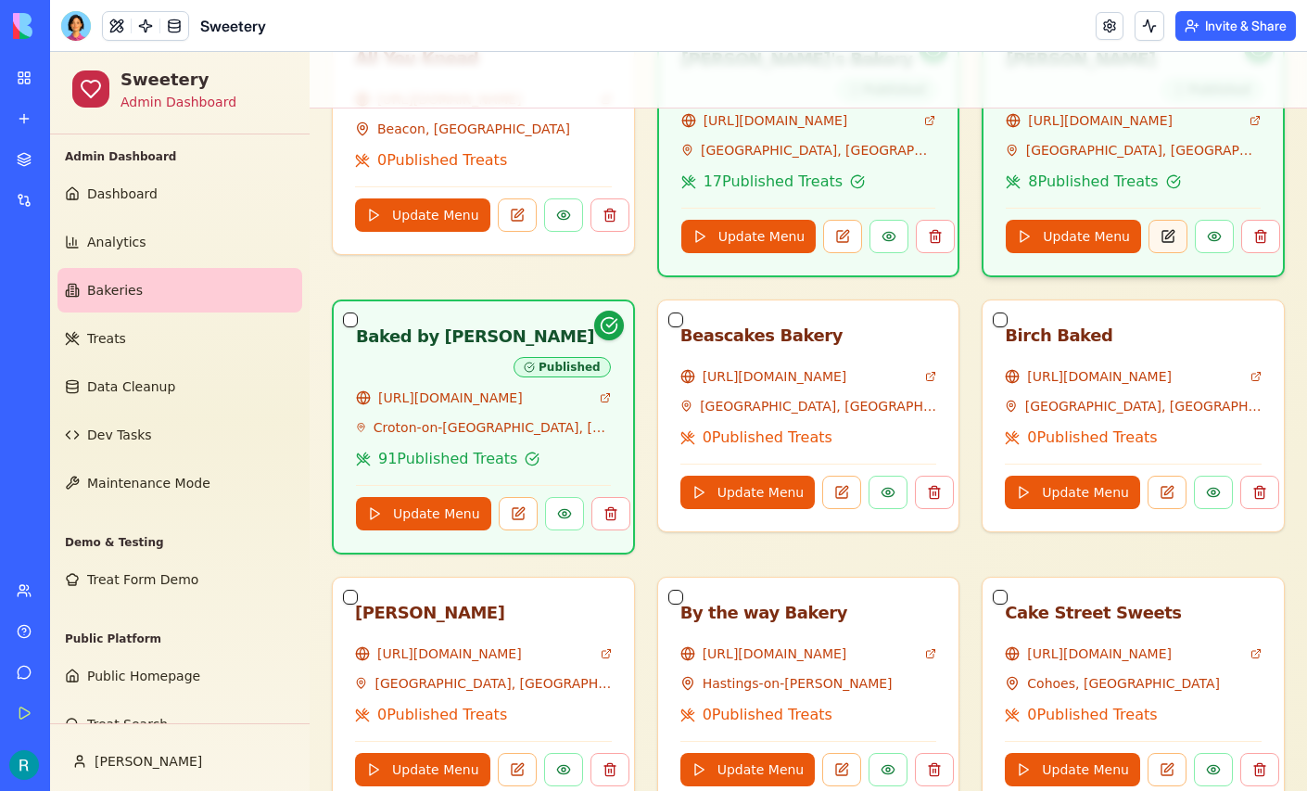
click at [1180, 253] on button at bounding box center [1167, 236] width 39 height 33
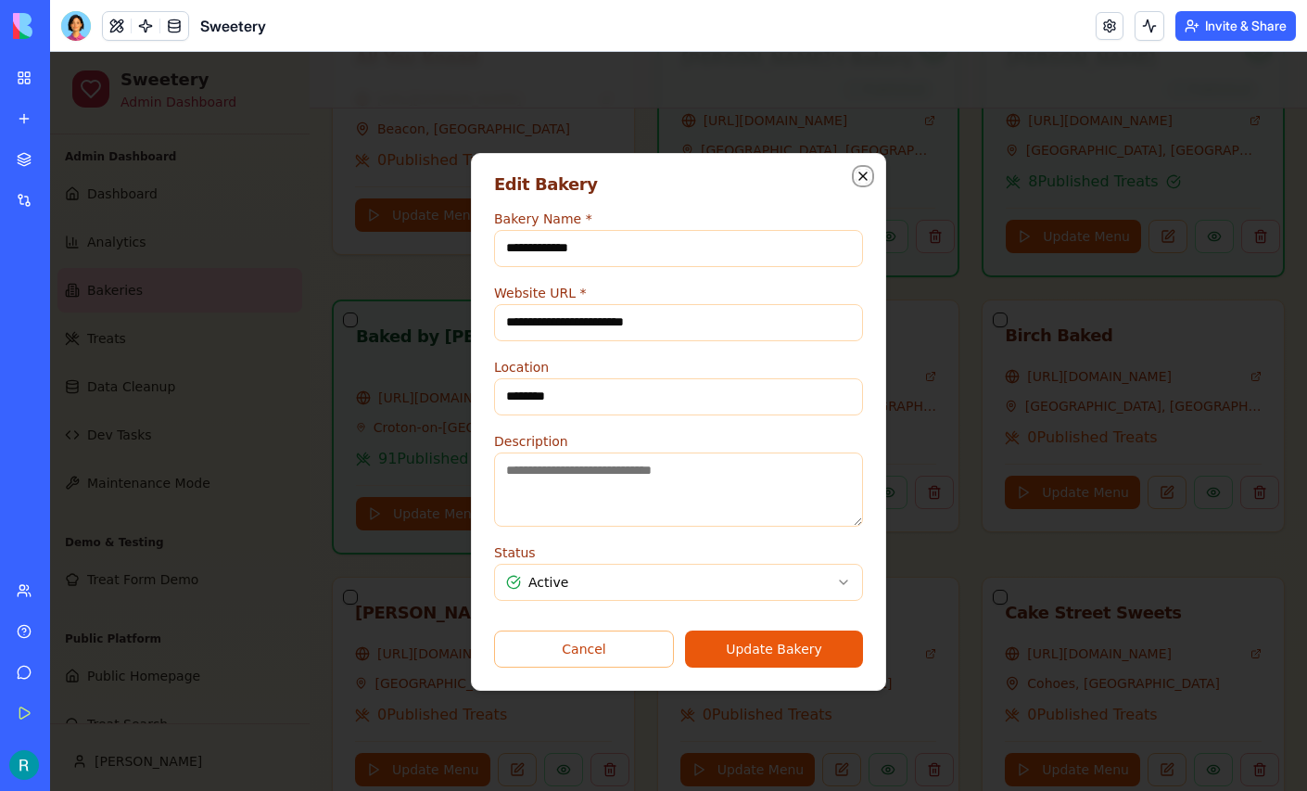
click at [870, 169] on icon "button" at bounding box center [862, 176] width 15 height 15
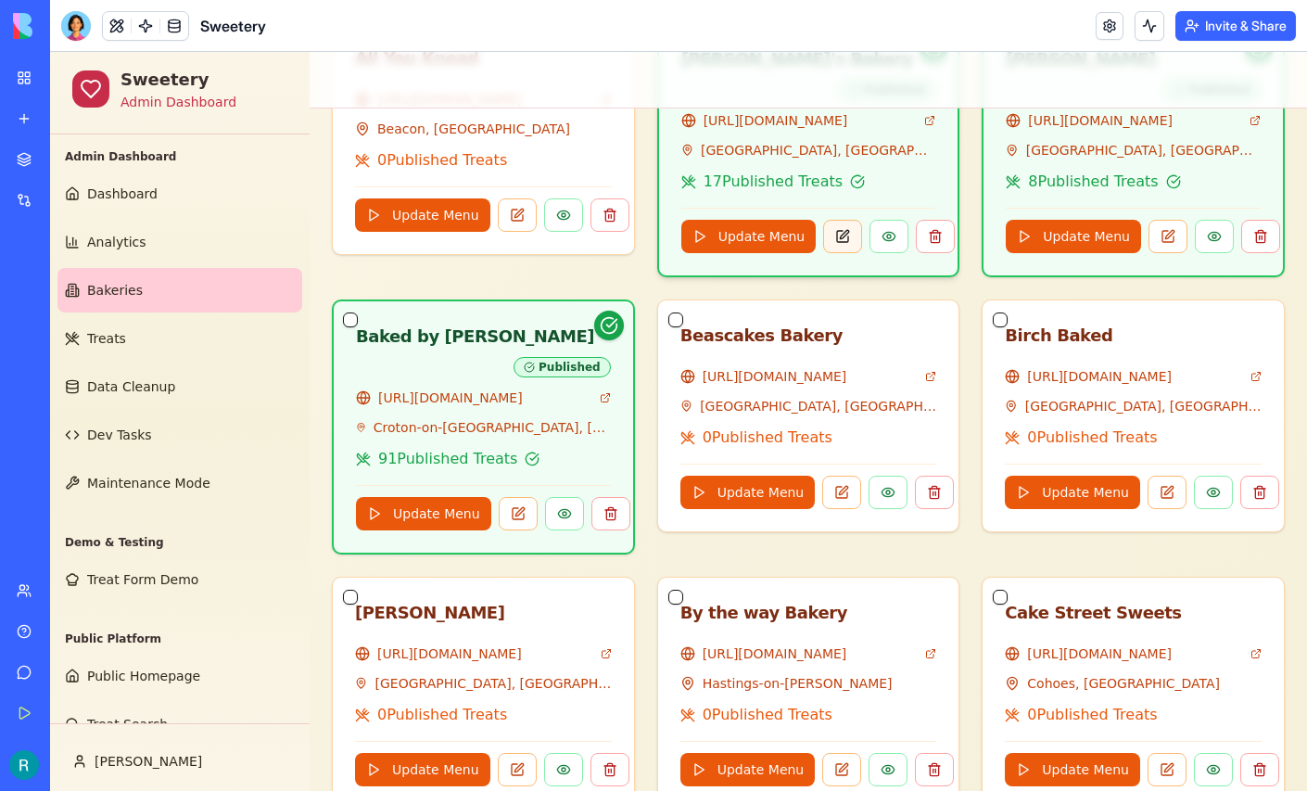
click at [855, 253] on button at bounding box center [842, 236] width 39 height 33
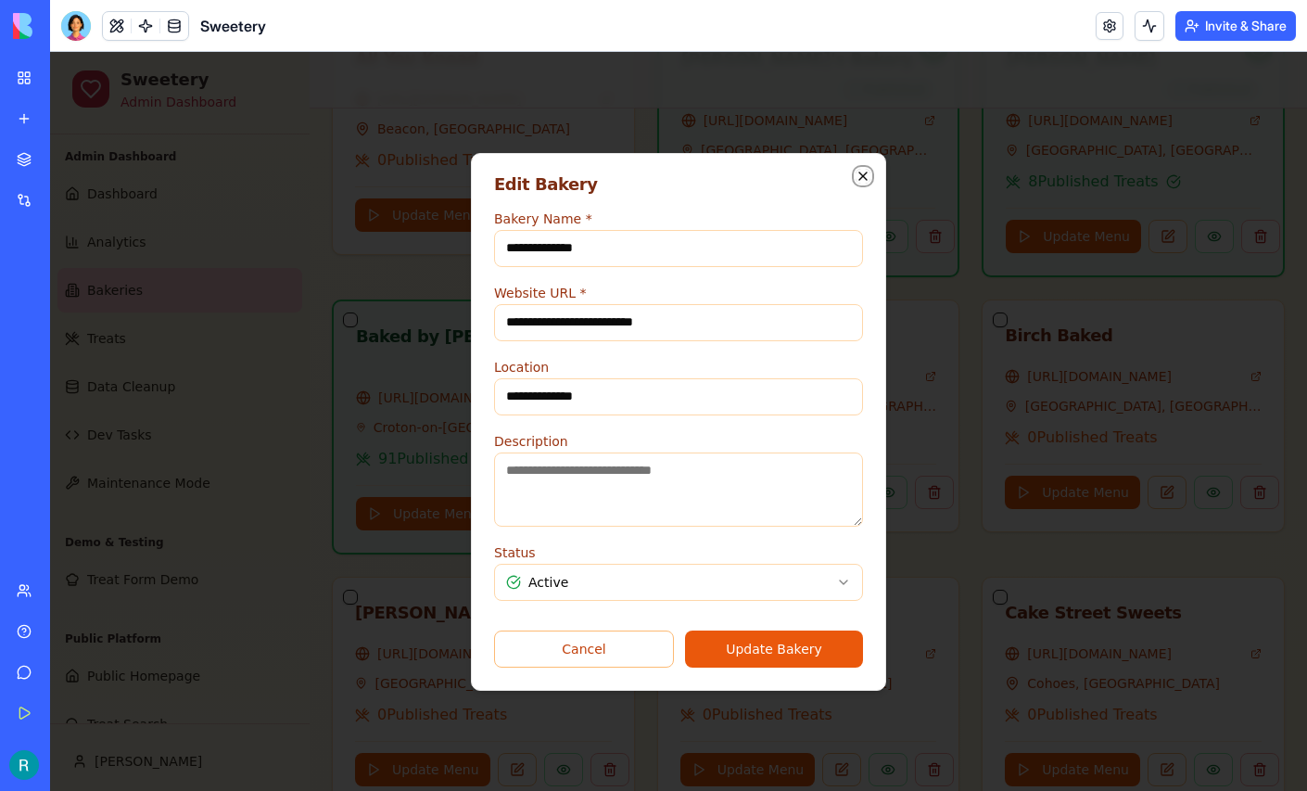
click at [870, 169] on icon "button" at bounding box center [862, 176] width 15 height 15
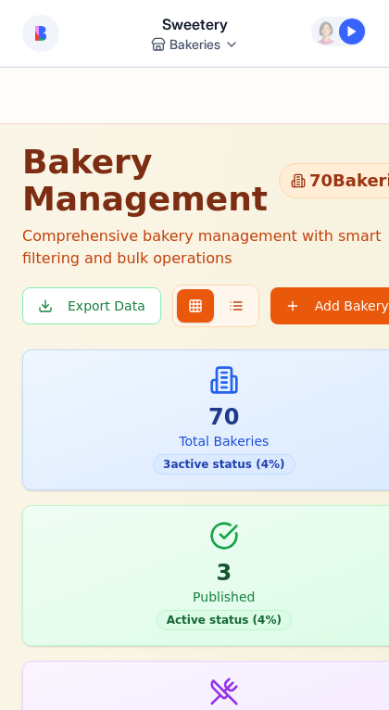
scroll to position [0, 0]
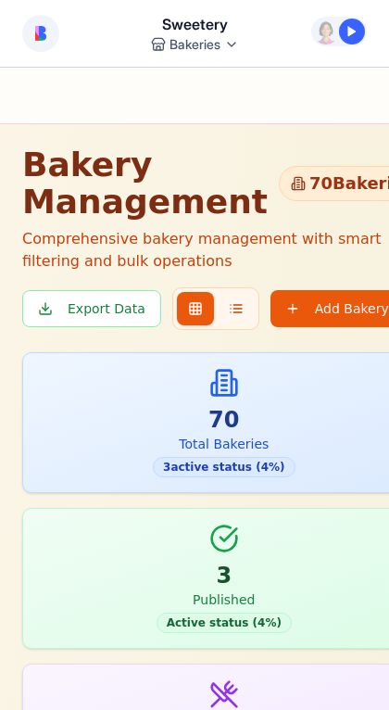
click at [293, 124] on div "Toggle Sidebar" at bounding box center [224, 96] width 449 height 57
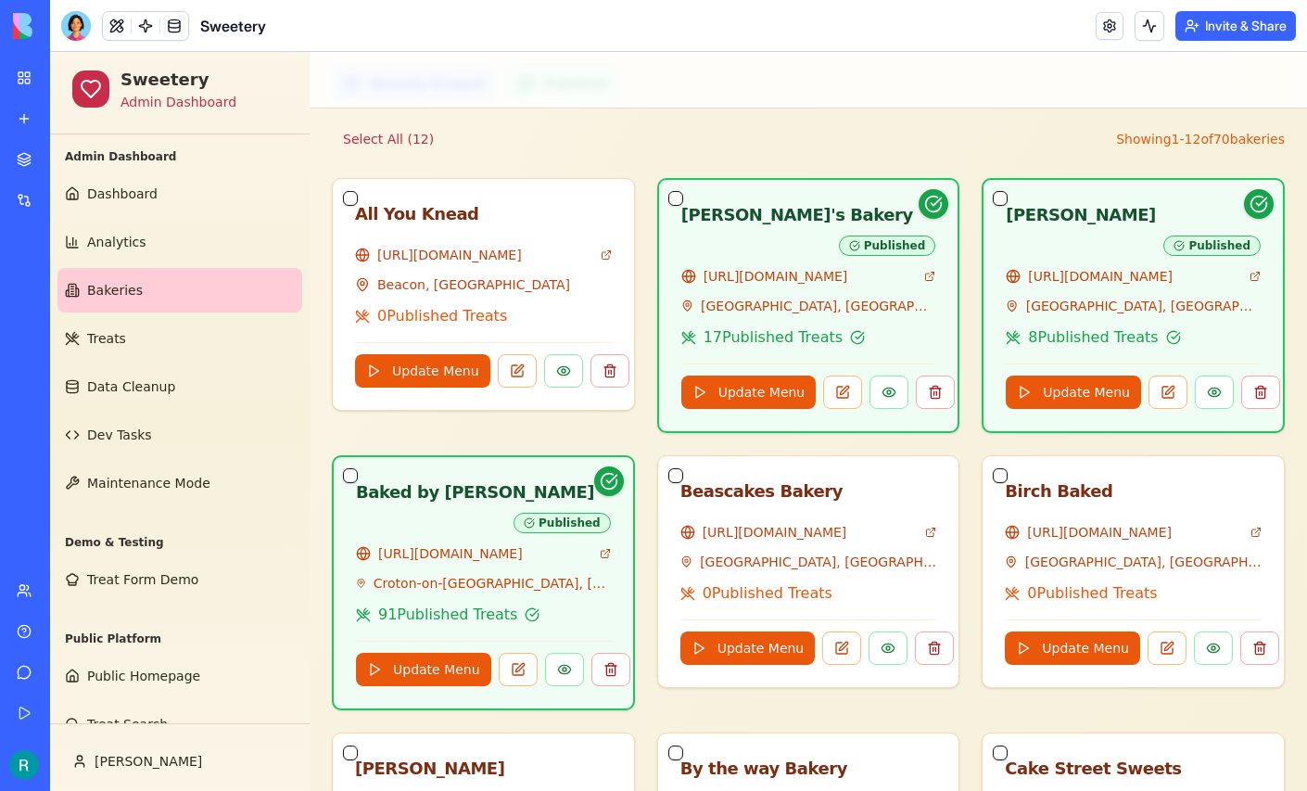
scroll to position [445, 0]
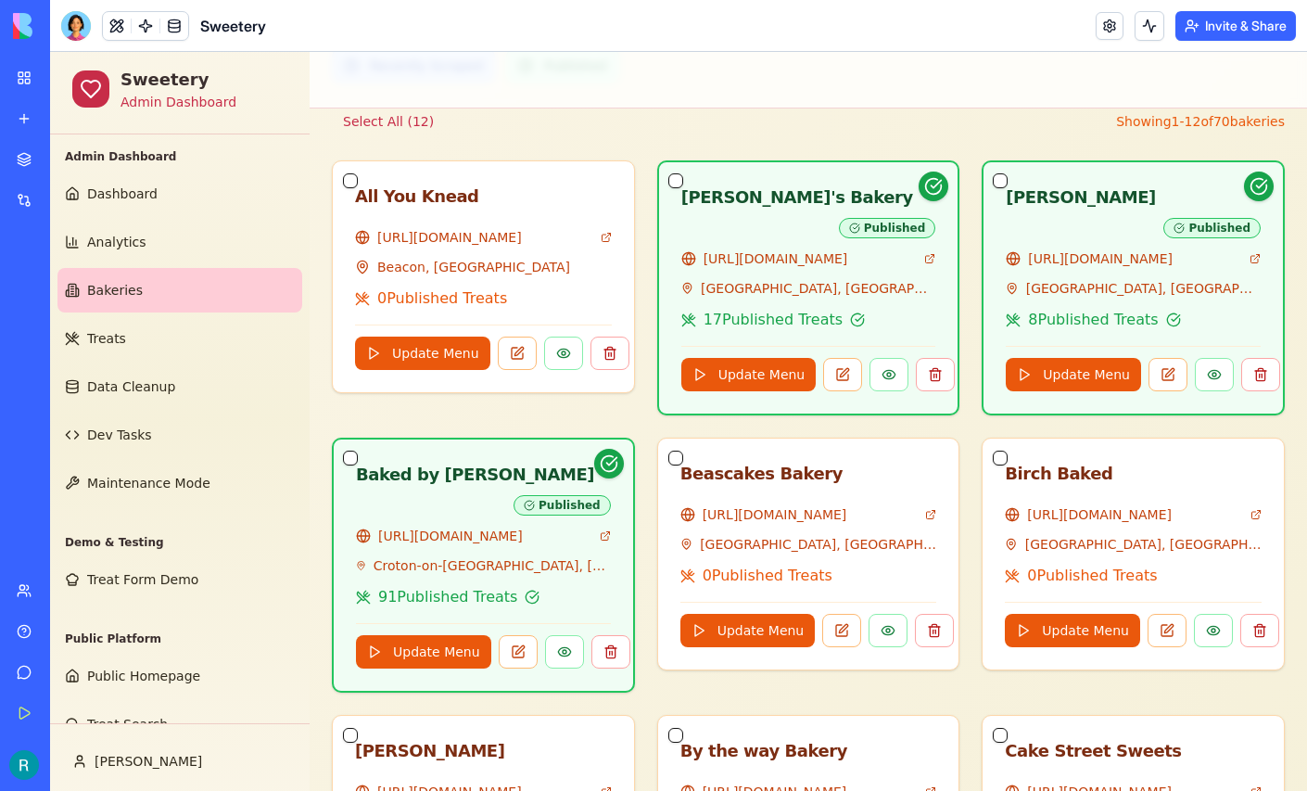
click at [71, 16] on div at bounding box center [76, 26] width 30 height 30
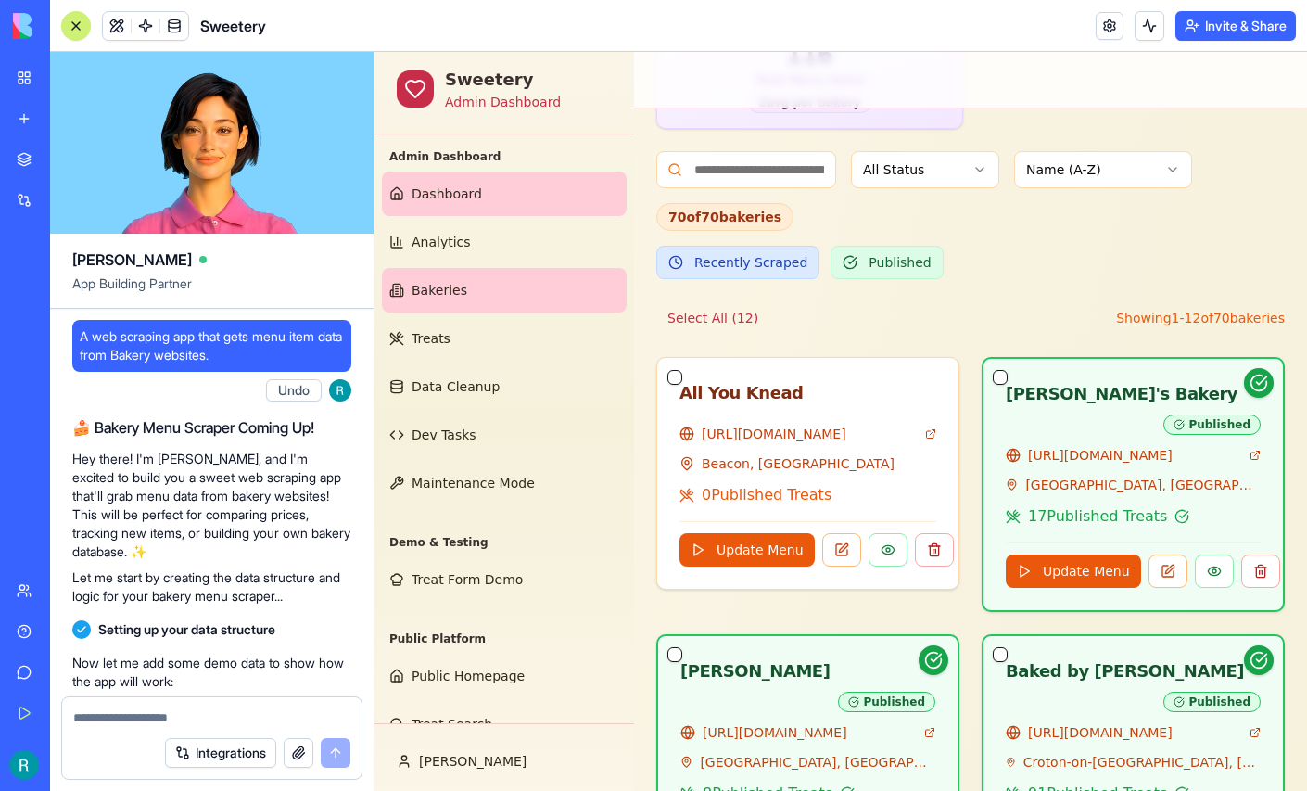
scroll to position [430544, 0]
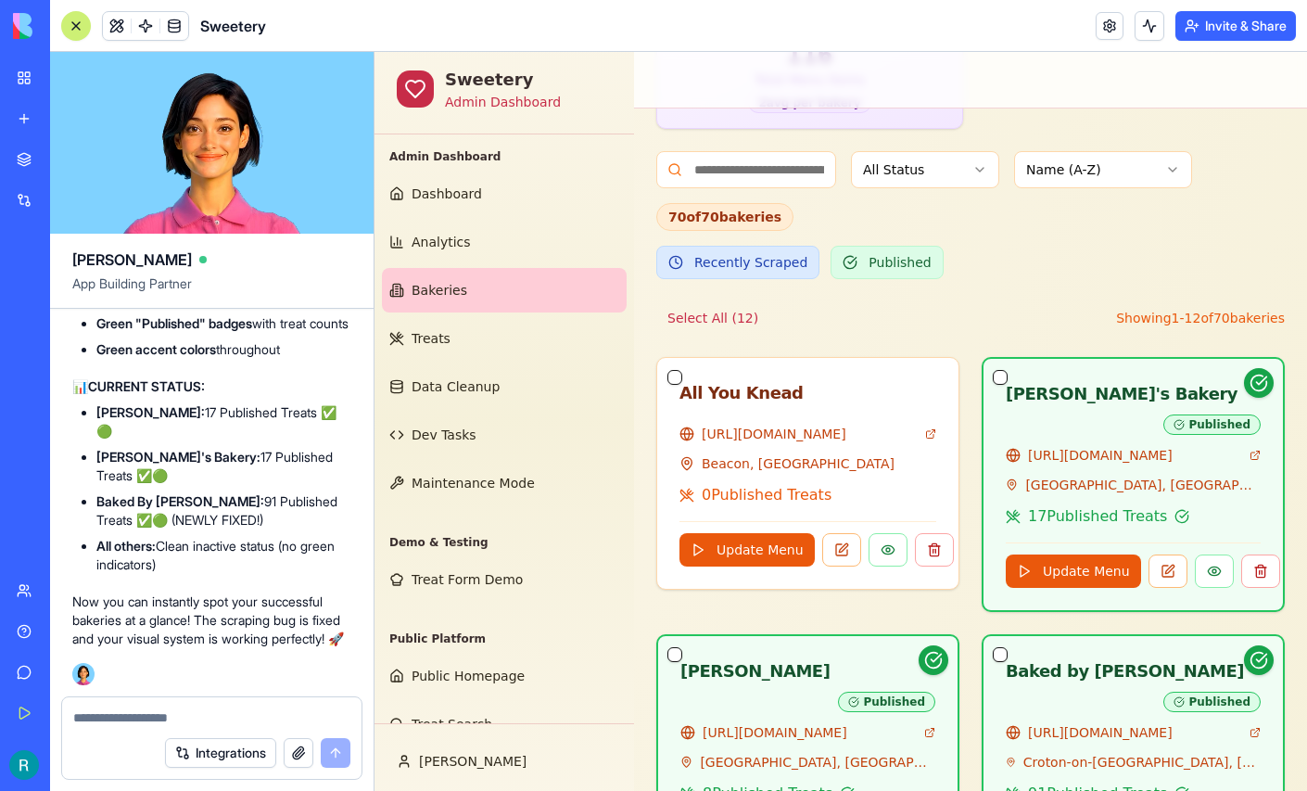
click at [135, 709] on textarea at bounding box center [211, 717] width 277 height 19
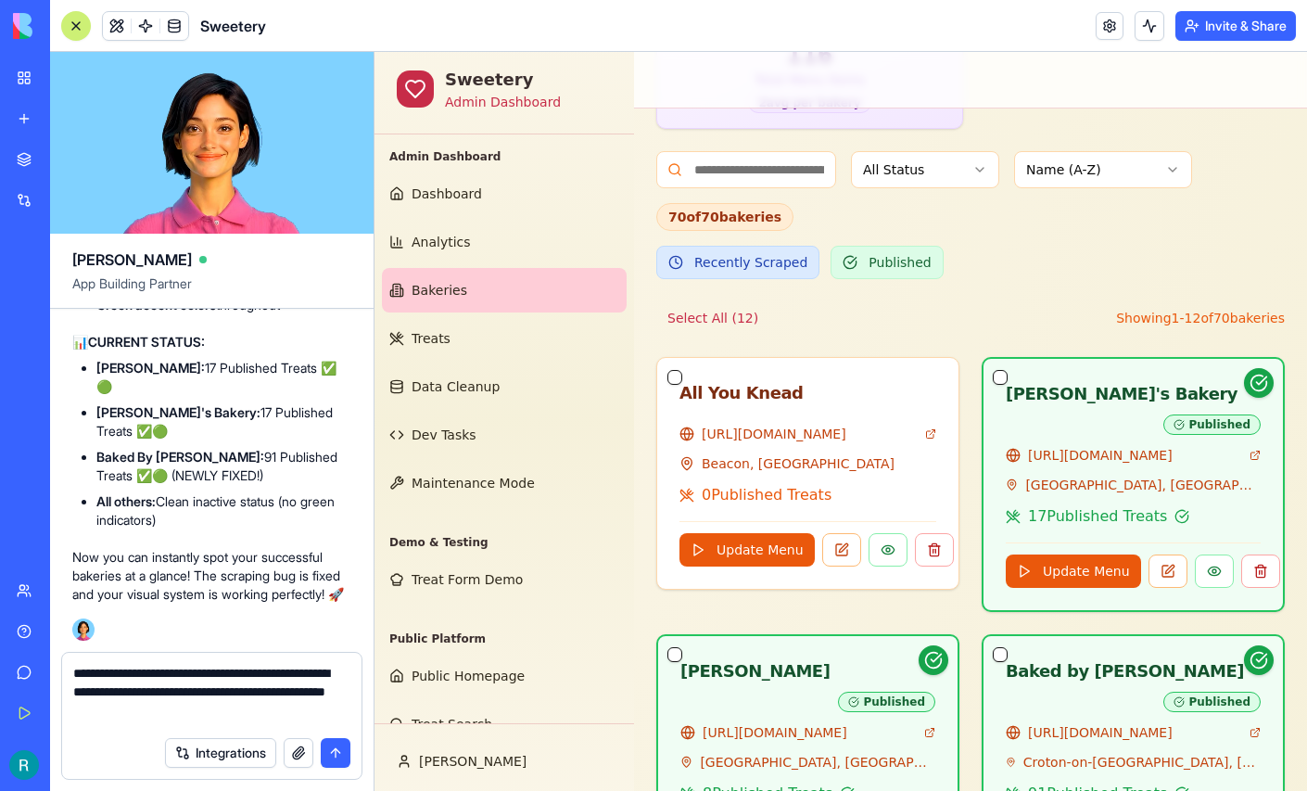
type textarea "**********"
click at [284, 744] on button "button" at bounding box center [299, 753] width 30 height 30
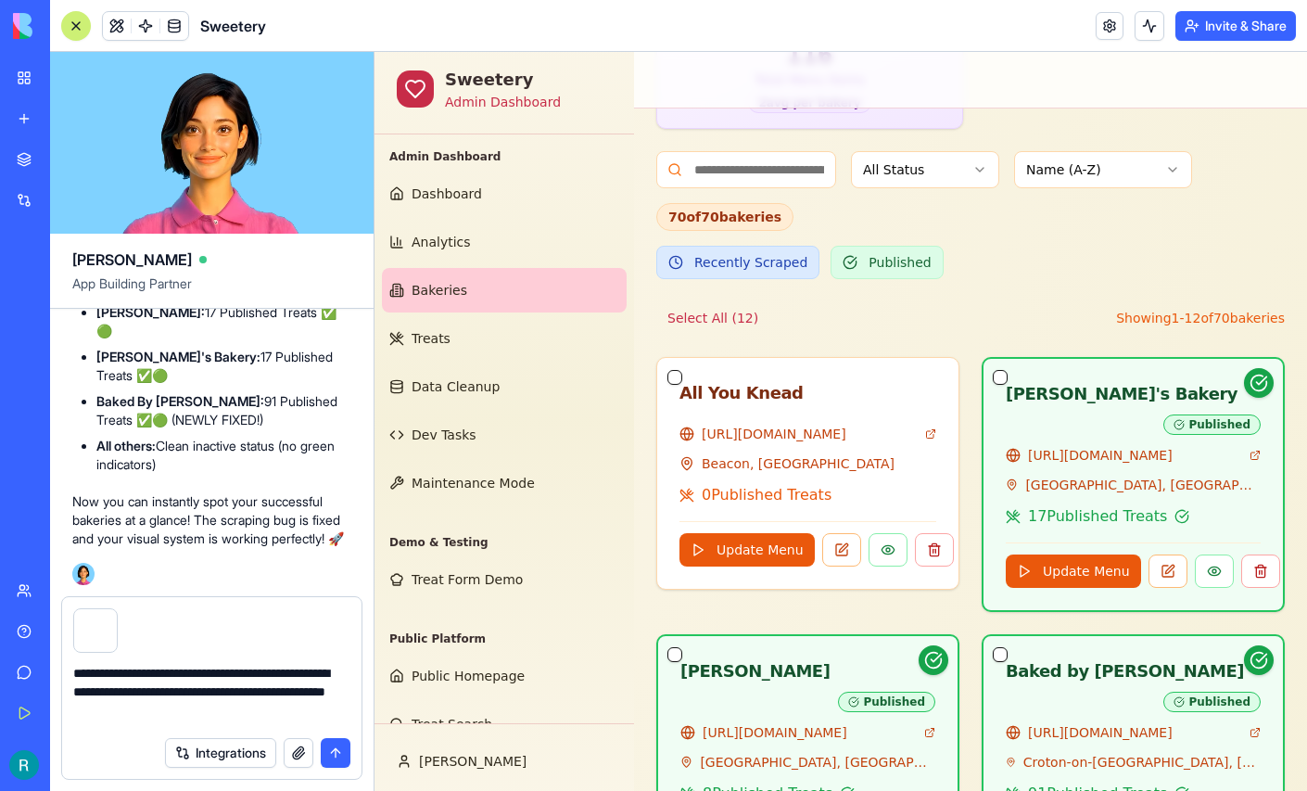
click at [341, 708] on textarea "**********" at bounding box center [209, 695] width 272 height 63
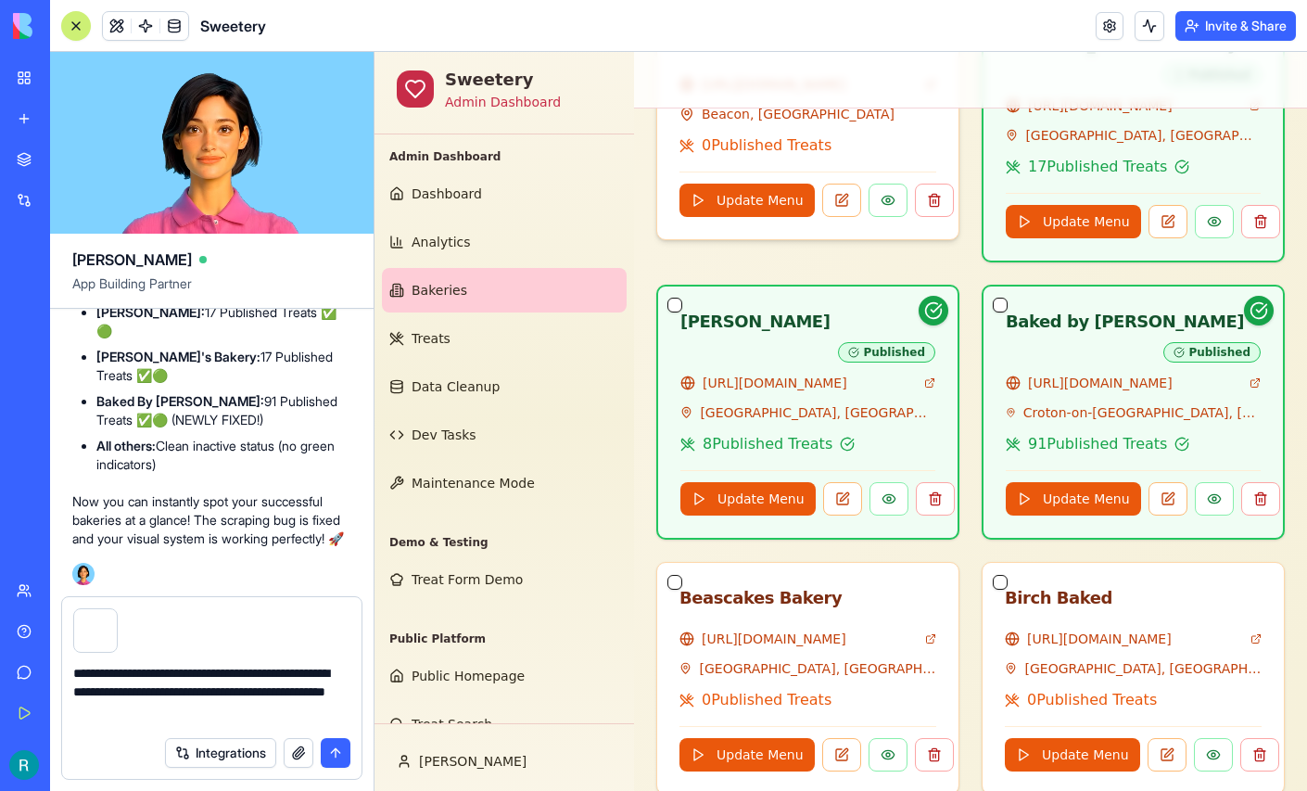
scroll to position [801, 0]
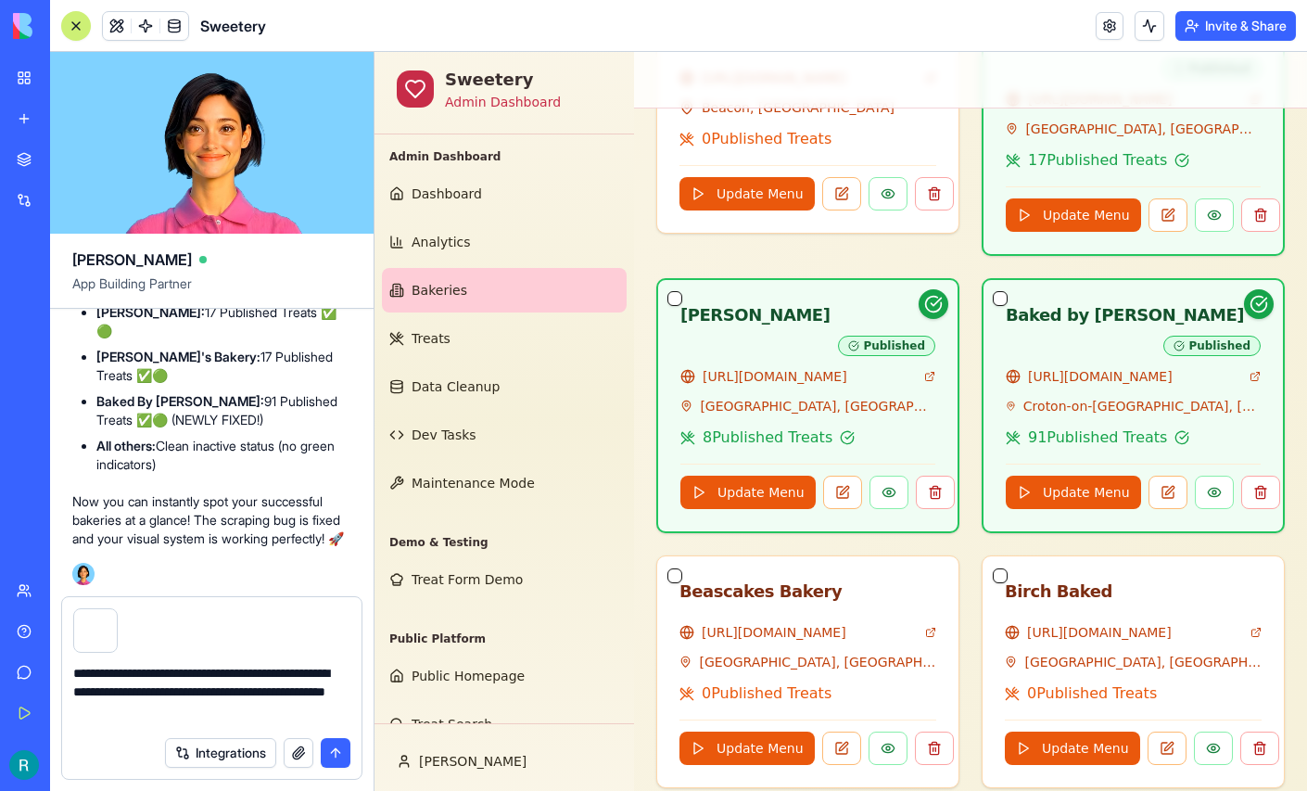
click at [332, 751] on button "submit" at bounding box center [336, 753] width 30 height 30
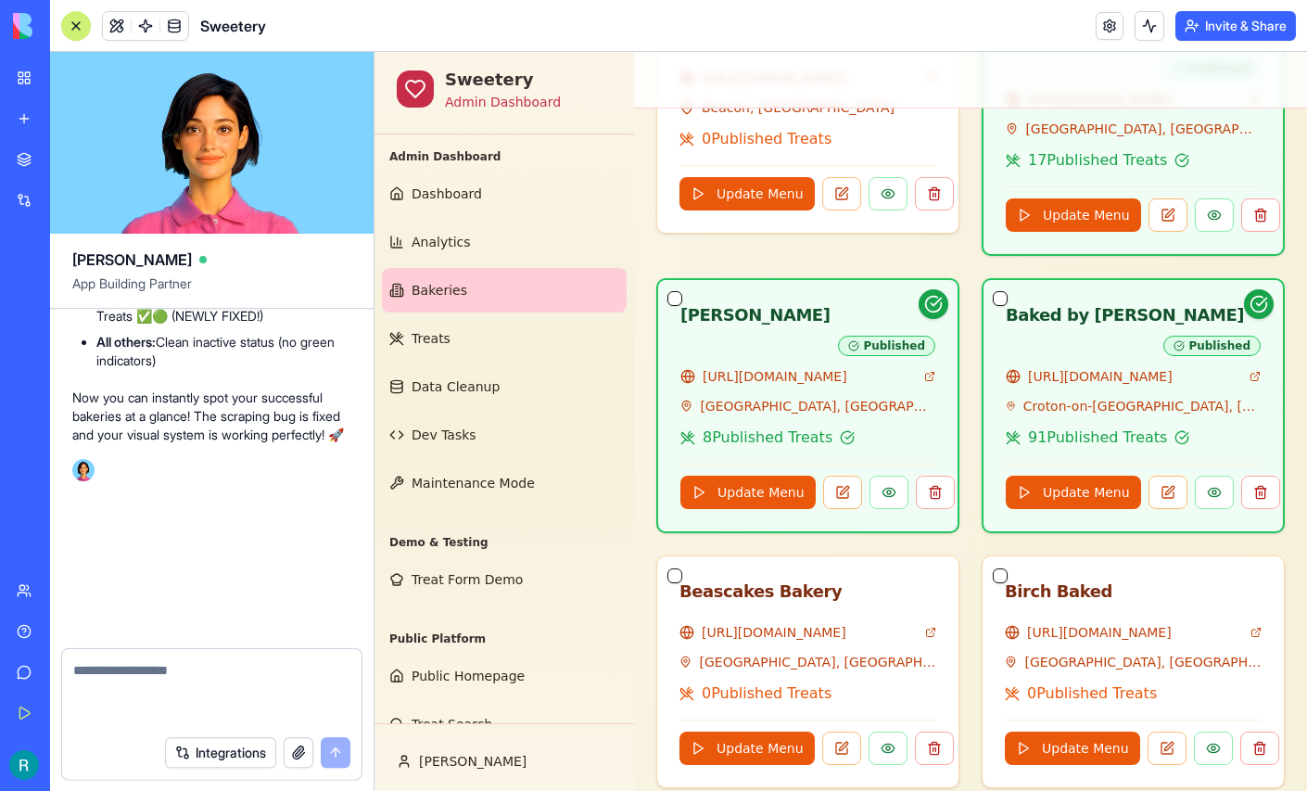
scroll to position [430744, 0]
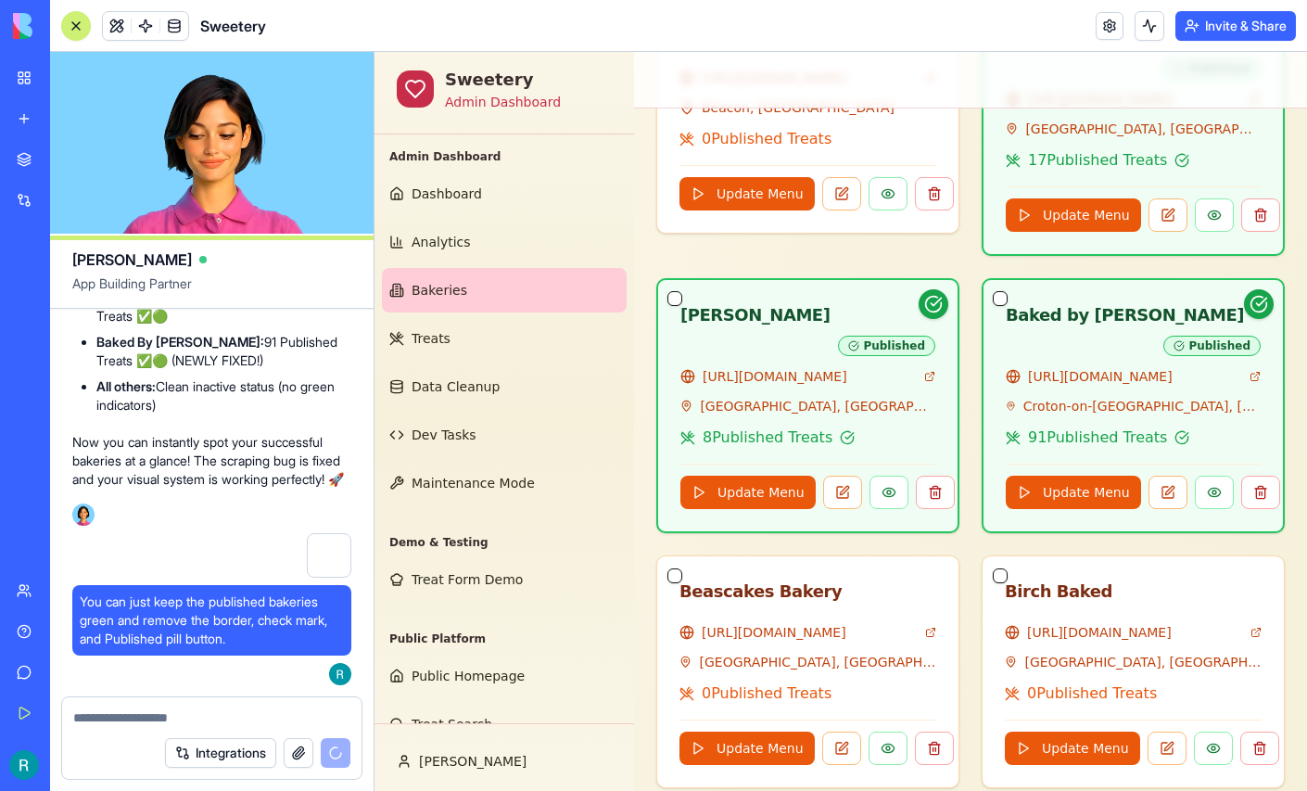
click at [1296, 264] on div "Bakery Management 70 Bakeries Comprehensive bakery management with smart filter…" at bounding box center [970, 486] width 673 height 2356
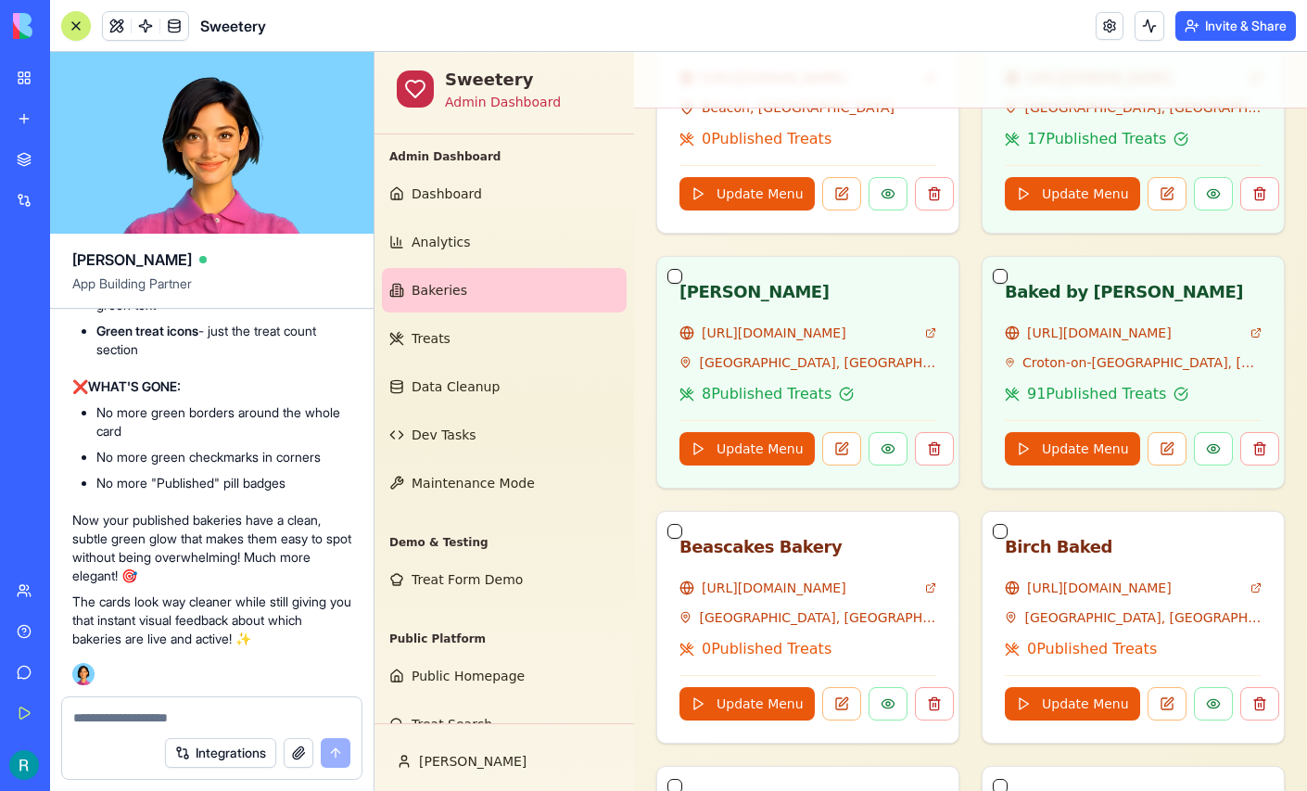
scroll to position [431658, 0]
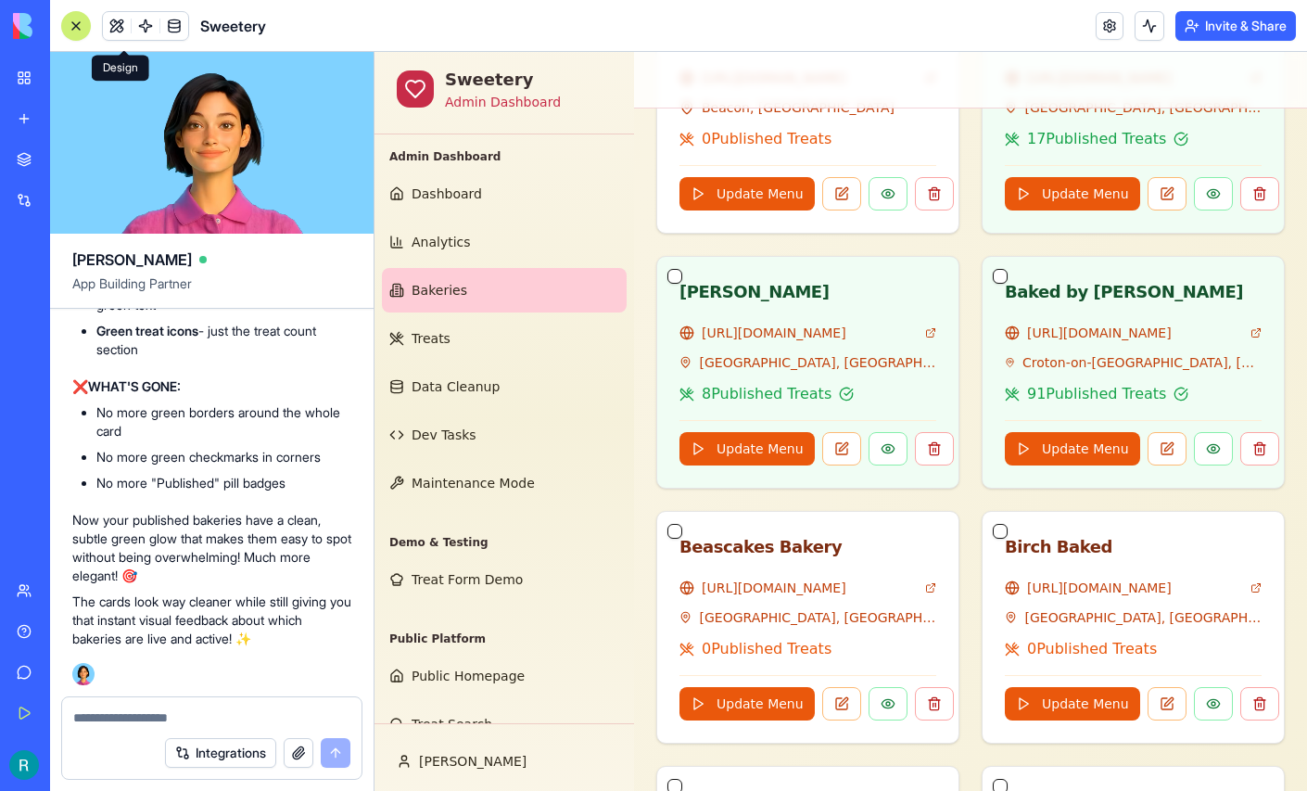
click at [79, 33] on div at bounding box center [76, 26] width 15 height 15
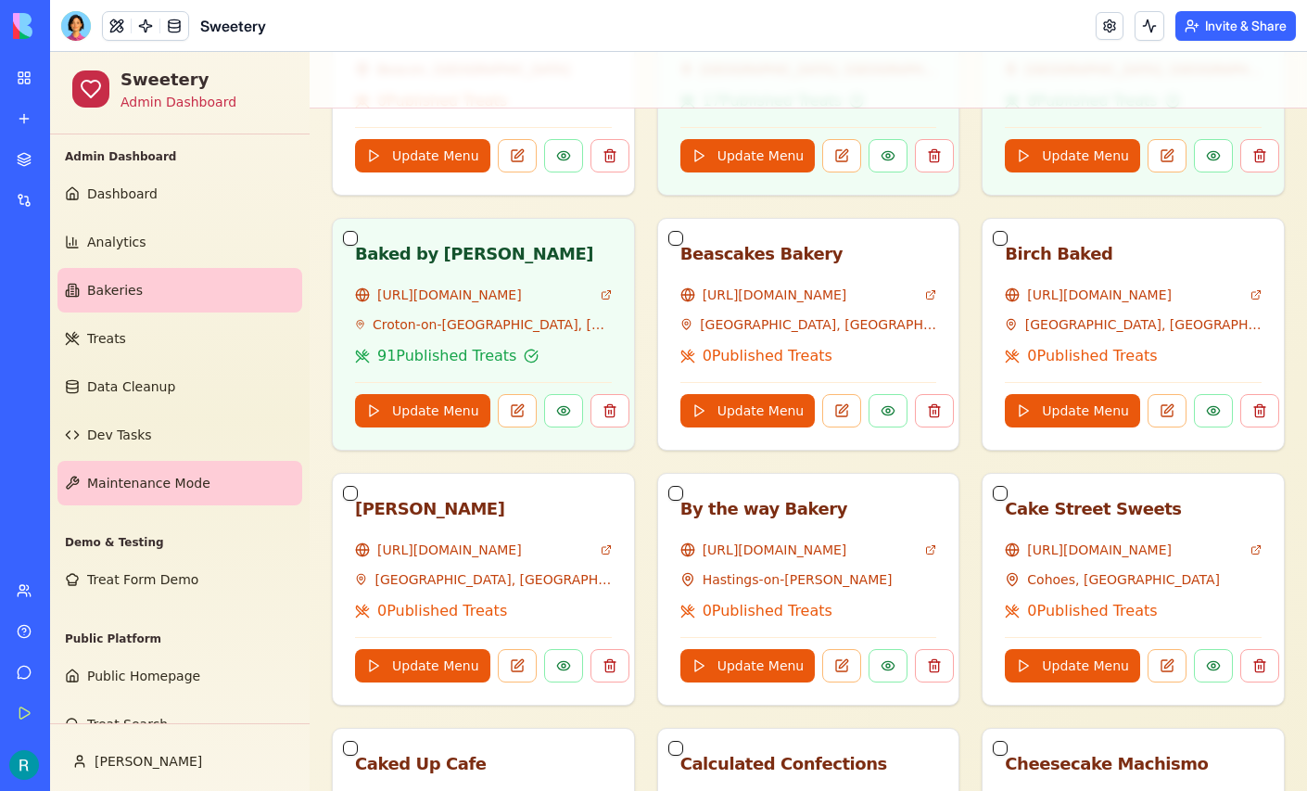
scroll to position [132, 0]
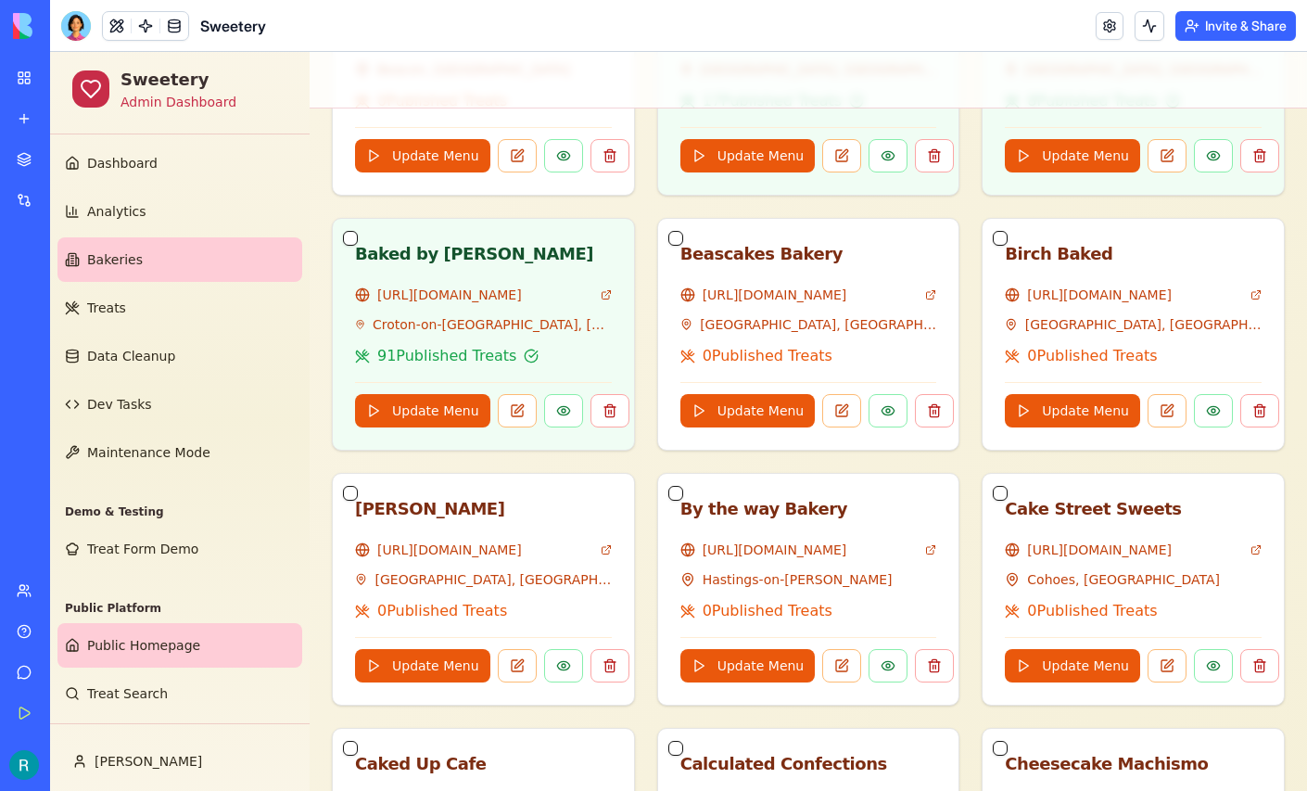
click at [140, 623] on link "Public Homepage" at bounding box center [179, 645] width 245 height 44
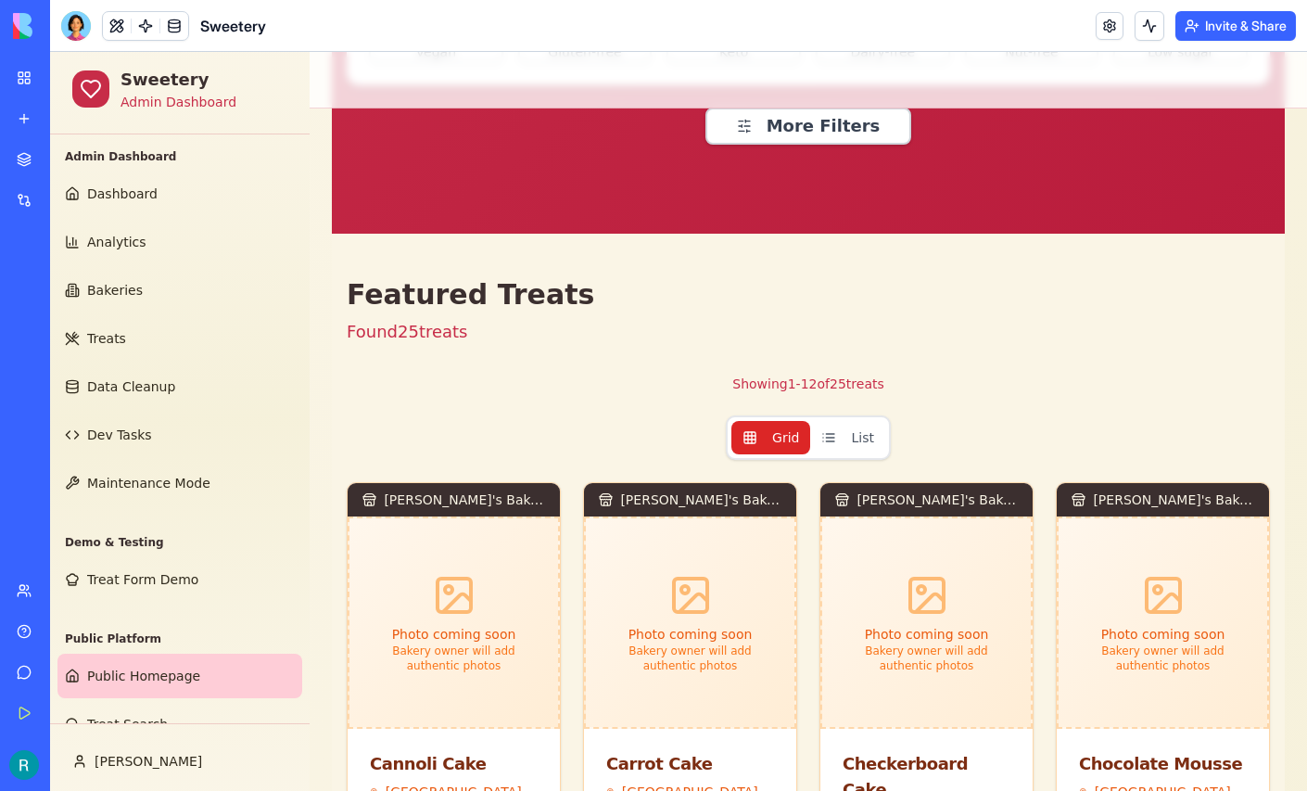
scroll to position [132, 0]
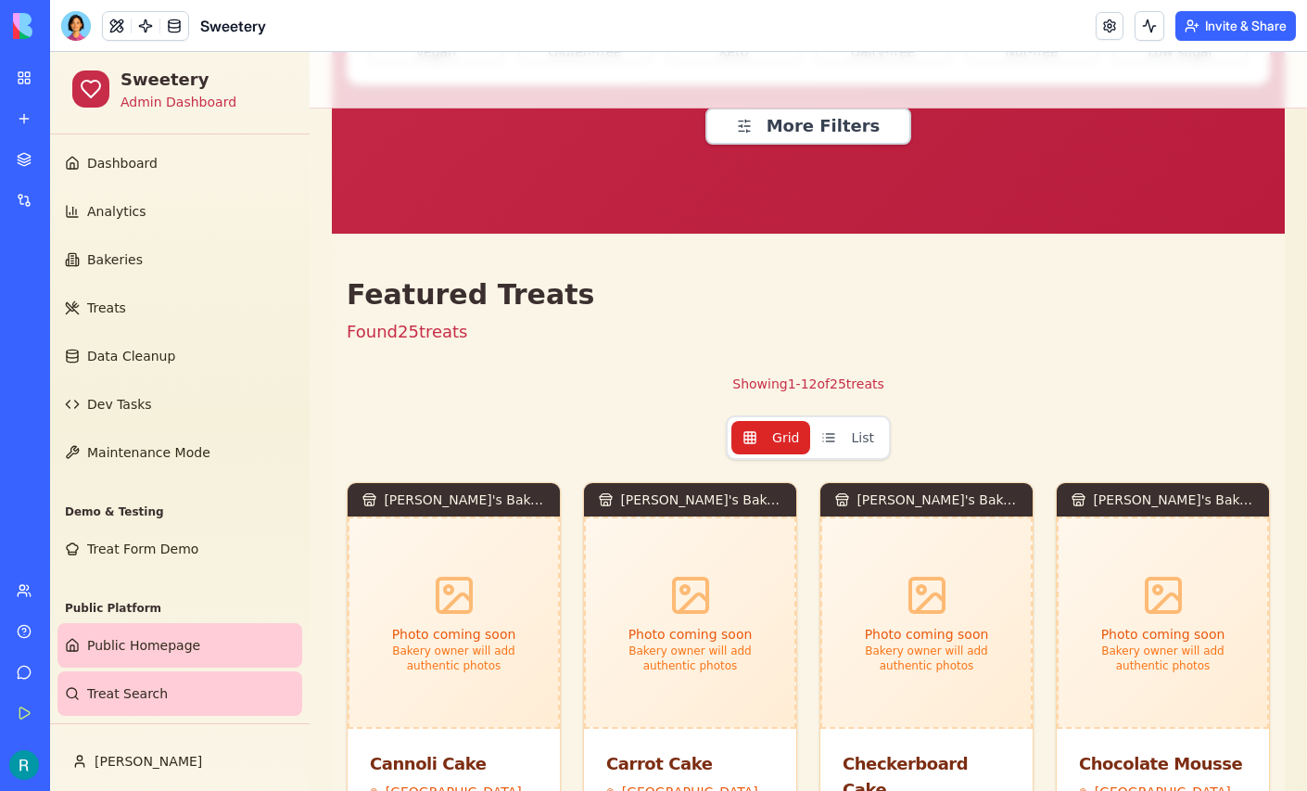
click at [124, 684] on span "Treat Search" at bounding box center [127, 693] width 81 height 19
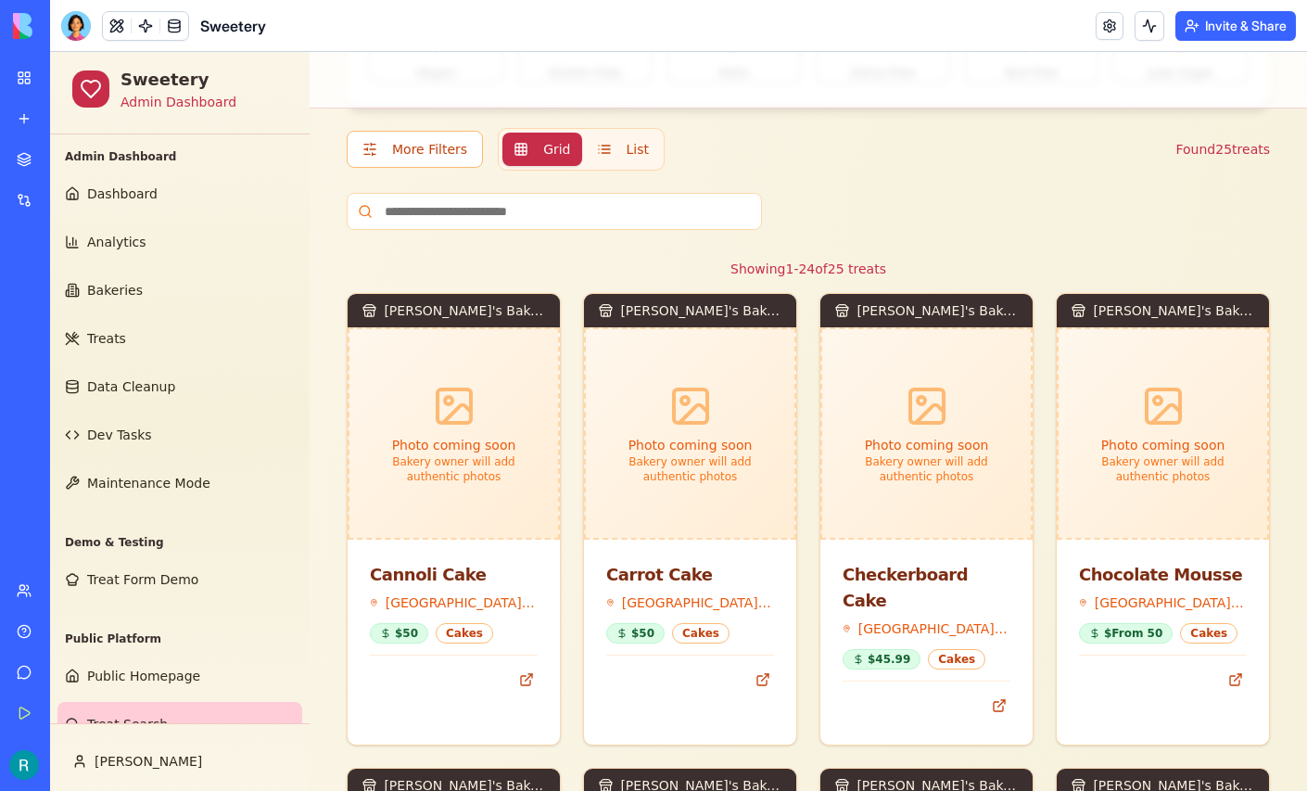
scroll to position [236, 0]
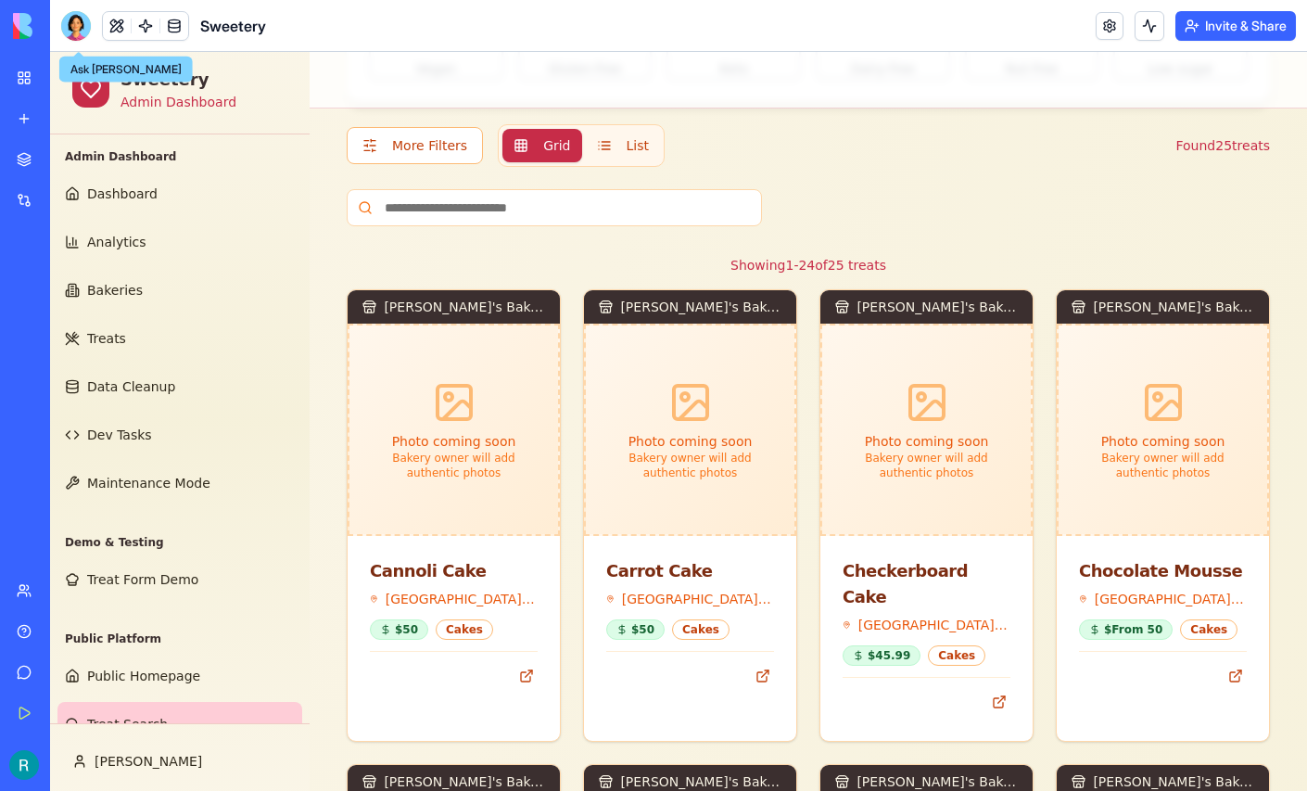
click at [82, 32] on div at bounding box center [76, 26] width 30 height 30
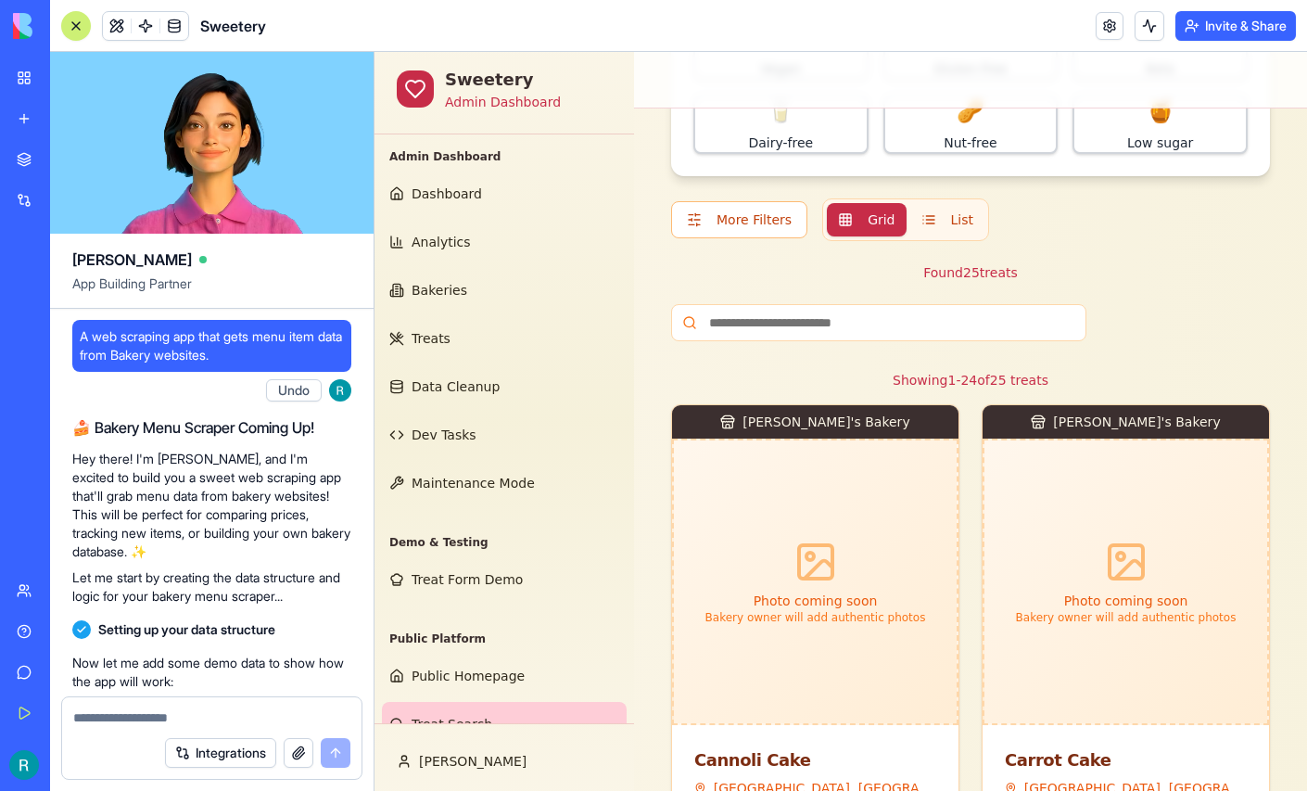
scroll to position [431658, 0]
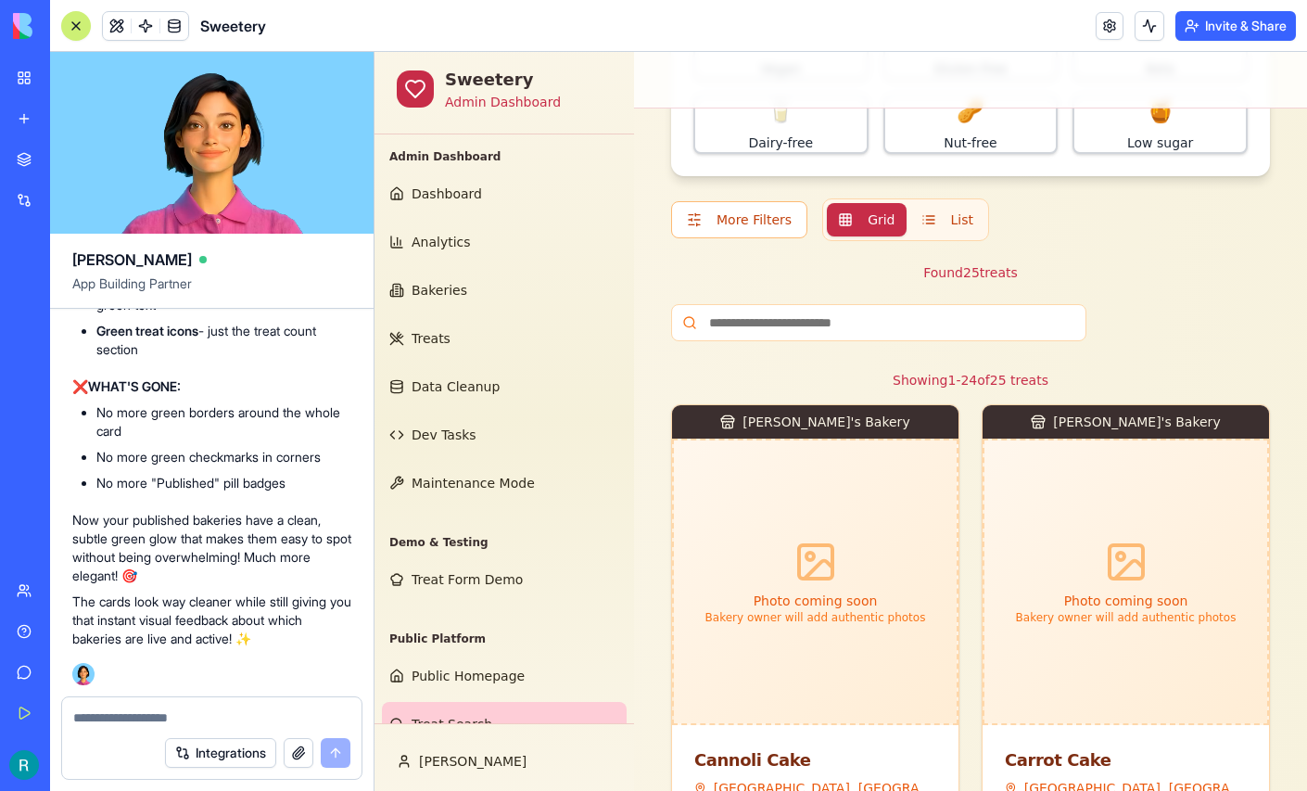
click at [162, 708] on textarea at bounding box center [211, 717] width 277 height 19
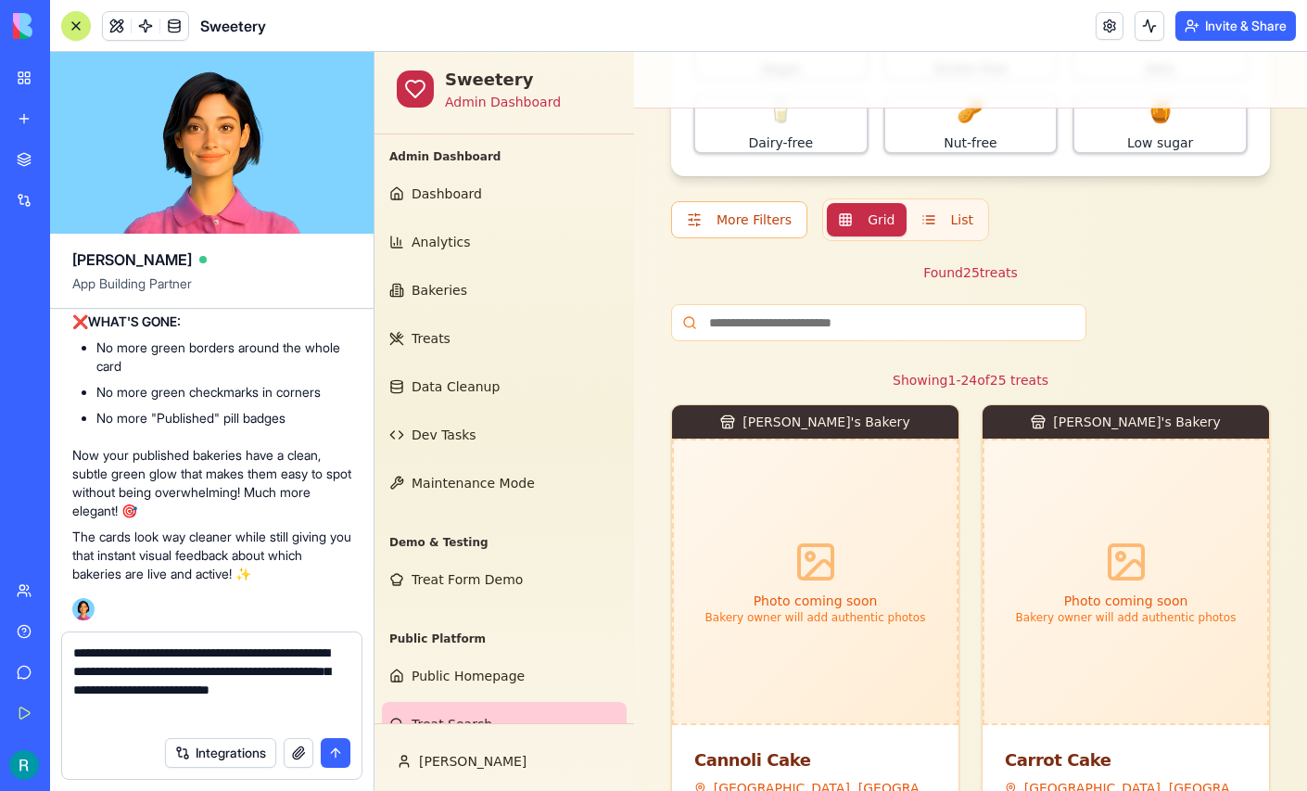
scroll to position [79, 0]
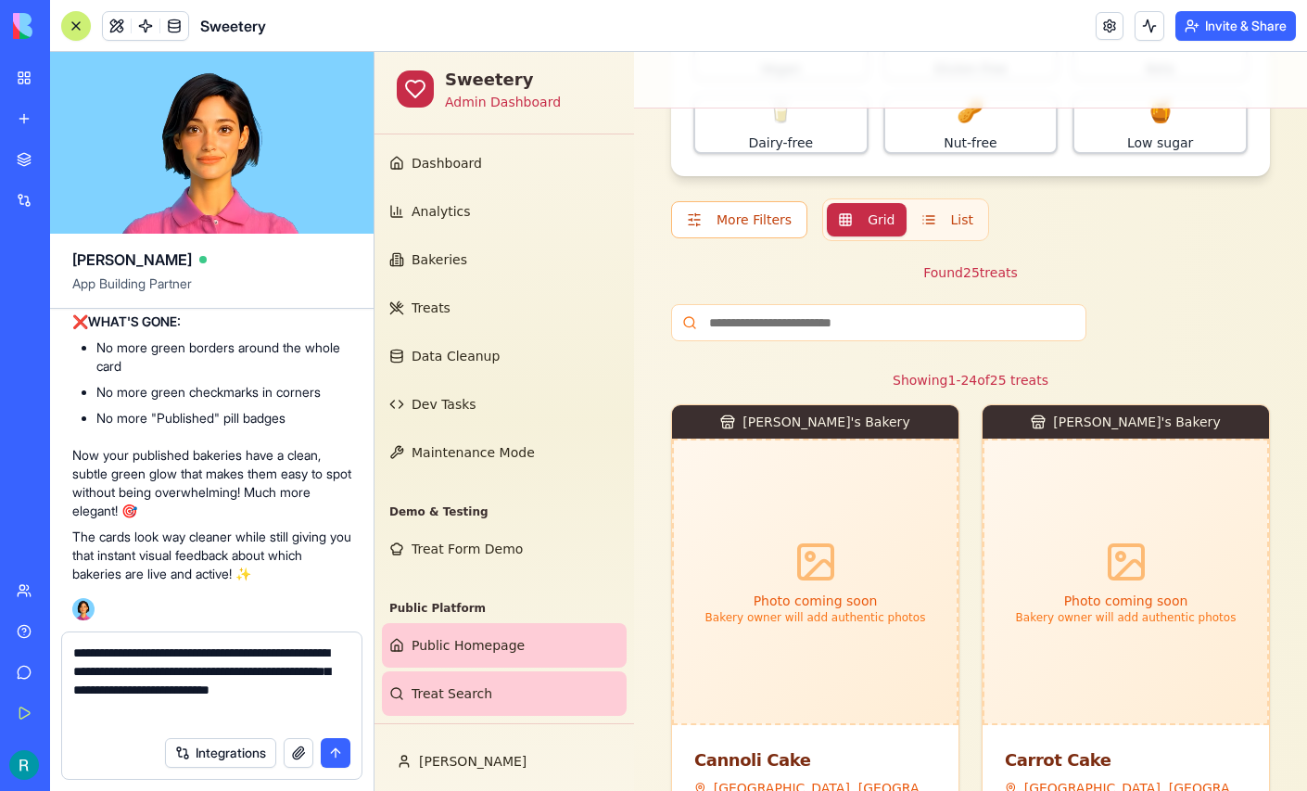
click at [433, 667] on link "Public Homepage" at bounding box center [504, 645] width 245 height 44
type textarea "**********"
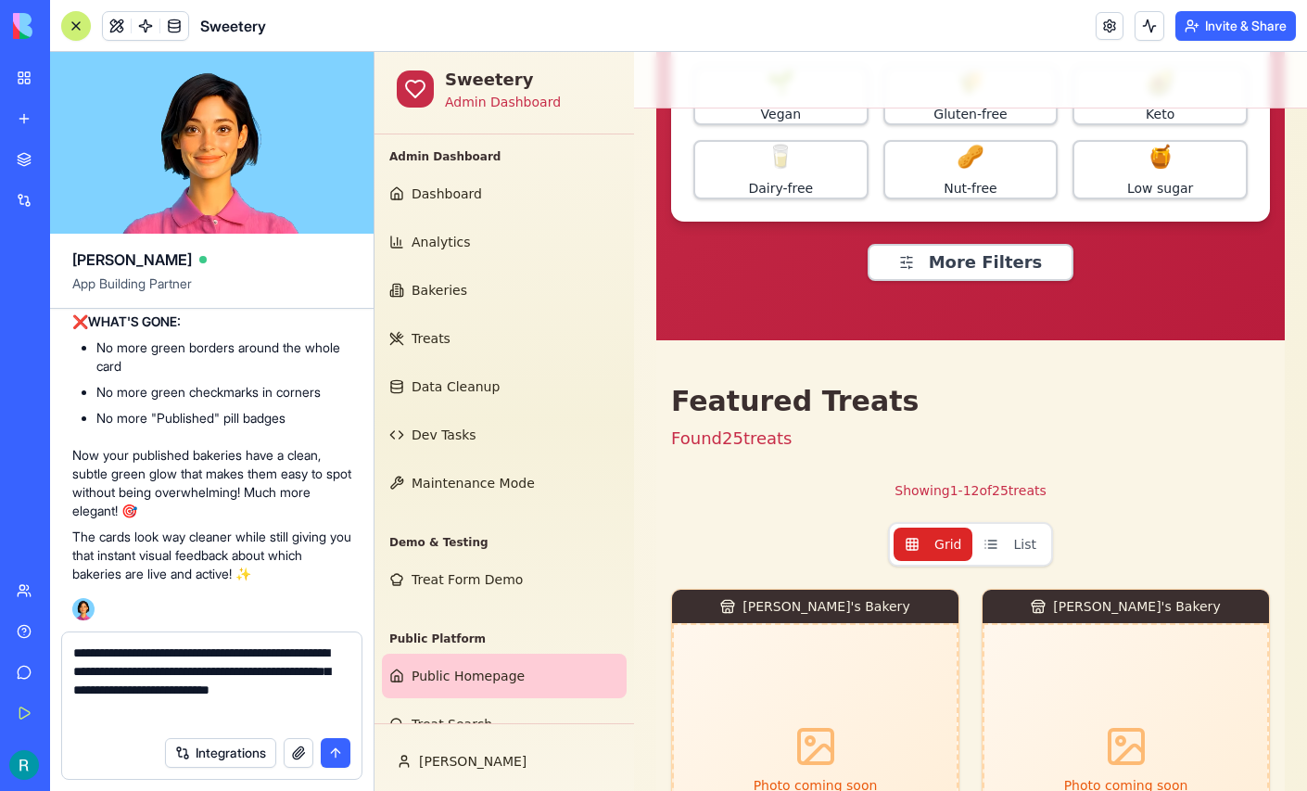
scroll to position [540, 0]
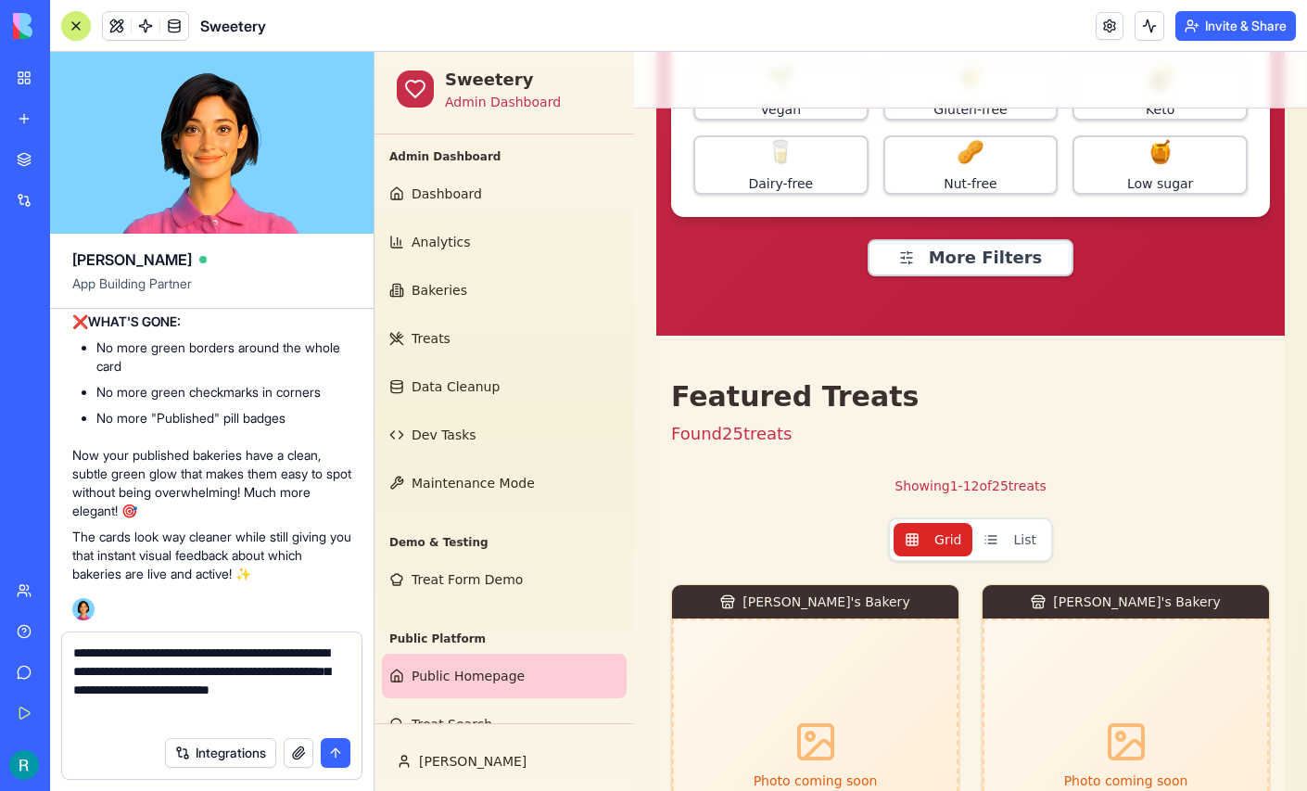
click at [289, 752] on button "button" at bounding box center [299, 753] width 30 height 30
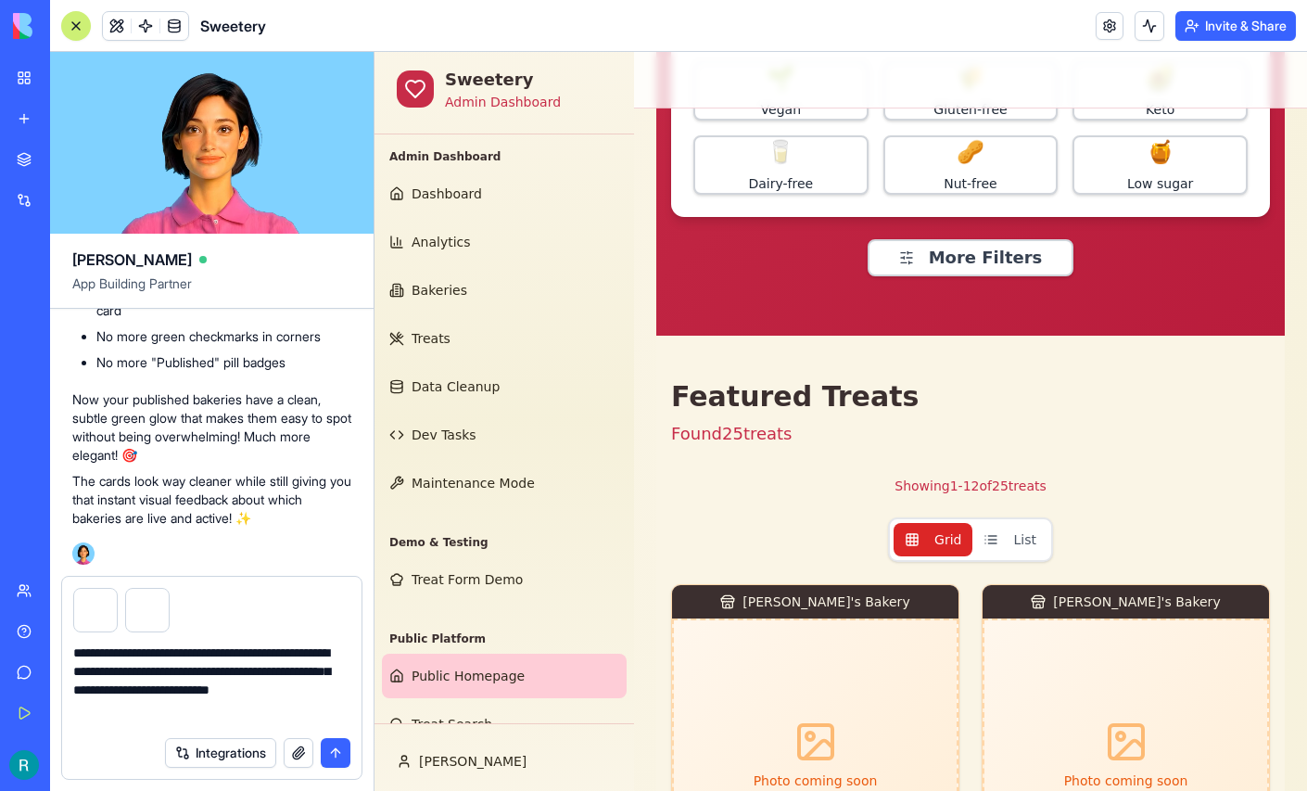
click at [329, 752] on button "submit" at bounding box center [336, 753] width 30 height 30
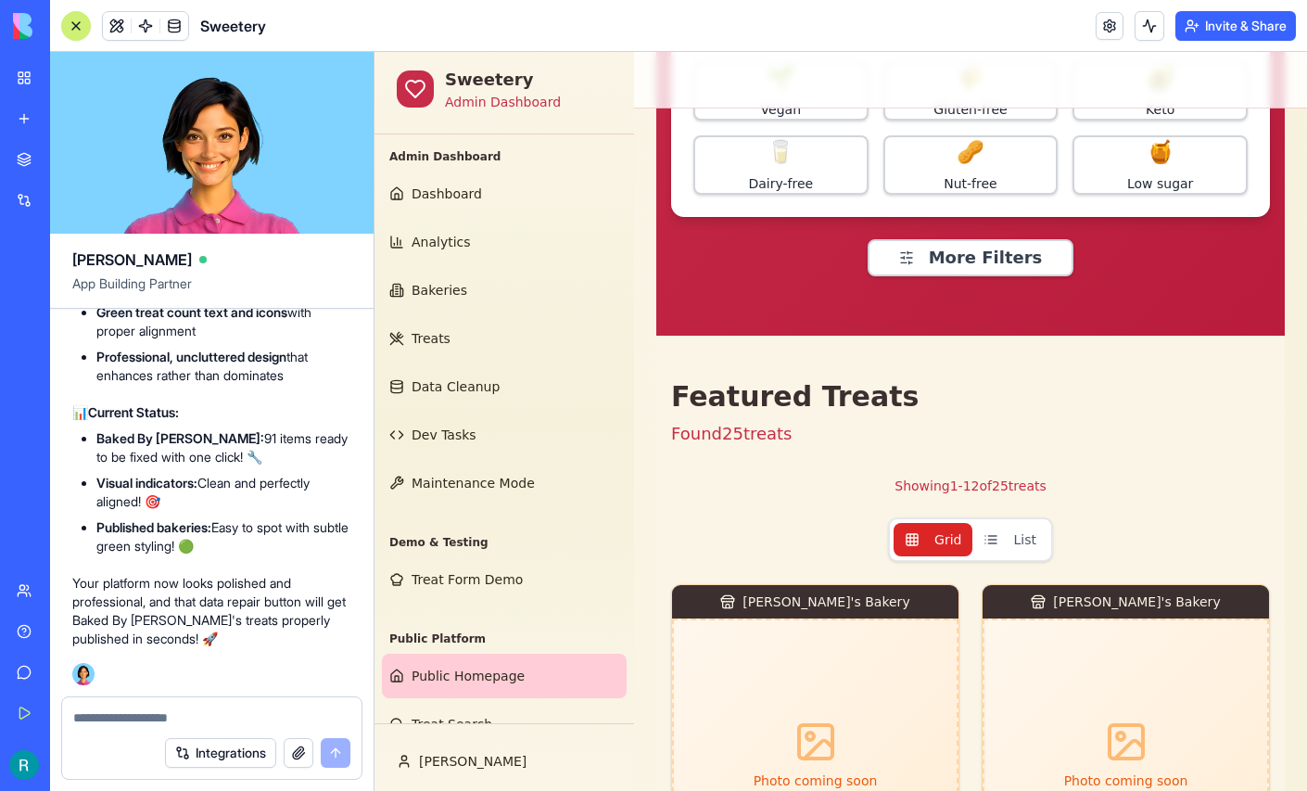
scroll to position [433624, 0]
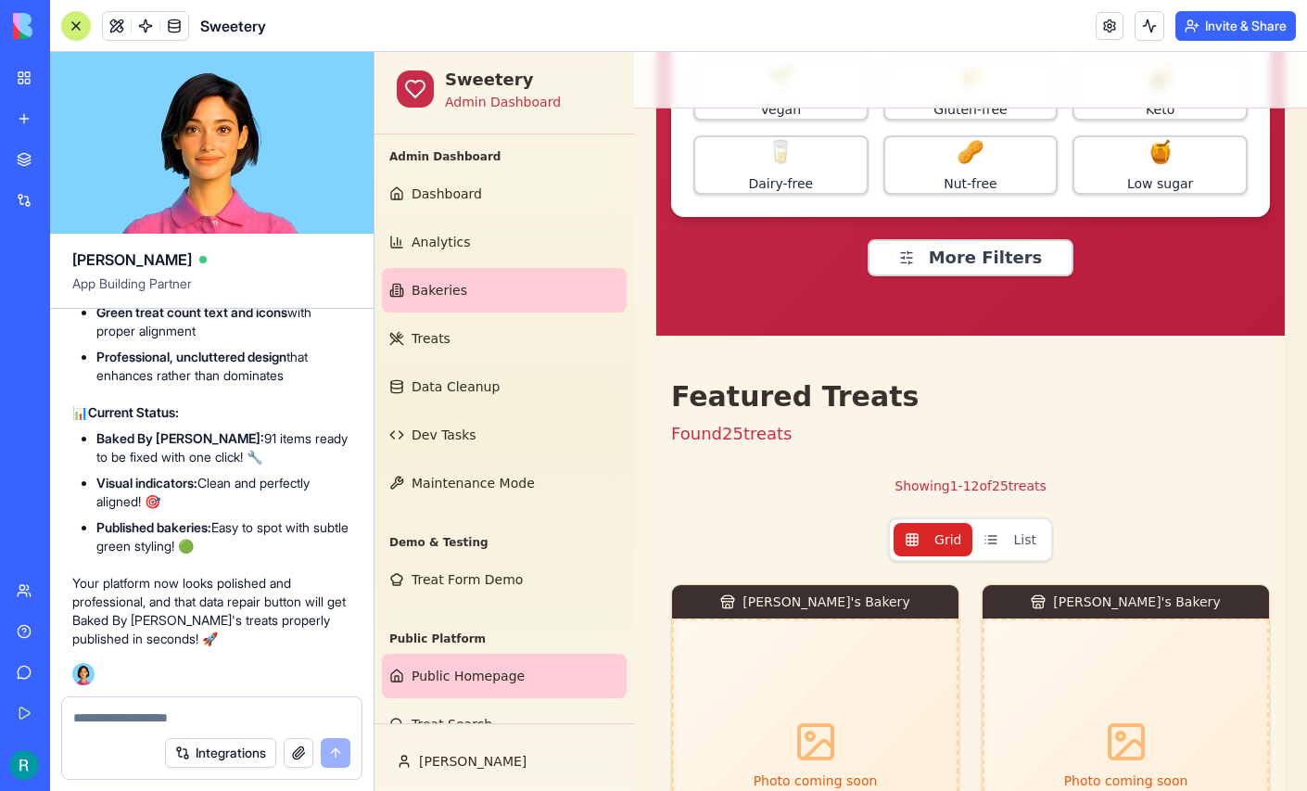
click at [465, 299] on span "Bakeries" at bounding box center [440, 290] width 56 height 19
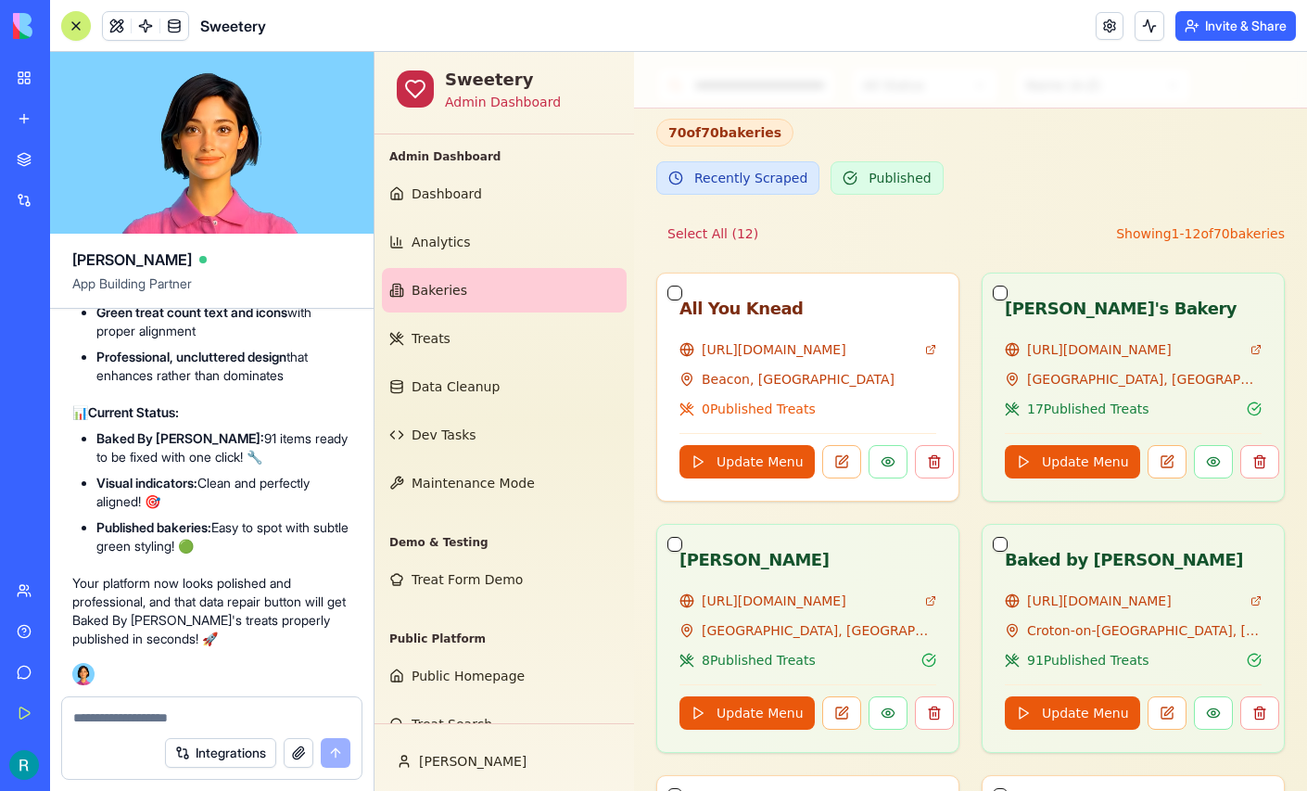
scroll to position [693, 0]
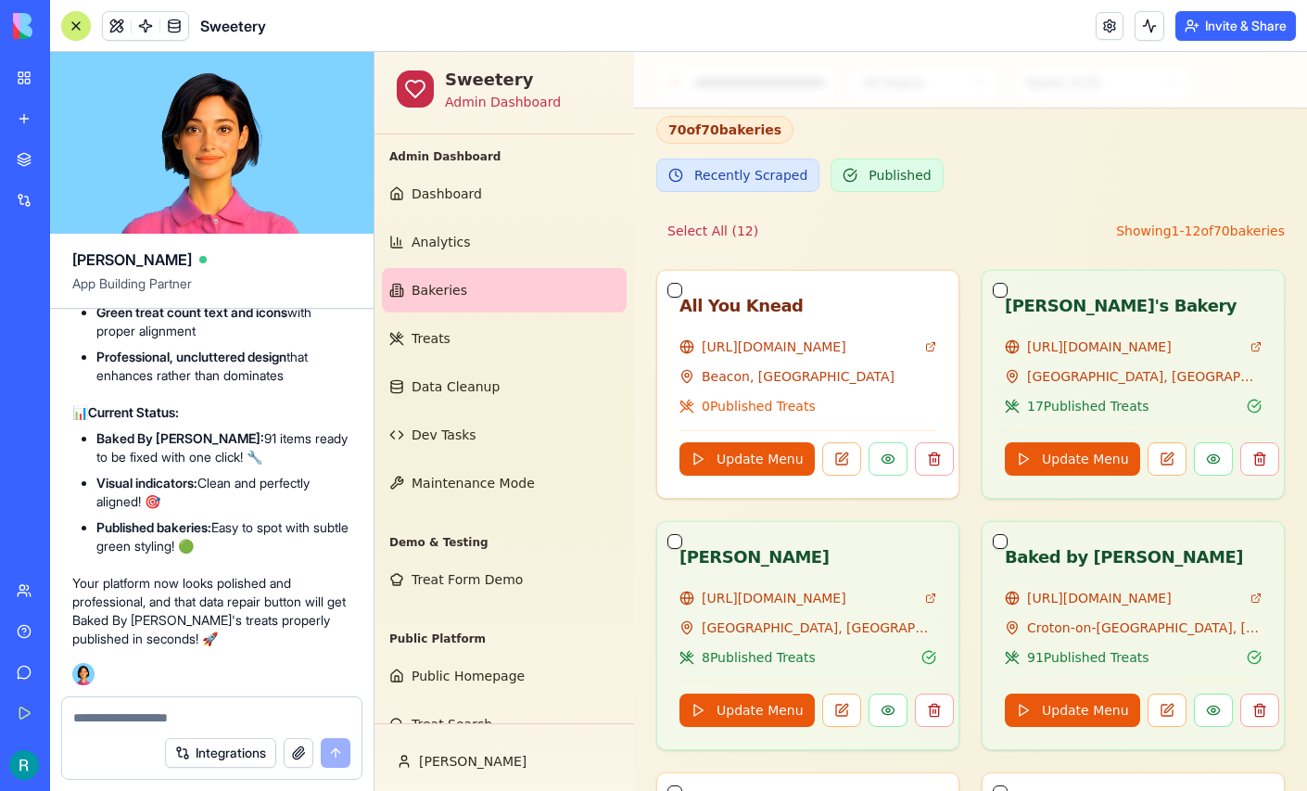
click at [80, 26] on div at bounding box center [76, 26] width 15 height 15
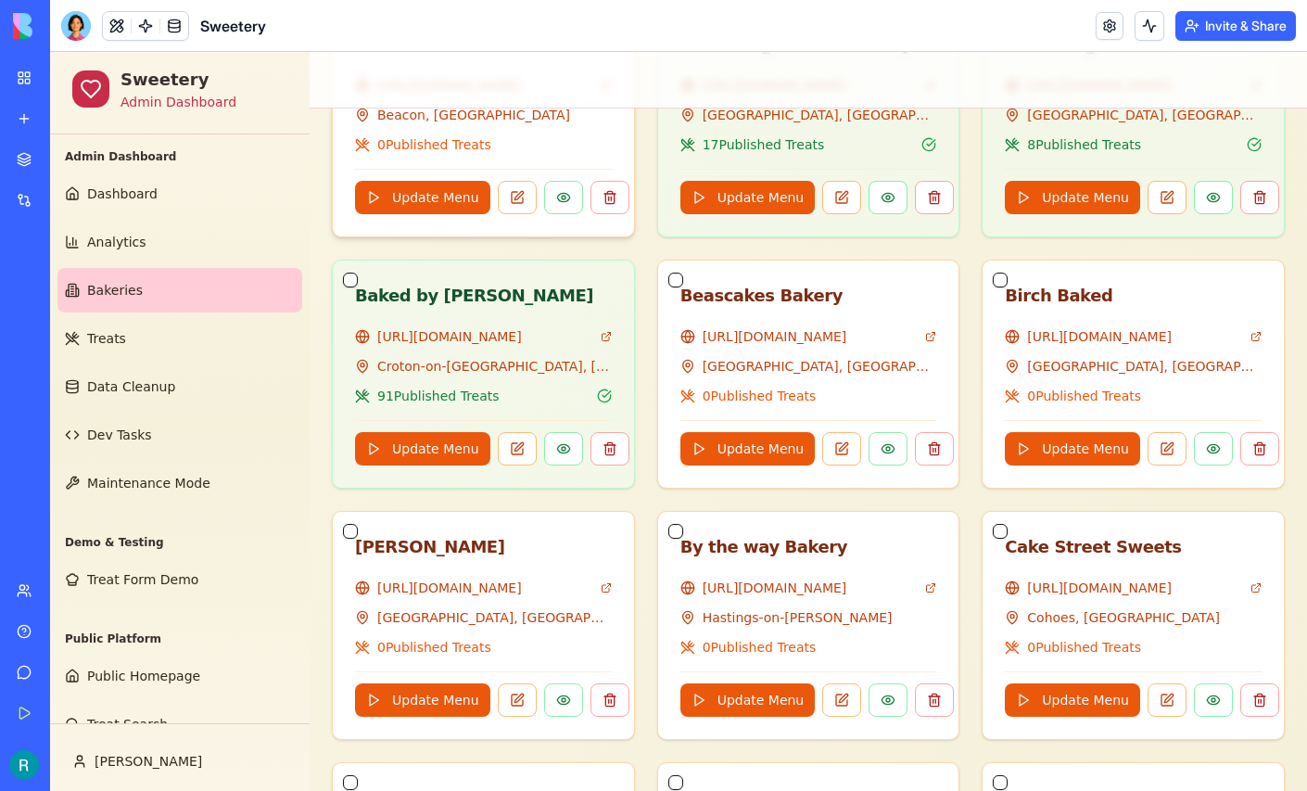
scroll to position [718, 0]
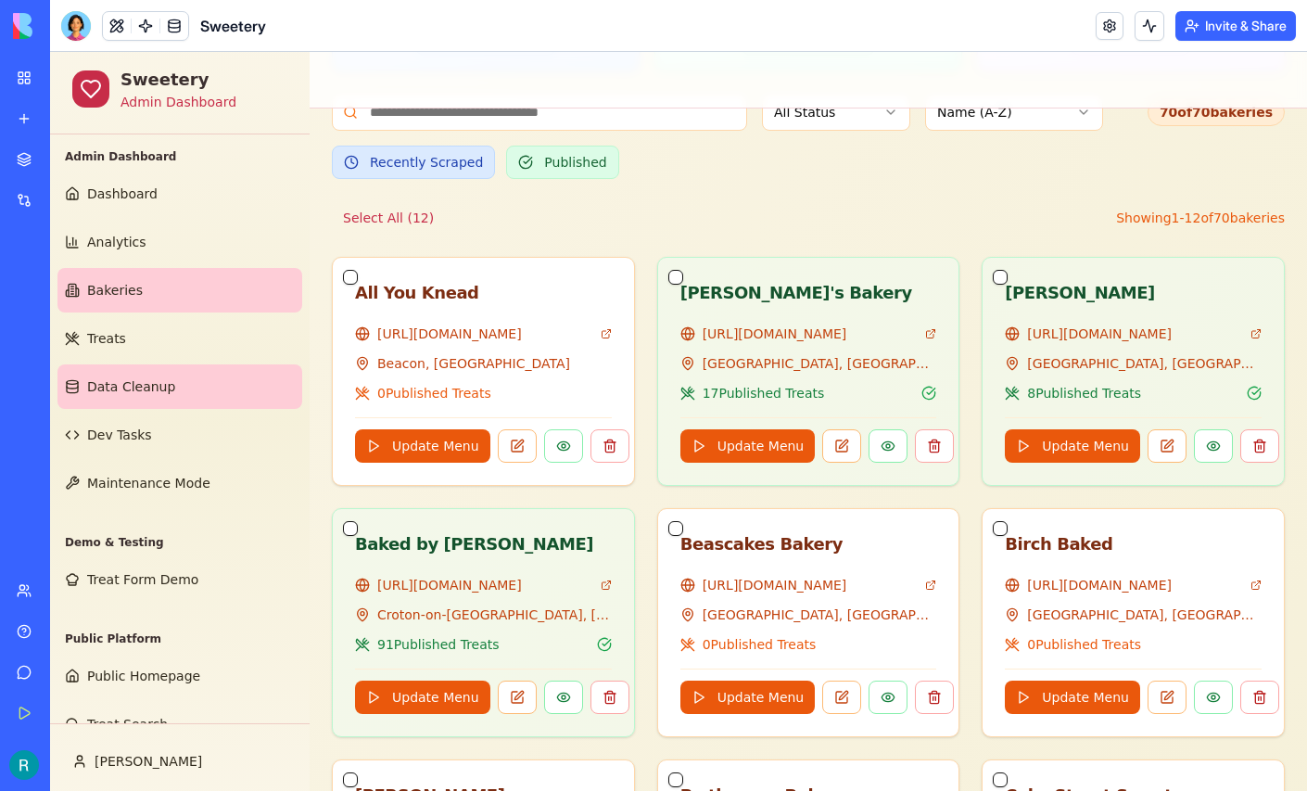
scroll to position [132, 0]
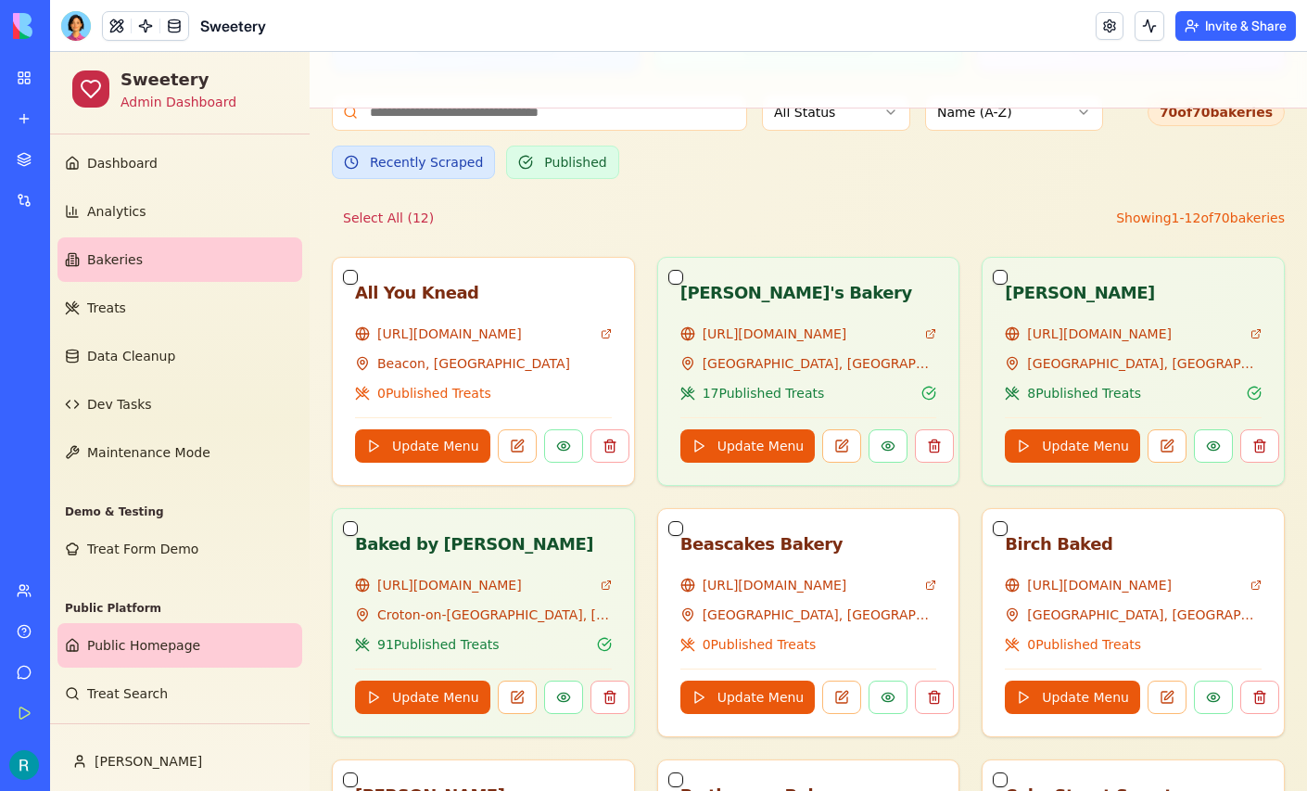
click at [136, 636] on span "Public Homepage" at bounding box center [143, 645] width 113 height 19
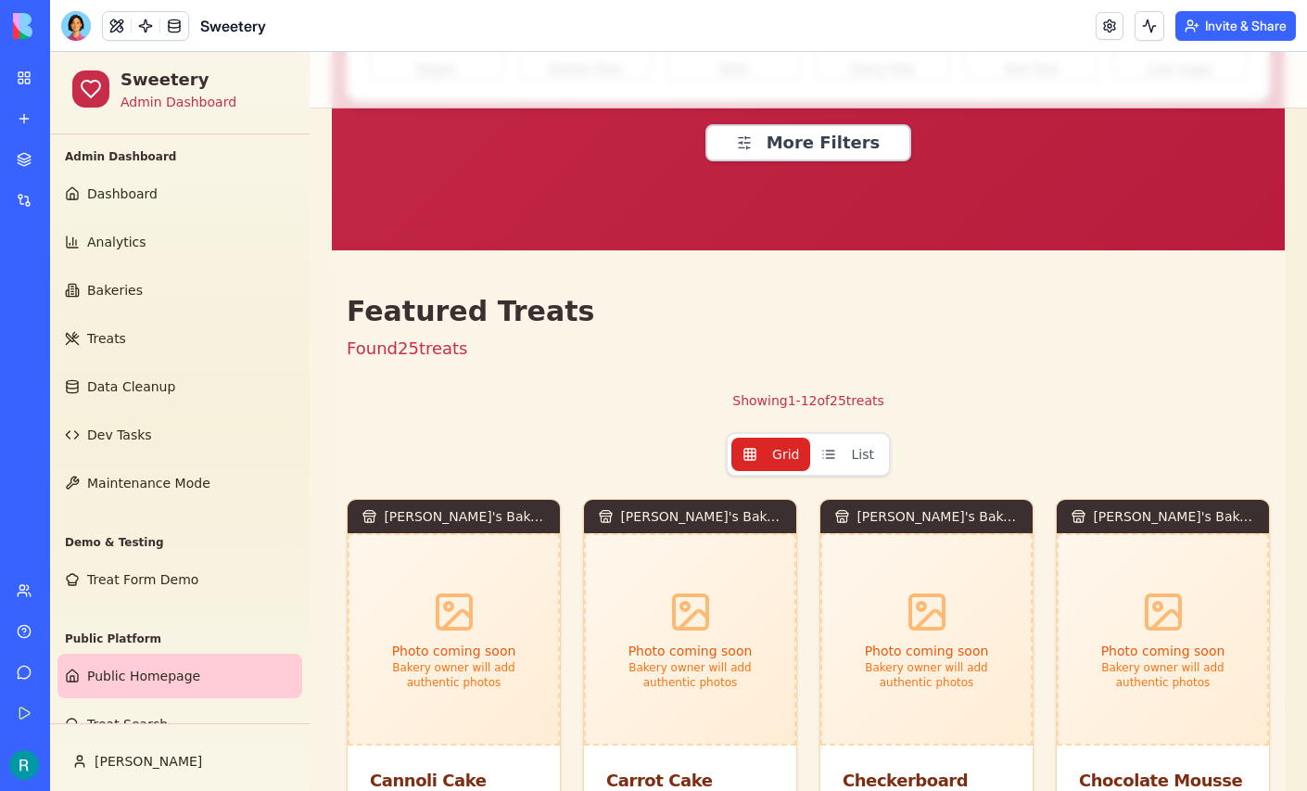
scroll to position [641, 0]
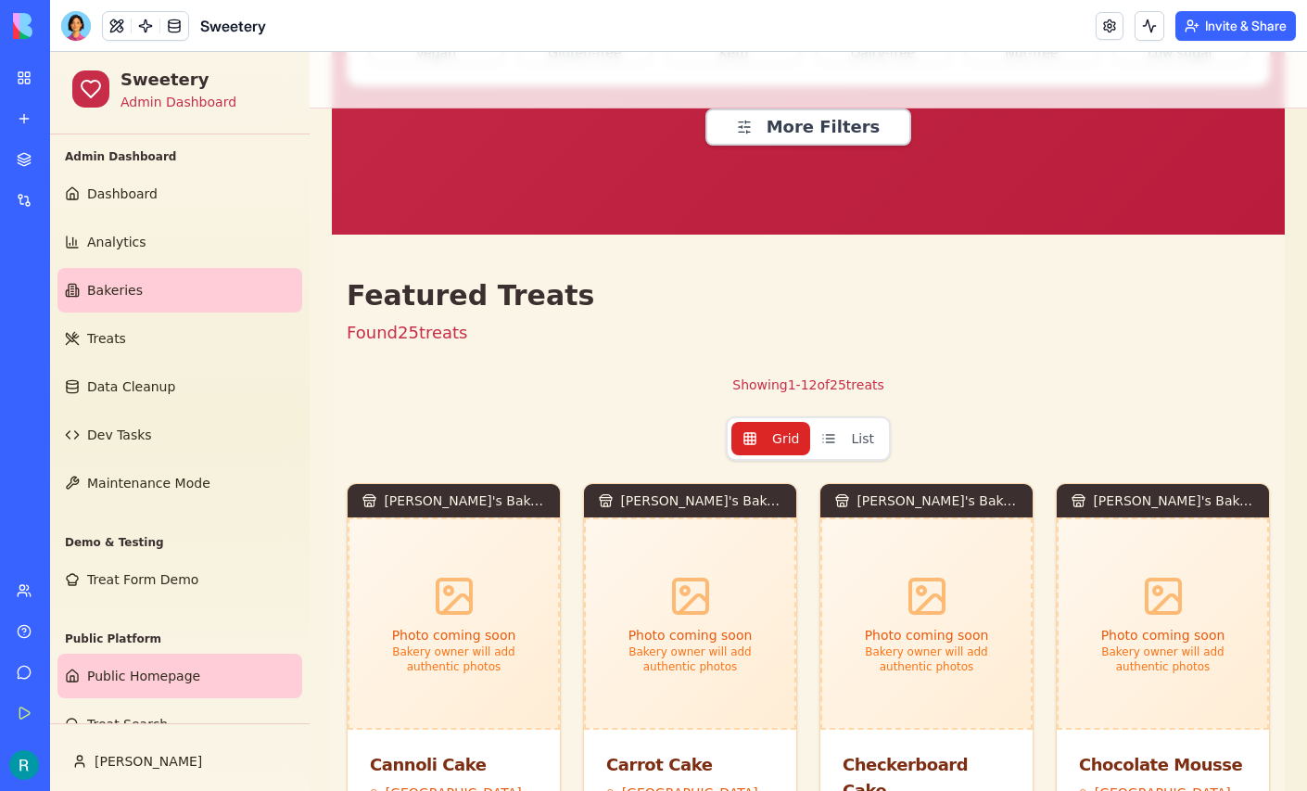
click at [167, 312] on link "Bakeries" at bounding box center [179, 290] width 245 height 44
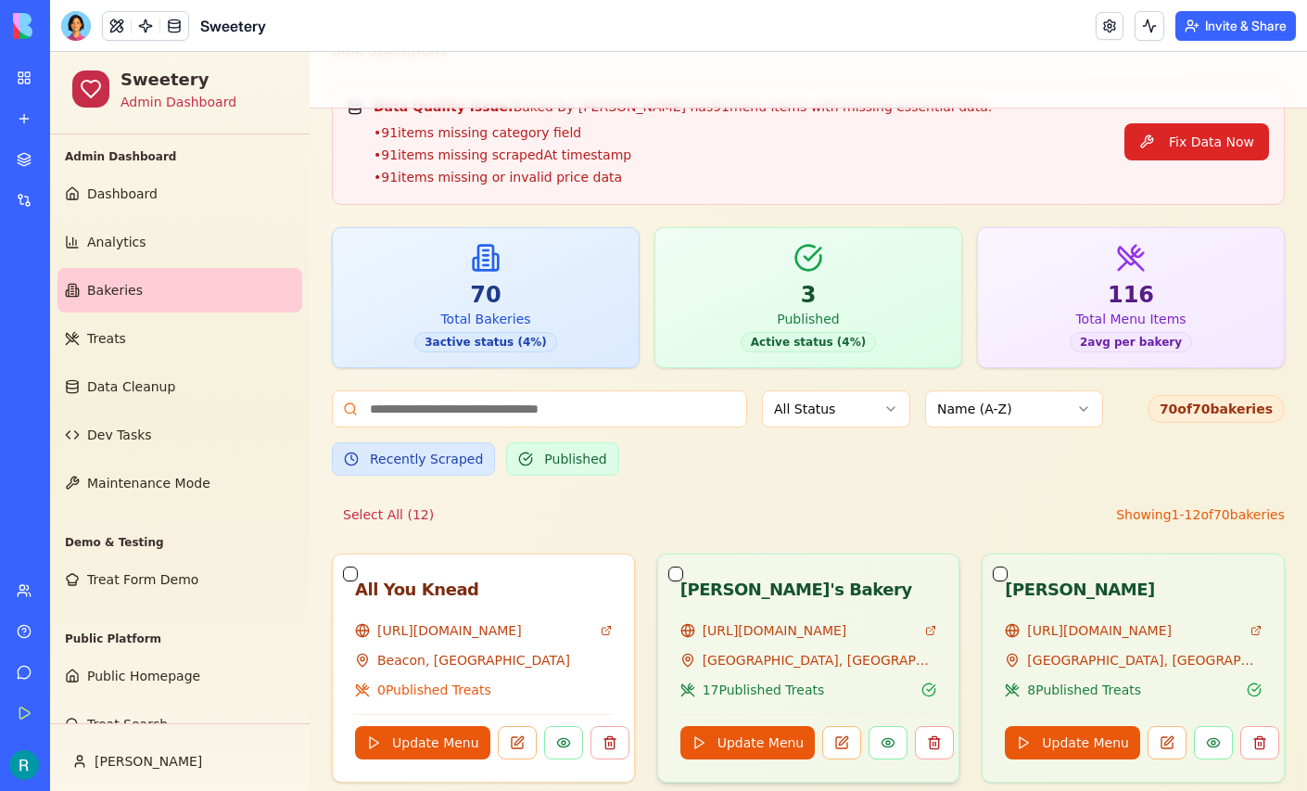
scroll to position [179, 0]
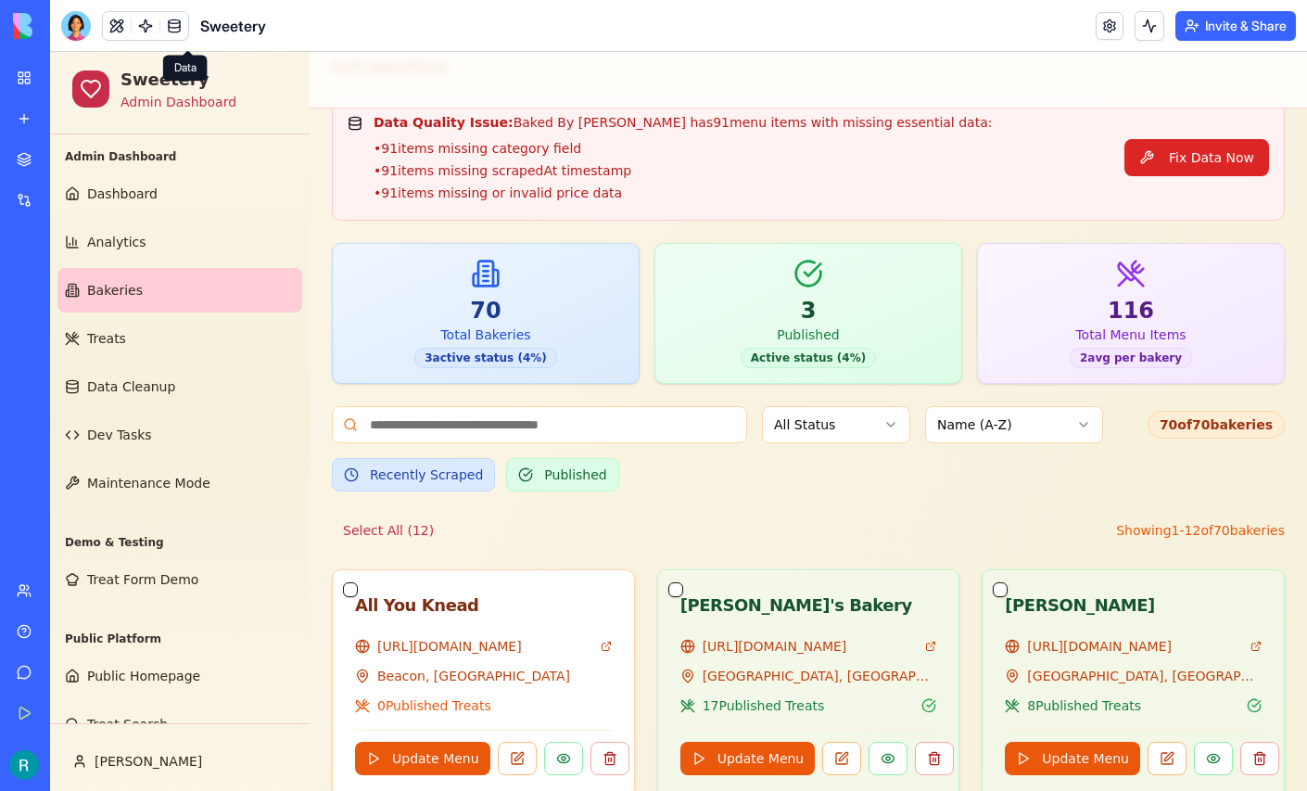
click at [188, 31] on link at bounding box center [174, 26] width 28 height 28
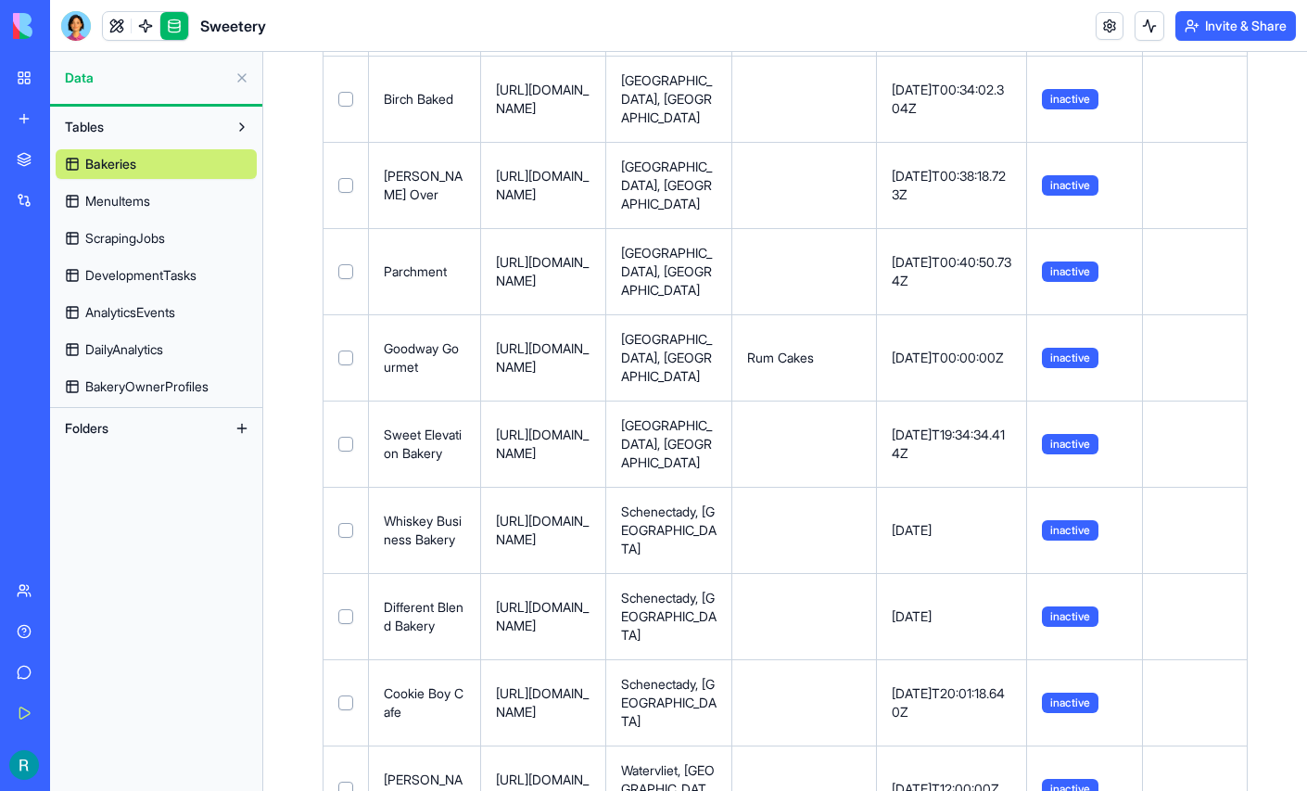
scroll to position [525, 0]
click at [147, 247] on span "ScrapingJobs" at bounding box center [125, 238] width 80 height 19
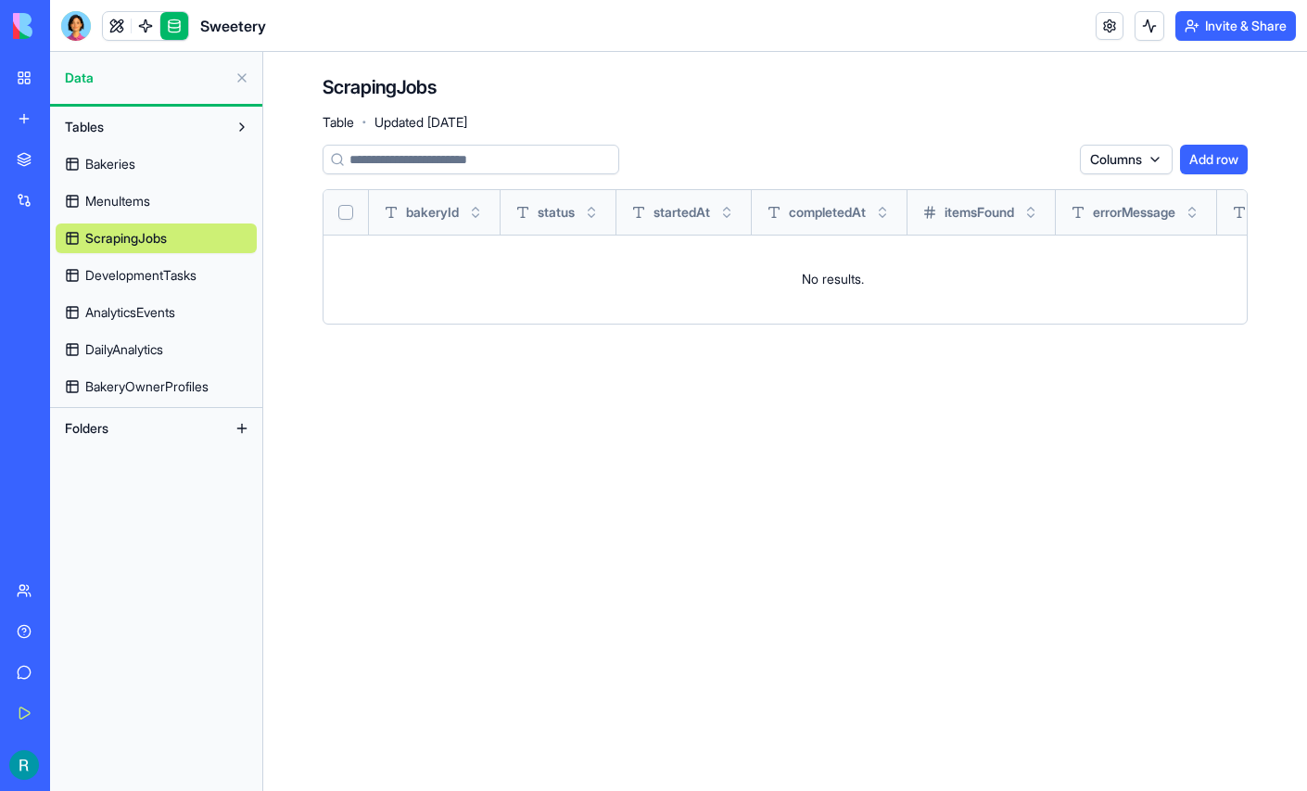
click at [148, 210] on span "MenuItems" at bounding box center [117, 201] width 65 height 19
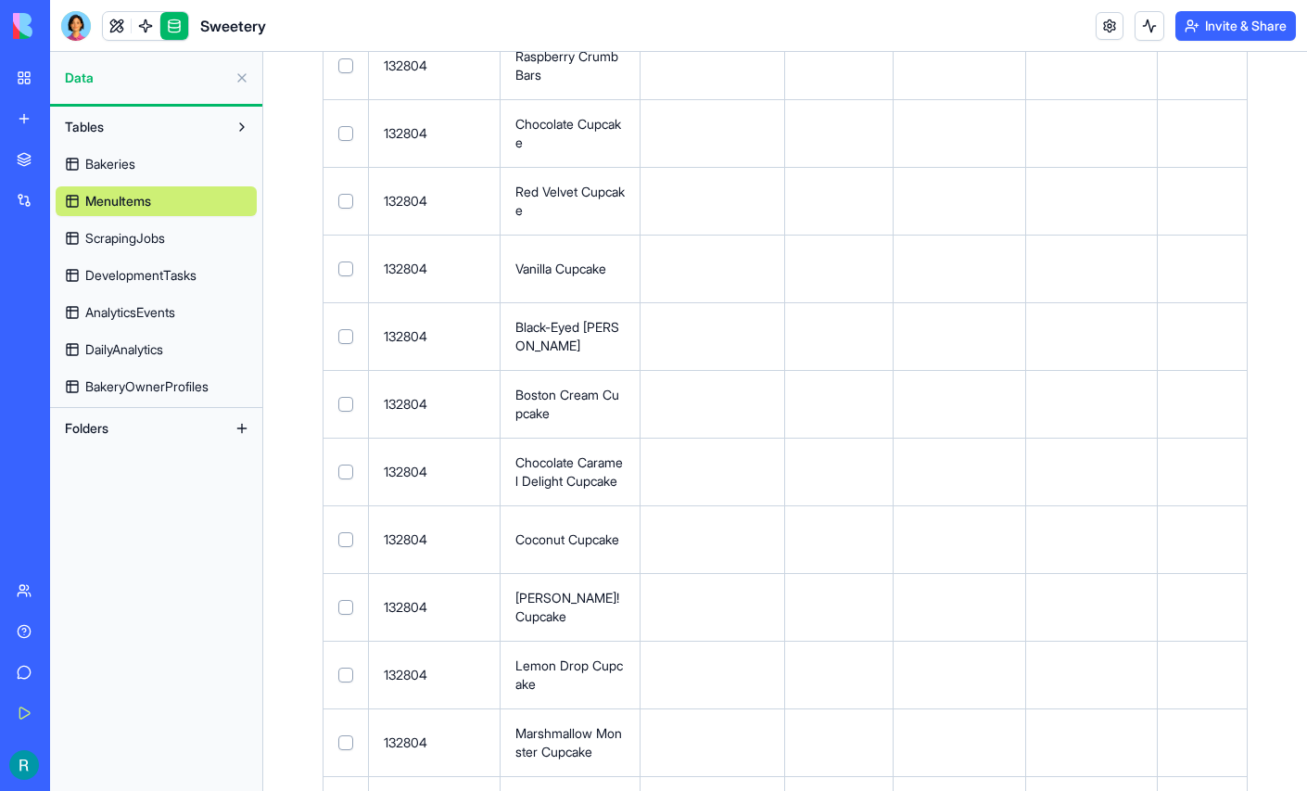
scroll to position [4380, 0]
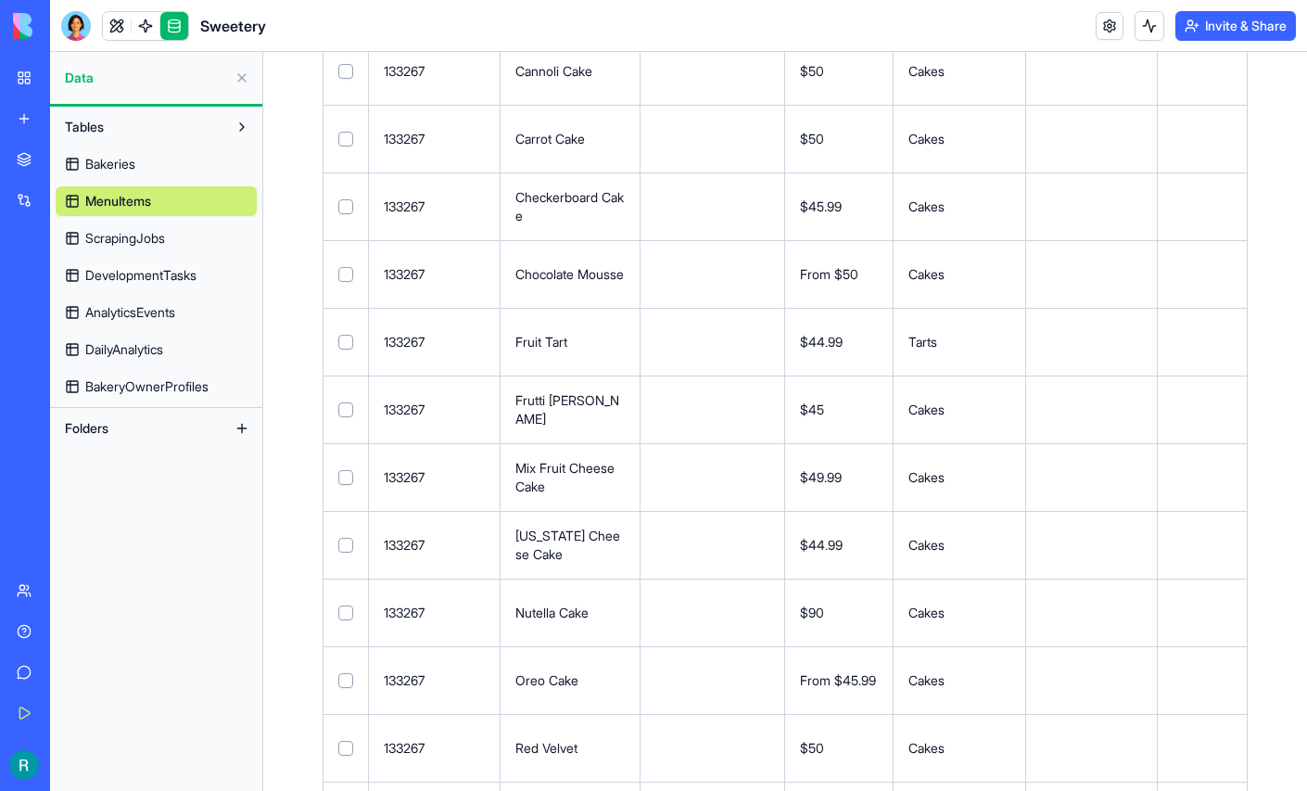
scroll to position [0, 0]
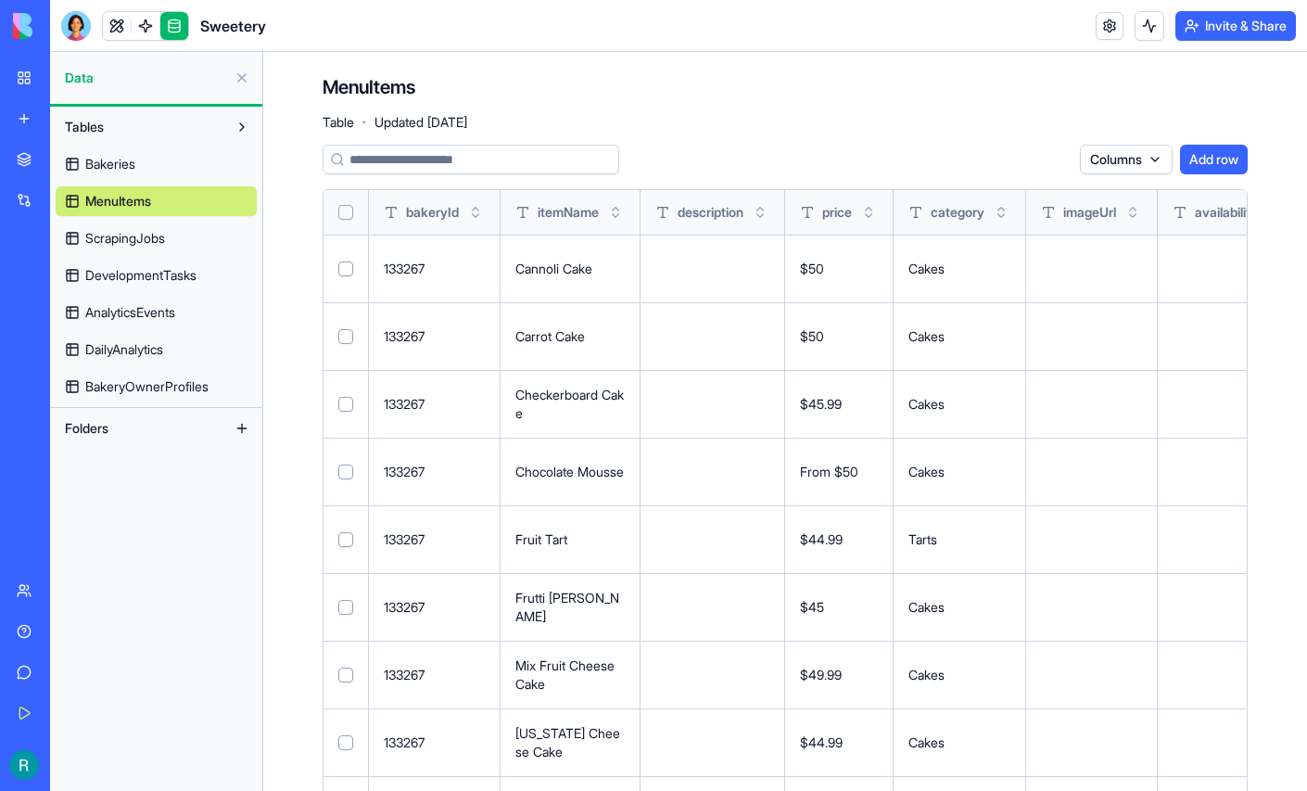
click at [239, 93] on button at bounding box center [242, 78] width 30 height 30
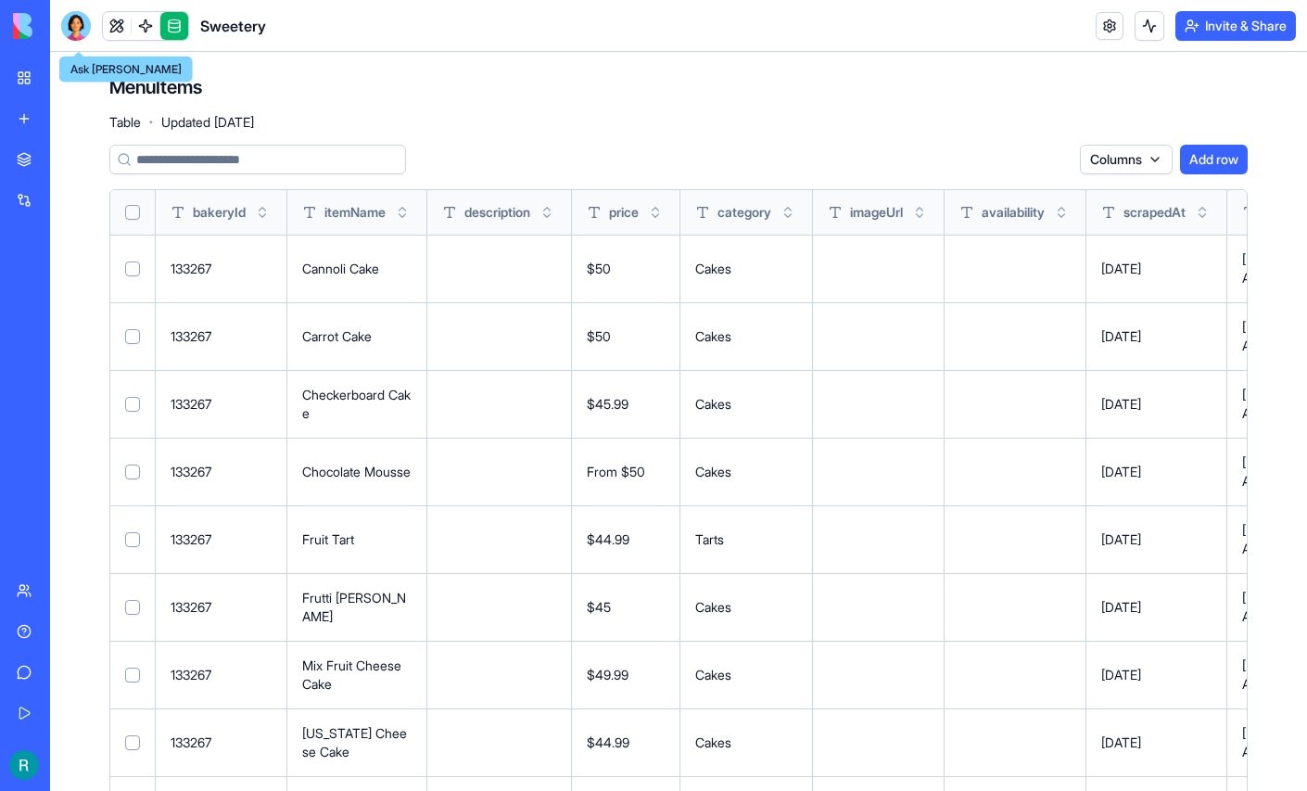
click at [70, 308] on link "Sweetery" at bounding box center [43, 289] width 74 height 37
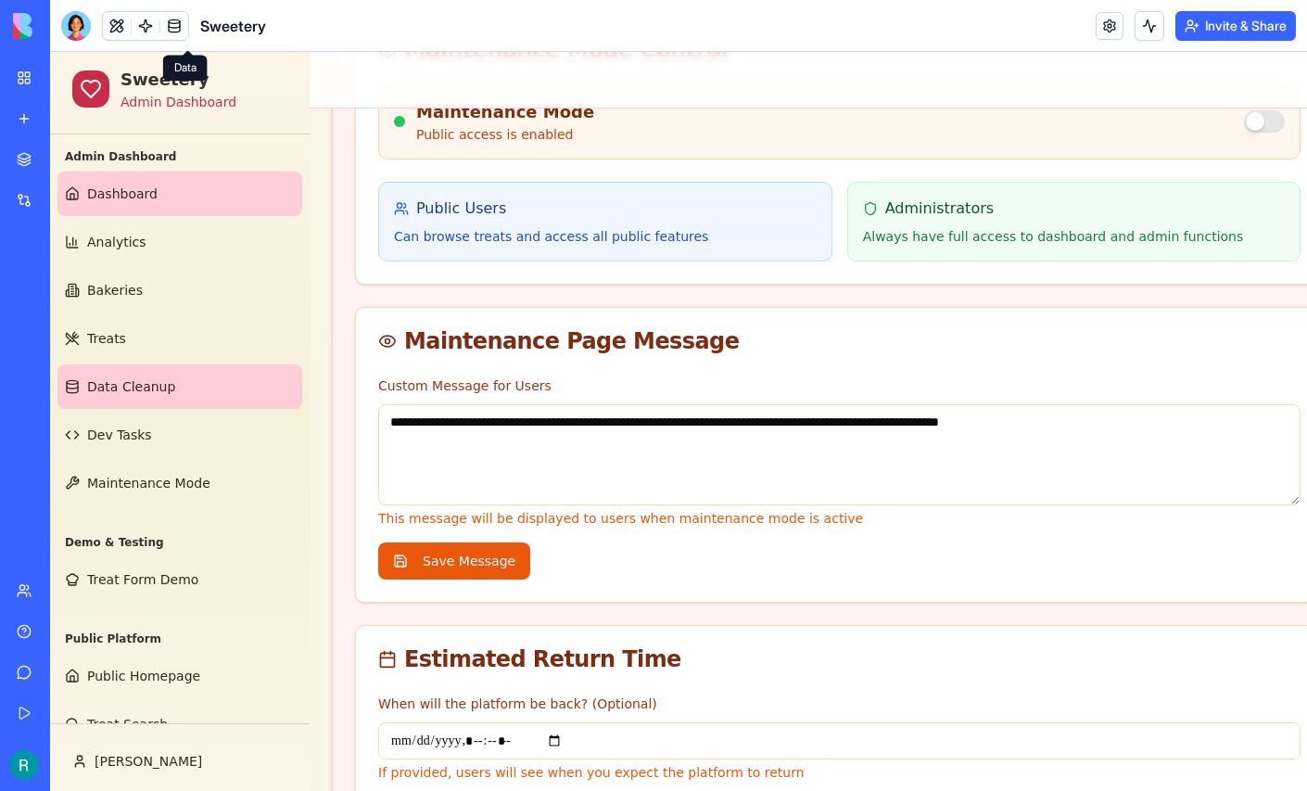
scroll to position [132, 0]
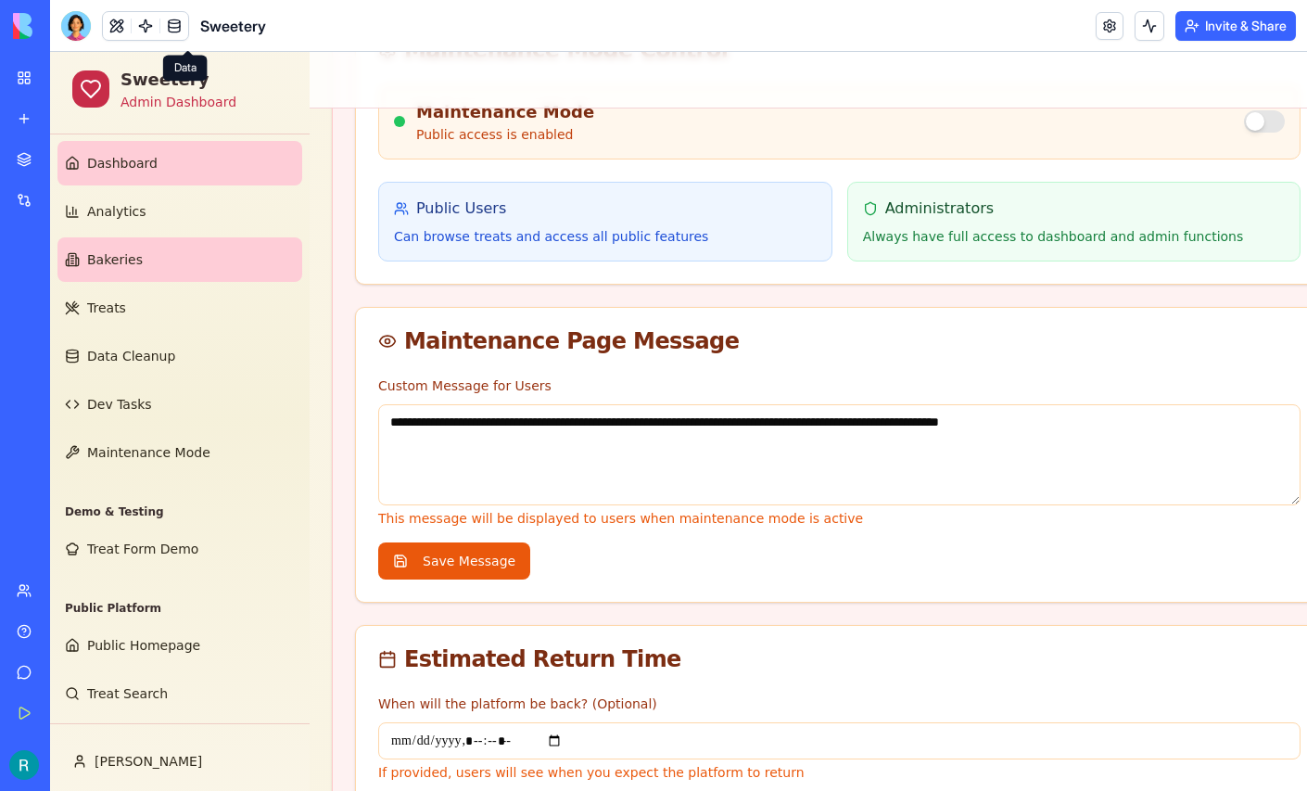
click at [175, 237] on link "Bakeries" at bounding box center [179, 259] width 245 height 44
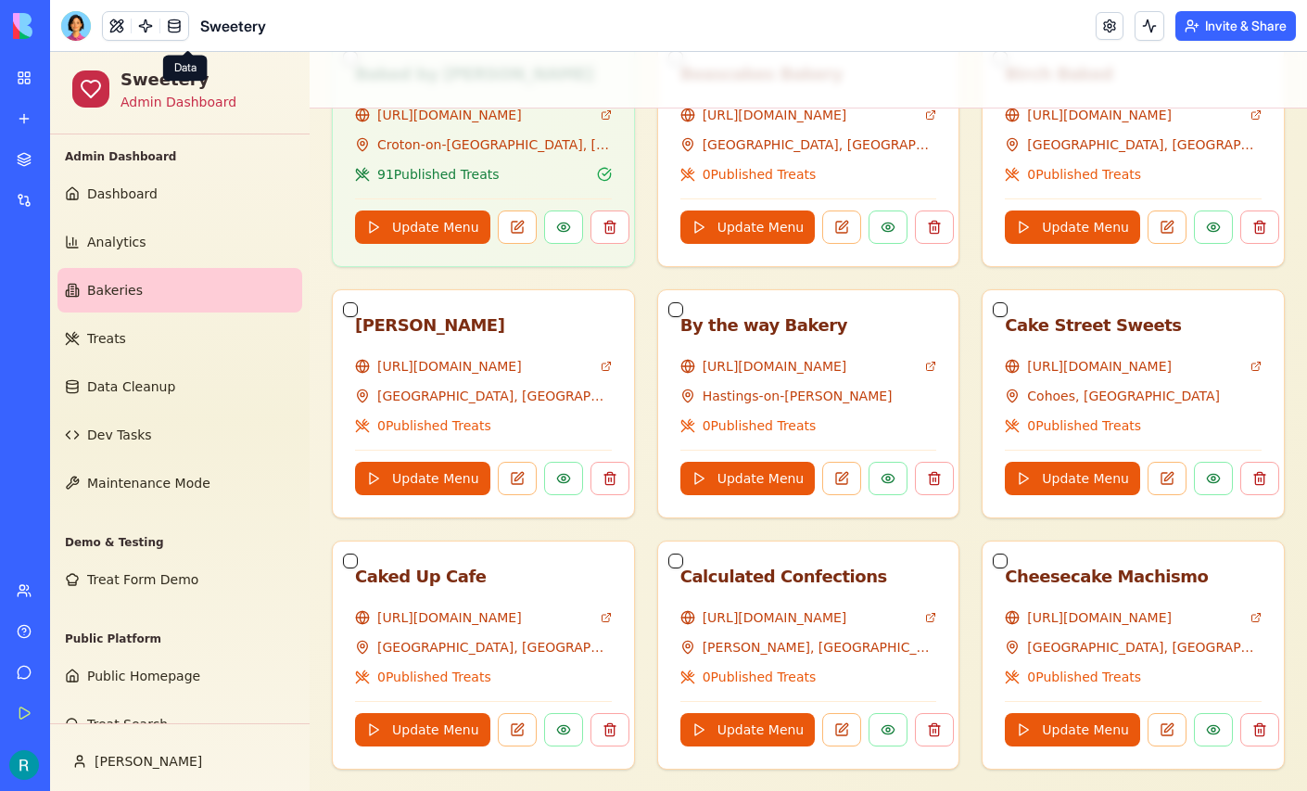
scroll to position [1000, 0]
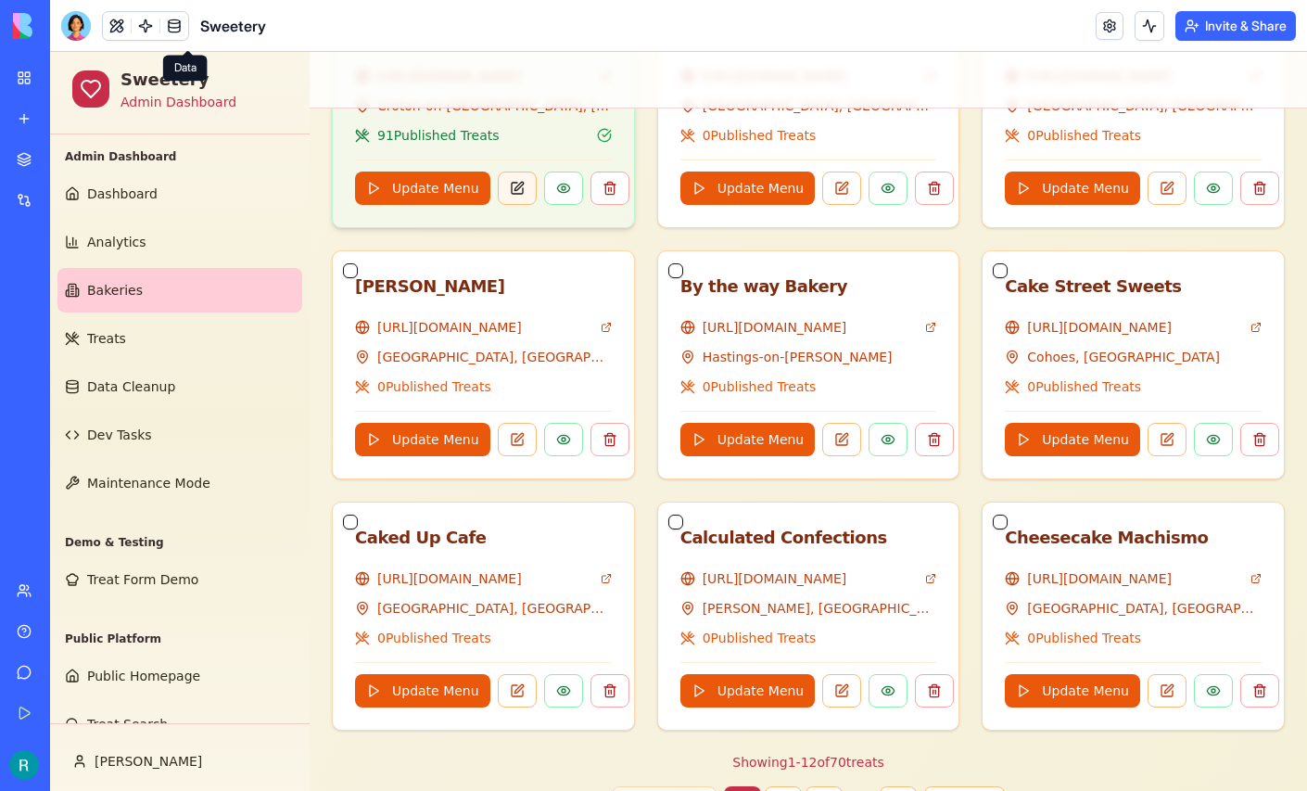
click at [536, 205] on button at bounding box center [517, 187] width 39 height 33
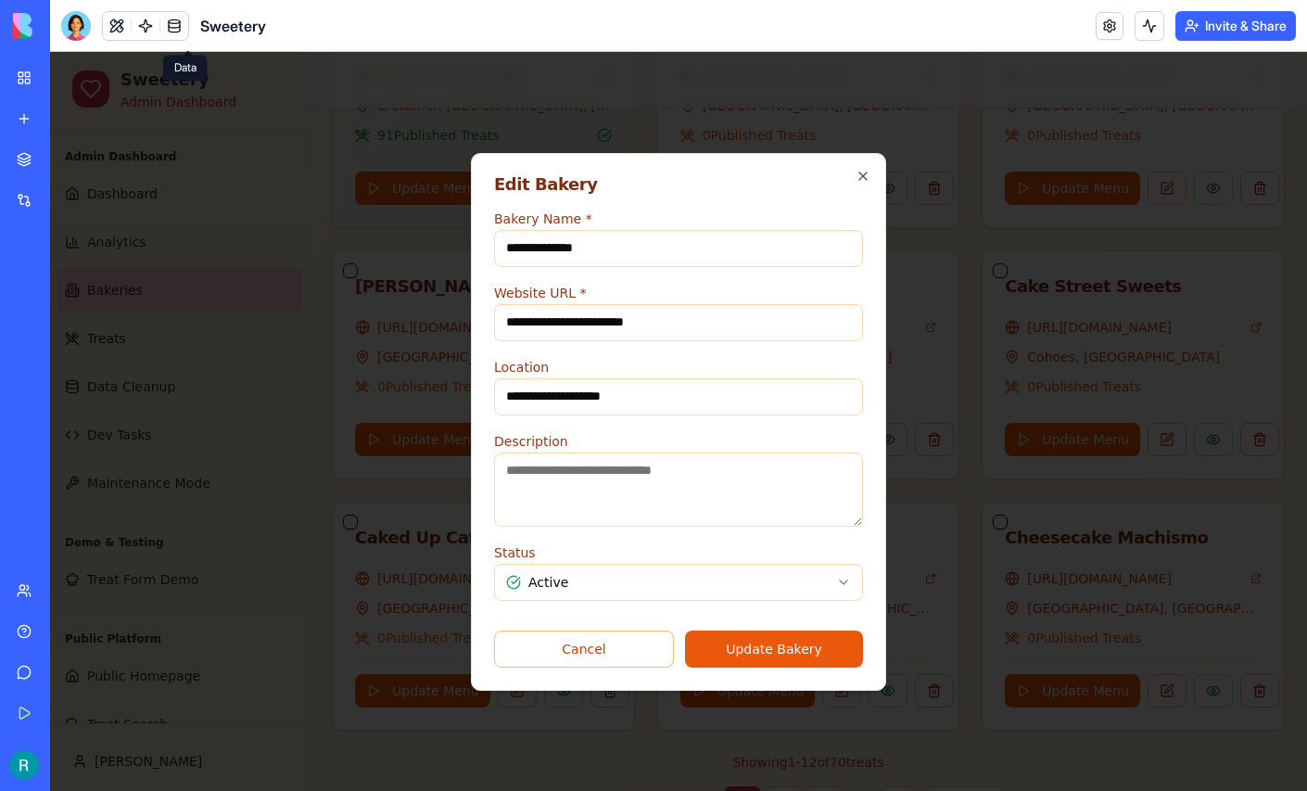
click at [770, 665] on button "Update Bakery" at bounding box center [774, 648] width 178 height 37
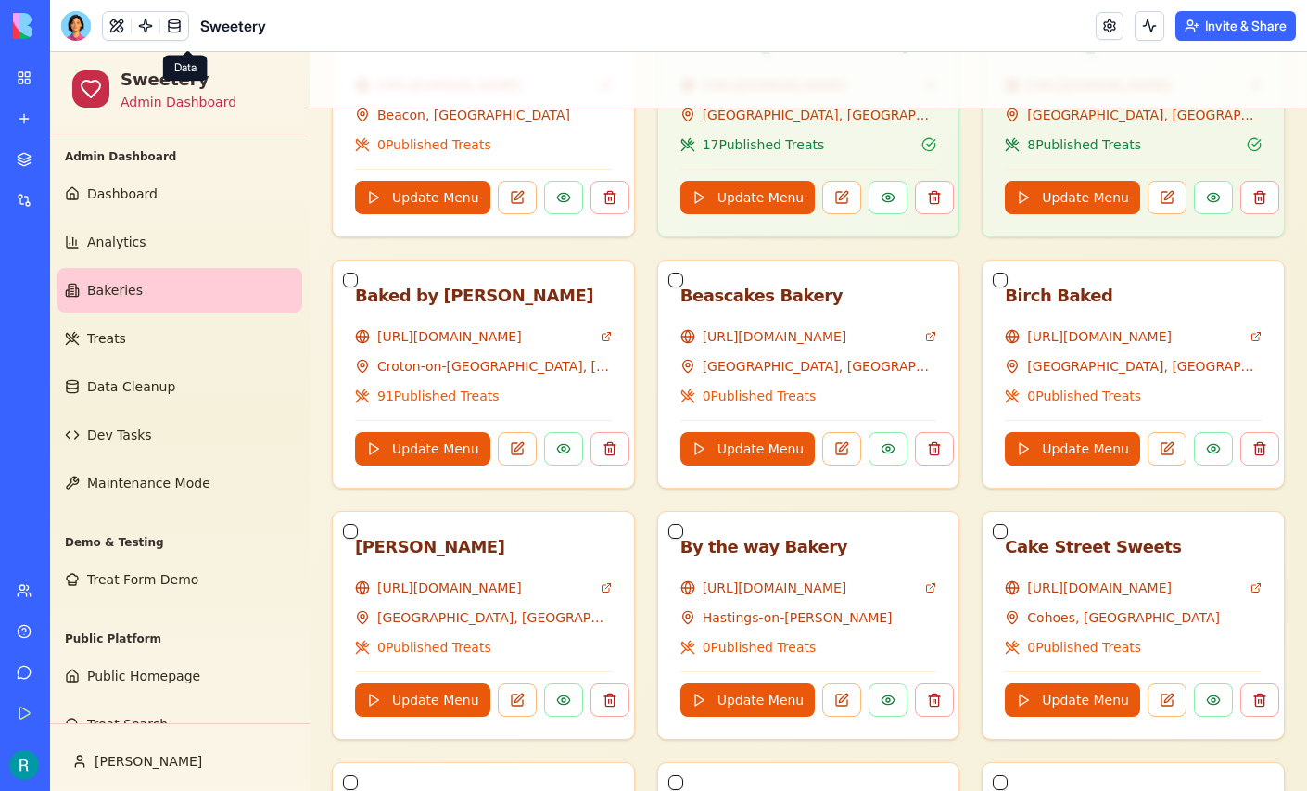
scroll to position [737, 0]
